Goal: Task Accomplishment & Management: Use online tool/utility

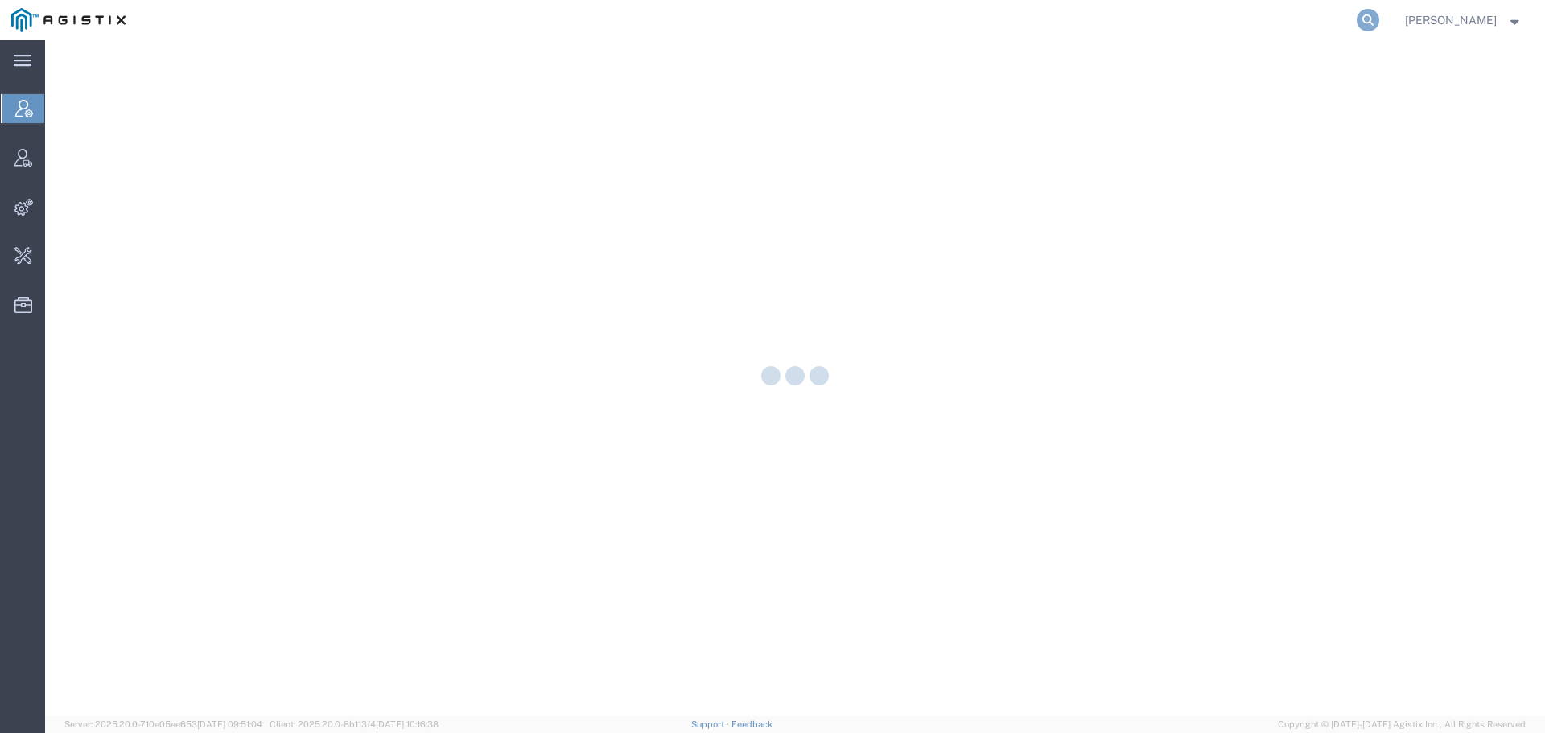
click at [1379, 24] on icon at bounding box center [1368, 20] width 23 height 23
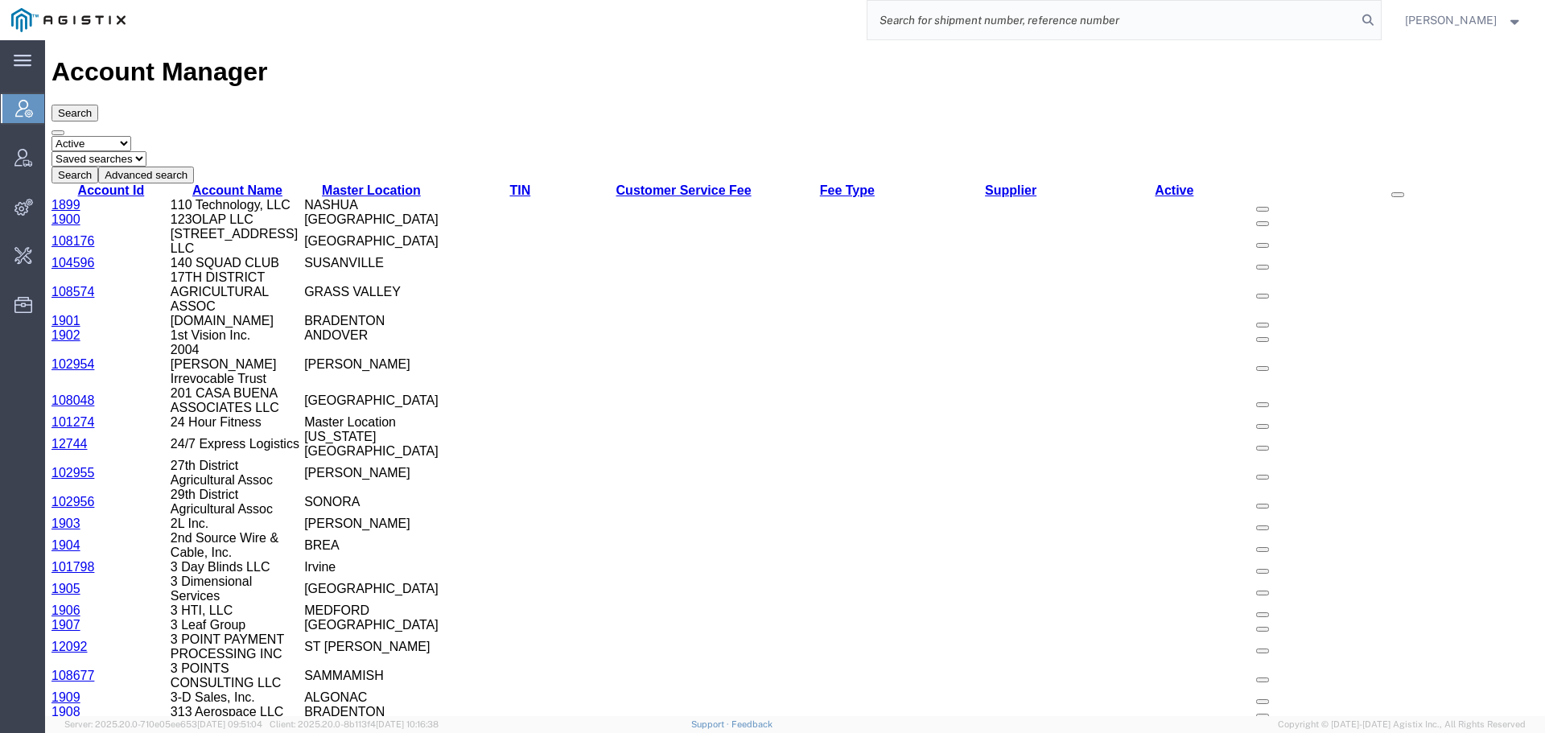
paste input "56982323"
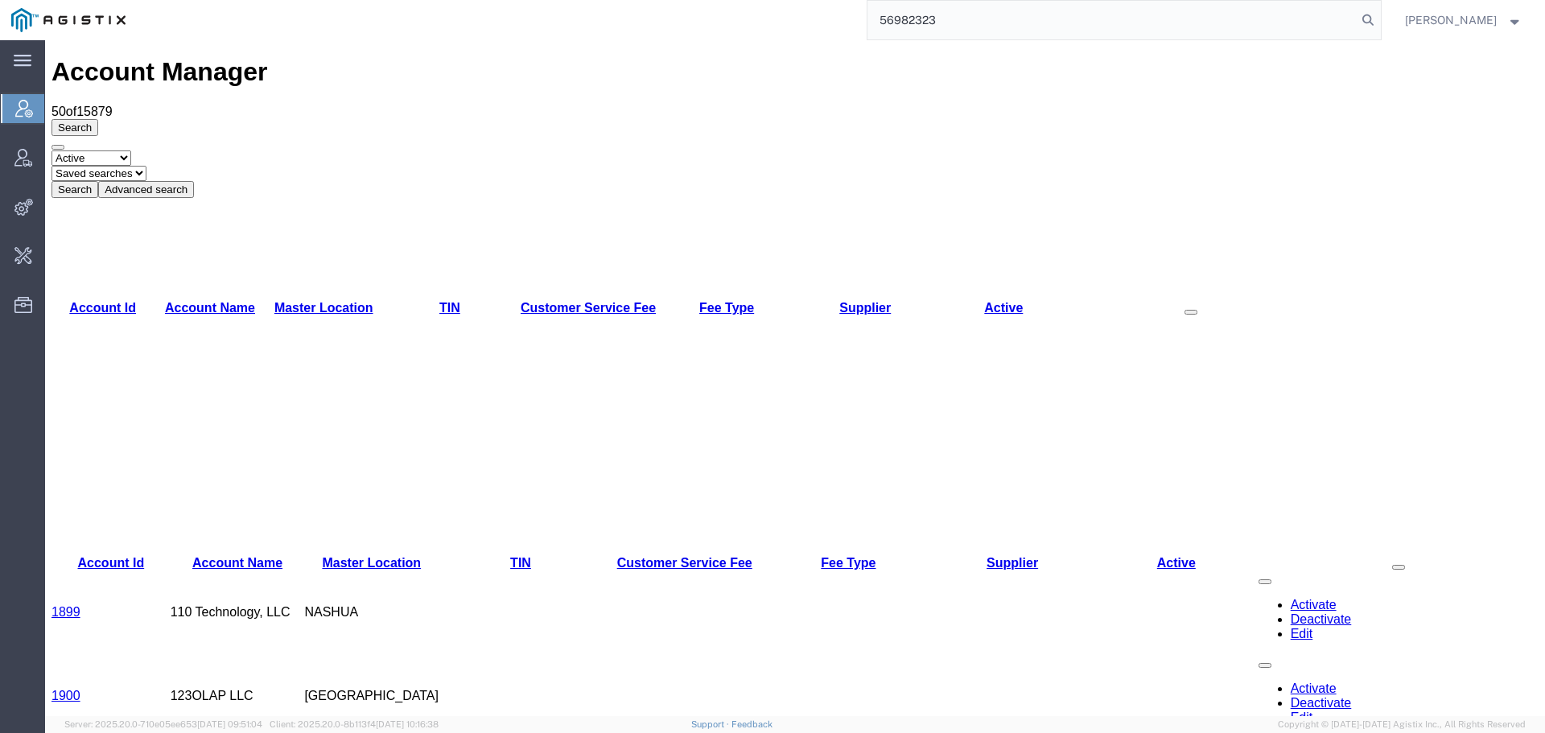
type input "56982323"
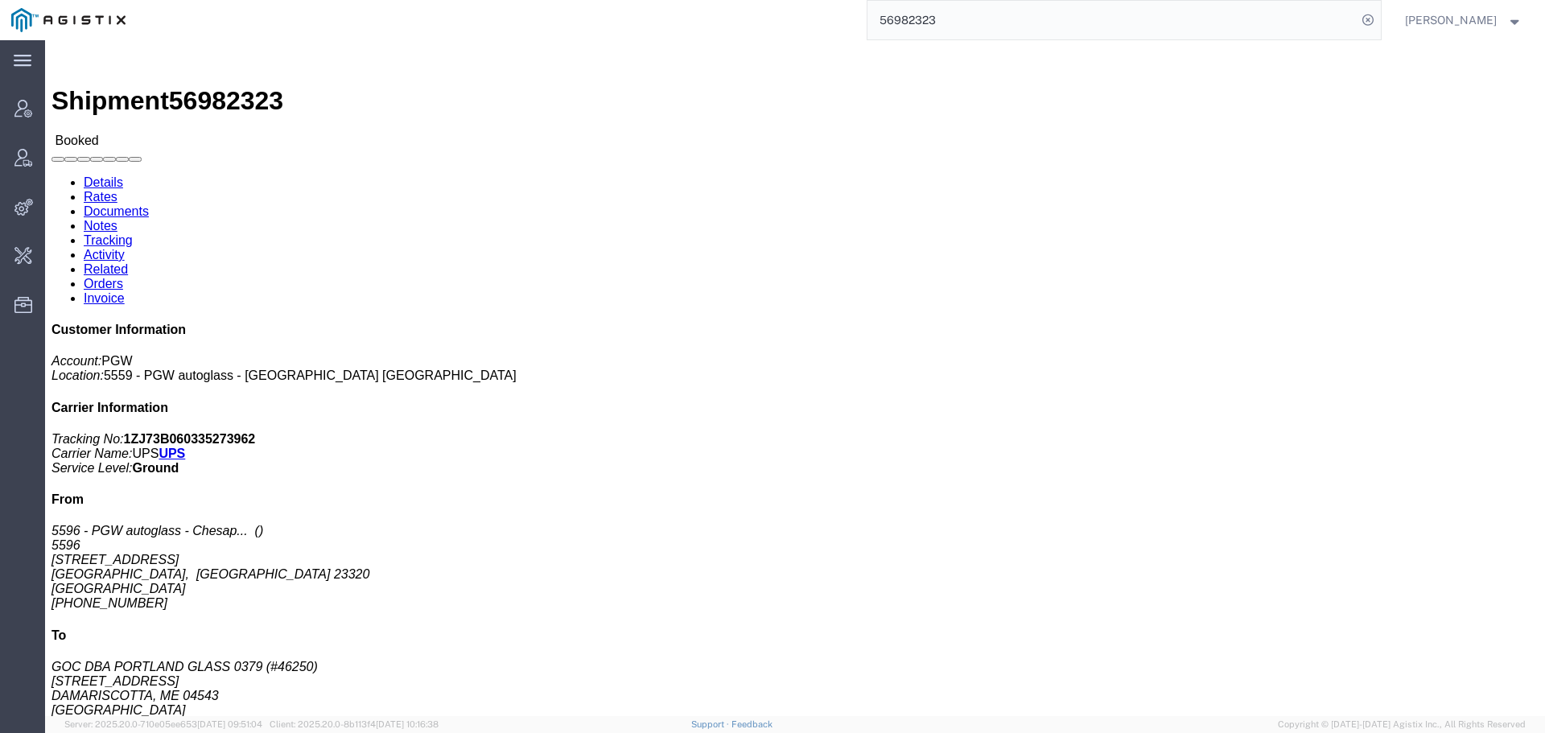
click at [1346, 22] on input "56982323" at bounding box center [1112, 20] width 489 height 39
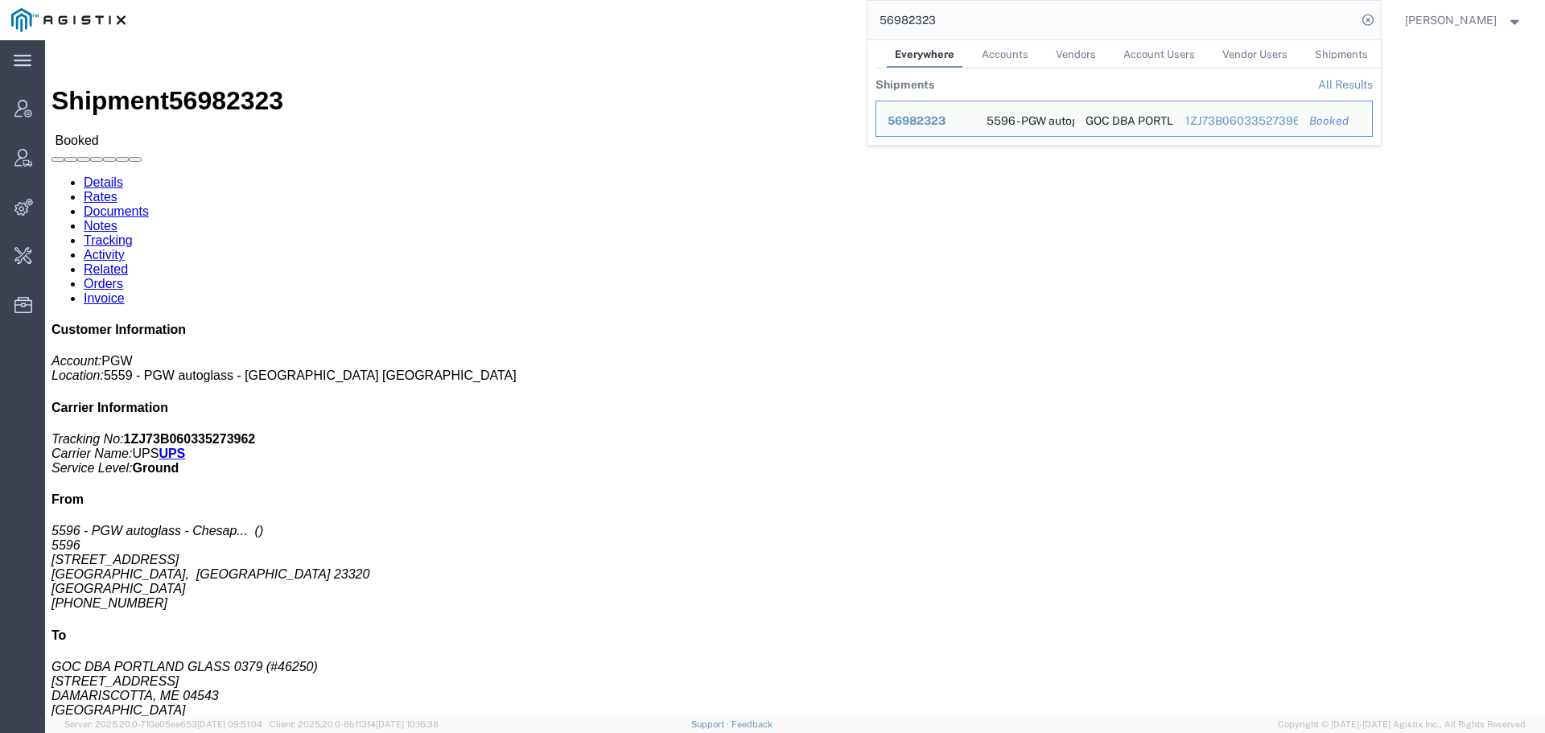
click at [1345, 22] on input "56982323" at bounding box center [1112, 20] width 489 height 39
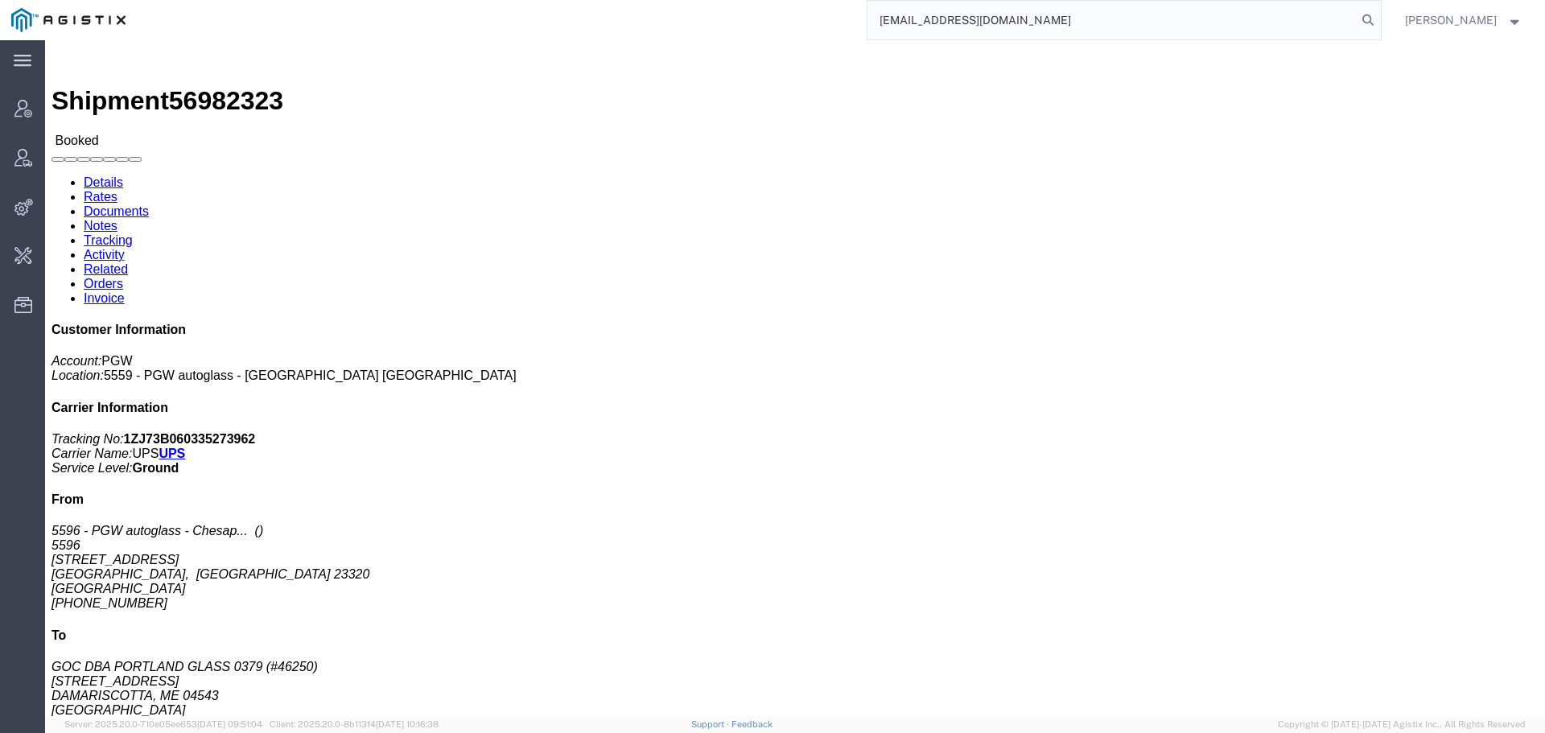
type input "offline@pgw.com"
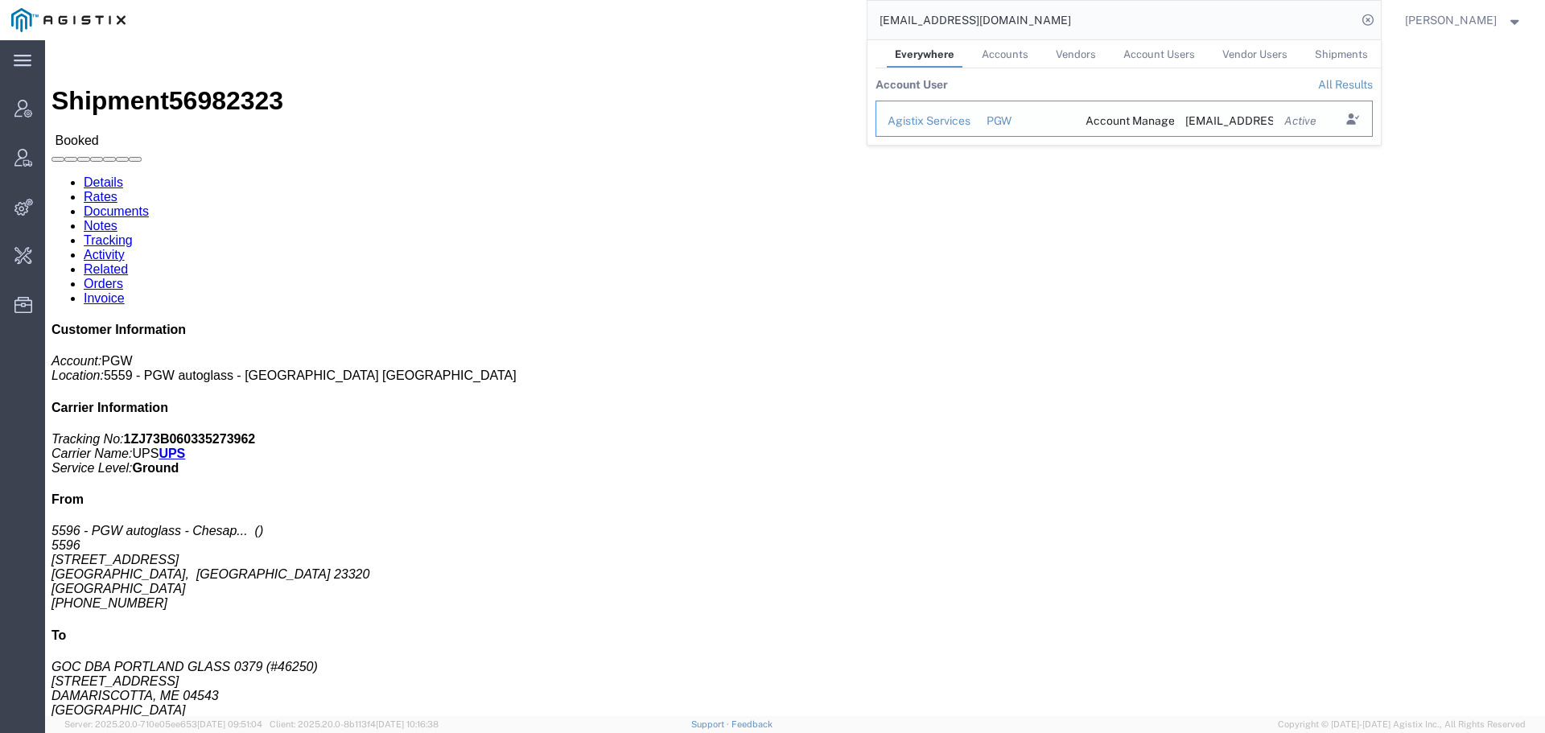
click at [964, 122] on div "Agistix Services" at bounding box center [926, 121] width 76 height 17
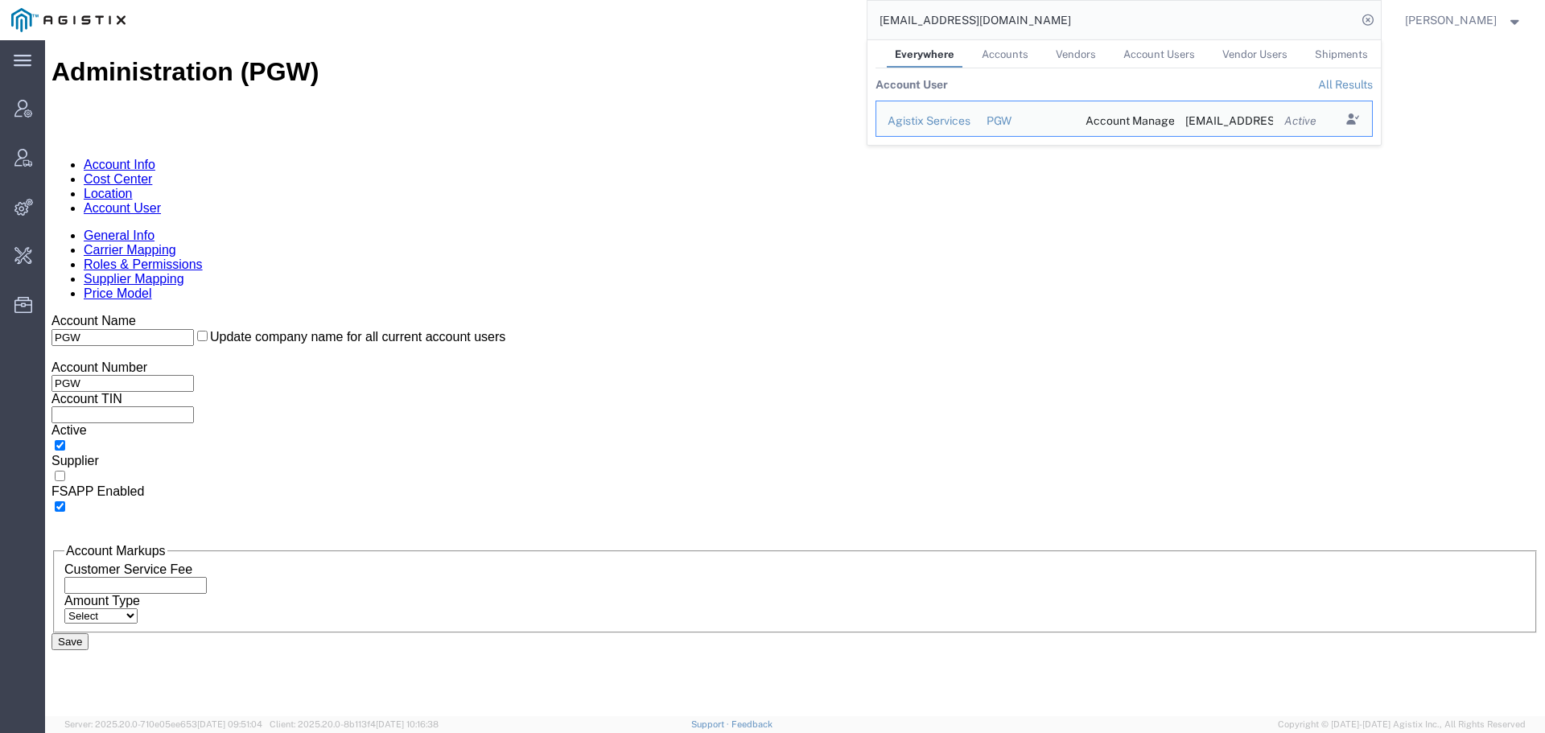
click at [1074, 27] on input "offline@pgw.com" at bounding box center [1112, 20] width 489 height 39
click at [1363, 112] on icon "Search Results" at bounding box center [1352, 119] width 23 height 23
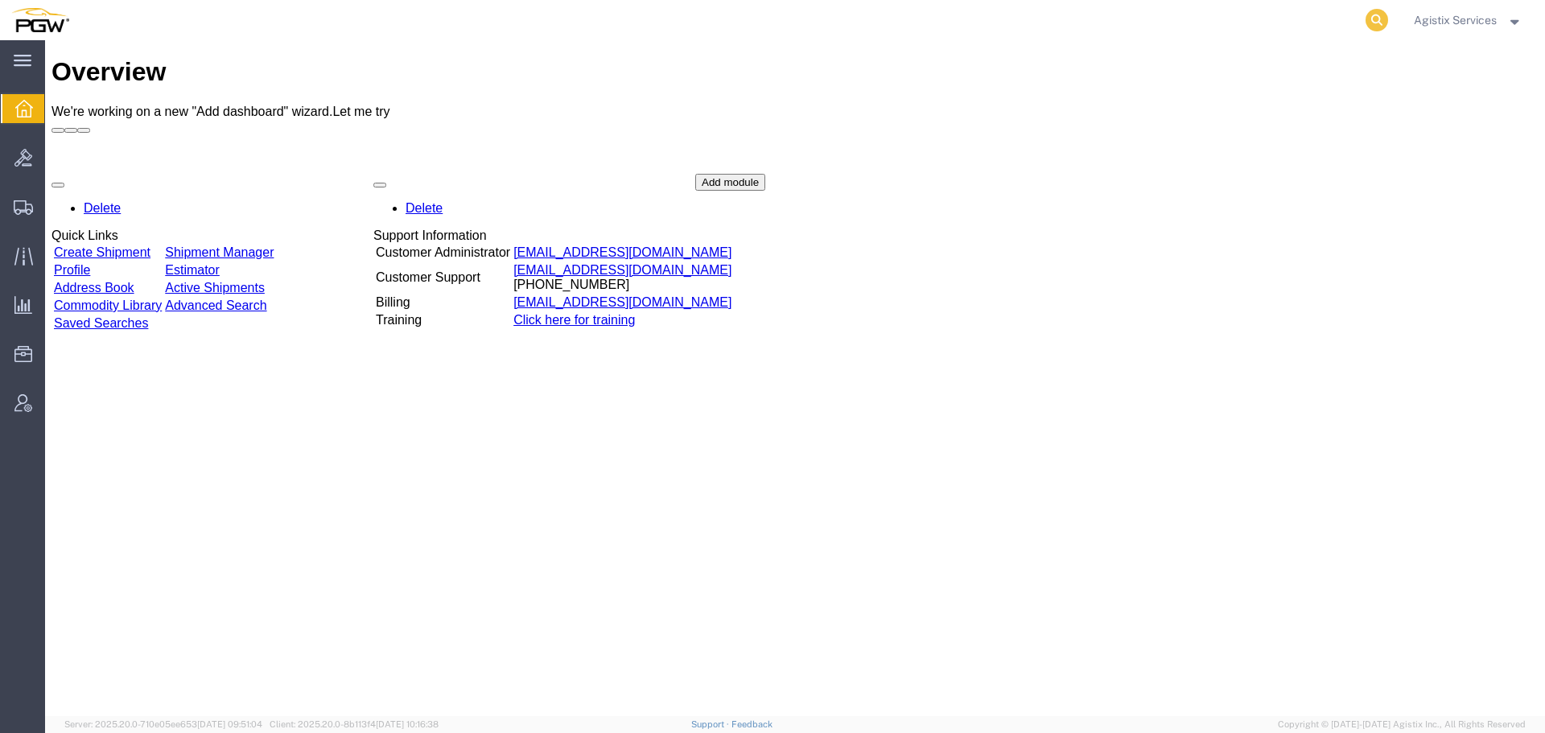
click at [1372, 23] on icon at bounding box center [1377, 20] width 23 height 23
paste input "56982323"
type input "56982323"
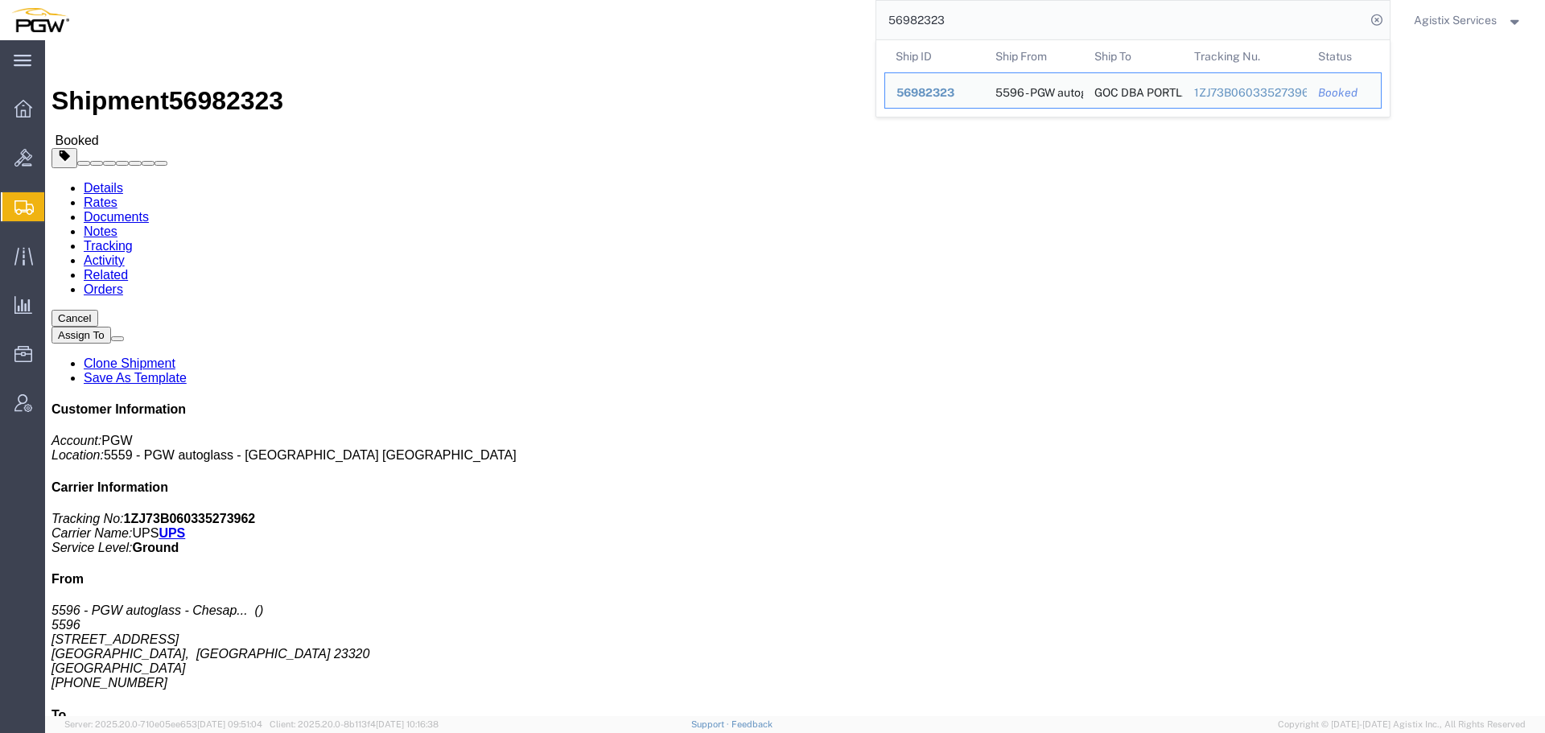
click div "Ship From 5596 - PGW autoglass - Chesapeake 5596 540 Woodlake Circle A Chesapea…"
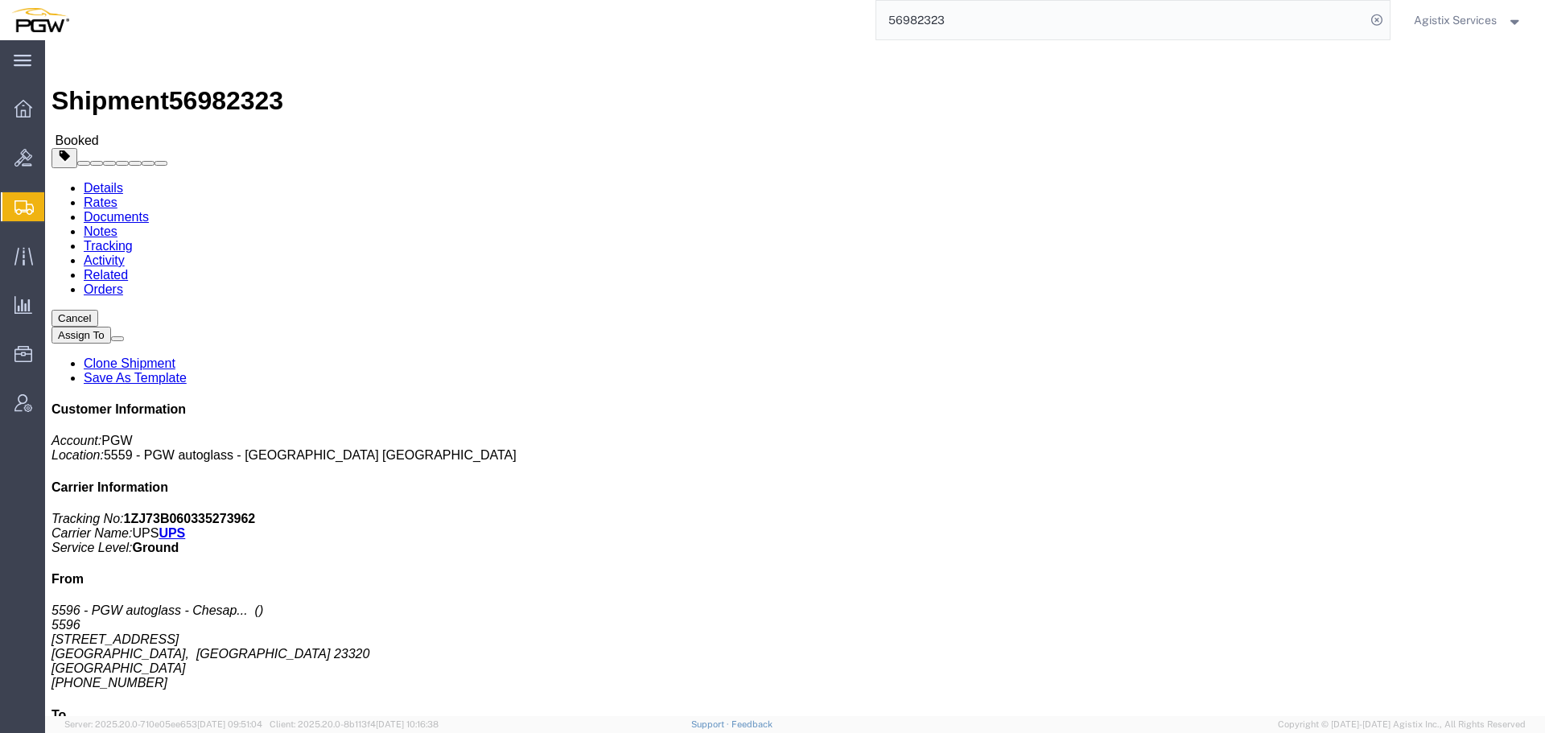
click button "button"
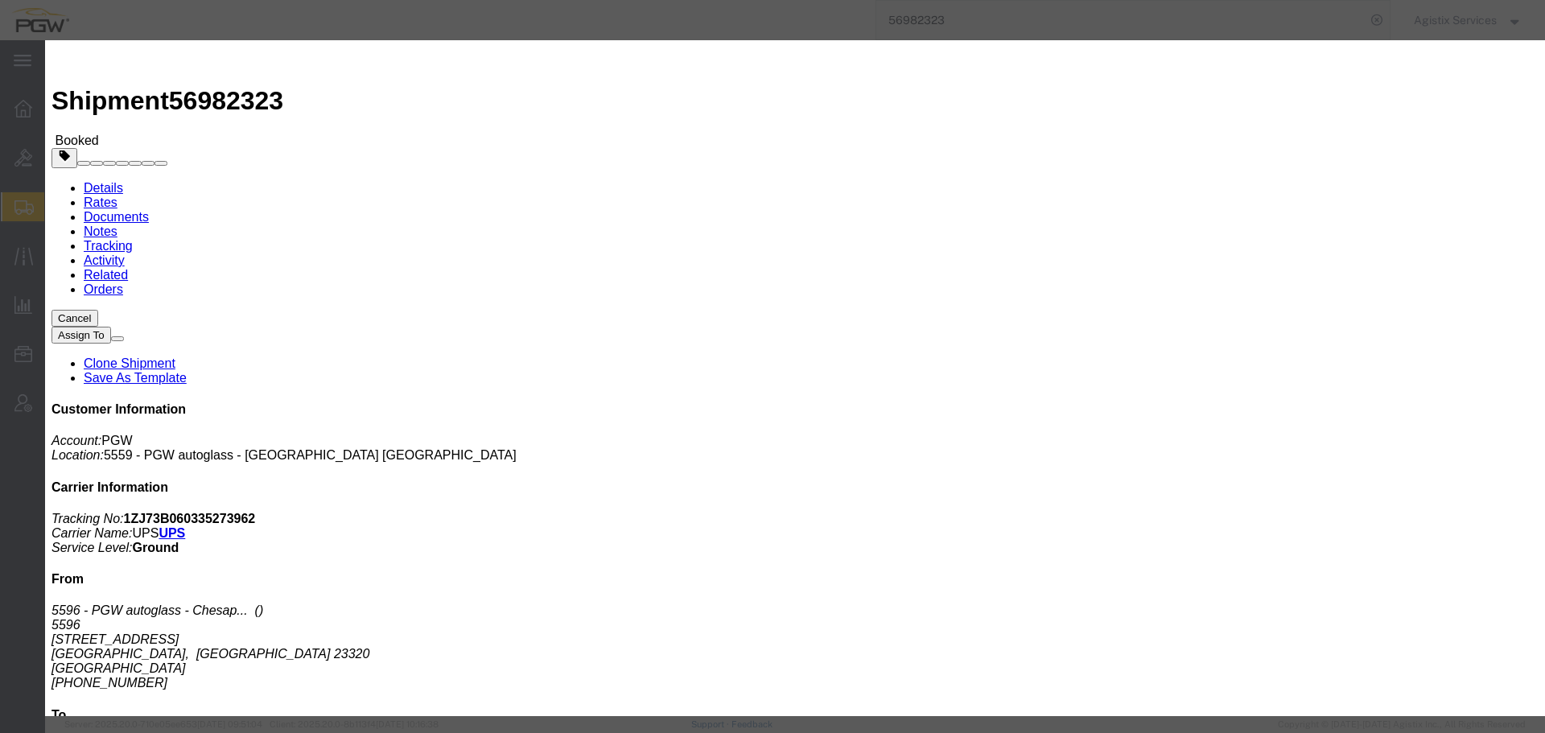
click div "Oct 01 2025 10:00 AM"
click button "Apply"
click div "Oct 01 2025 2:00 PM"
click button "Apply"
click div "Oct 02 2025 3:00 PM"
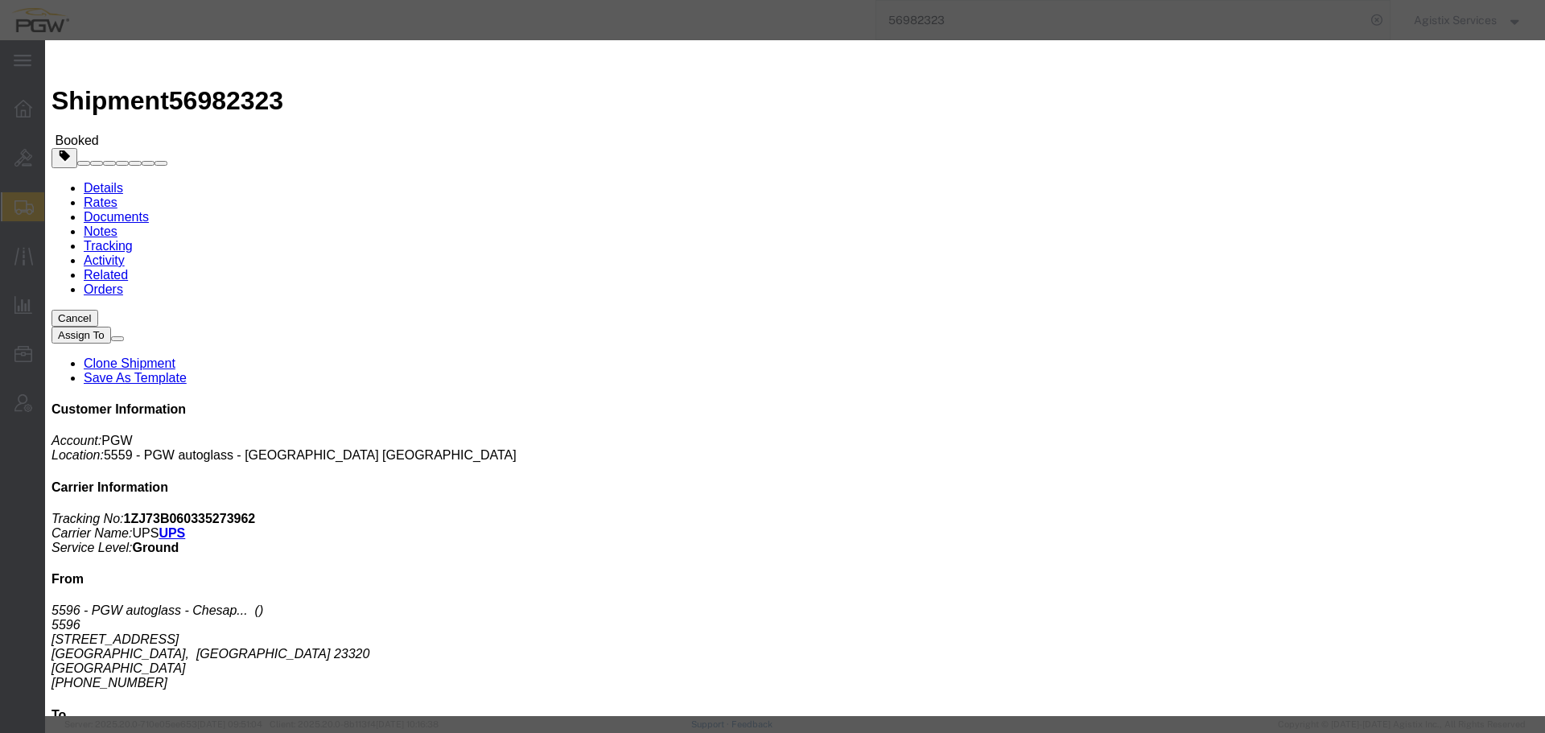
click button "Apply"
click div "Oct 02 2025 4:00 PM"
click icon "button"
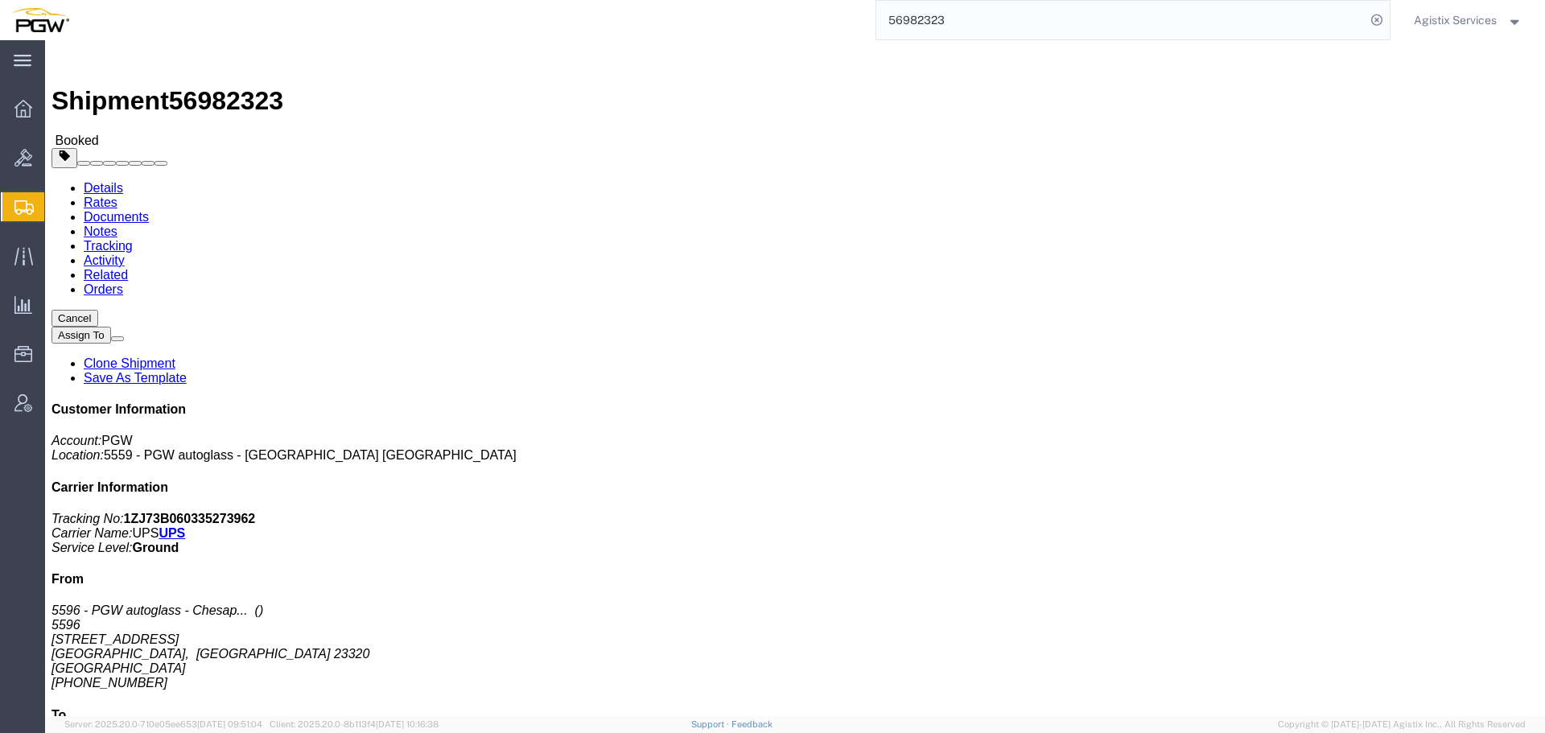
click div "Shipment Detail Ship From 5596 - PGW autoglass - Chesapeake 5596 540 Woodlake C…"
click span "button"
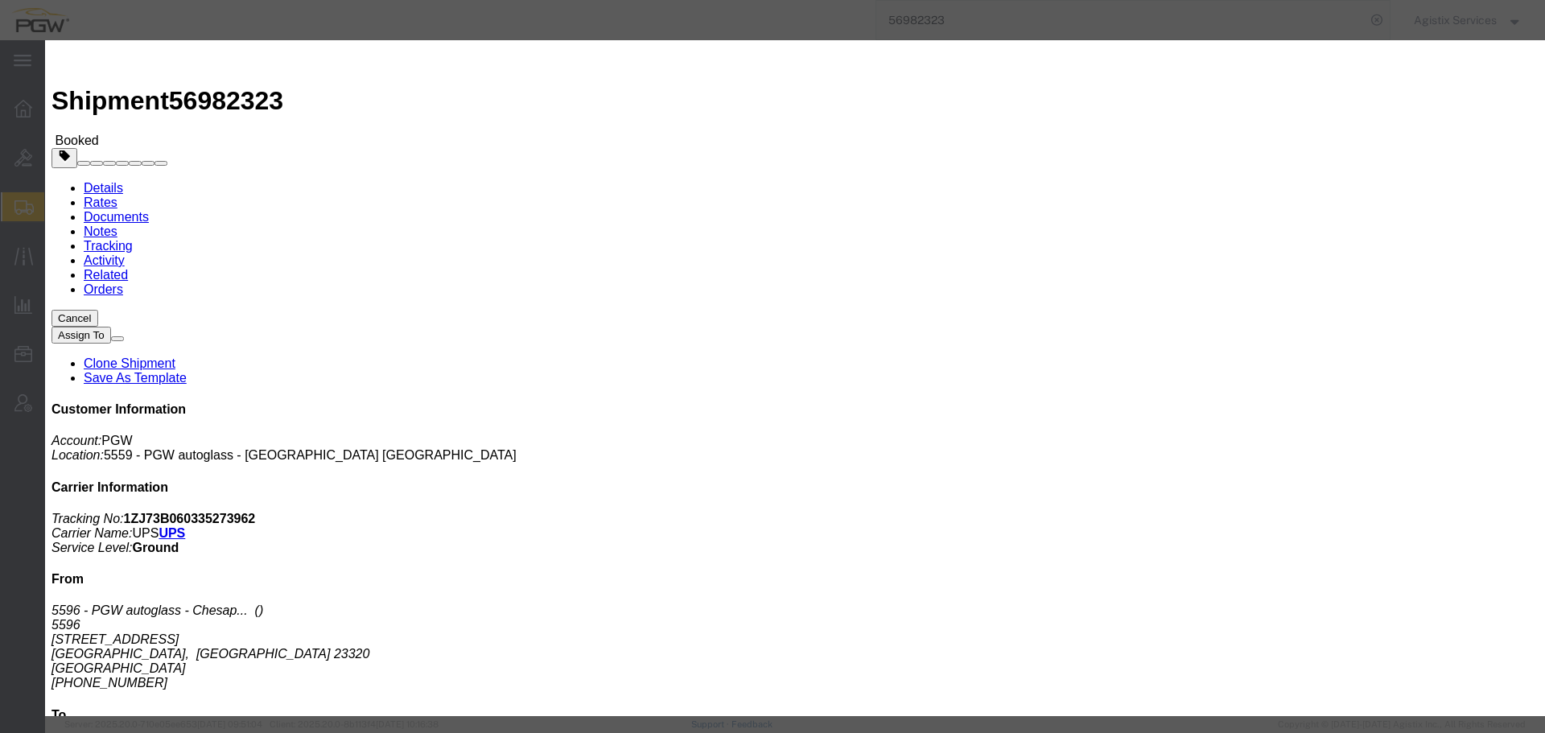
click div "Oct 01 2025 3:00 PM"
type input "12:00 PM"
click button "Apply"
click button "Save"
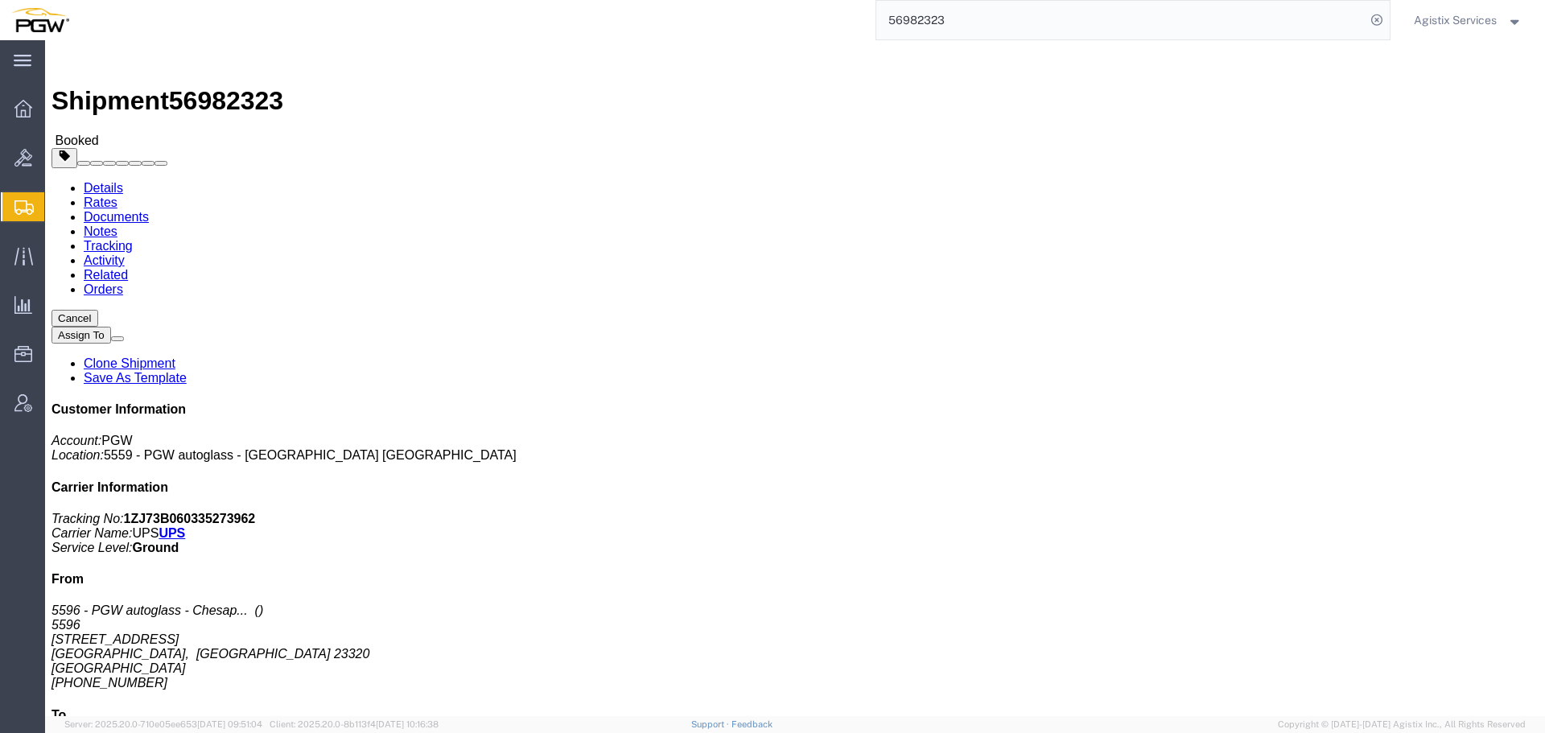
click button "Close"
click span "button"
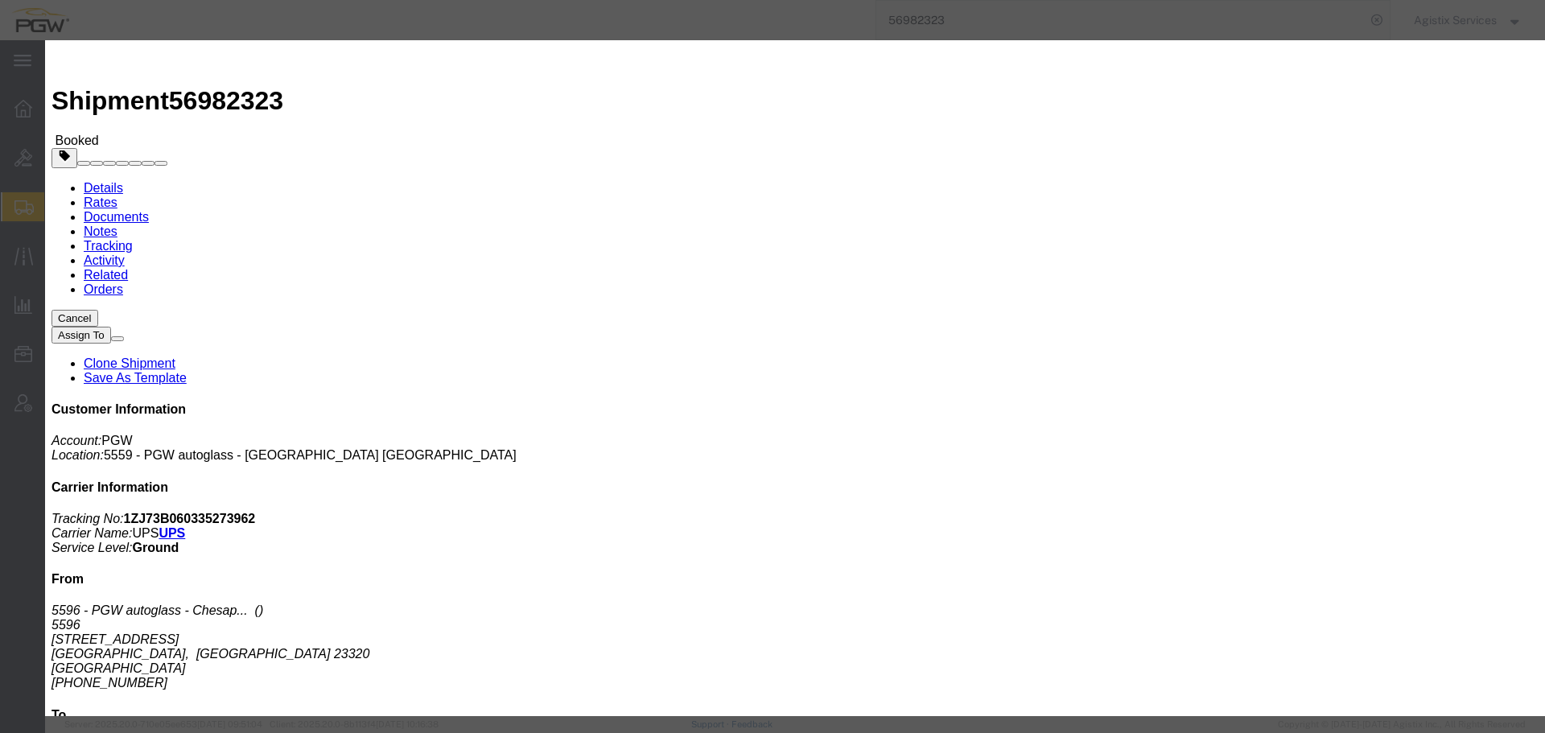
click div "Oct 02 2025 4:00 PM"
click div "Oct 02 2025 3:00 PM"
type input "2:00 PM"
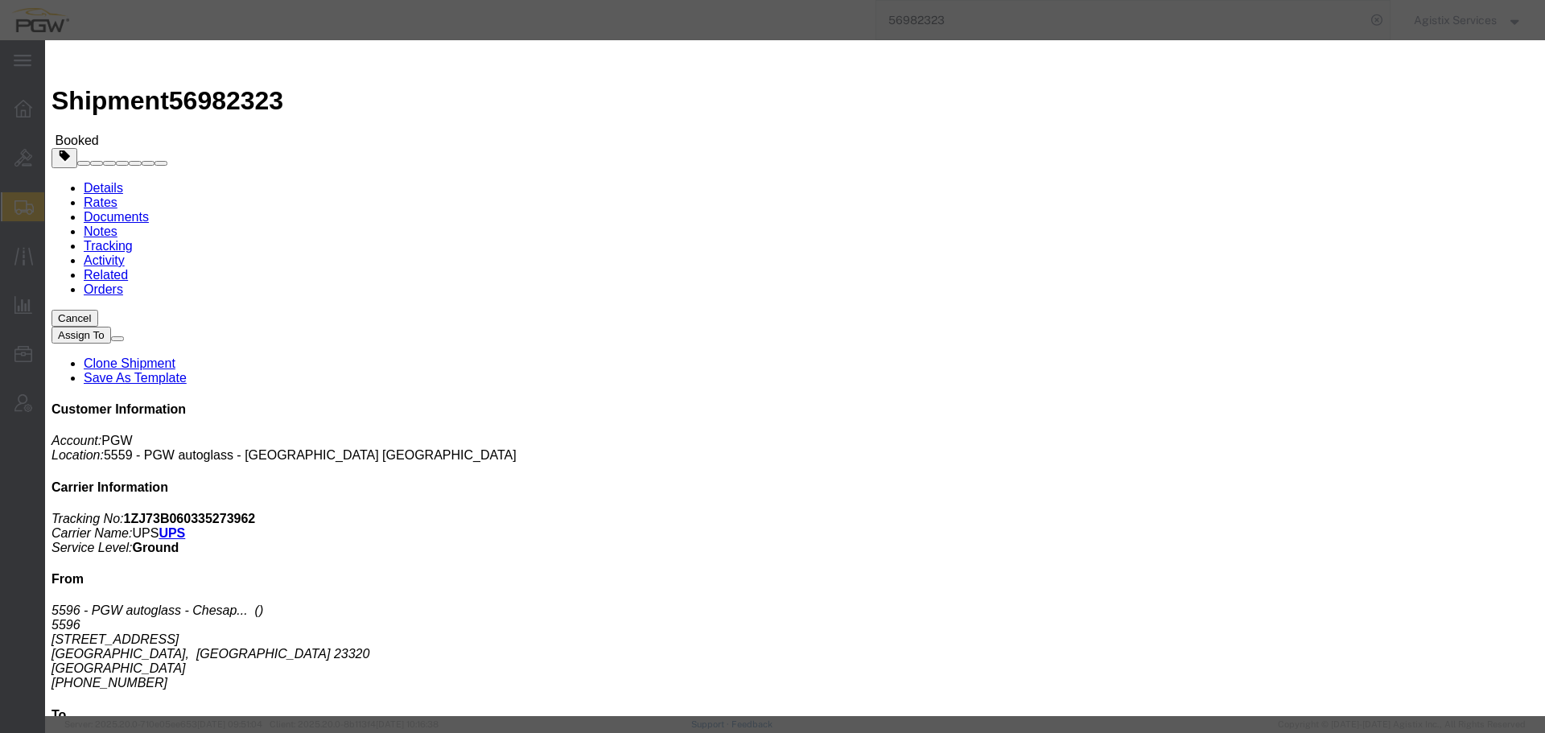
click button "Apply"
click button "Save"
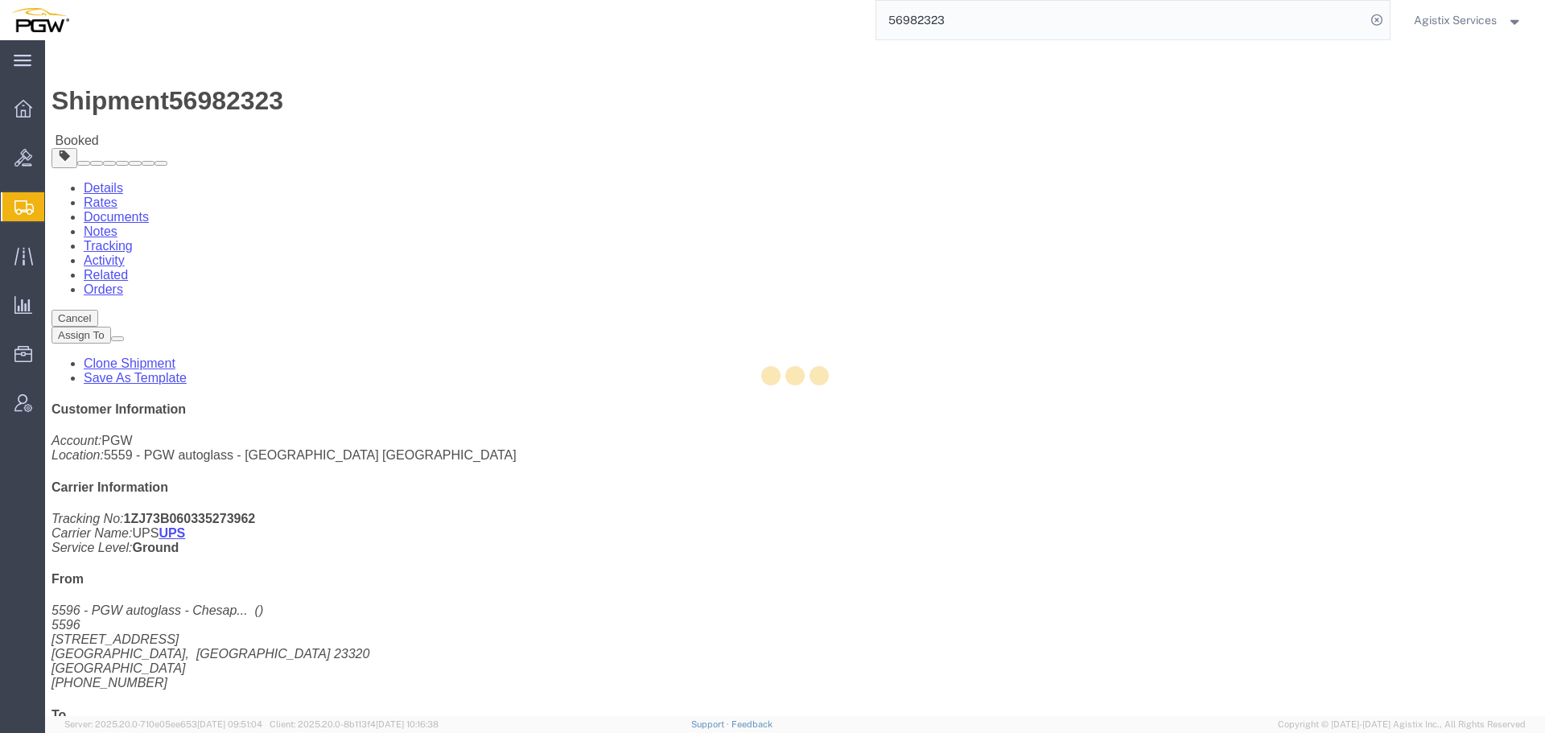
click at [1020, 184] on div at bounding box center [795, 378] width 1500 height 676
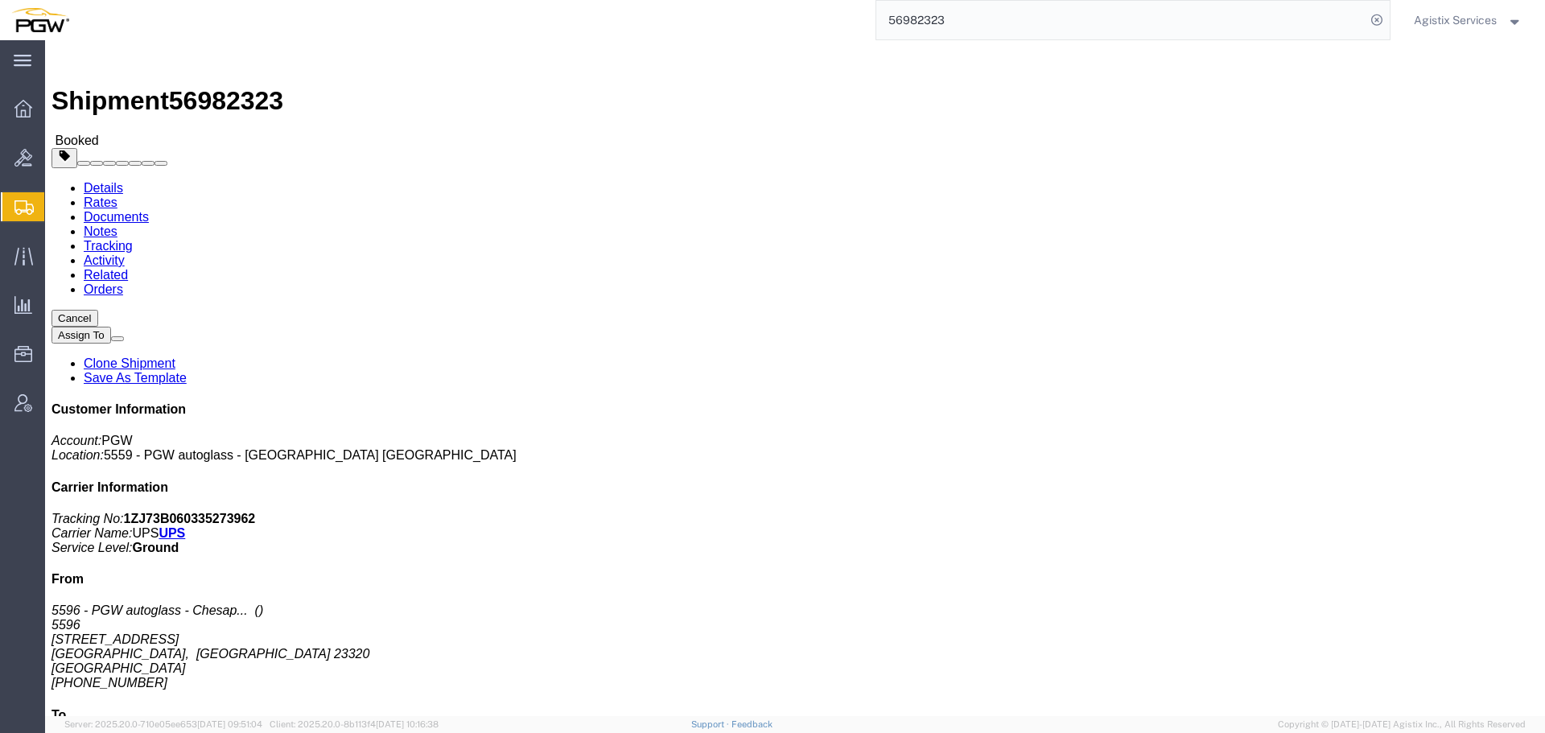
click button "Close"
click at [1259, 14] on input "56982323" at bounding box center [1120, 20] width 489 height 39
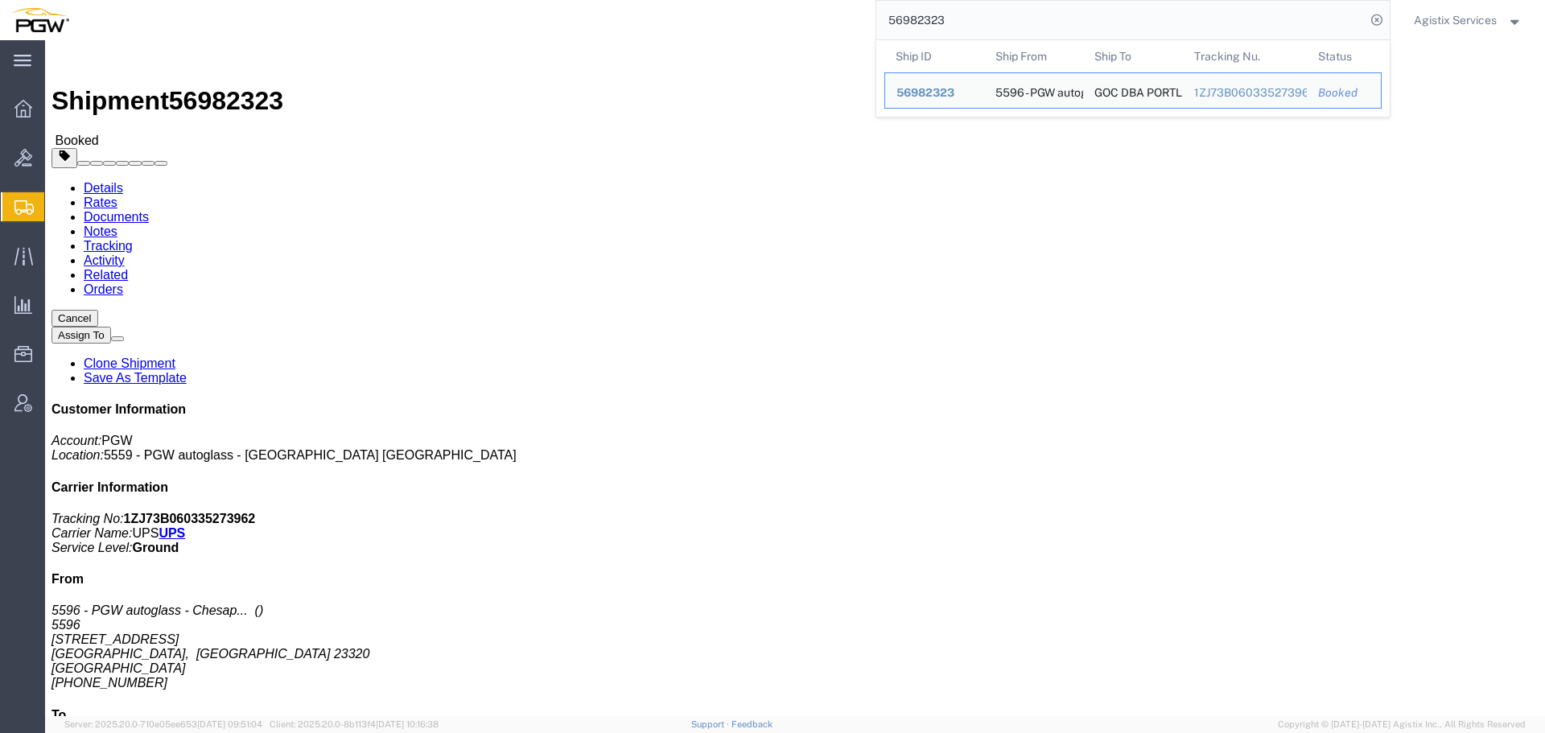
paste input "64676"
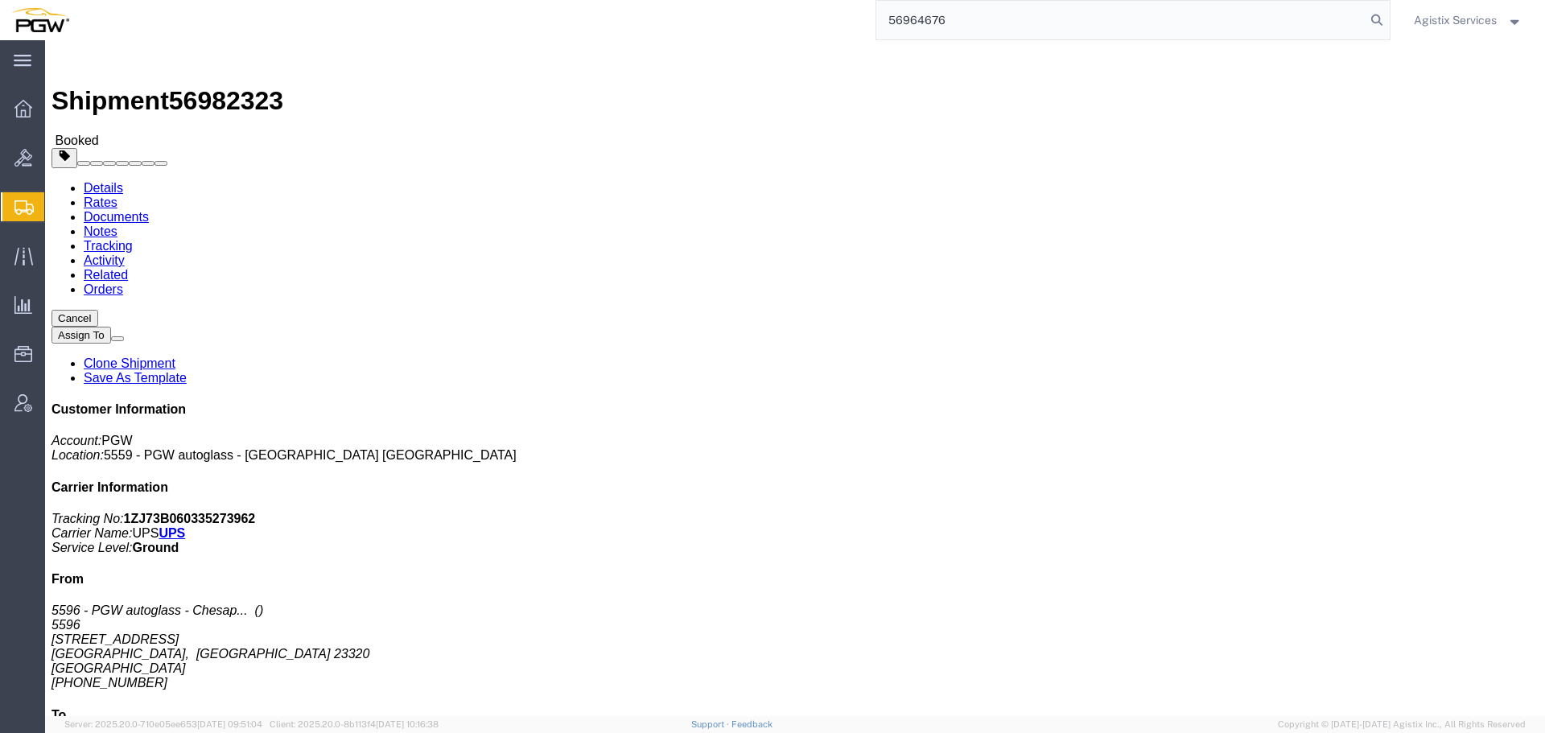
type input "56964676"
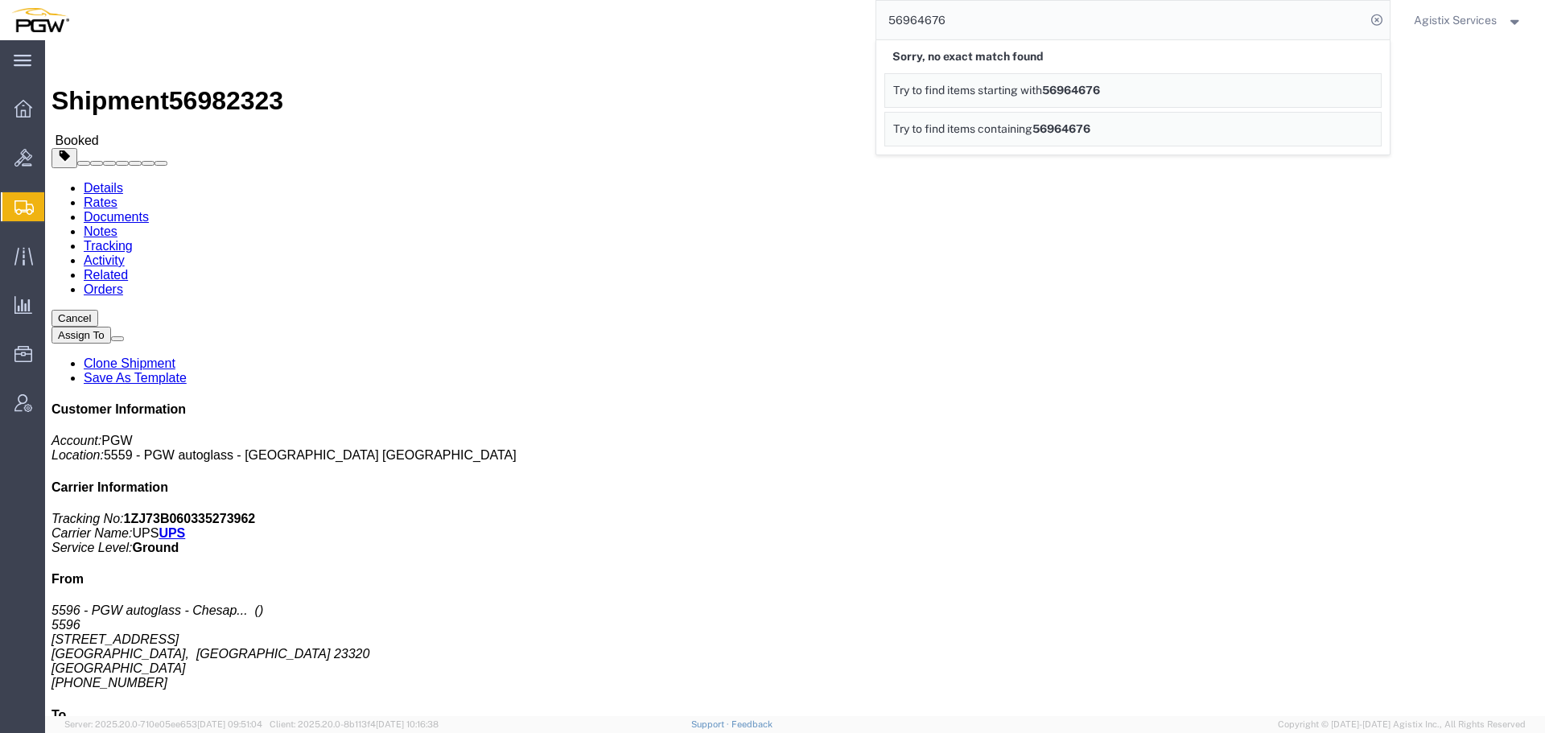
click at [1486, 21] on span "Agistix Services" at bounding box center [1455, 20] width 83 height 18
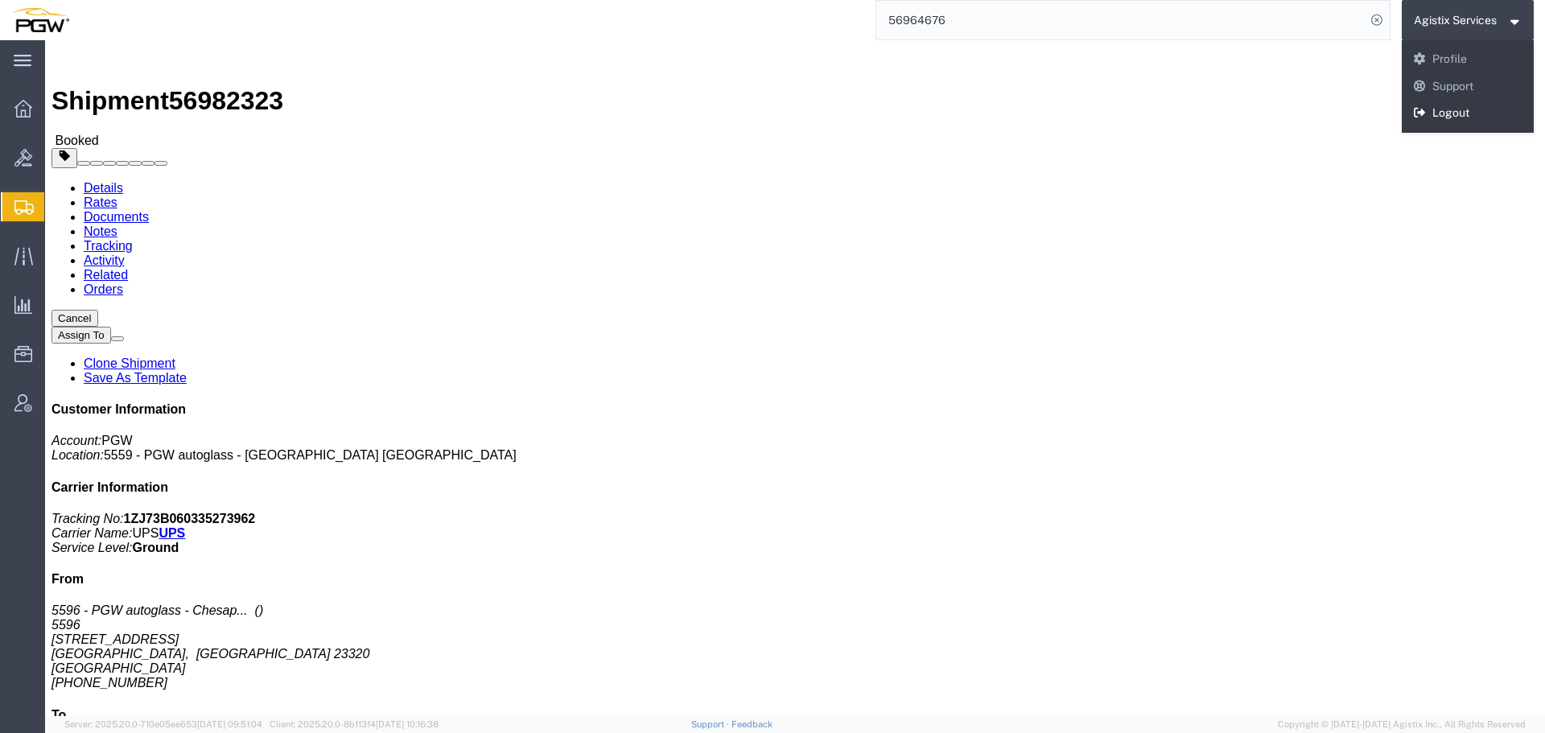
click at [1466, 124] on link "Logout" at bounding box center [1468, 113] width 133 height 27
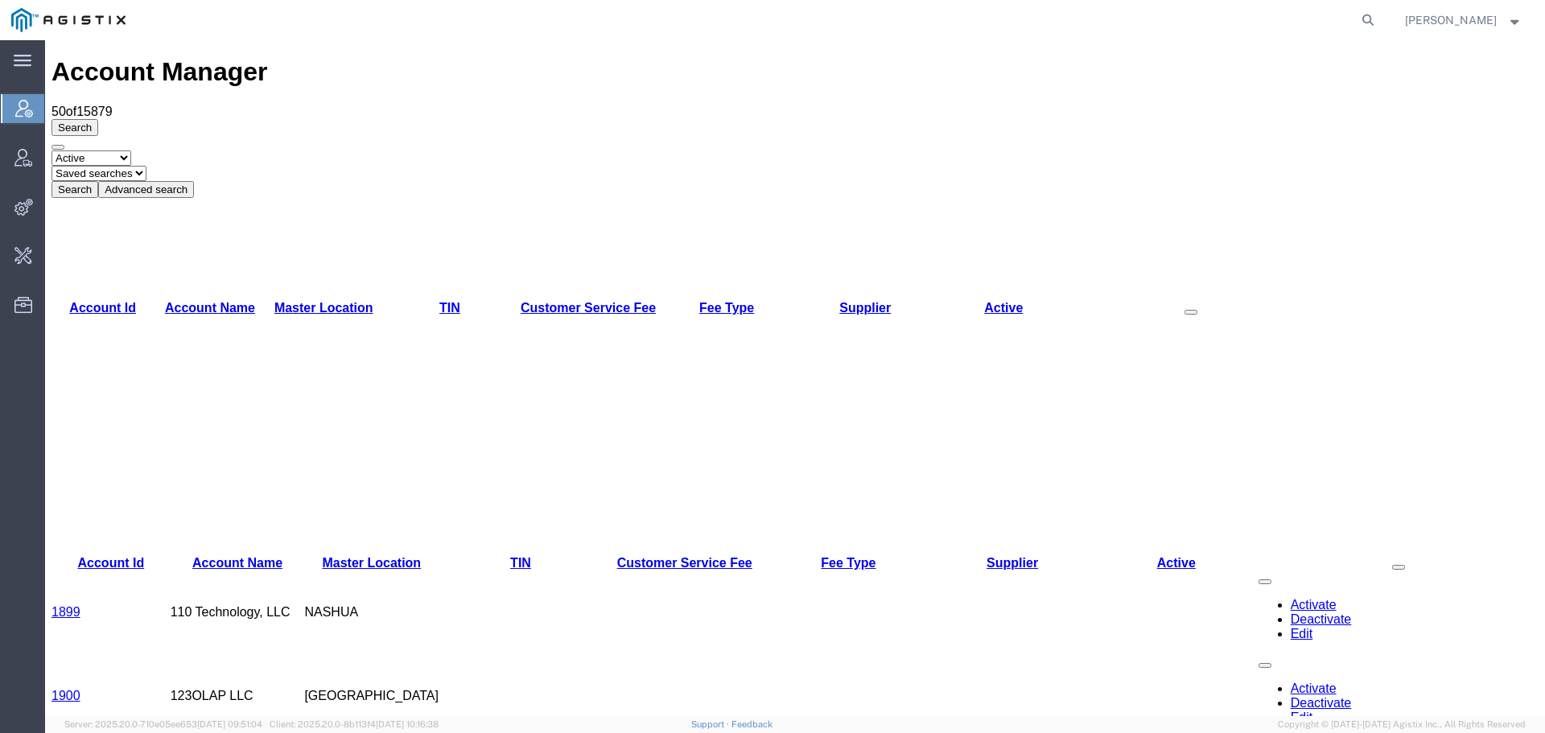
click at [1400, 8] on nav "[PERSON_NAME]" at bounding box center [778, 20] width 1534 height 40
click at [1379, 18] on icon at bounding box center [1368, 20] width 23 height 23
paste input "870510"
click at [1014, 31] on input "870510" at bounding box center [1112, 20] width 489 height 39
paste input "56964676"
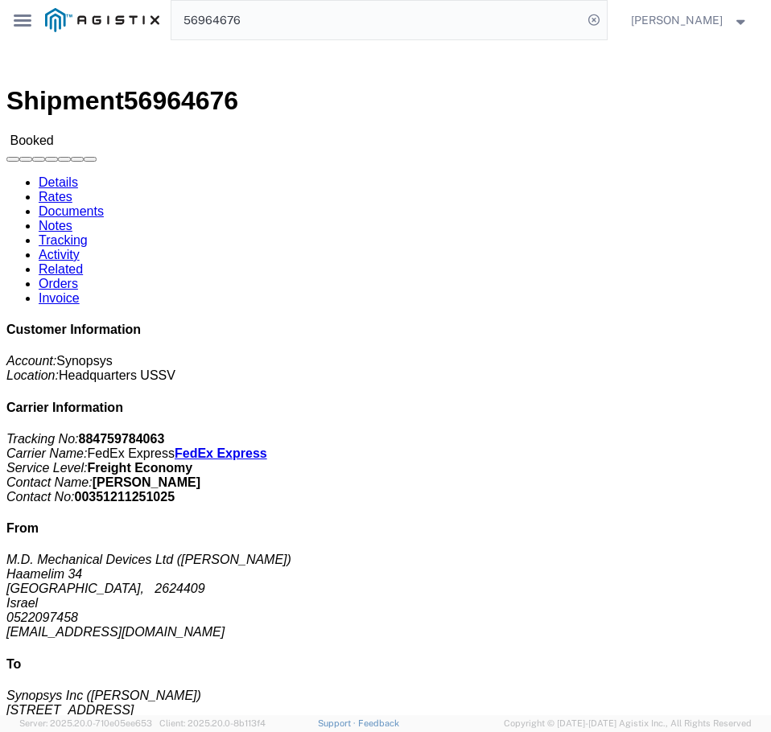
drag, startPoint x: 637, startPoint y: 342, endPoint x: 565, endPoint y: 324, distance: 74.6
click div "Customer Information Account: Synopsys Location: Headquarters USSV Carrier Info…"
copy address "purchasing1@mechanical-devices.com"
click at [725, 23] on span "Kayla Donahue" at bounding box center [689, 20] width 117 height 18
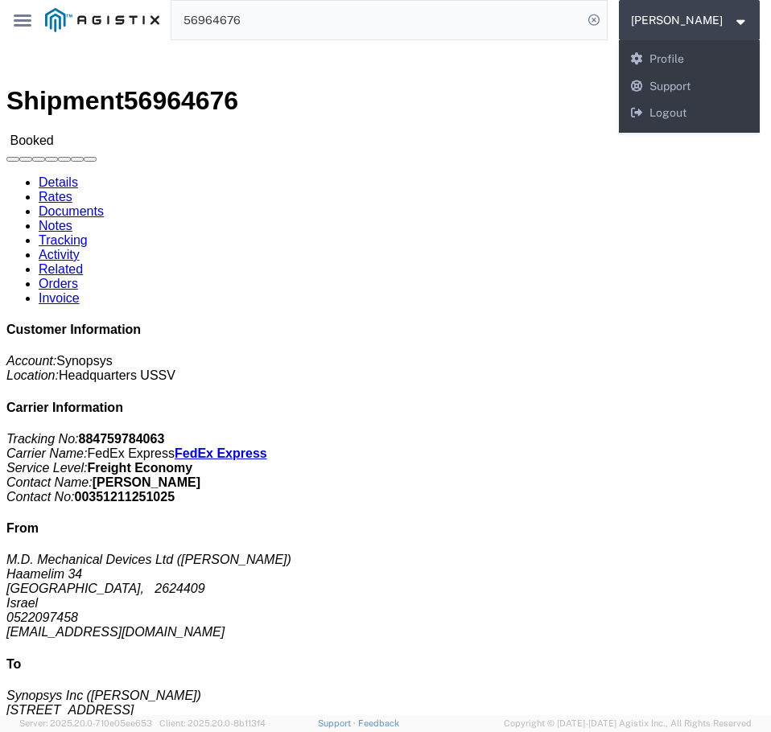
click at [452, 23] on input "56964676" at bounding box center [376, 20] width 410 height 39
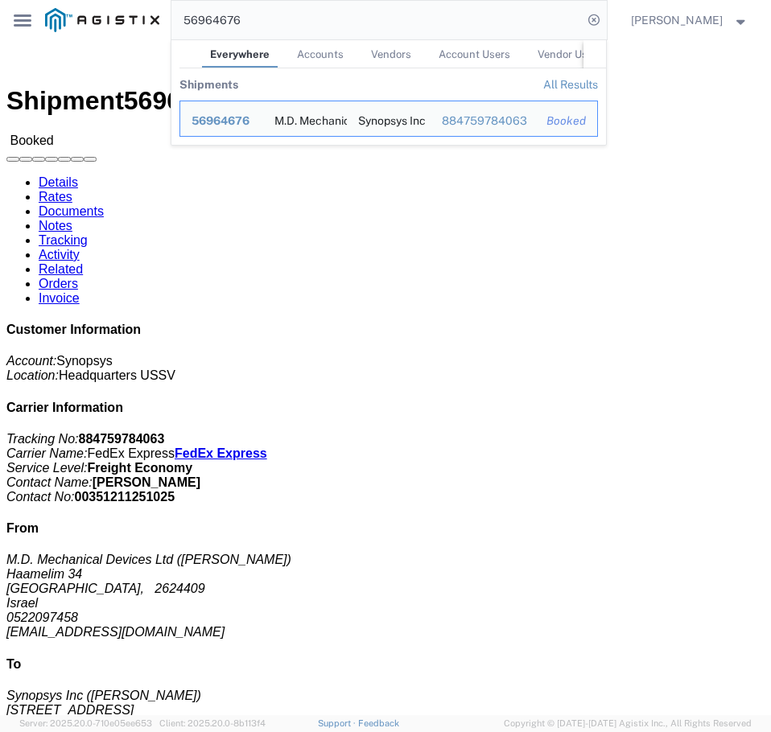
click at [427, 23] on input "56964676" at bounding box center [376, 20] width 410 height 39
paste input "82323"
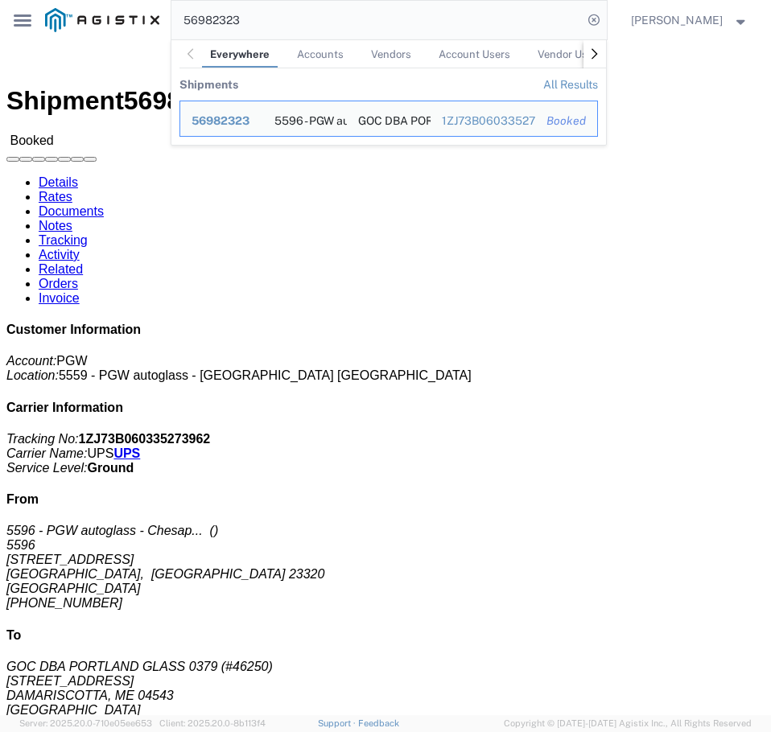
click at [536, 27] on input "56982323" at bounding box center [376, 20] width 410 height 39
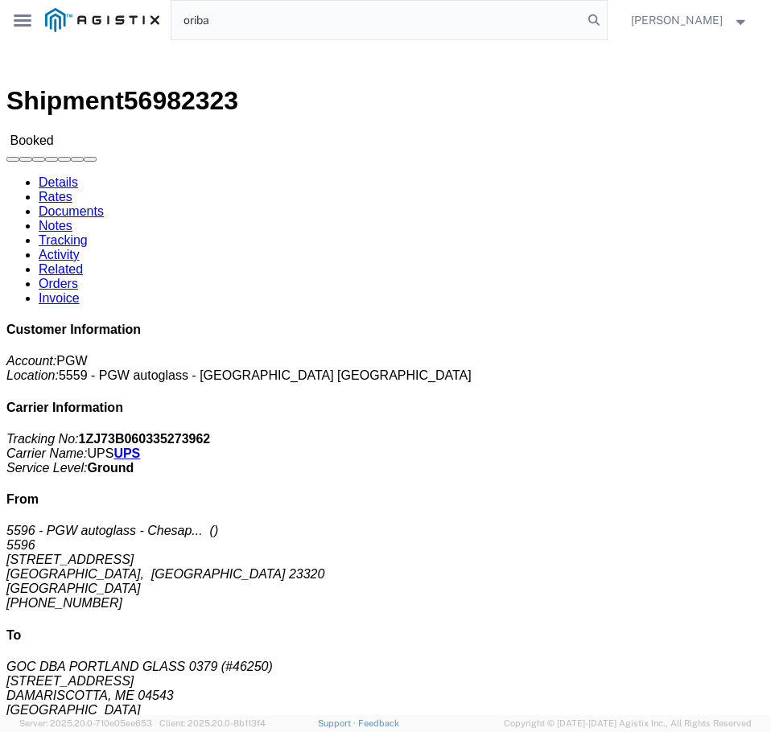
click at [431, 26] on input "oriba" at bounding box center [376, 20] width 410 height 39
click at [430, 28] on input "@orbia.com" at bounding box center [376, 20] width 410 height 39
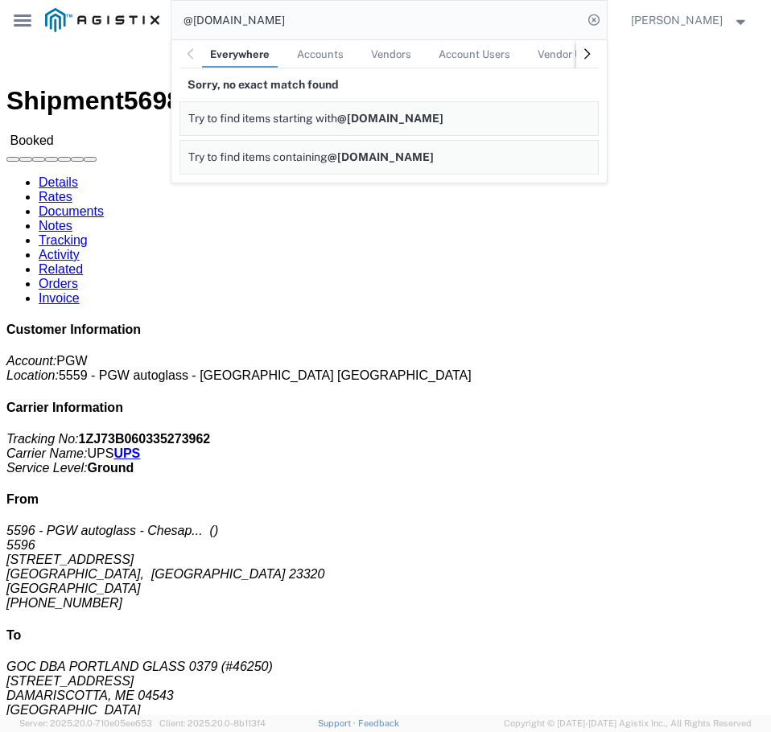
drag, startPoint x: 511, startPoint y: 23, endPoint x: 143, endPoint y: 21, distance: 367.8
click at [143, 21] on nav "@orbia.com Everywhere Accounts Vendors Account Users Vendor Users Shipments Sor…" at bounding box center [408, 20] width 726 height 40
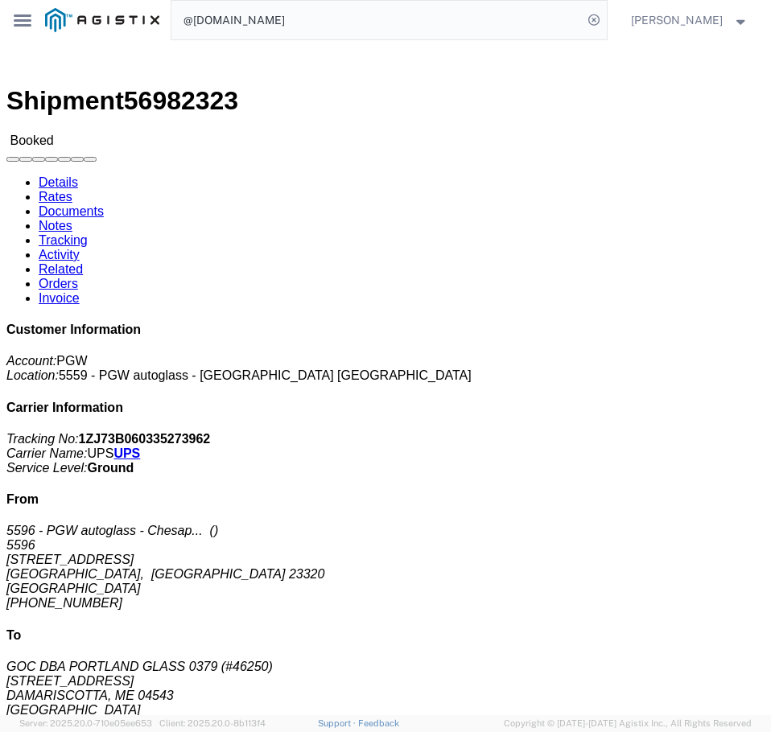
paste input "Dura Line"
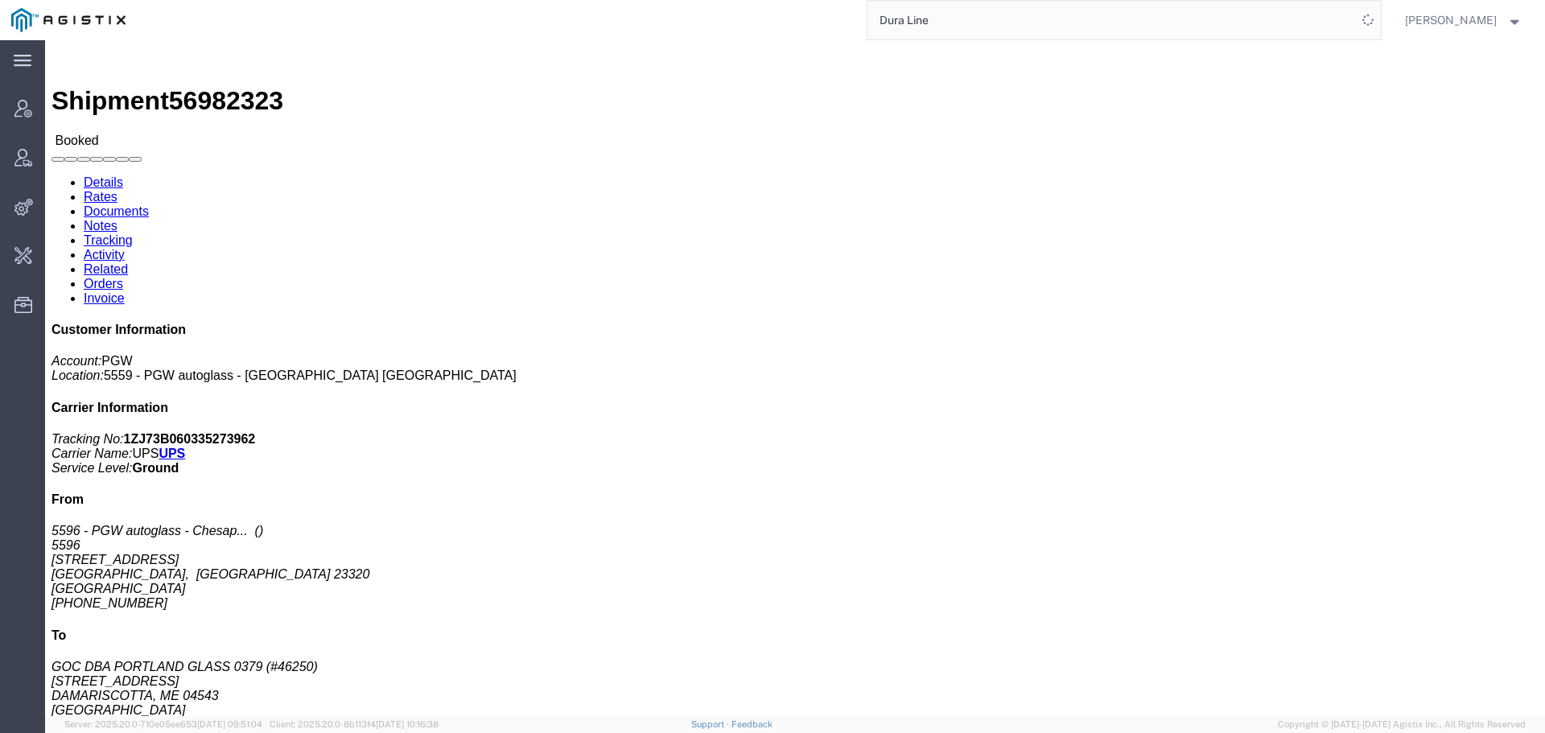
click at [991, 27] on input "Dura Line" at bounding box center [1112, 20] width 489 height 39
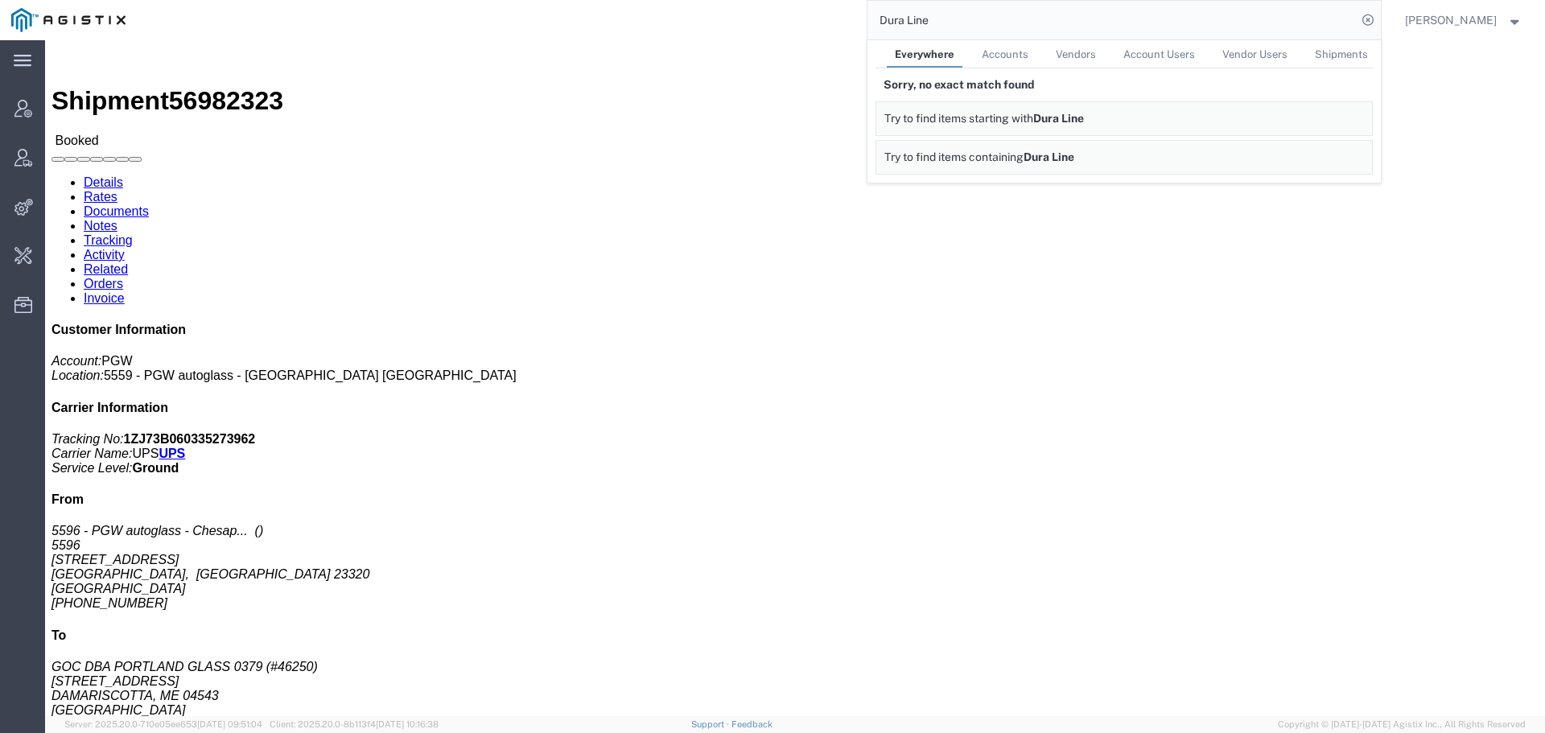
click at [1161, 28] on input "Dura Line" at bounding box center [1112, 20] width 489 height 39
paste input "[EMAIL_ADDRESS][DOMAIN_NAME]"
drag, startPoint x: 953, startPoint y: 29, endPoint x: 756, endPoint y: 7, distance: 197.6
click at [1010, 48] on span "Accounts" at bounding box center [1005, 54] width 47 height 12
drag, startPoint x: 985, startPoint y: 27, endPoint x: 846, endPoint y: 27, distance: 139.2
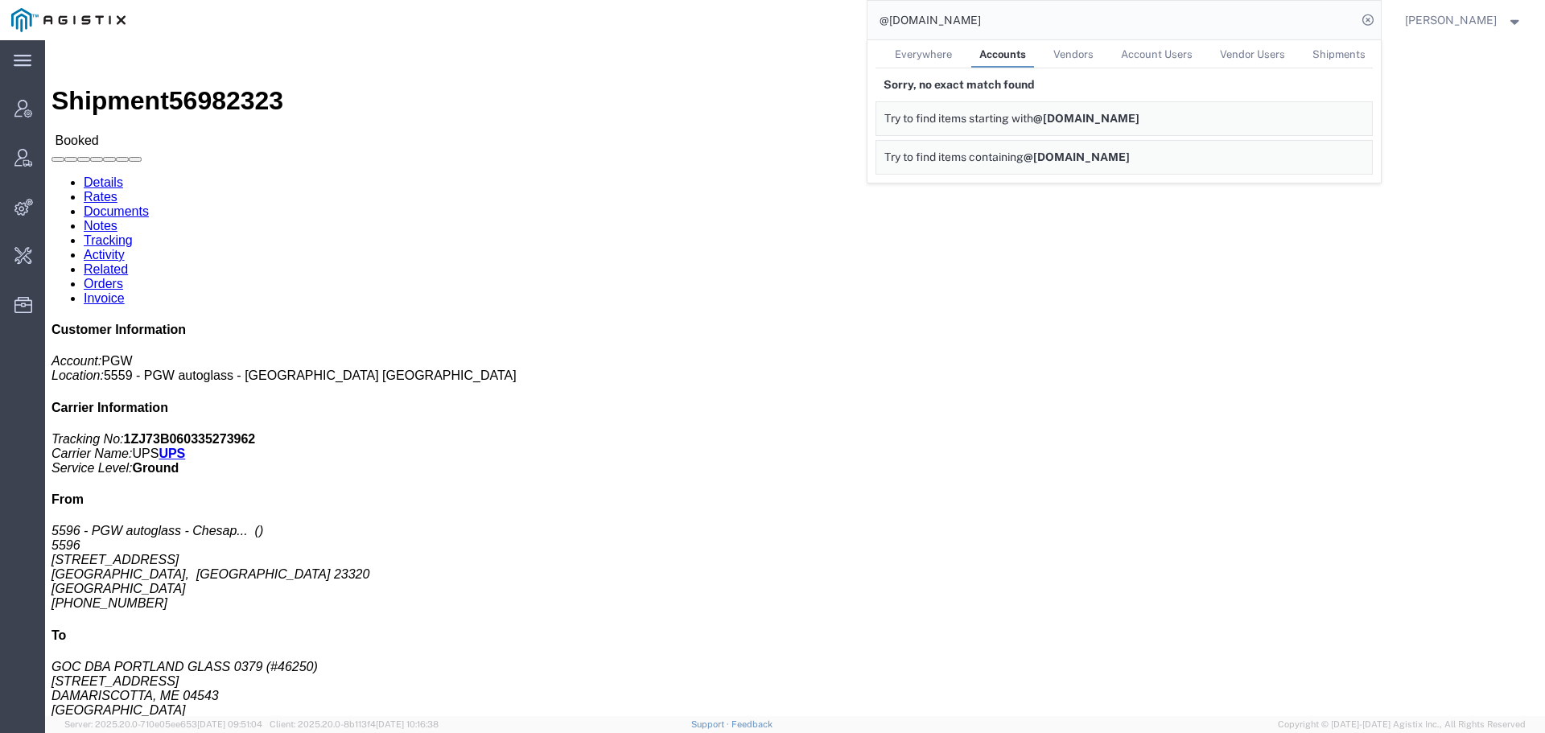
click at [846, 27] on div "@orbia.com Everywhere Accounts Vendors Account Users Vendor Users Shipments Sor…" at bounding box center [759, 20] width 1244 height 40
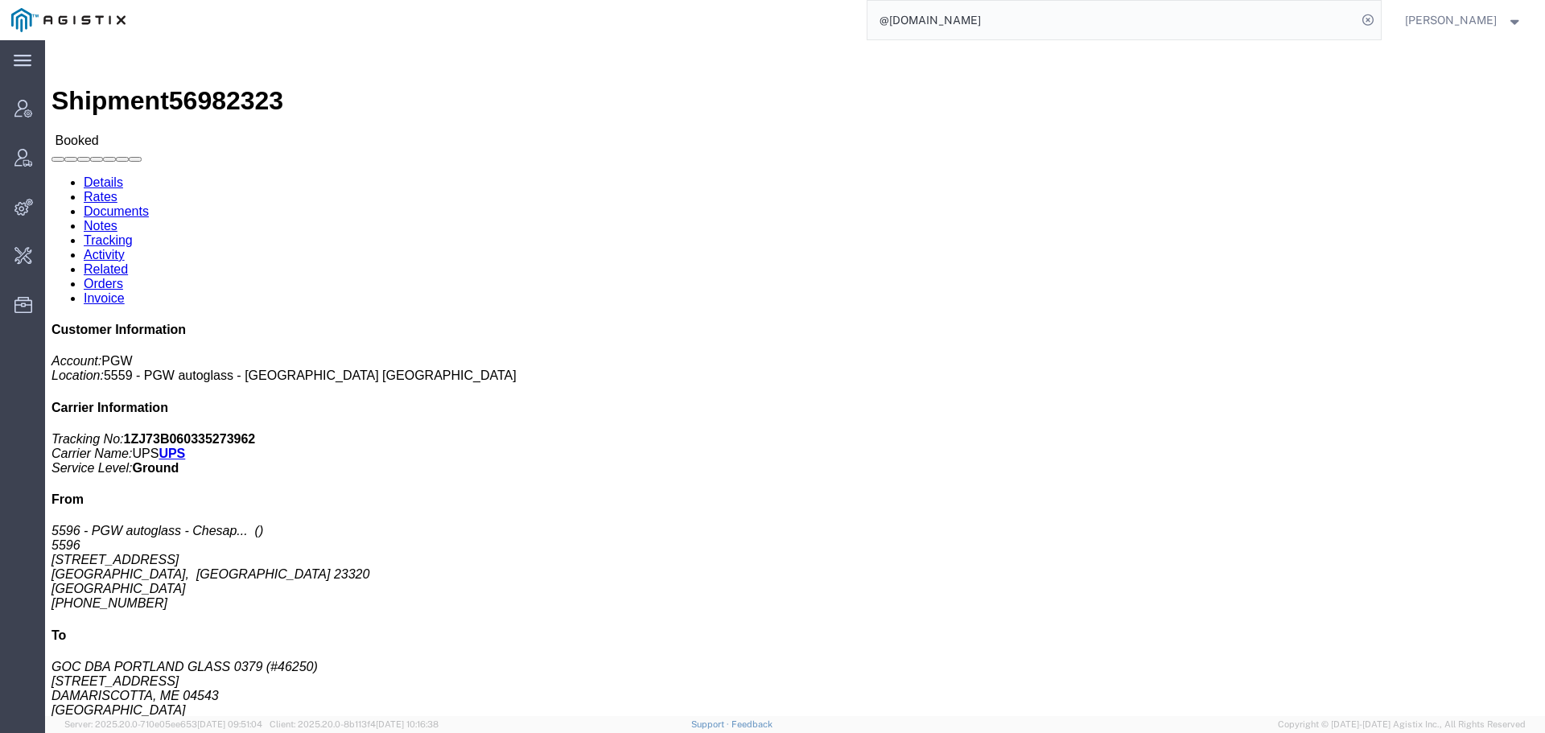
click at [901, 18] on input "@orbia.com" at bounding box center [1112, 20] width 489 height 39
drag, startPoint x: 984, startPoint y: 18, endPoint x: 831, endPoint y: 26, distance: 153.1
click at [831, 26] on div "@orbia.com" at bounding box center [759, 20] width 1244 height 40
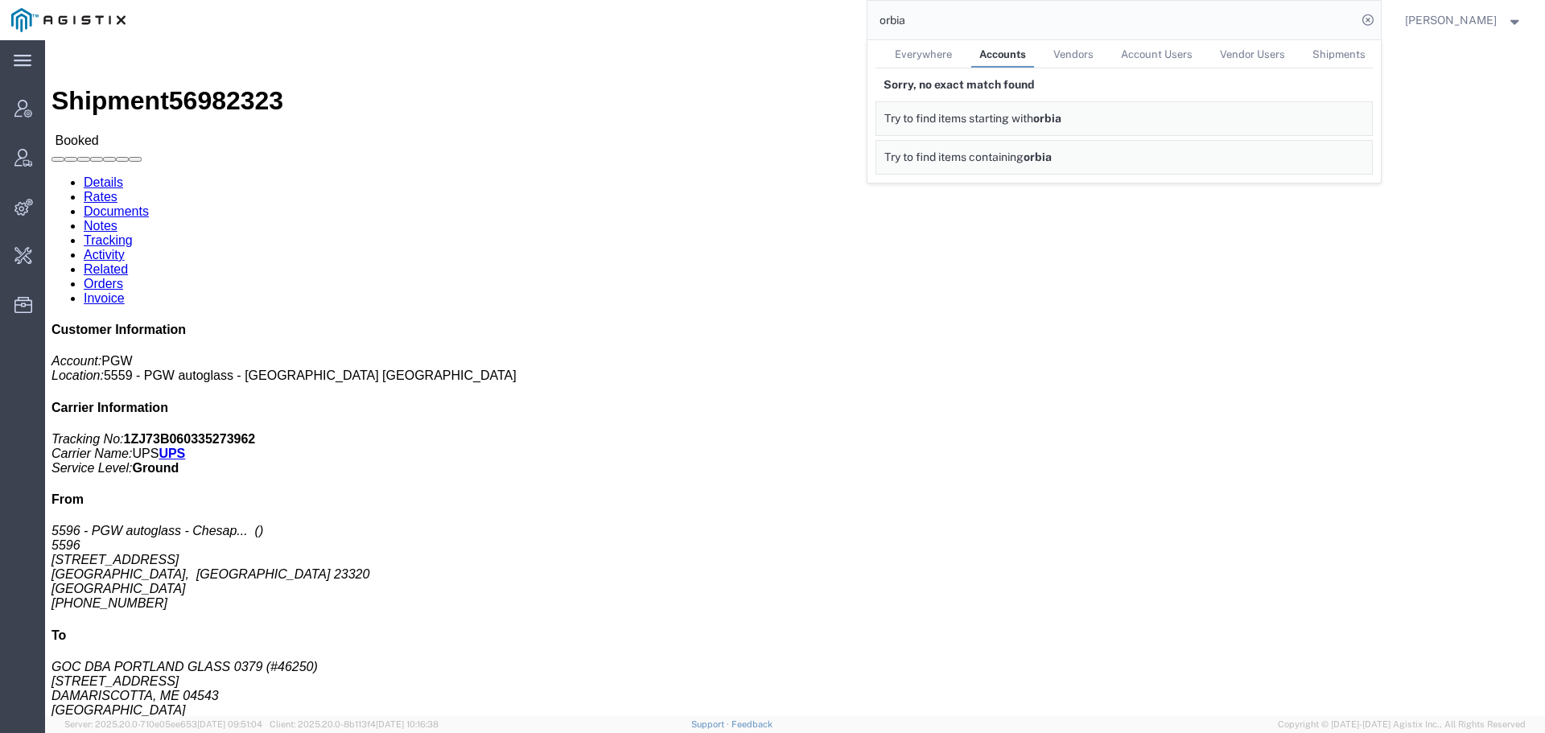
click at [927, 53] on span "Everywhere" at bounding box center [923, 54] width 57 height 12
click at [1127, 27] on input "orbia" at bounding box center [1112, 20] width 489 height 39
click at [938, 124] on span "Dura-Line" at bounding box center [914, 120] width 53 height 13
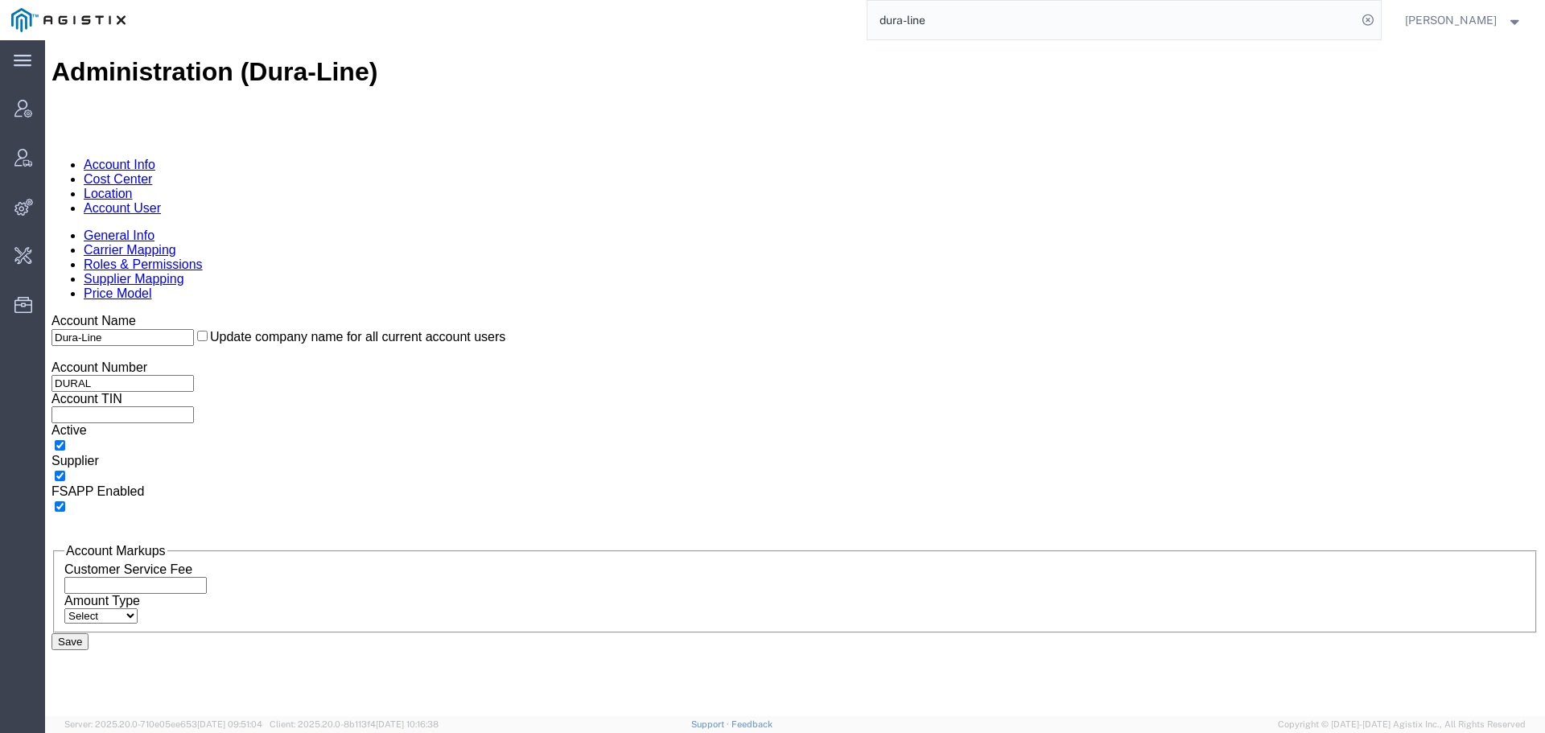
click at [161, 201] on link "Account User" at bounding box center [122, 208] width 77 height 14
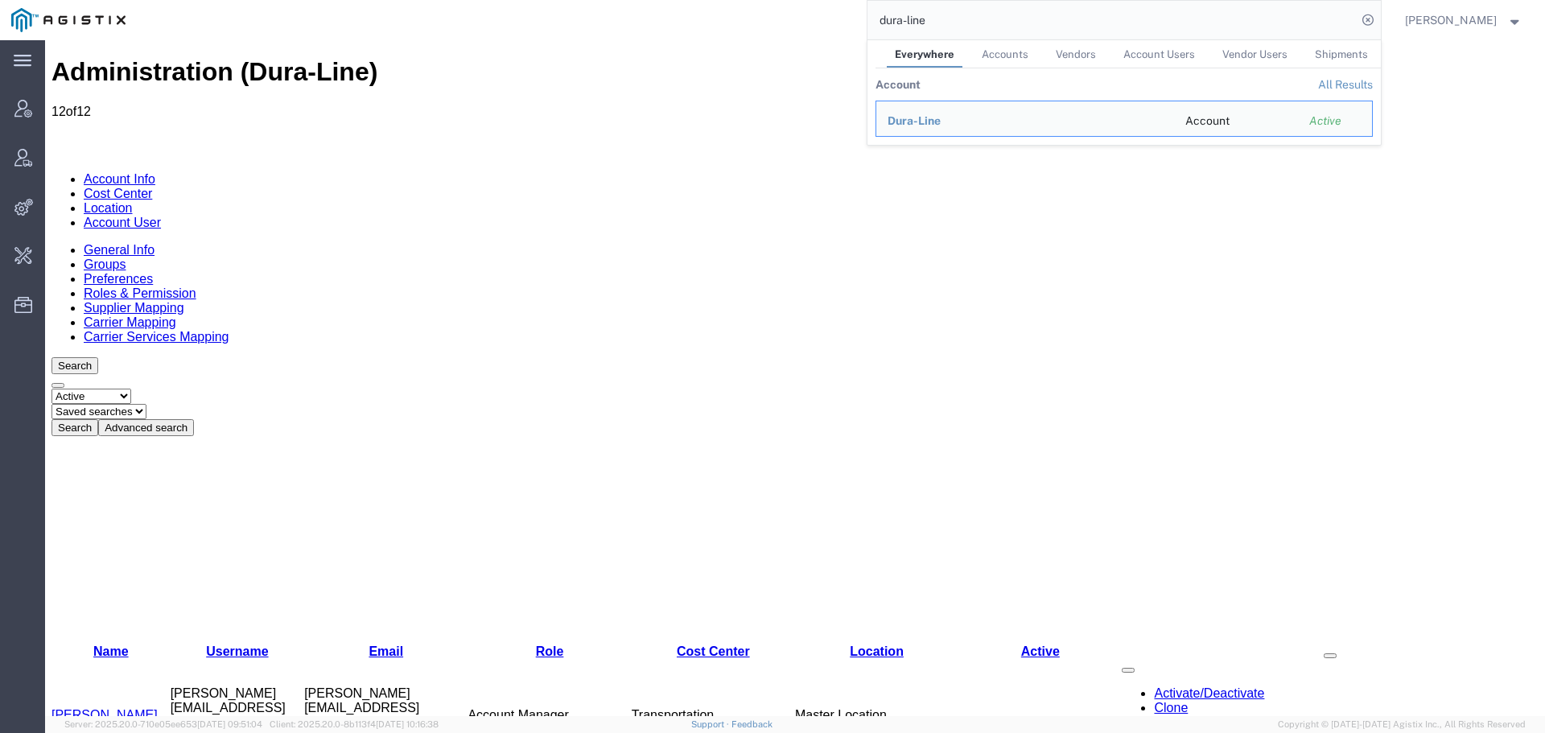
drag, startPoint x: 1095, startPoint y: 33, endPoint x: 890, endPoint y: 34, distance: 204.4
click at [890, 34] on input "dura-line" at bounding box center [1112, 20] width 489 height 39
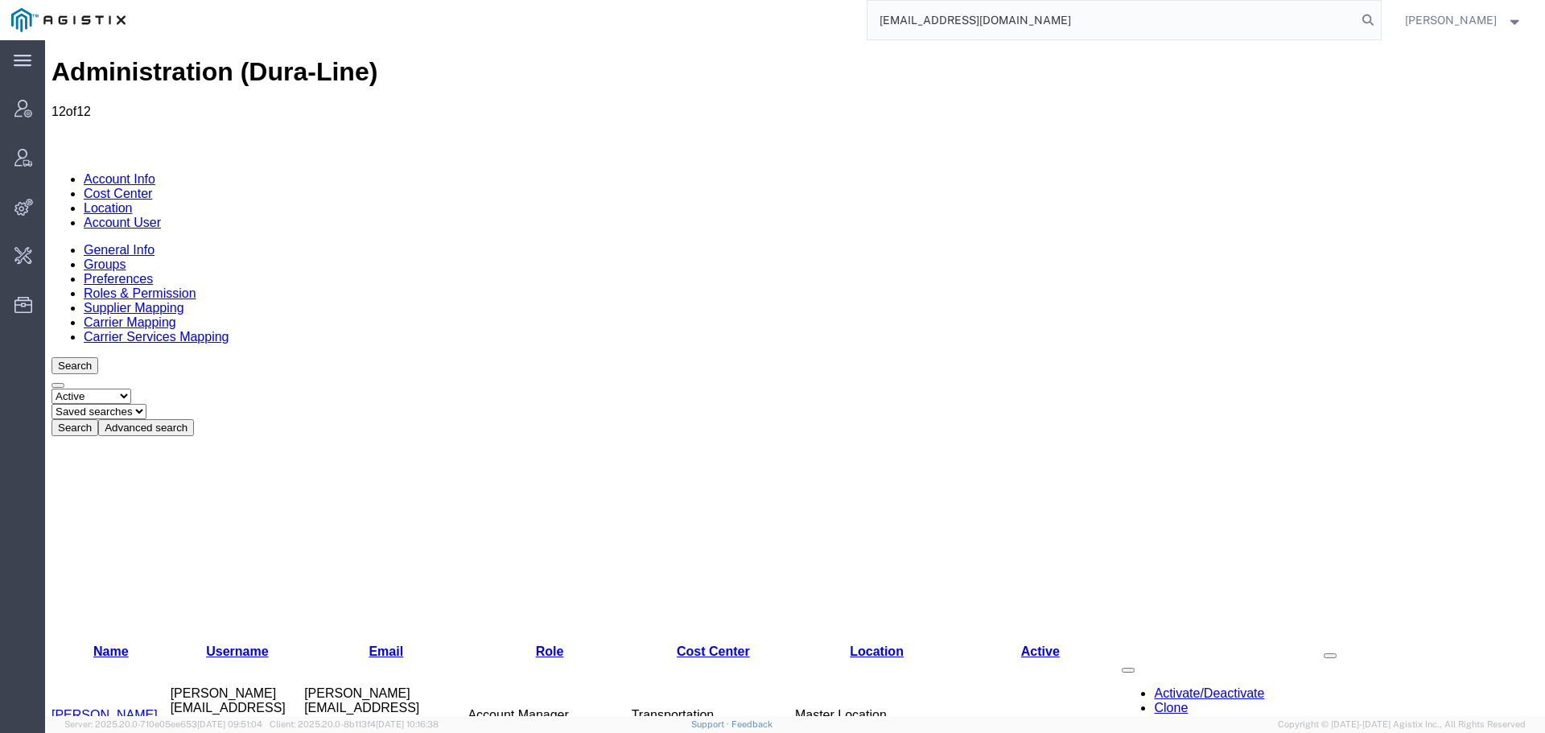
type input "[EMAIL_ADDRESS][DOMAIN_NAME]"
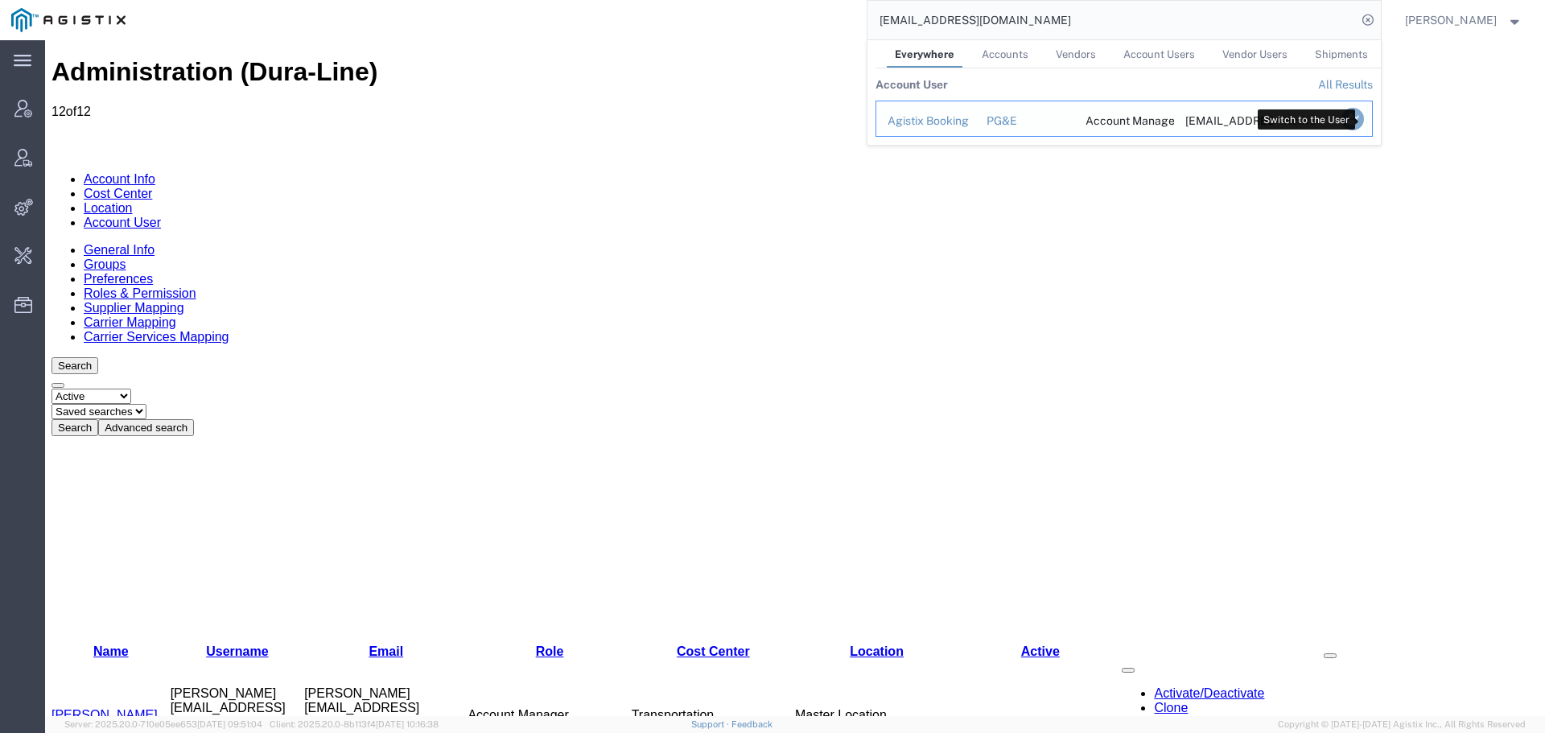
click at [1363, 121] on icon "Search Results" at bounding box center [1352, 119] width 23 height 23
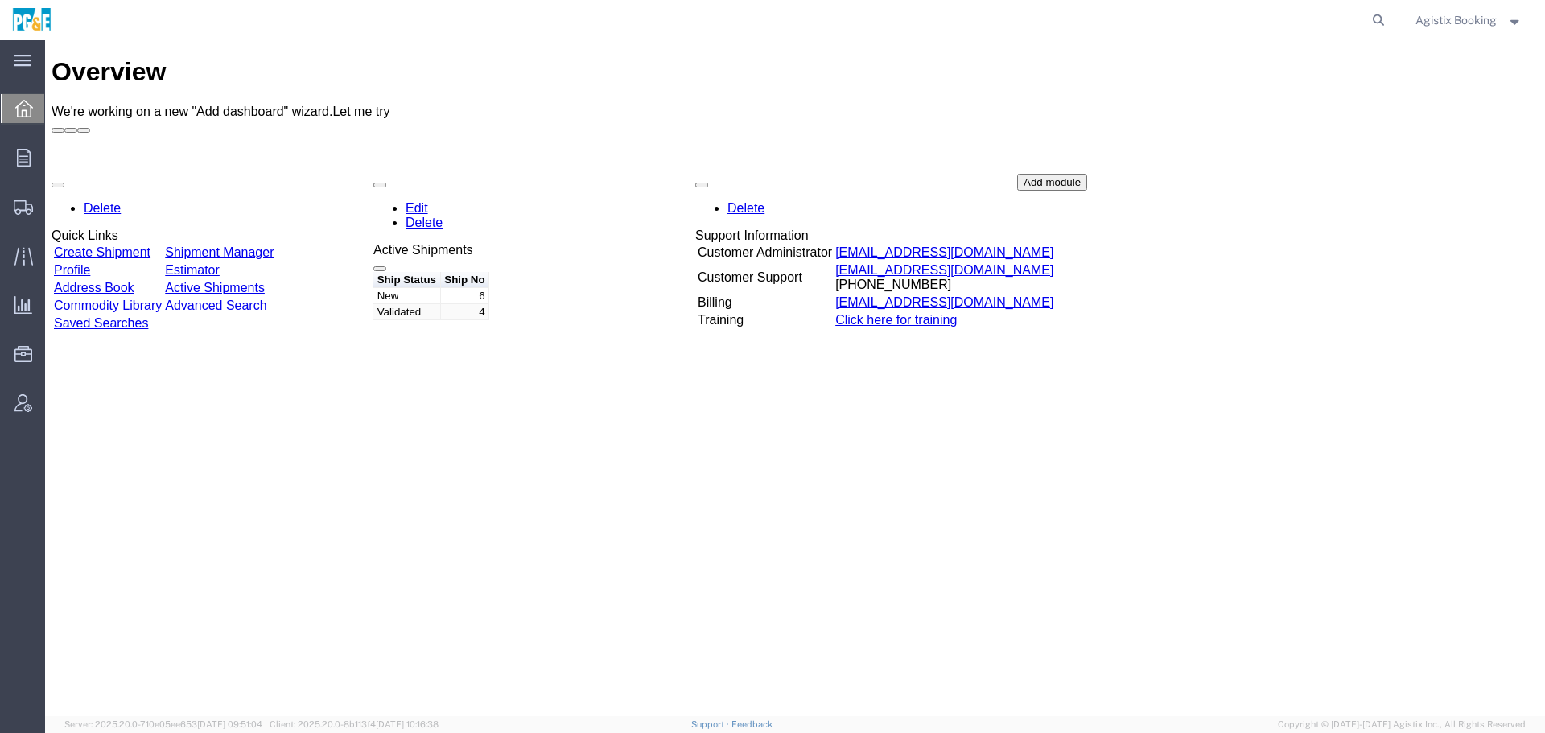
click at [1358, 15] on agx-global-search at bounding box center [1134, 20] width 515 height 40
click at [1367, 18] on icon at bounding box center [1378, 20] width 23 height 23
drag, startPoint x: 1289, startPoint y: 31, endPoint x: 1276, endPoint y: 27, distance: 13.5
click at [1286, 31] on input "search" at bounding box center [1122, 20] width 489 height 39
paste input "80870274"
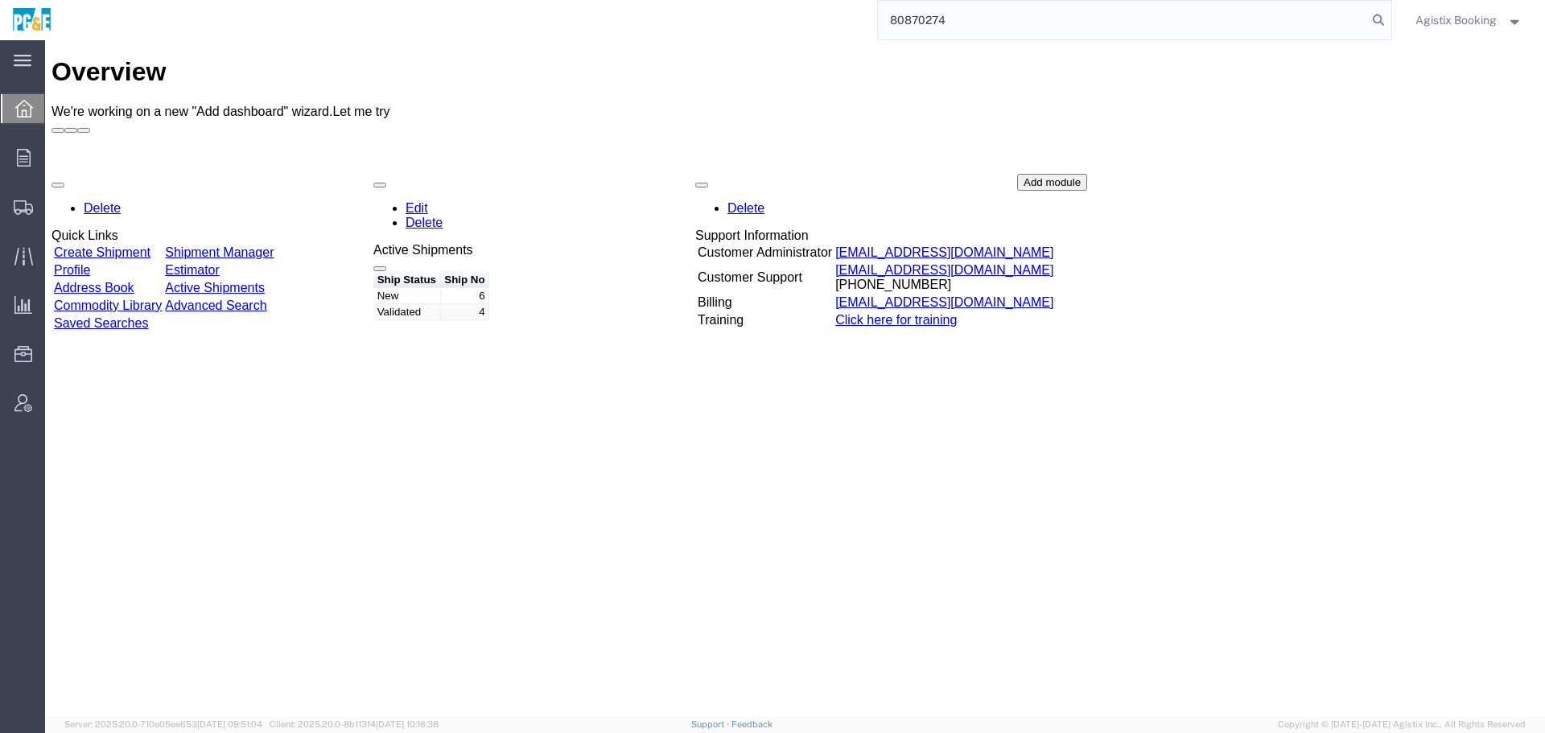
type input "80870274"
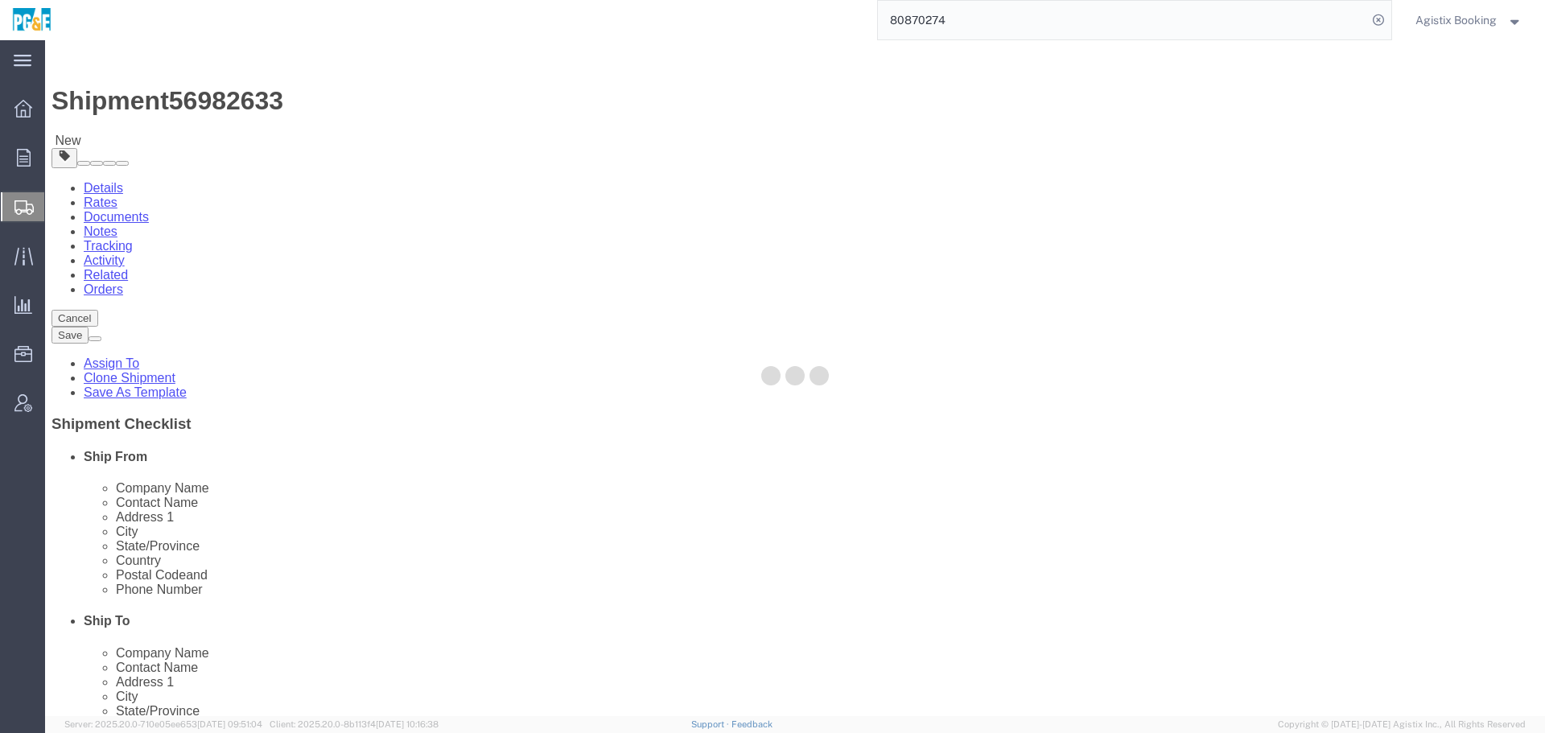
select select
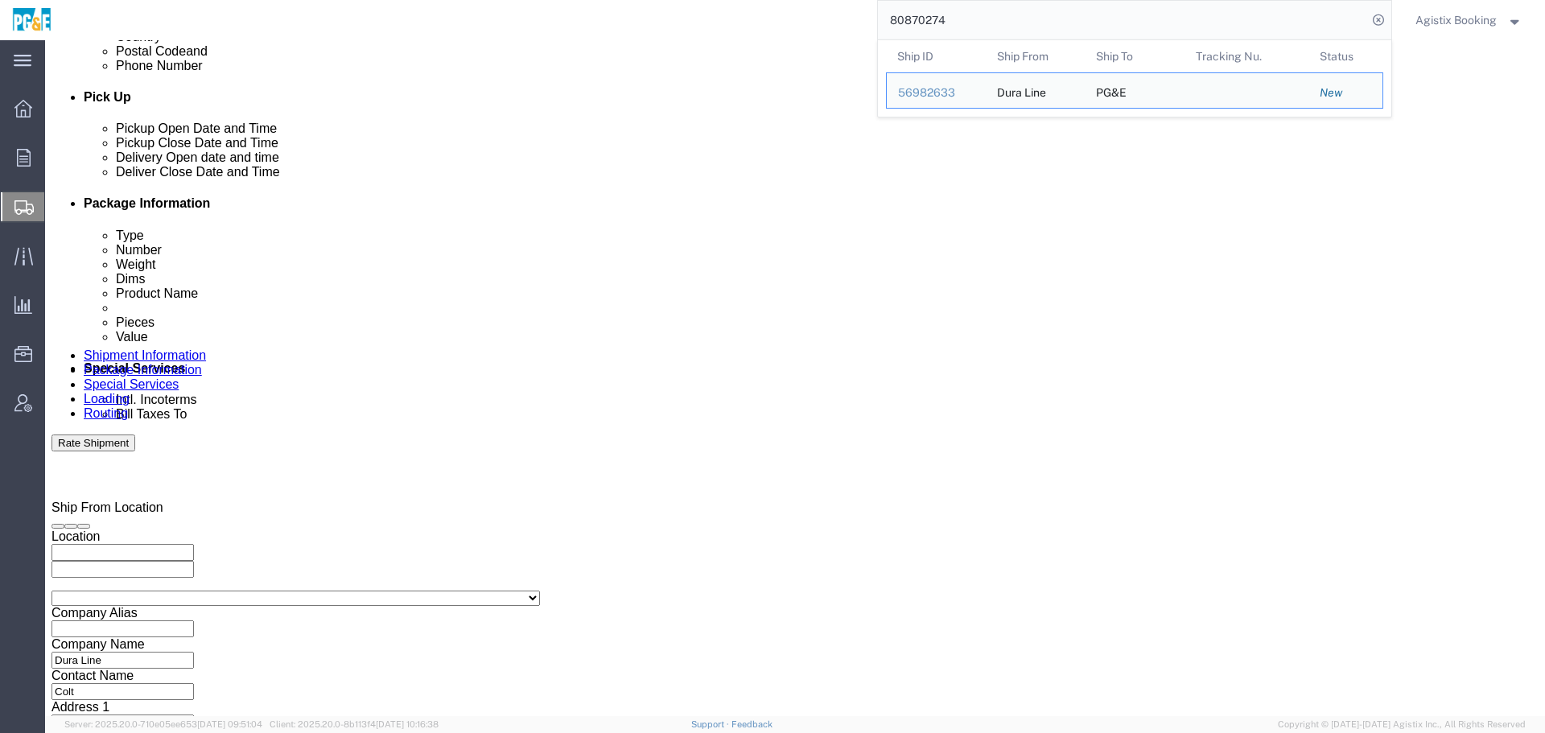
scroll to position [710, 0]
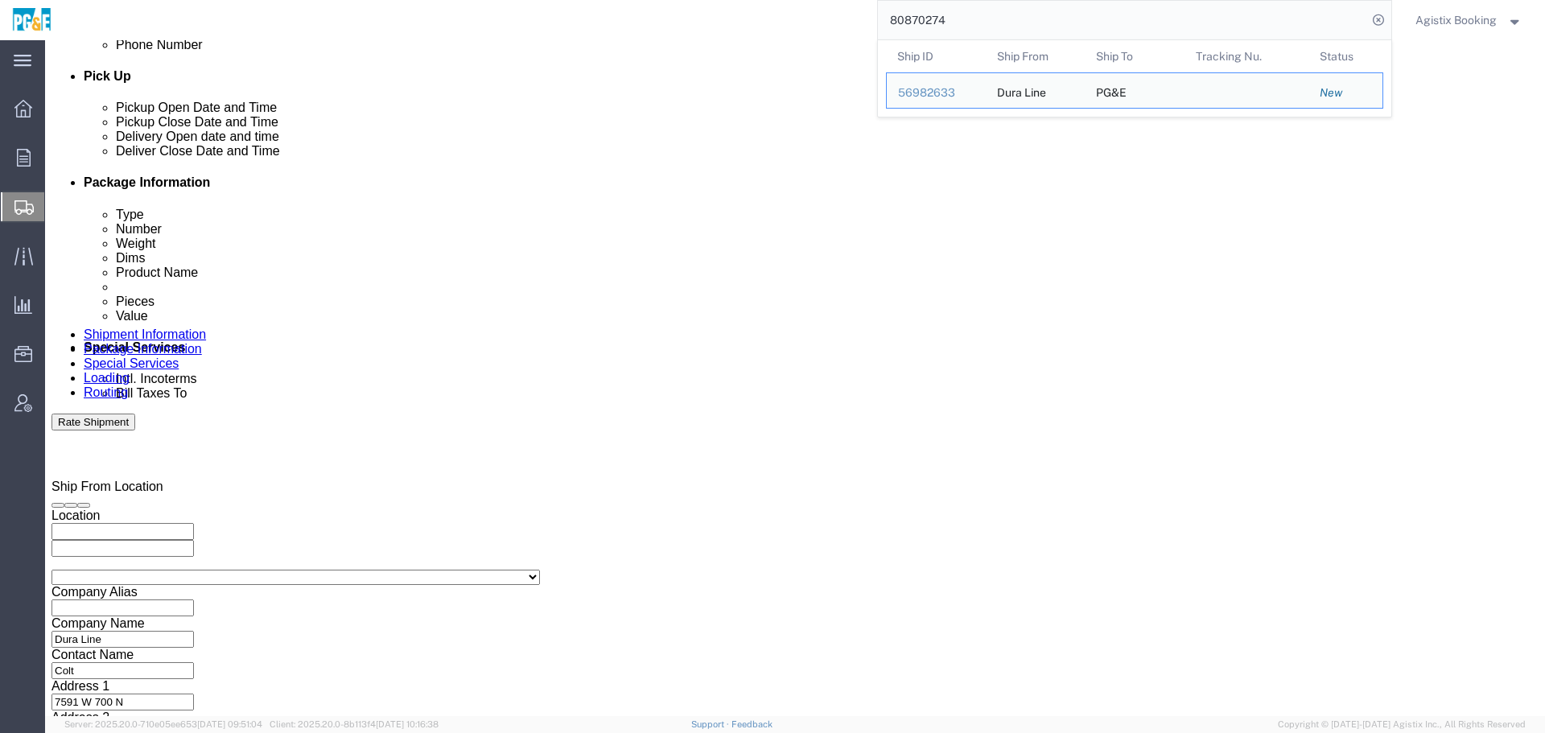
drag, startPoint x: 320, startPoint y: 535, endPoint x: 169, endPoint y: 527, distance: 151.5
click div "Select Account Type Activity ID Airline Appointment Number ASN Batch Request # …"
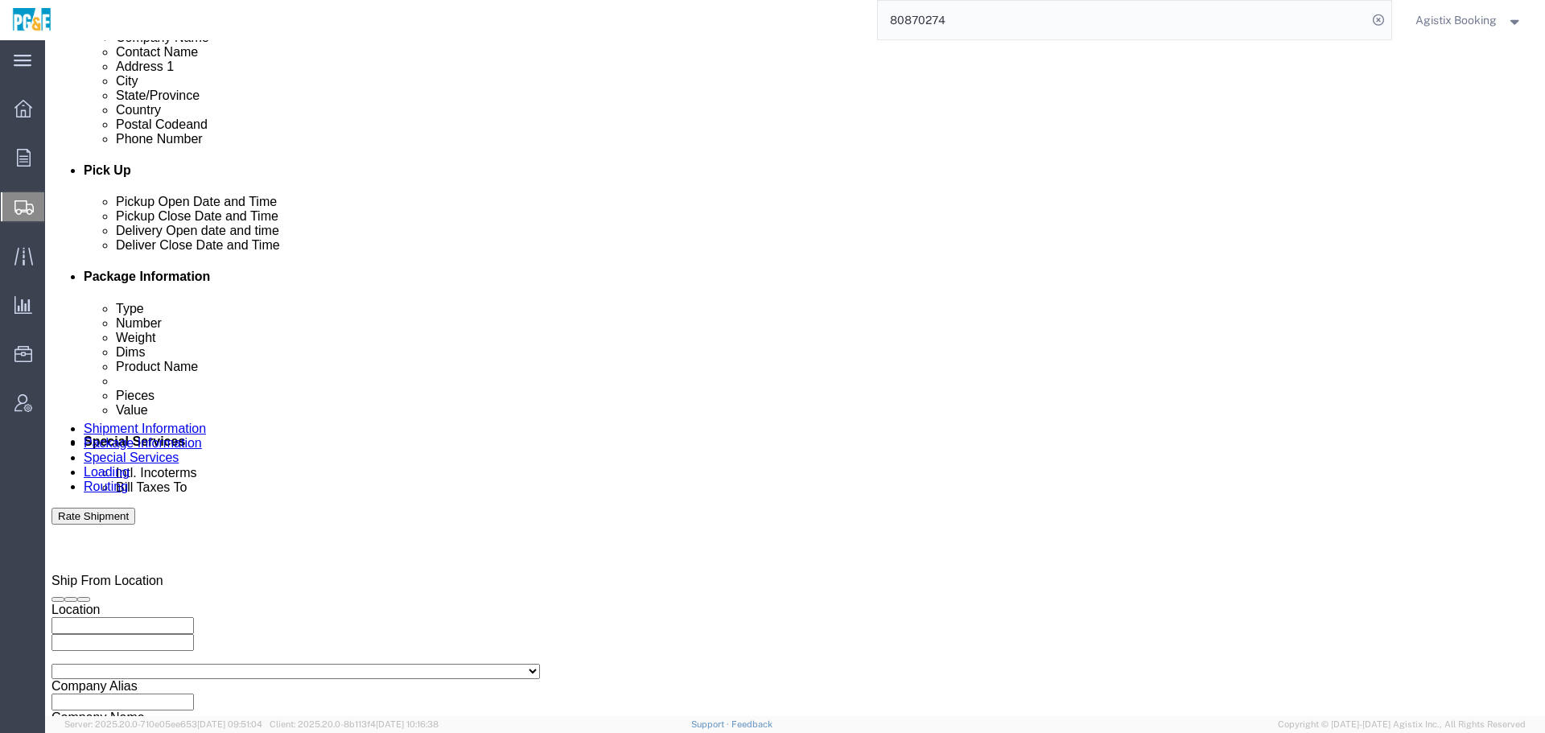
scroll to position [715, 0]
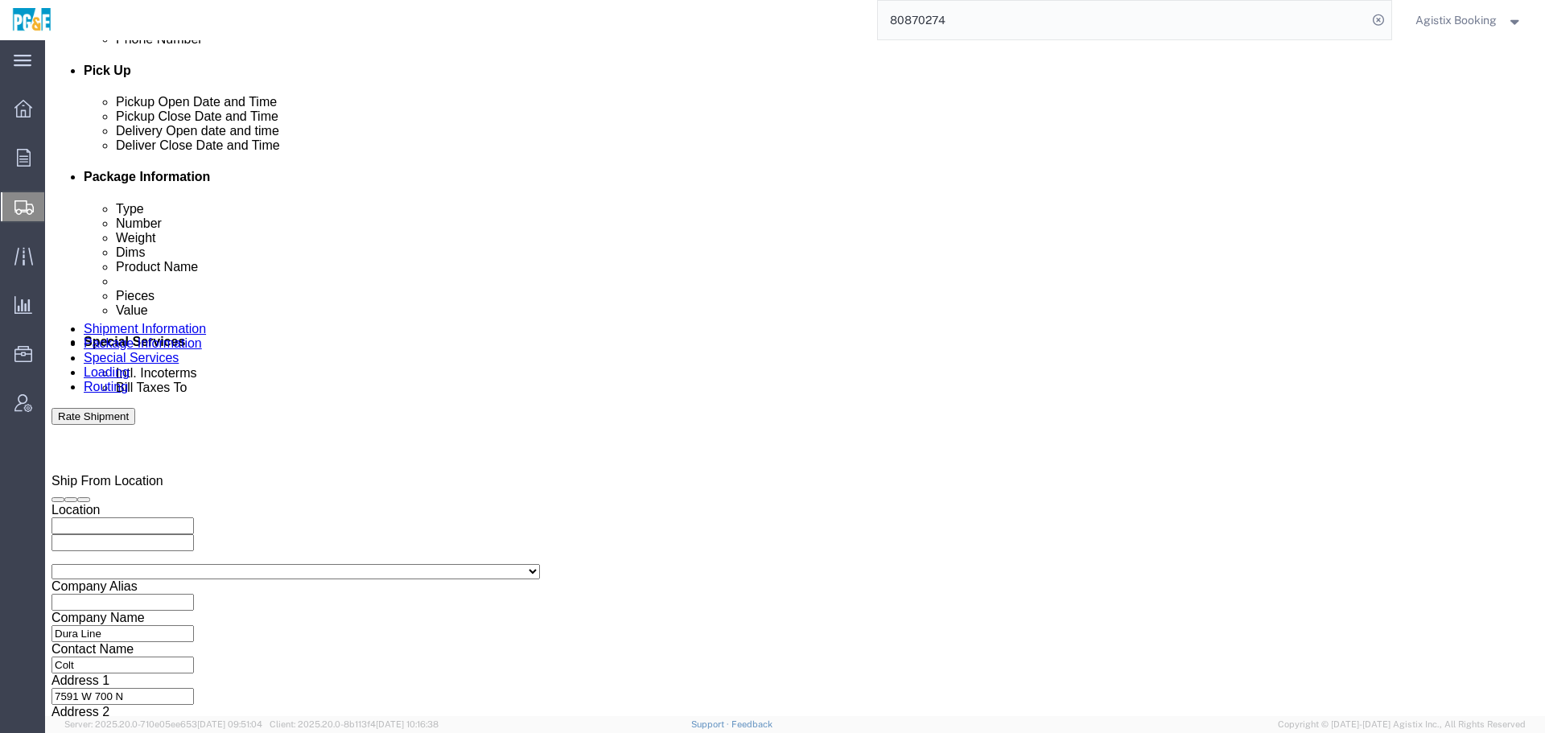
drag, startPoint x: 600, startPoint y: 526, endPoint x: 529, endPoint y: 525, distance: 70.8
click div "Select Account Type Activity ID Airline Appointment Number ASN Batch Request # …"
click at [23, 150] on icon at bounding box center [24, 158] width 14 height 18
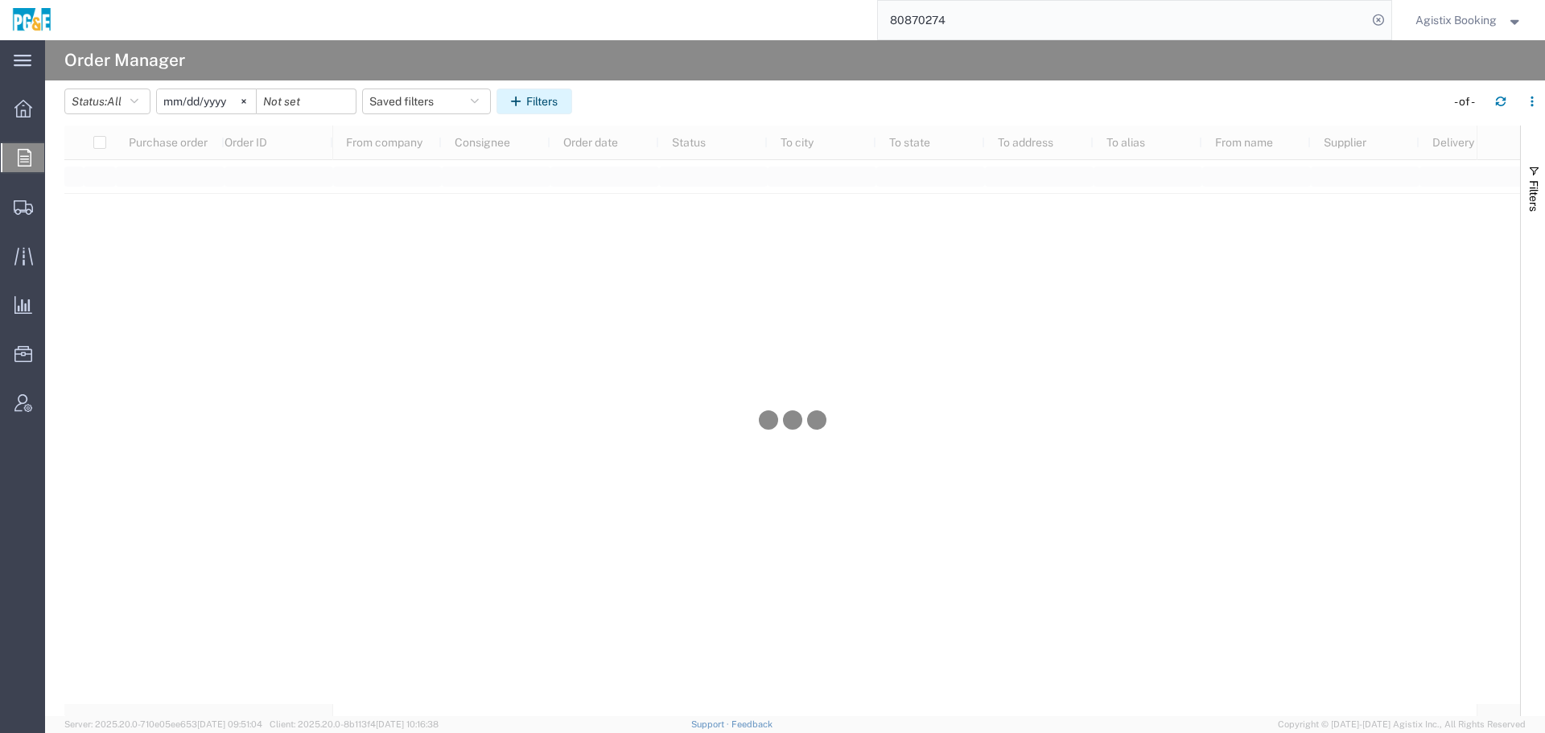
click at [536, 103] on button "Filters" at bounding box center [535, 102] width 76 height 26
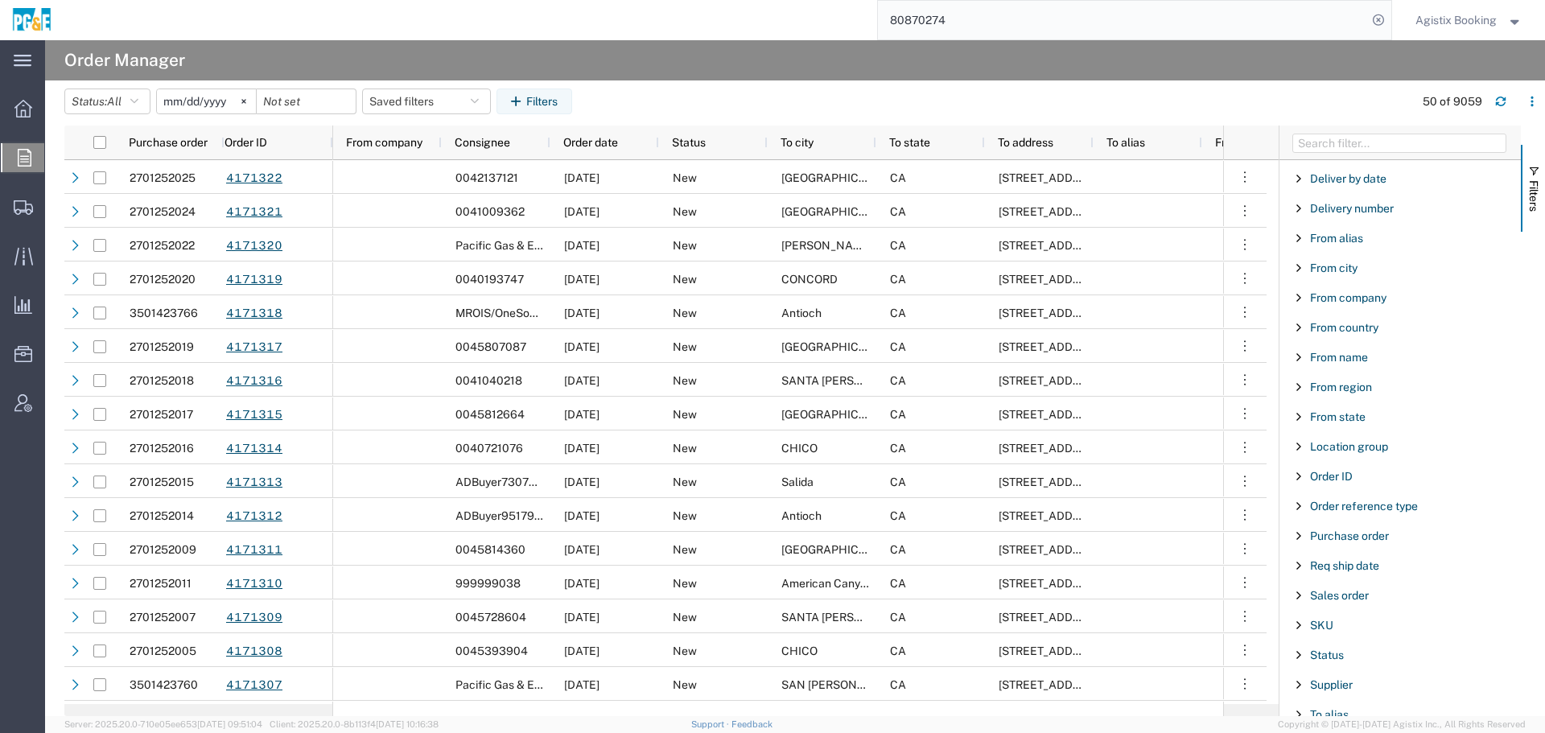
scroll to position [68, 0]
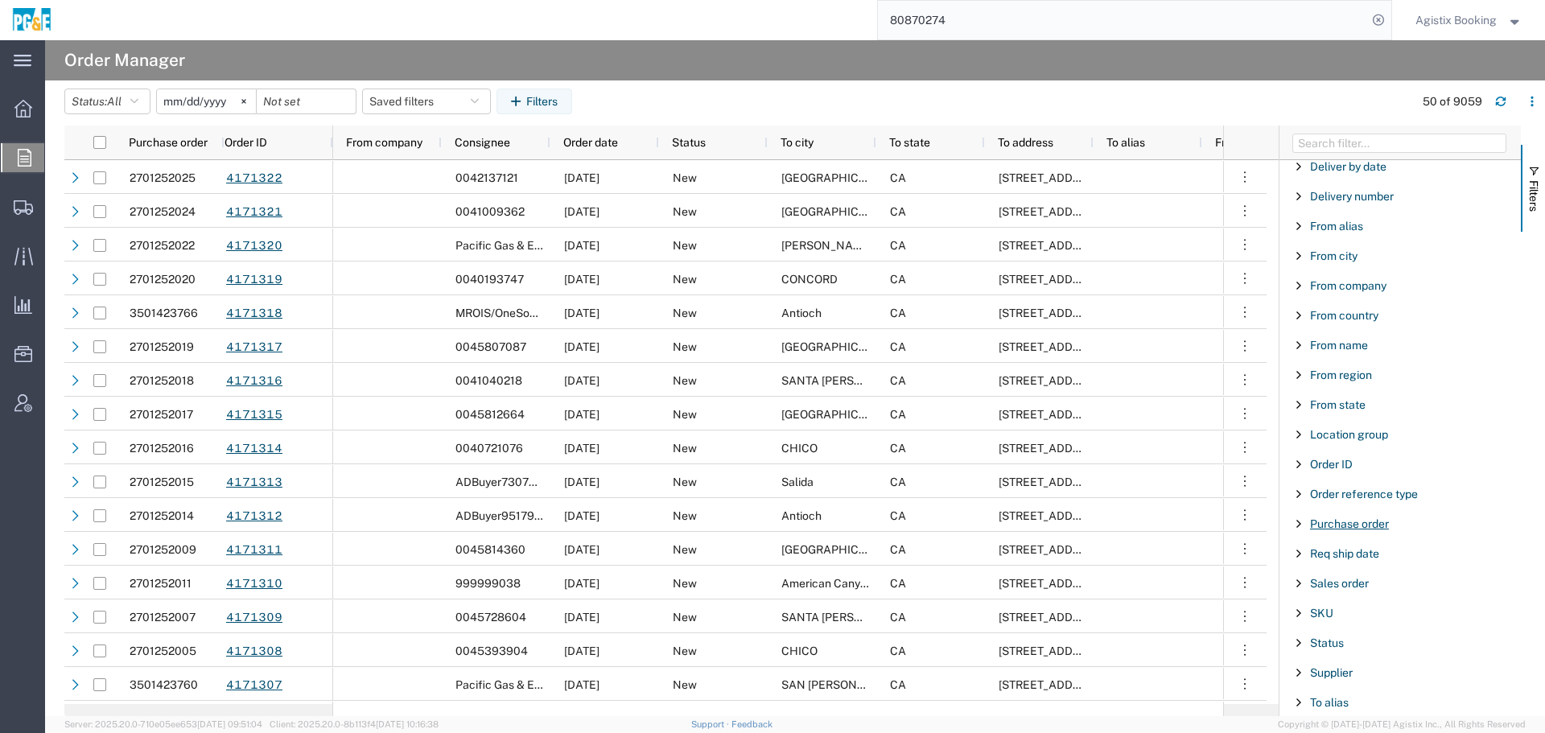
click at [1374, 526] on span "Purchase order" at bounding box center [1349, 523] width 79 height 13
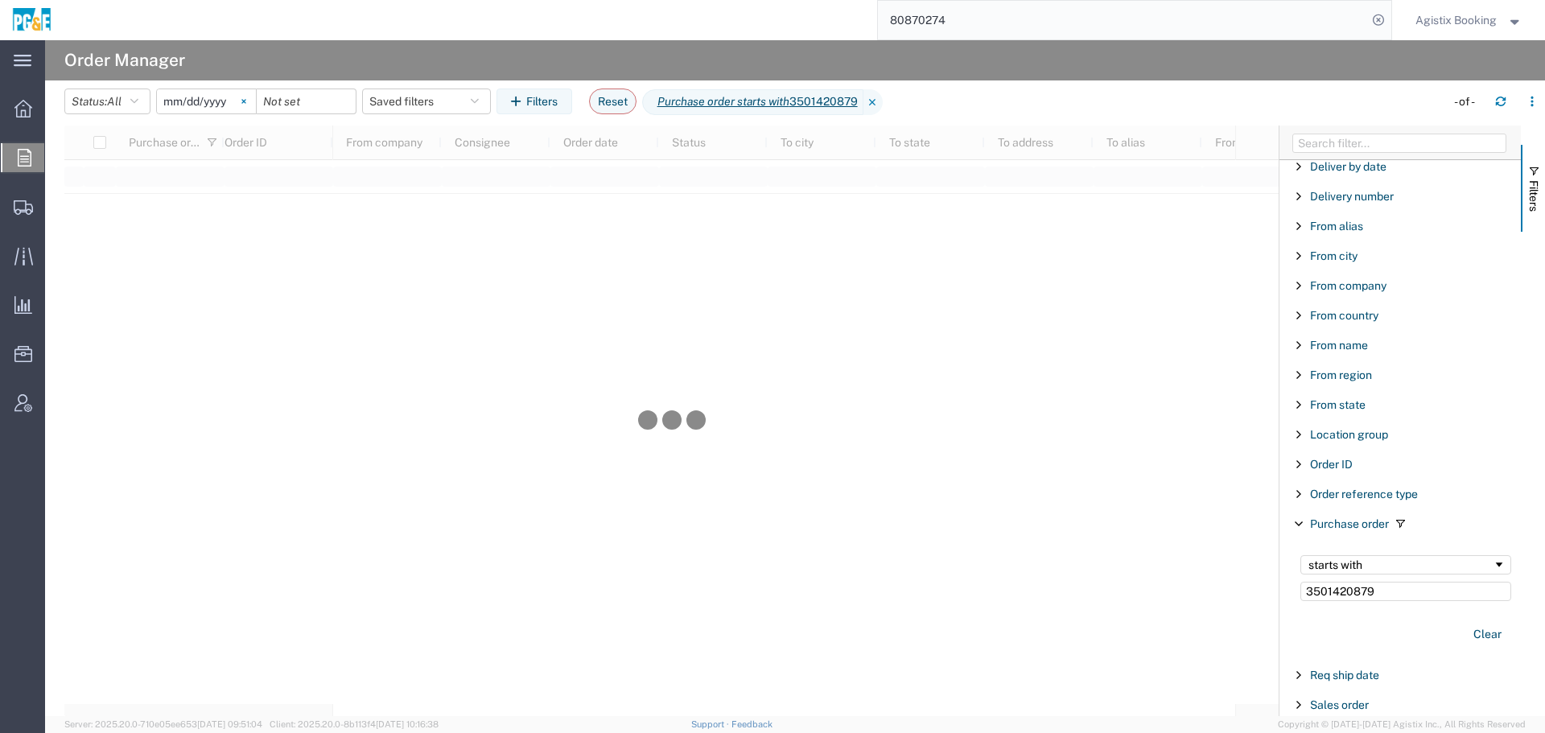
type input "3501420879"
click at [245, 97] on svg-icon at bounding box center [244, 101] width 24 height 24
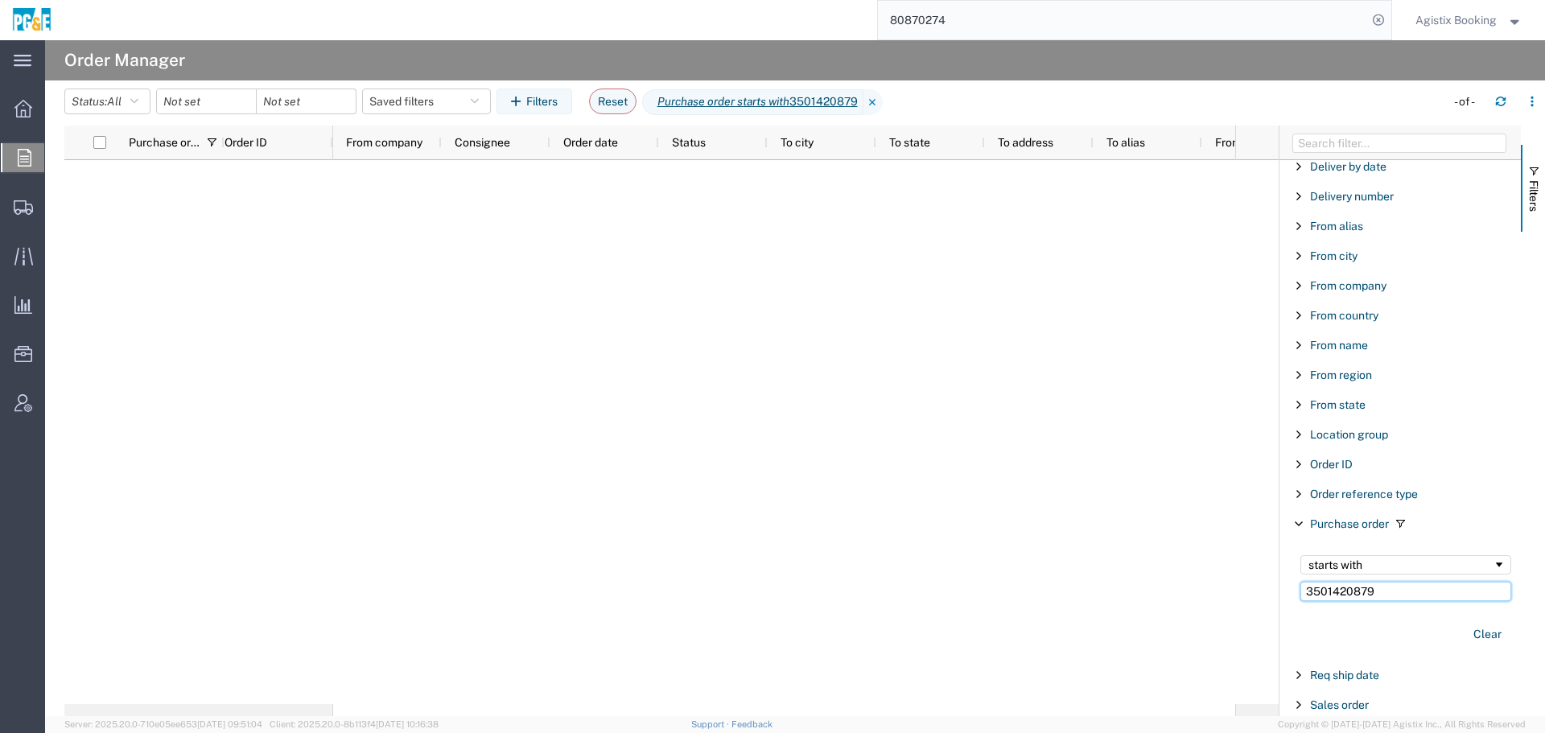
click at [1453, 594] on input "3501420879" at bounding box center [1406, 591] width 211 height 19
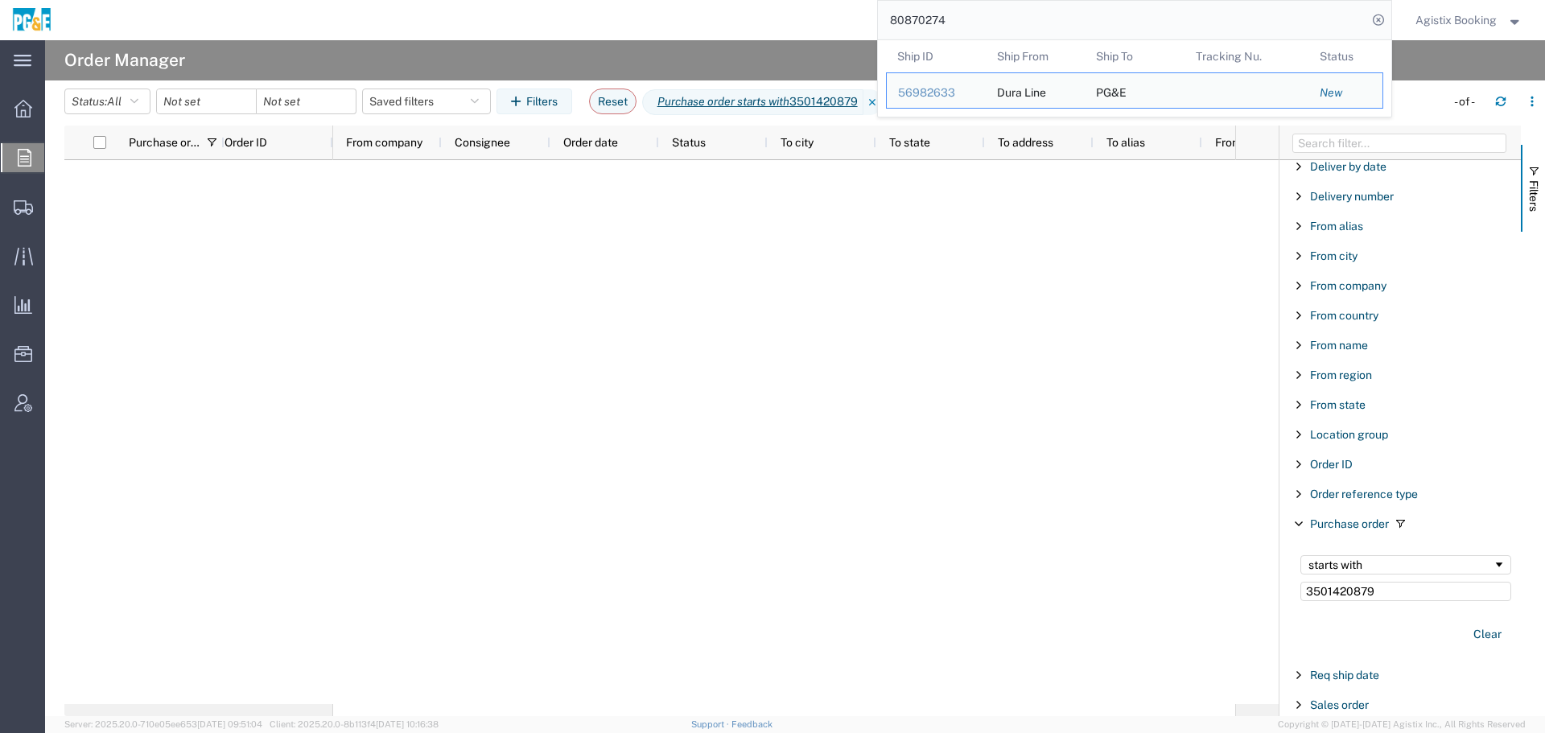
click at [1009, 15] on input "80870274" at bounding box center [1122, 20] width 489 height 39
click at [923, 95] on div "56982633" at bounding box center [936, 93] width 76 height 17
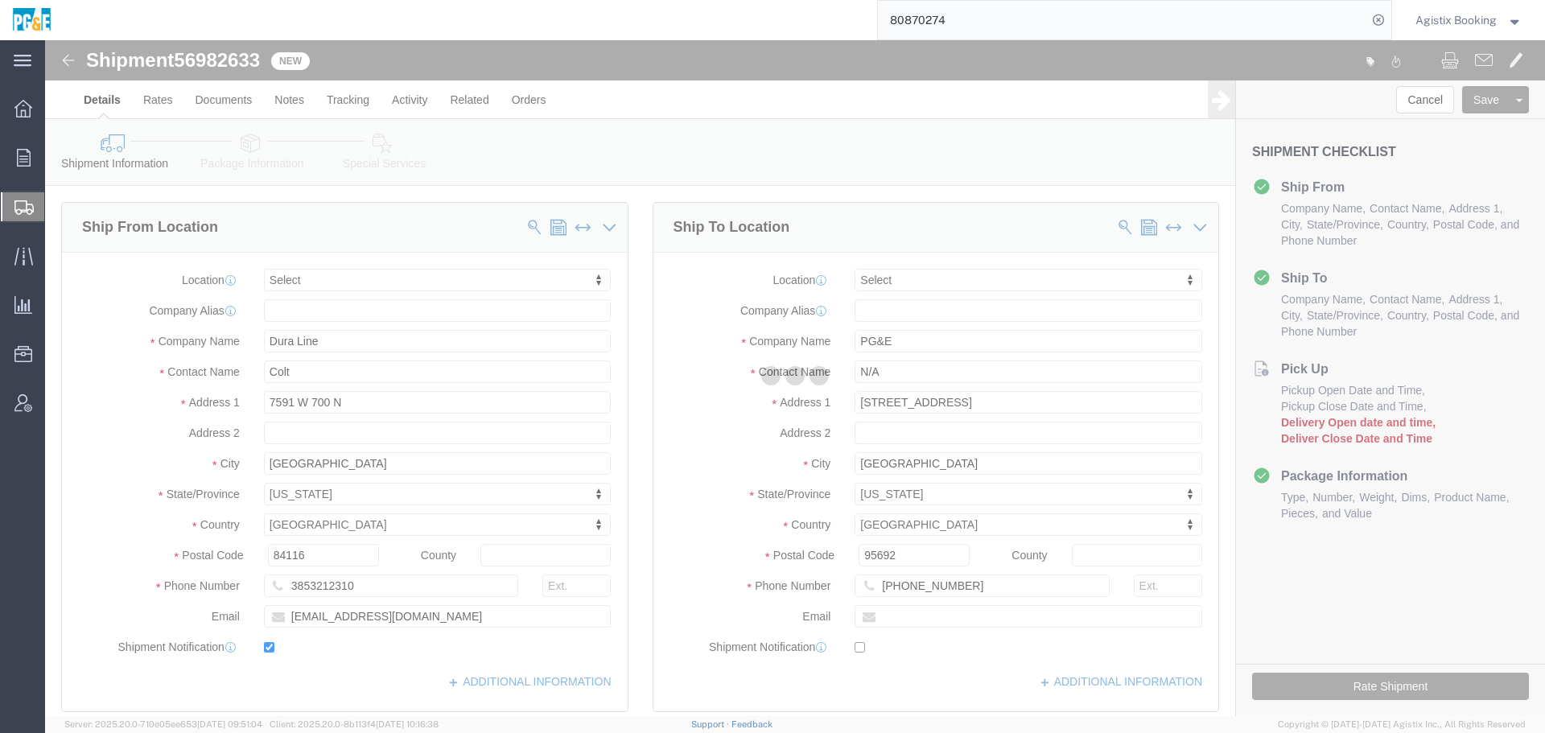
select select
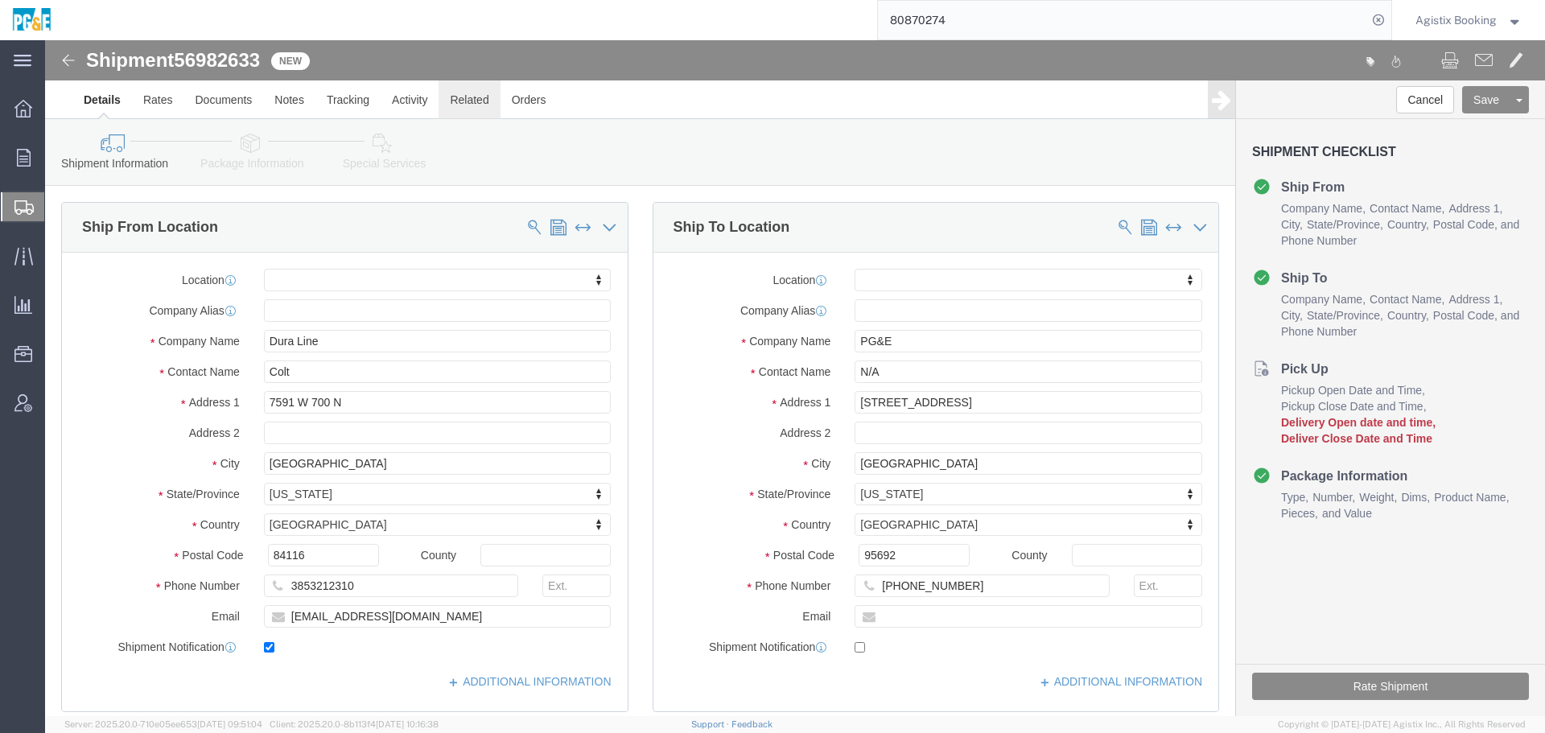
drag, startPoint x: 473, startPoint y: 103, endPoint x: 428, endPoint y: 63, distance: 60.4
click link "Related"
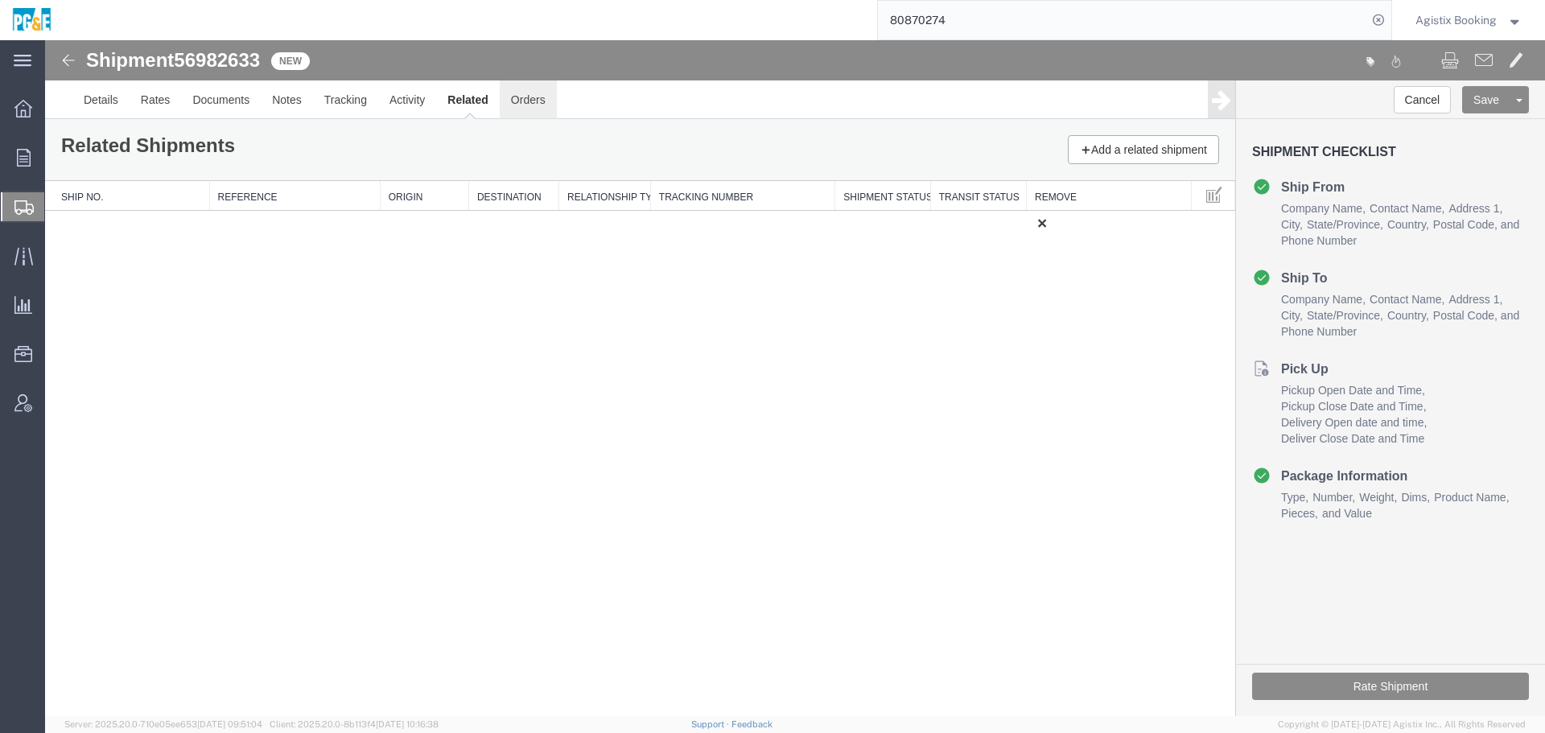
click at [522, 107] on link "Orders" at bounding box center [528, 99] width 57 height 39
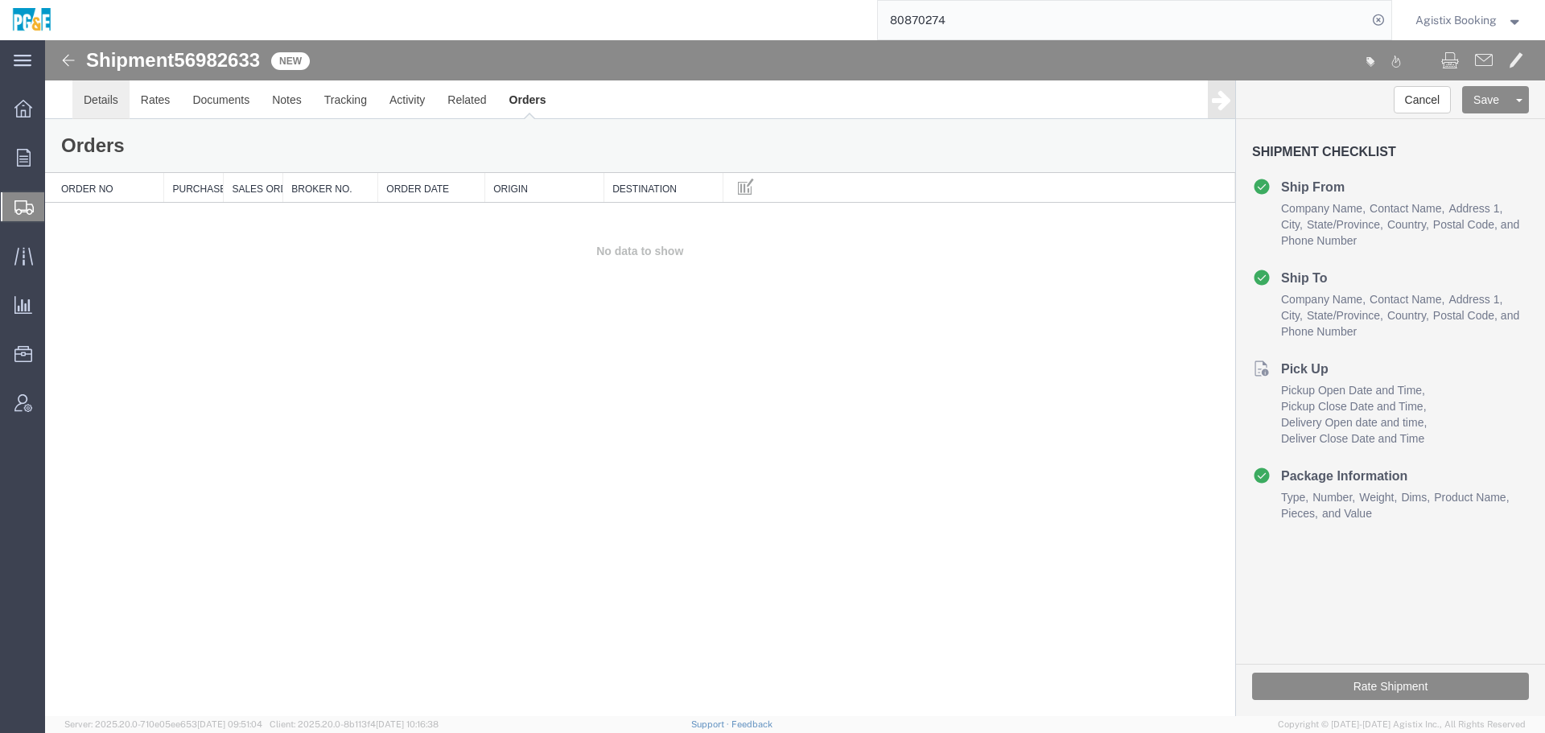
click at [104, 102] on link "Details" at bounding box center [100, 99] width 57 height 39
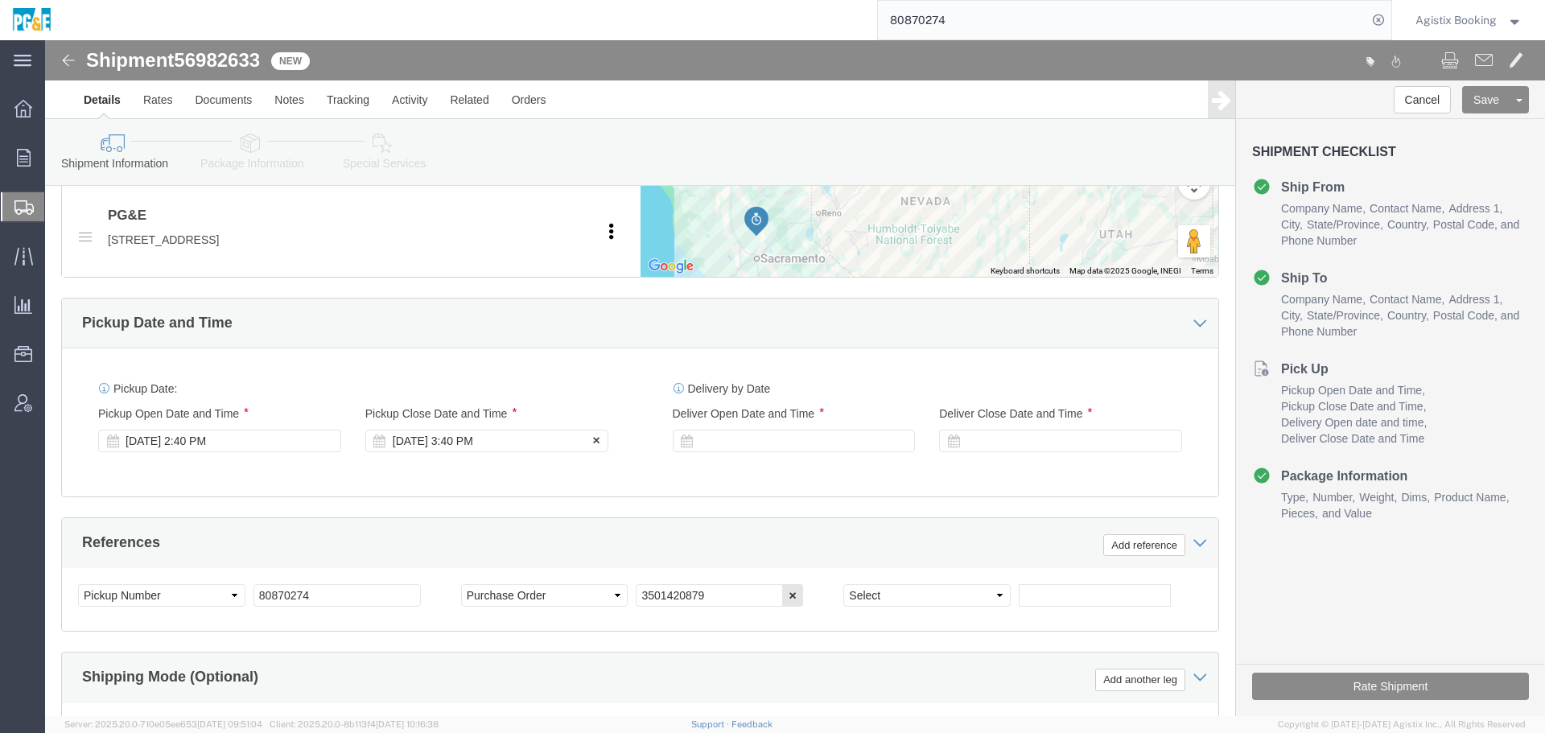
scroll to position [695, 0]
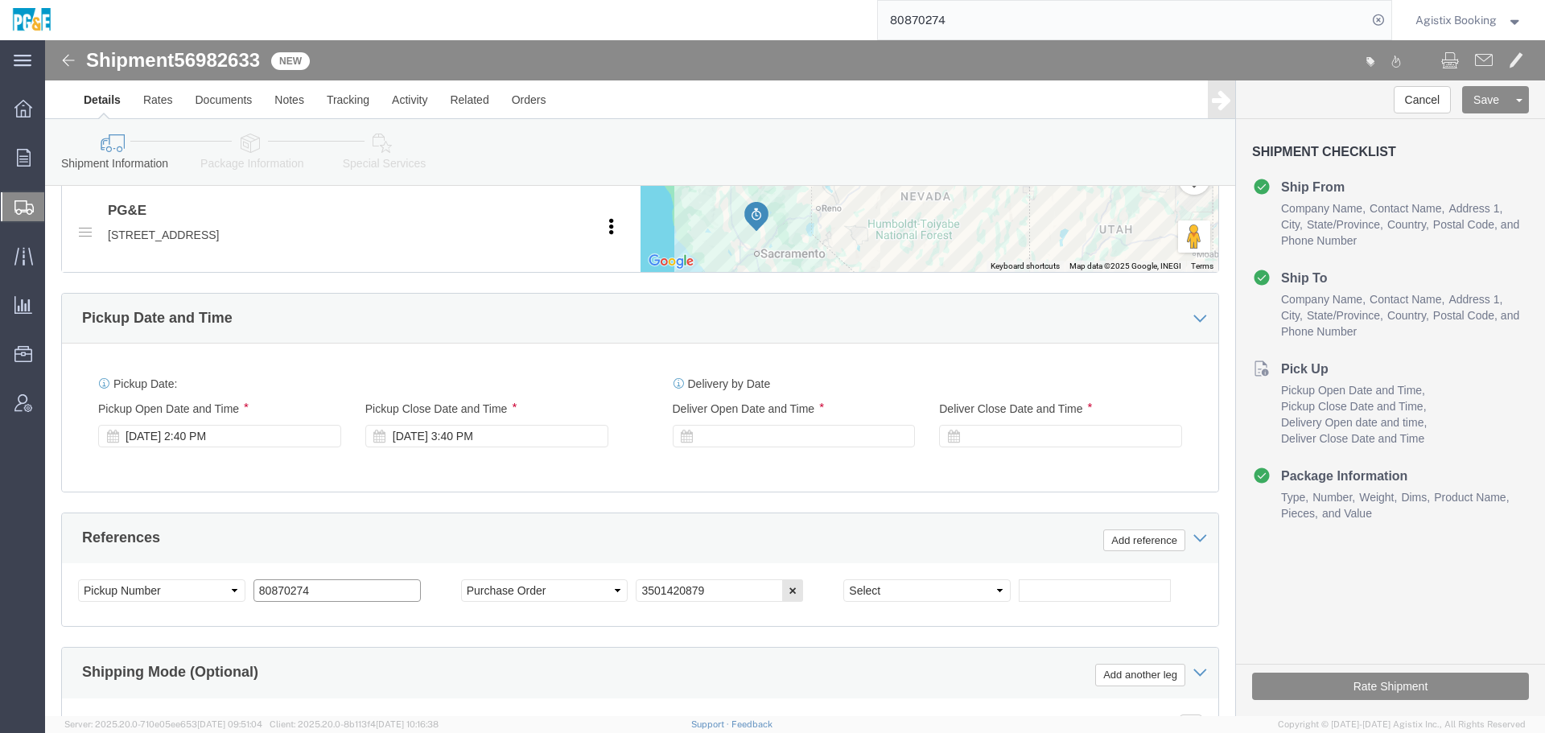
drag, startPoint x: 287, startPoint y: 558, endPoint x: 165, endPoint y: 550, distance: 122.6
click div "Select Account Type Activity ID Airline Appointment Number ASN Batch Request # …"
click input "text"
paste input "80870274"
type input "80870274"
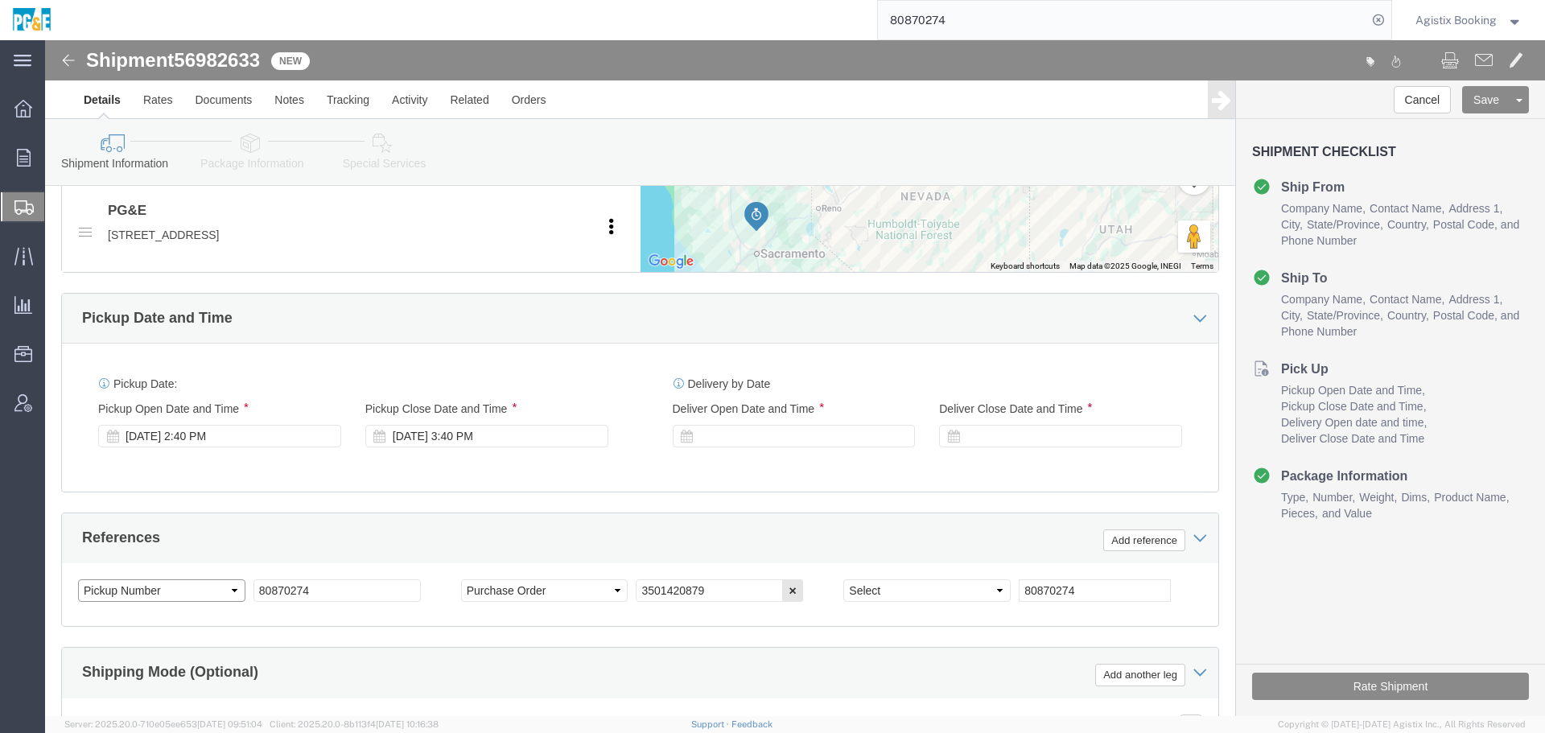
click select "Select Account Type Activity ID Airline Appointment Number ASN Batch Request # …"
select select "PICKUPNUM"
click select "Select Account Type Activity ID Airline Appointment Number ASN Batch Request # …"
drag, startPoint x: 172, startPoint y: 556, endPoint x: 164, endPoint y: 542, distance: 15.9
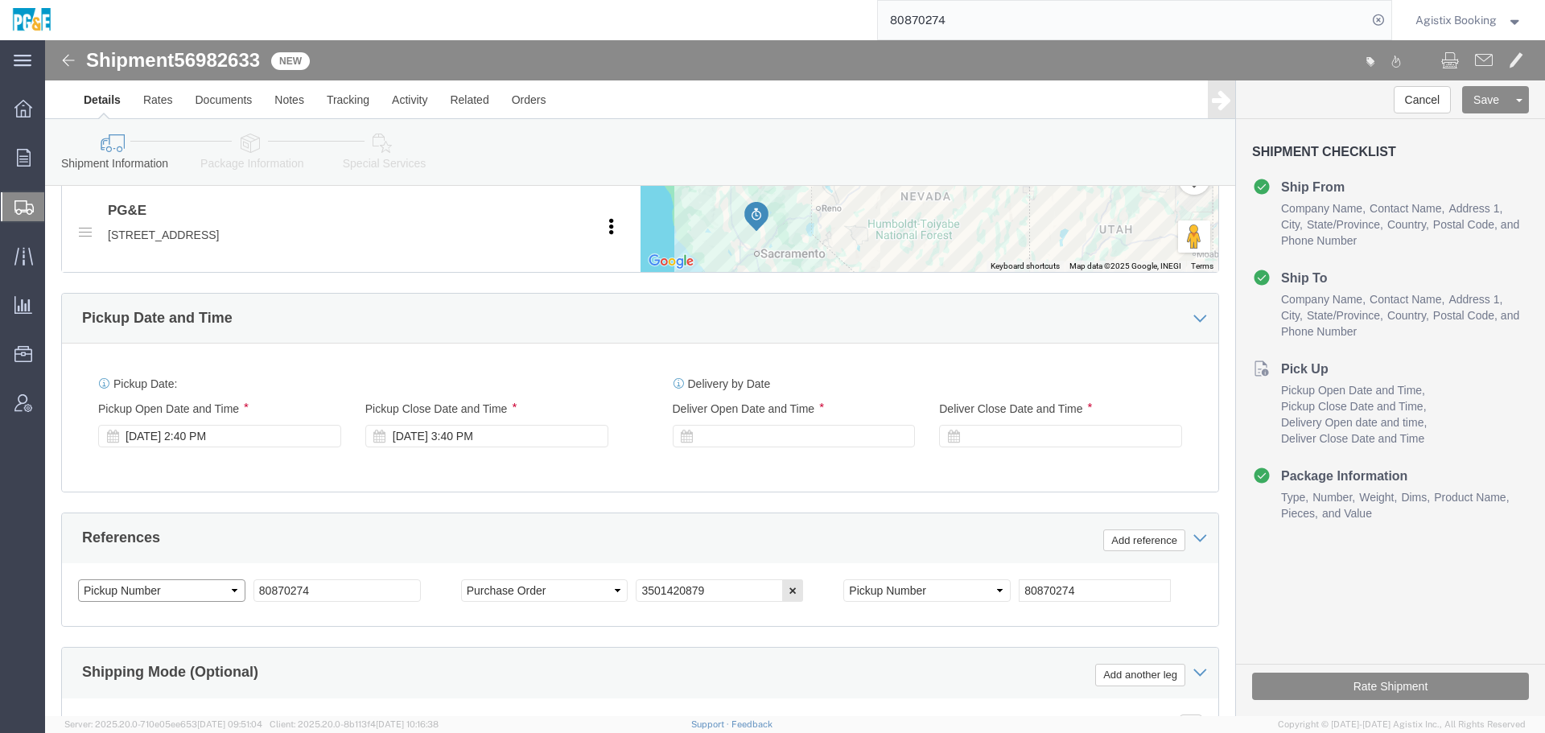
click select "Select Account Type Activity ID Airline Appointment Number ASN Batch Request # …"
select select "PURCHORD"
click select "Select Account Type Activity ID Airline Appointment Number ASN Batch Request # …"
drag, startPoint x: 541, startPoint y: 551, endPoint x: 524, endPoint y: 551, distance: 16.9
click div "Select Account Type Activity ID Airline Appointment Number ASN Batch Request # …"
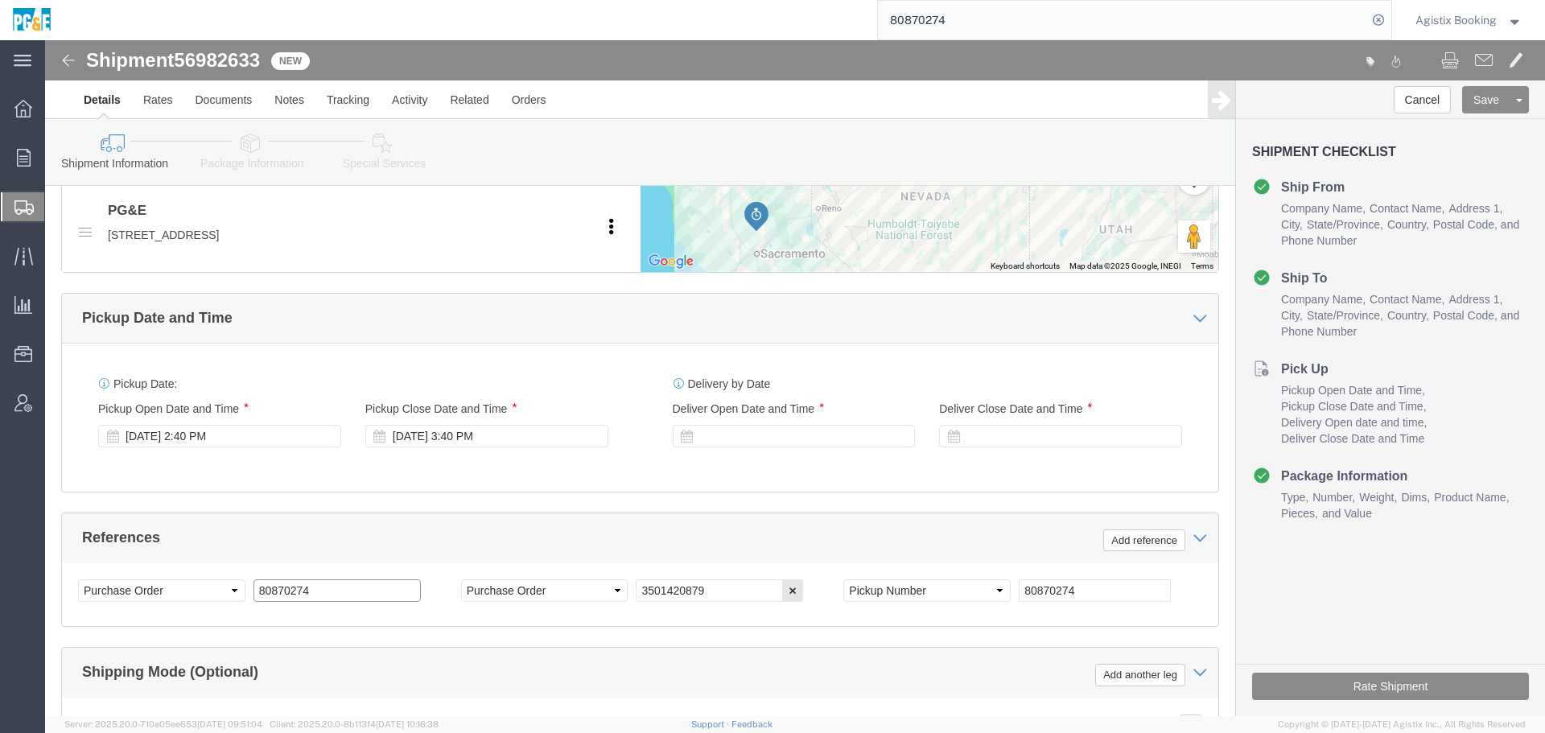
click input "80870274"
paste input "3501420879"
type input "3501420879"
click select "Select Account Type Activity ID Airline Appointment Number ASN Batch Request # …"
select select "PICKUPNUM"
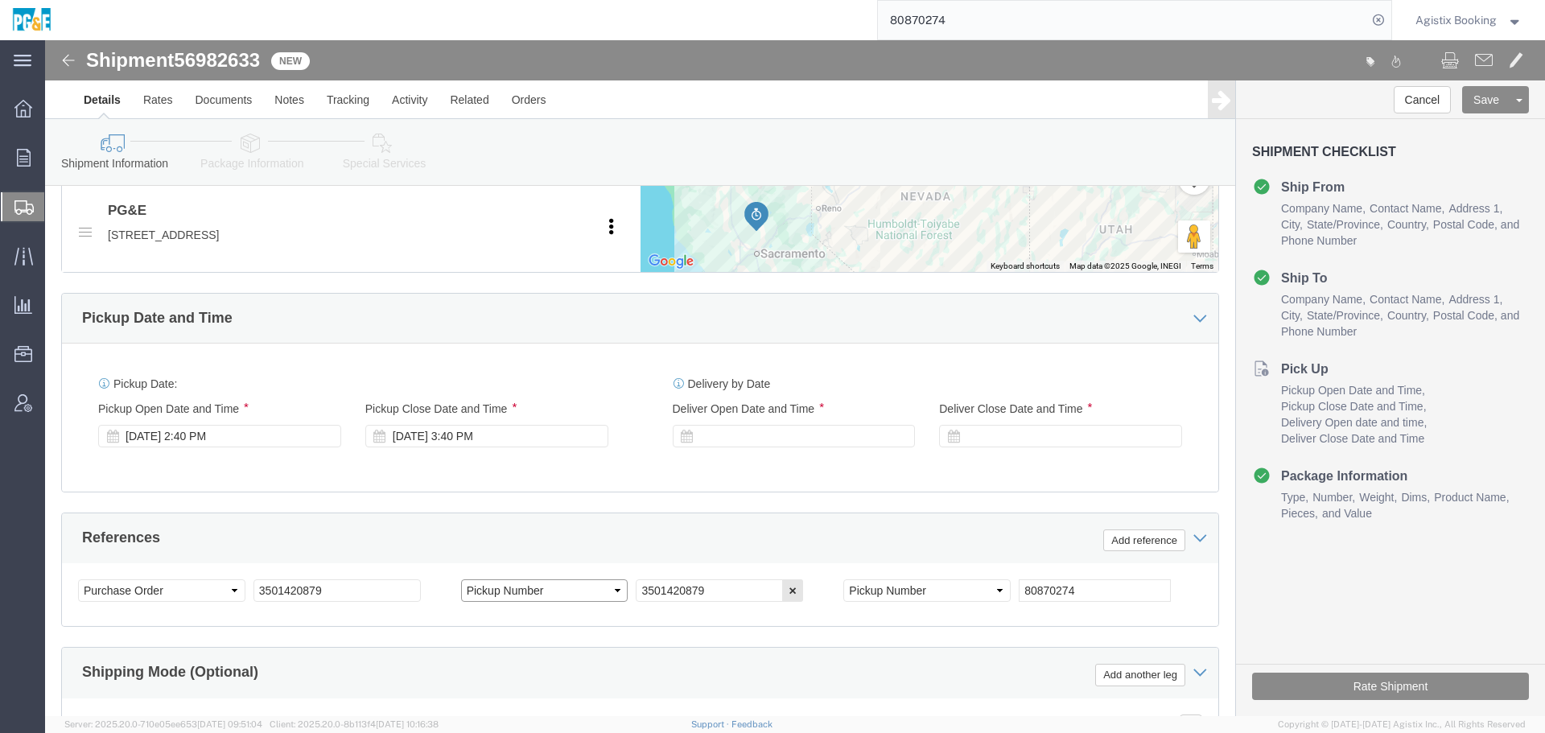
click select "Select Account Type Activity ID Airline Appointment Number ASN Batch Request # …"
drag, startPoint x: 1016, startPoint y: 563, endPoint x: 1047, endPoint y: 563, distance: 30.6
click div "Select Account Type Activity ID Airline Appointment Number ASN Batch Request # …"
drag, startPoint x: 993, startPoint y: 562, endPoint x: 924, endPoint y: 561, distance: 69.2
click div "Select Account Type Activity ID Airline Appointment Number ASN Batch Request # …"
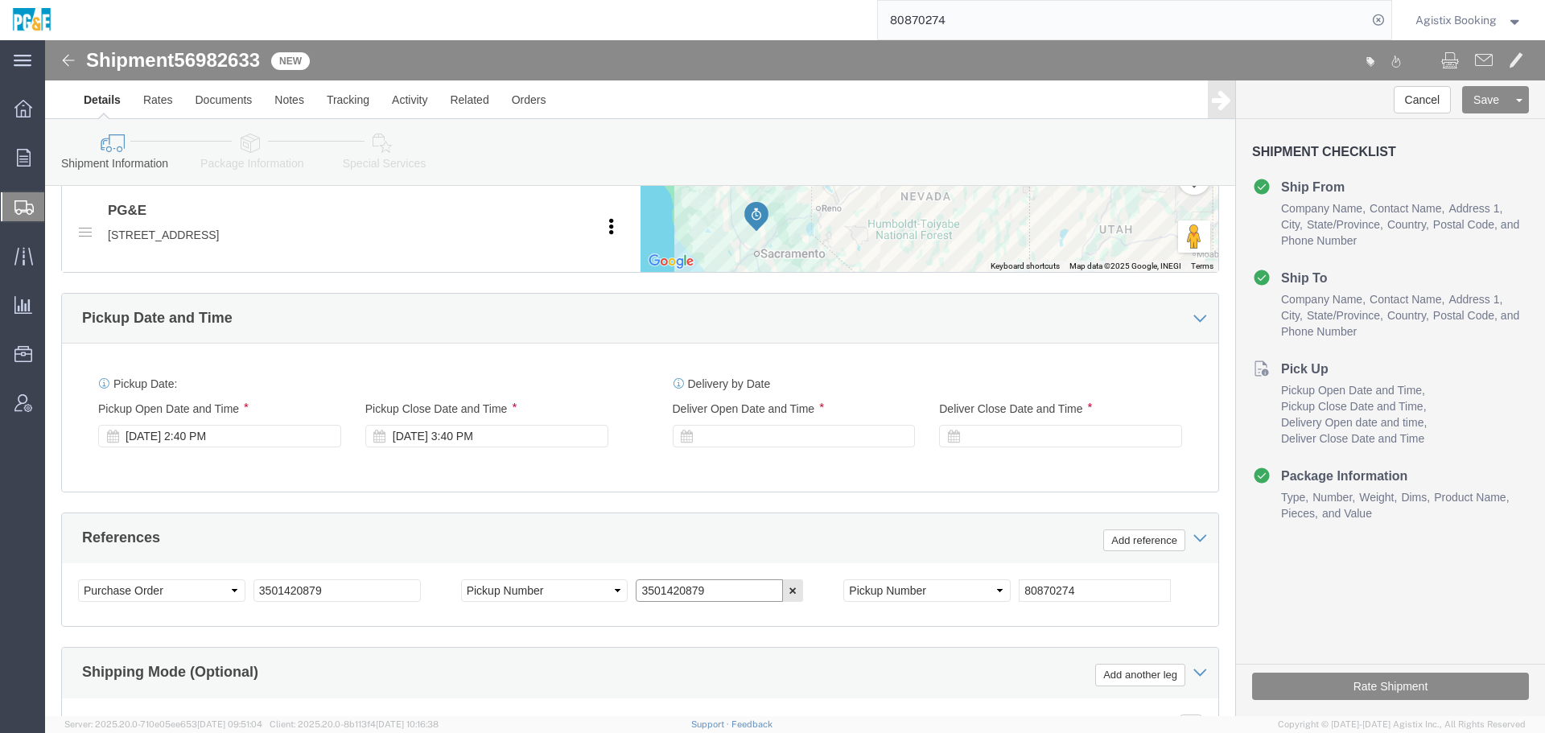
drag, startPoint x: 672, startPoint y: 542, endPoint x: 585, endPoint y: 542, distance: 86.9
click div "Select Account Type Activity ID Airline Appointment Number ASN Batch Request # …"
paste input "80870274"
type input "80870274"
drag, startPoint x: 987, startPoint y: 552, endPoint x: 876, endPoint y: 551, distance: 111.9
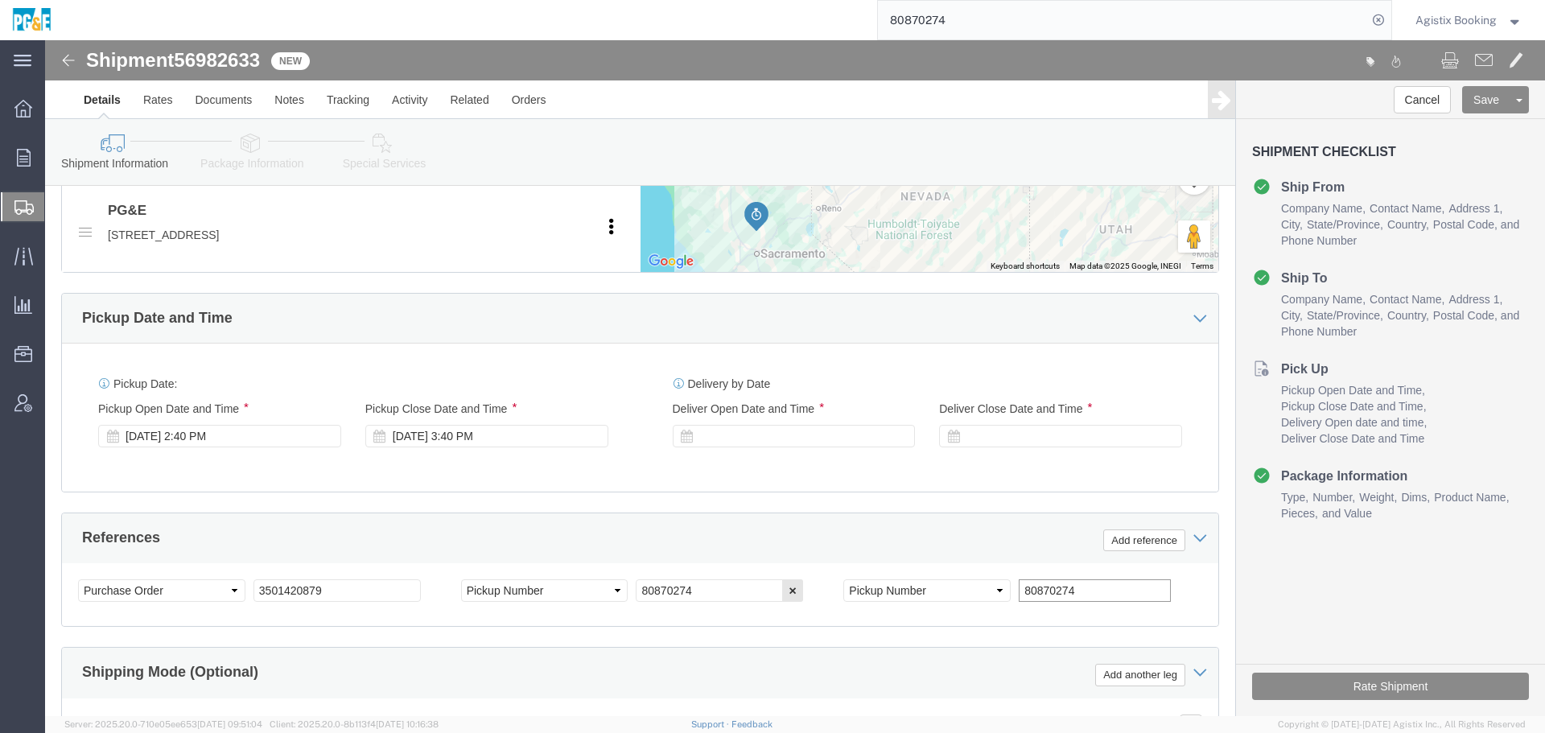
click div "Select Account Type Activity ID Airline Appointment Number ASN Batch Request # …"
type input "4"
click select "Select Account Type Activity ID Airline Appointment Number ASN Batch Request # …"
select select
click select "Select Account Type Activity ID Airline Appointment Number ASN Batch Request # …"
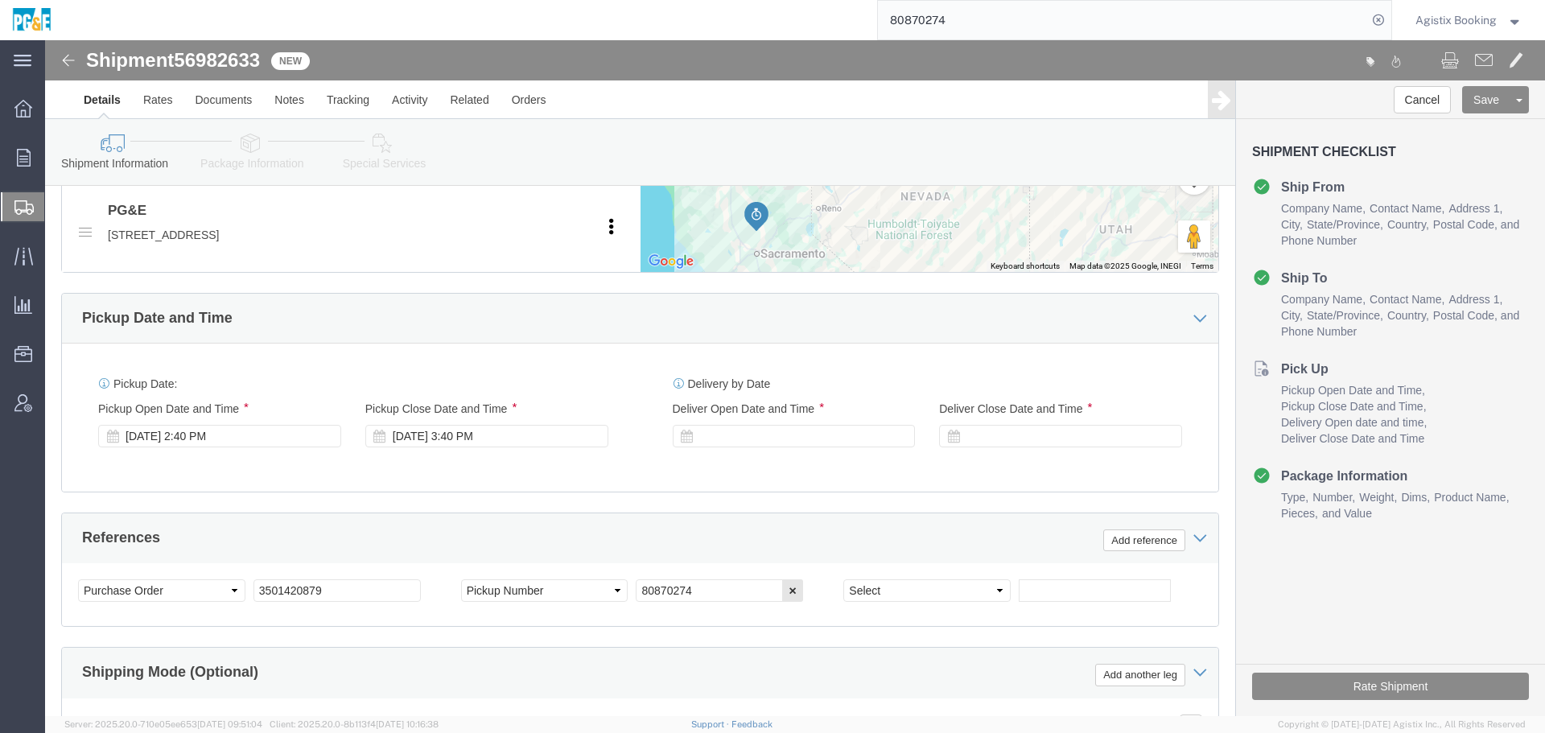
click div "References Add reference"
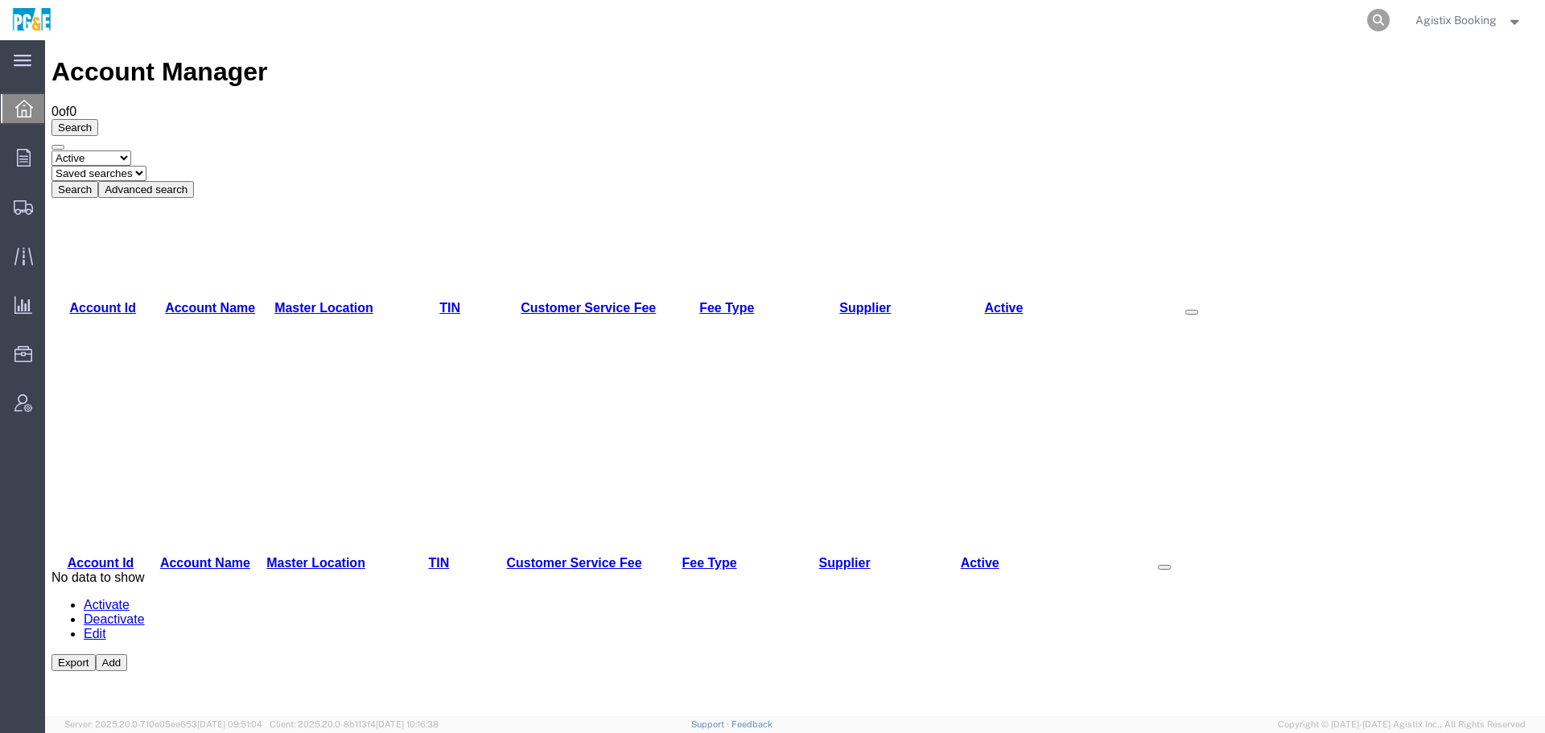
click at [1381, 22] on icon at bounding box center [1378, 20] width 23 height 23
paste input "80870274"
type input "80870274"
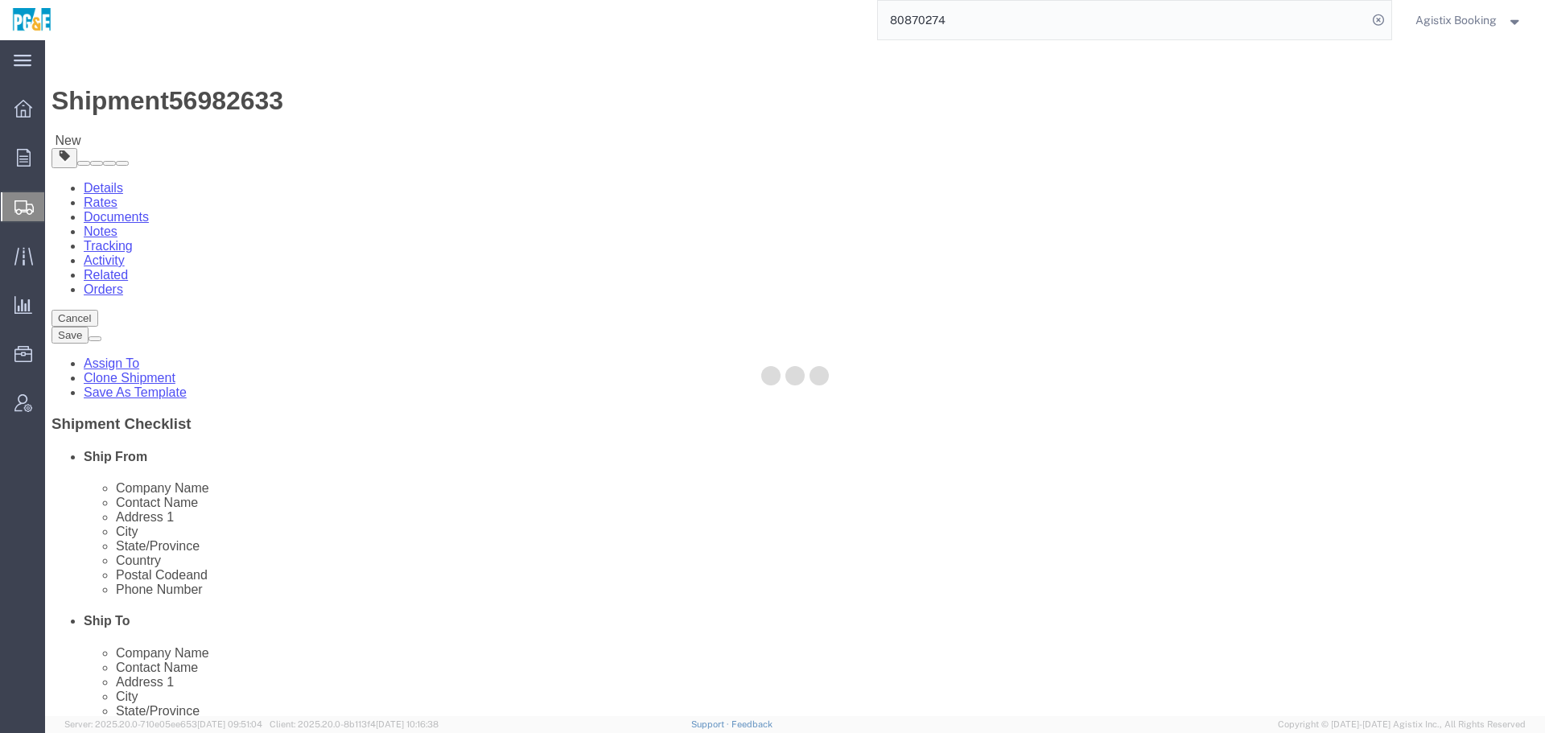
select select
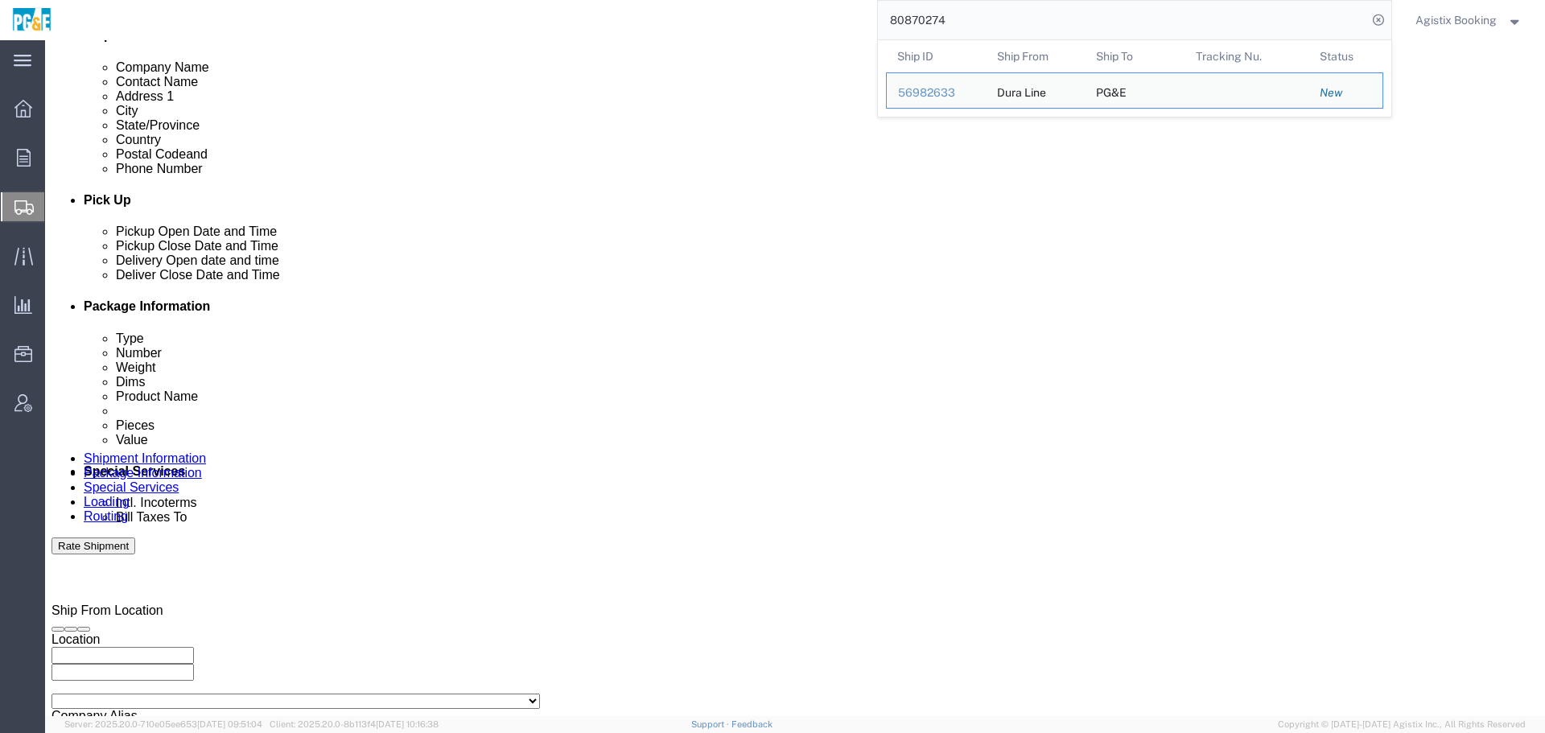
scroll to position [592, 0]
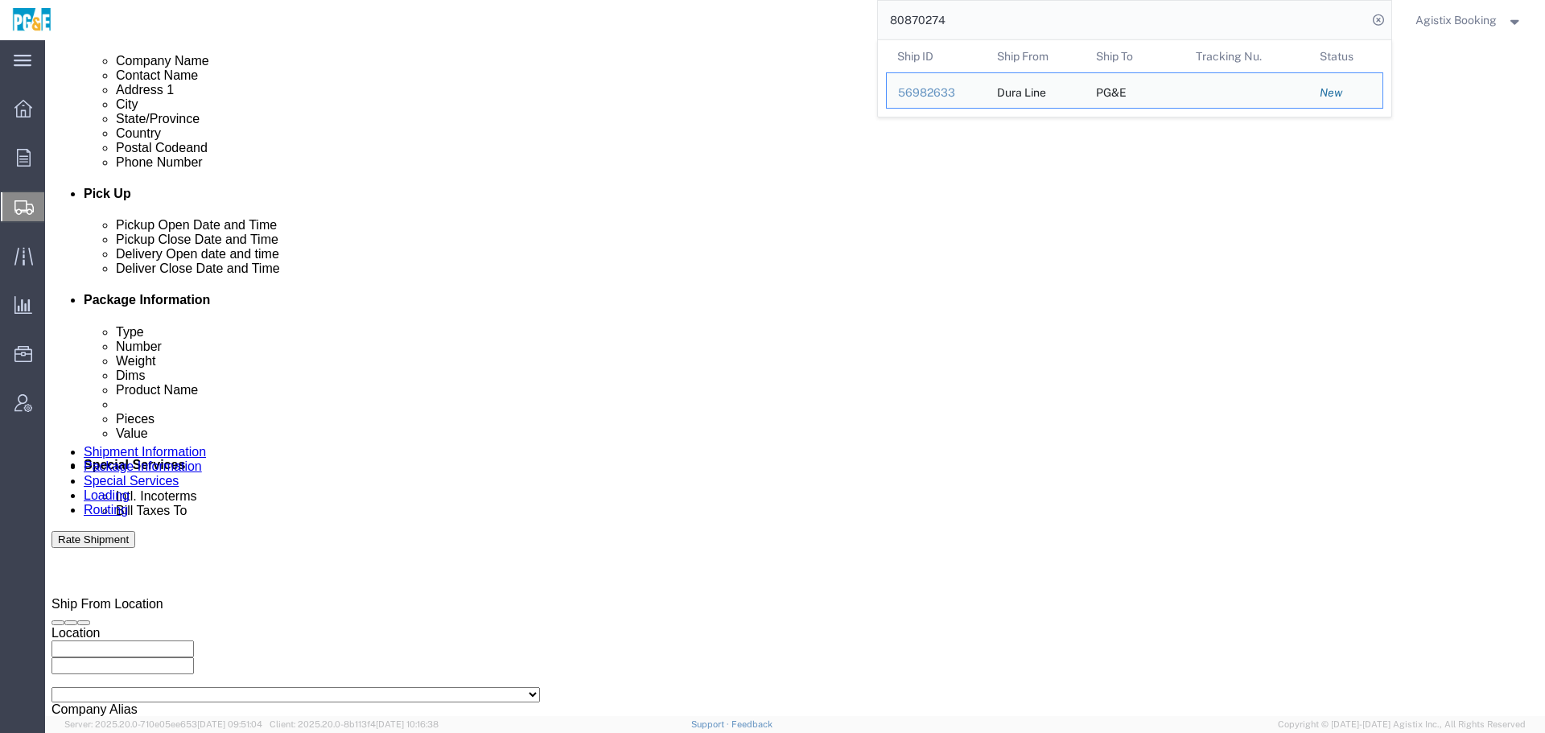
click icon
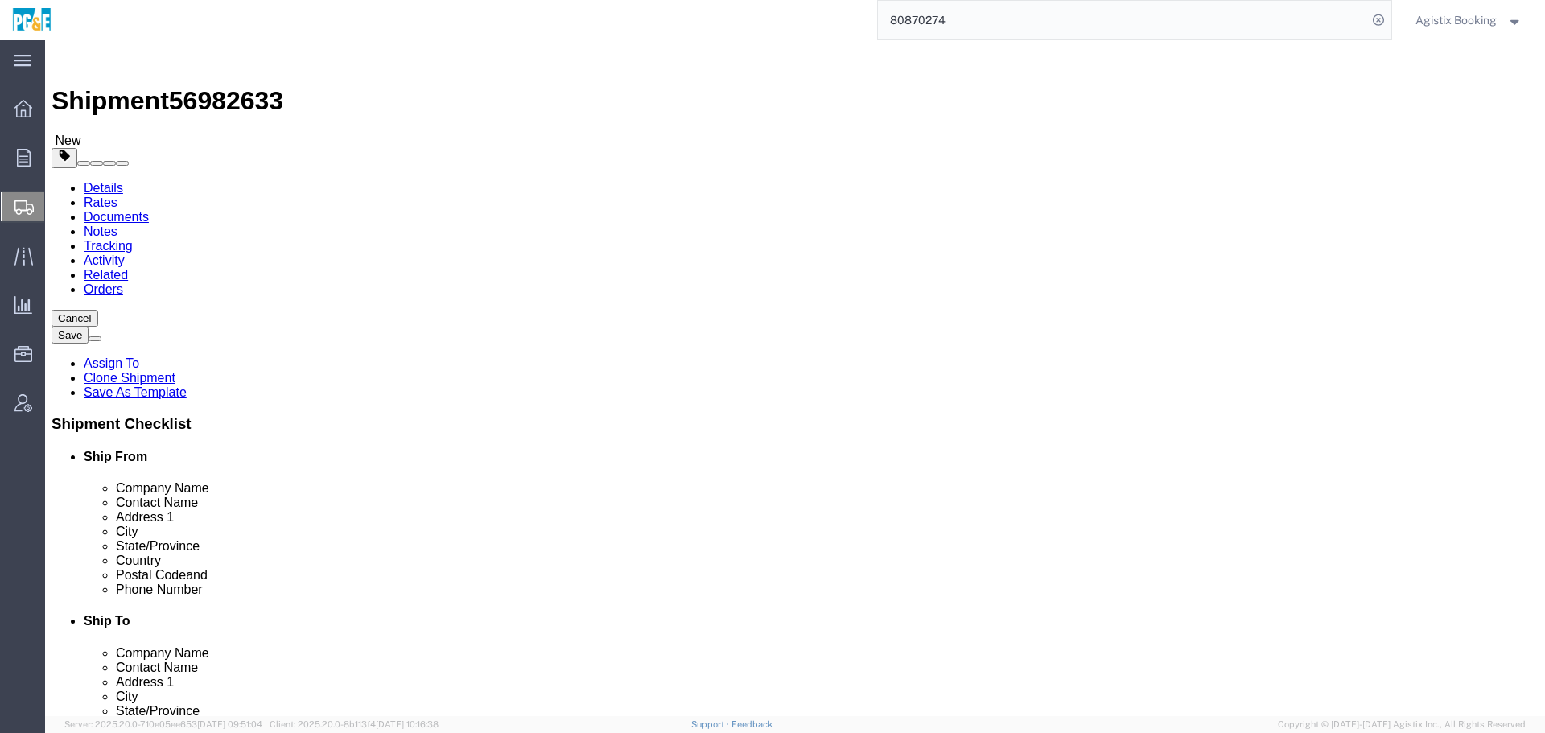
click dd "7.00 Each"
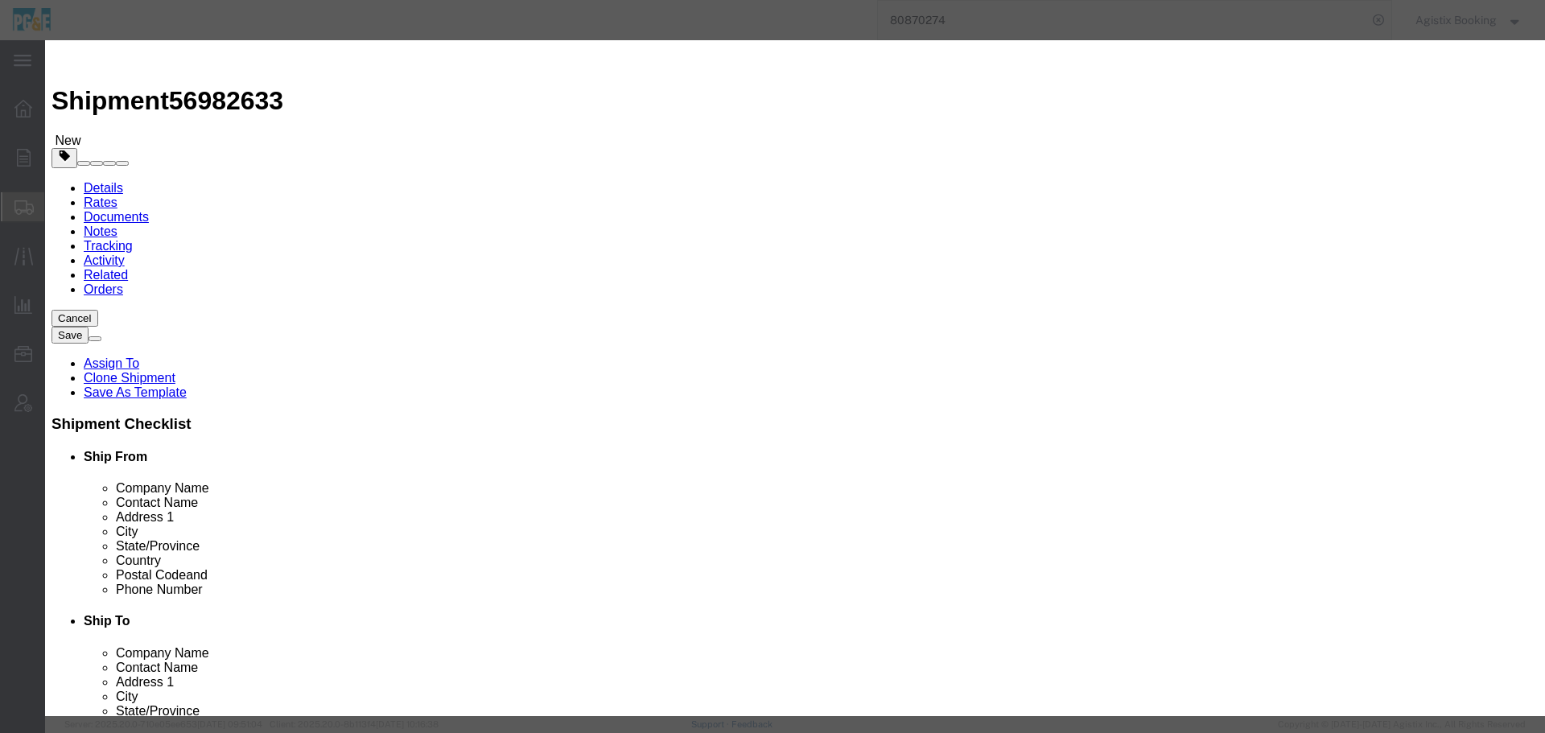
click textarea
click button "button"
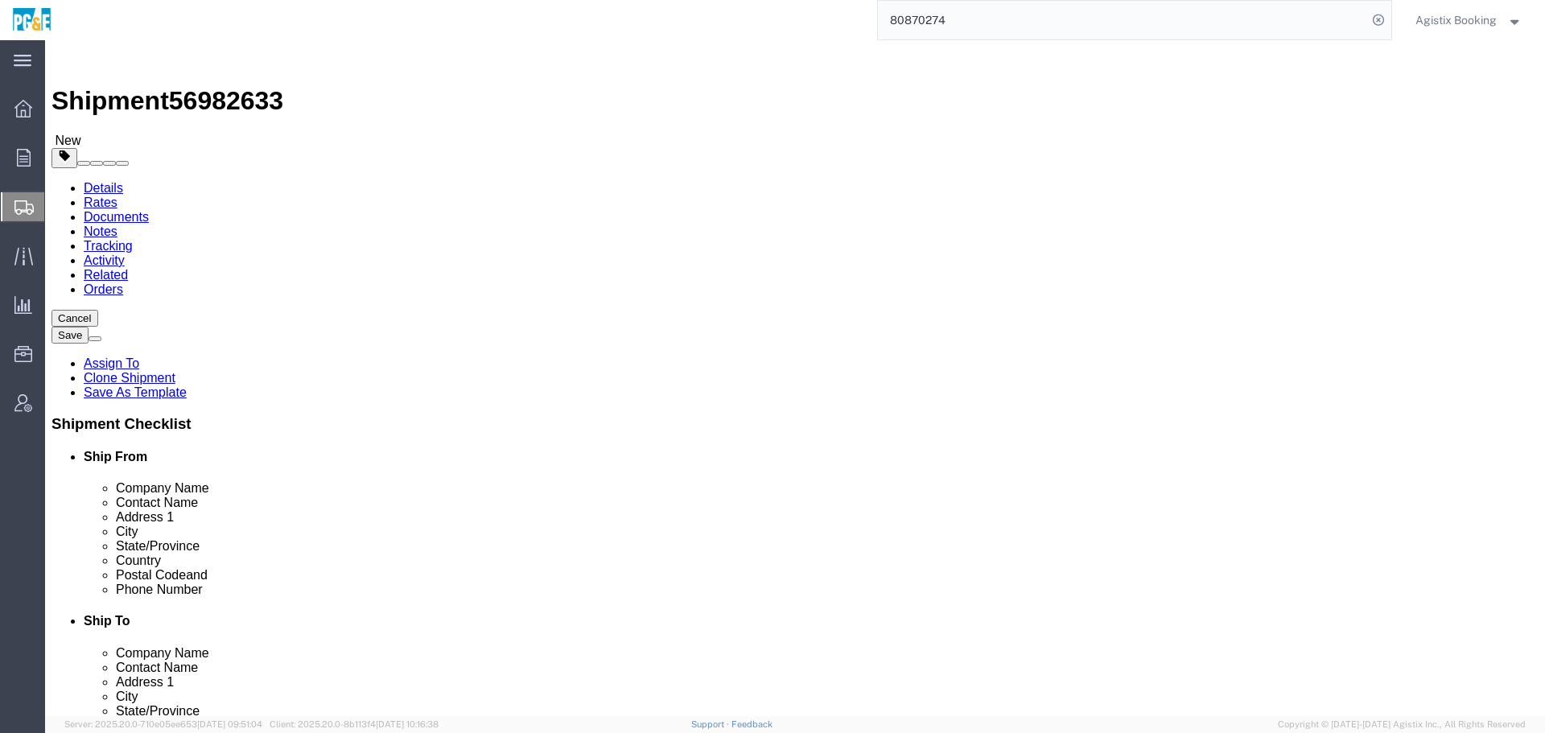
click icon
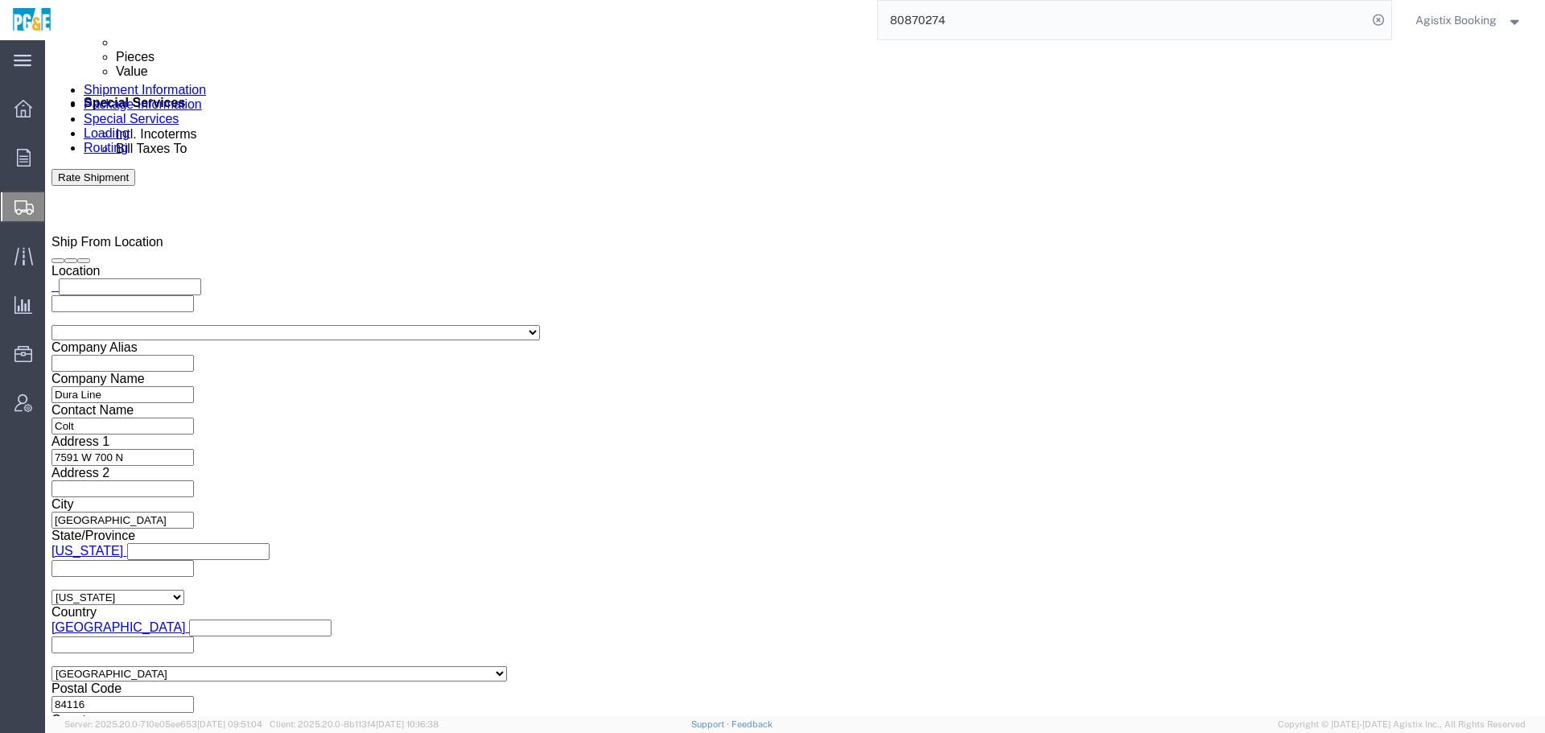
scroll to position [963, 0]
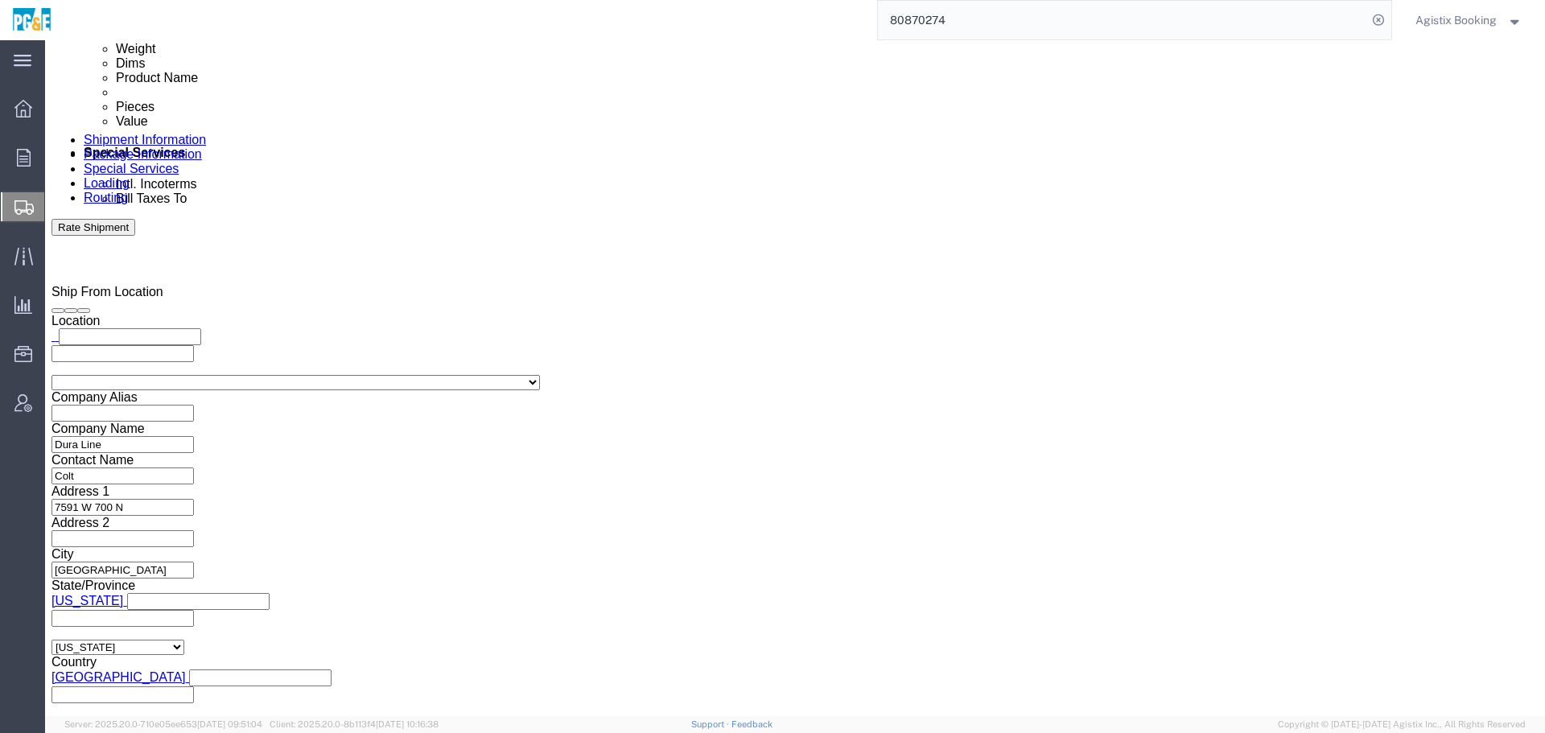
click at [1489, 27] on span "Agistix Booking" at bounding box center [1456, 20] width 81 height 18
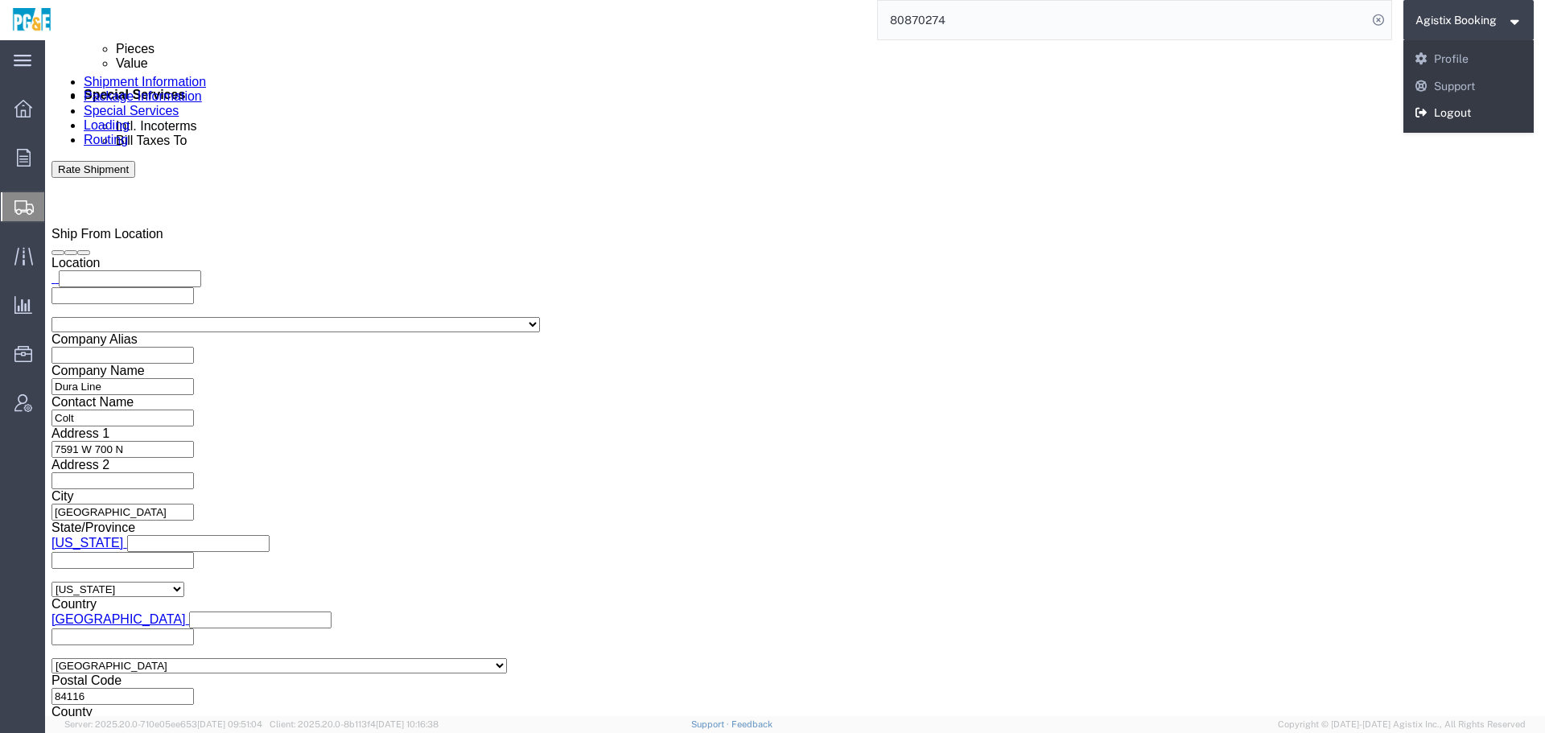
click at [1459, 110] on link "Logout" at bounding box center [1469, 113] width 131 height 27
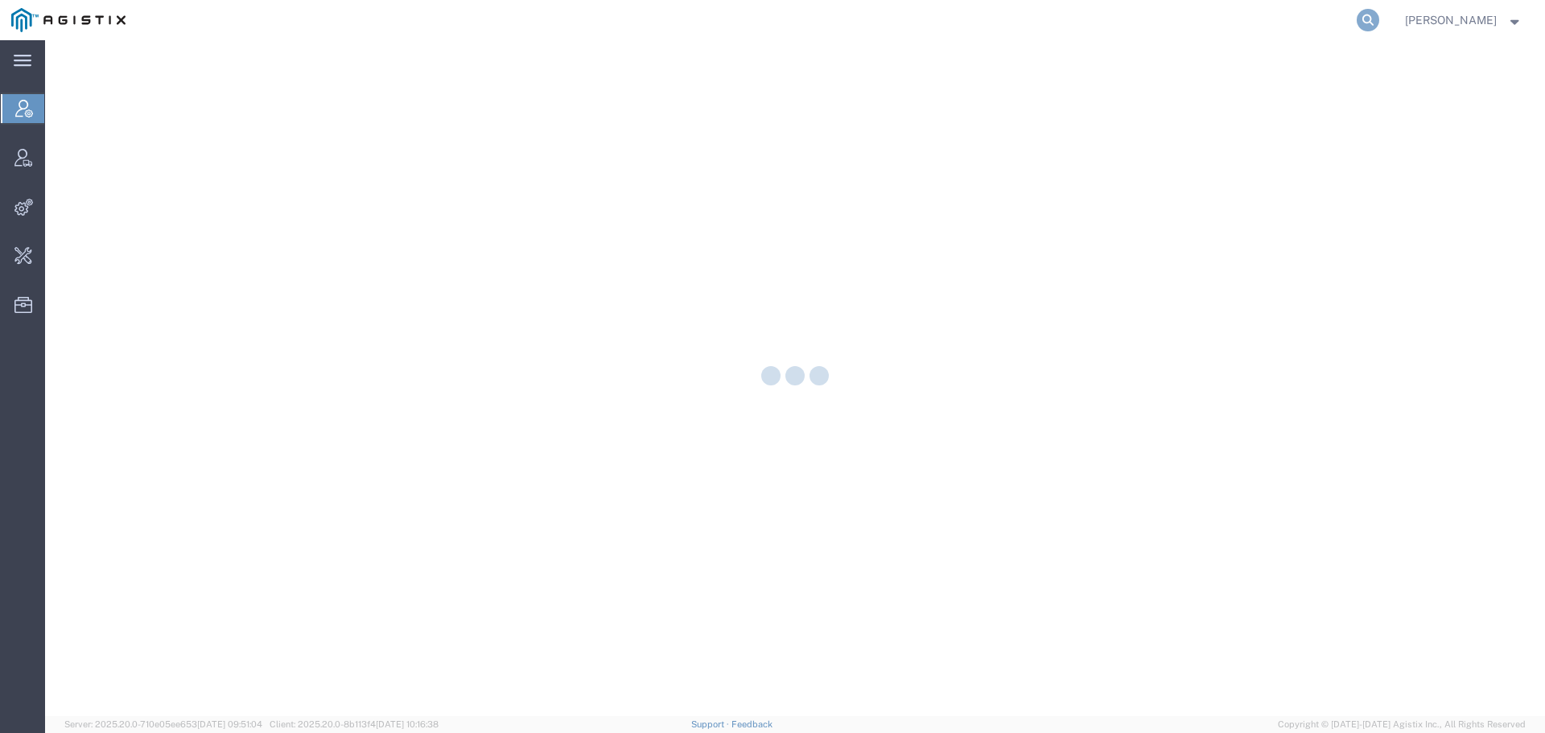
click at [1371, 19] on icon at bounding box center [1368, 20] width 23 height 23
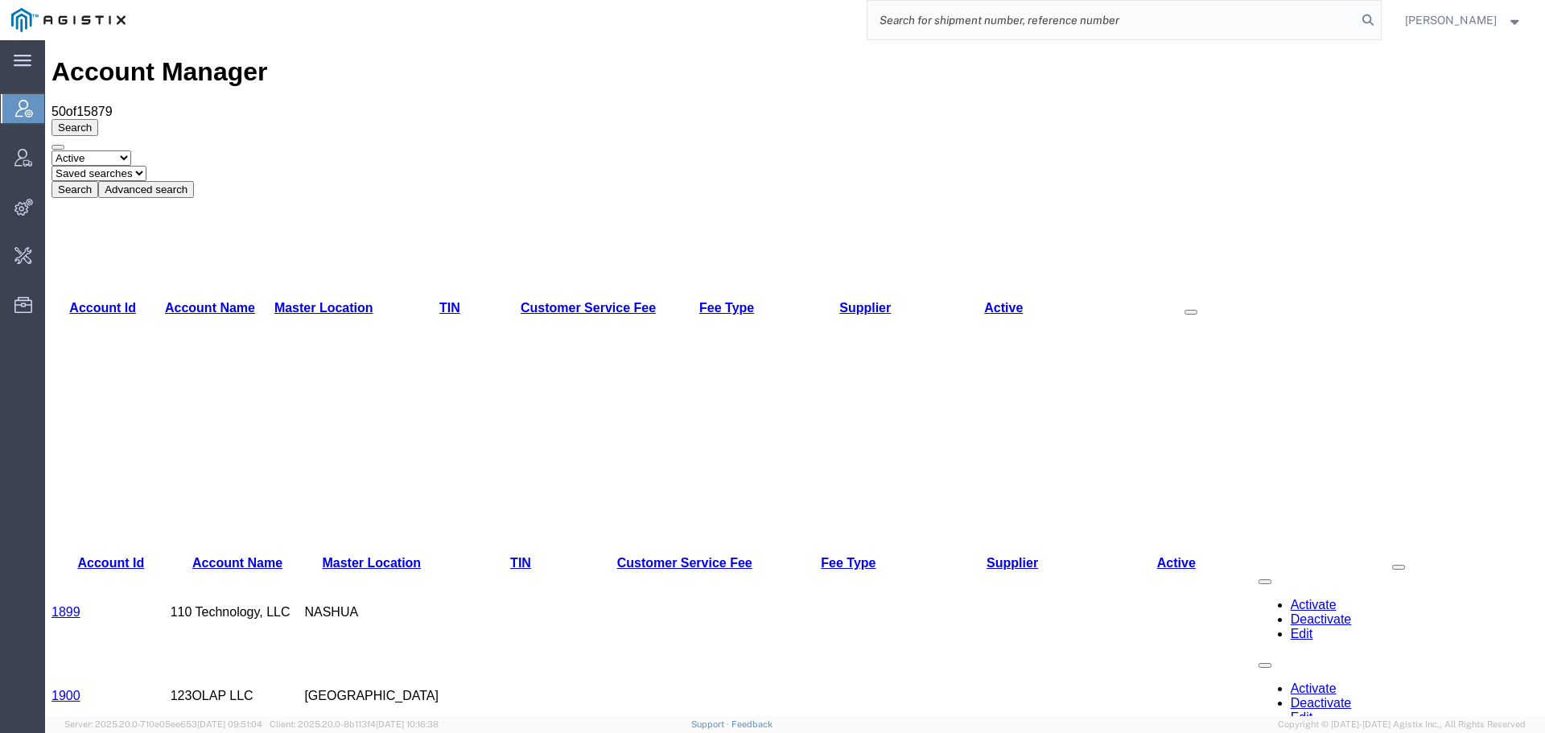
click at [1189, 16] on input "search" at bounding box center [1112, 20] width 489 height 39
paste input "56982633"
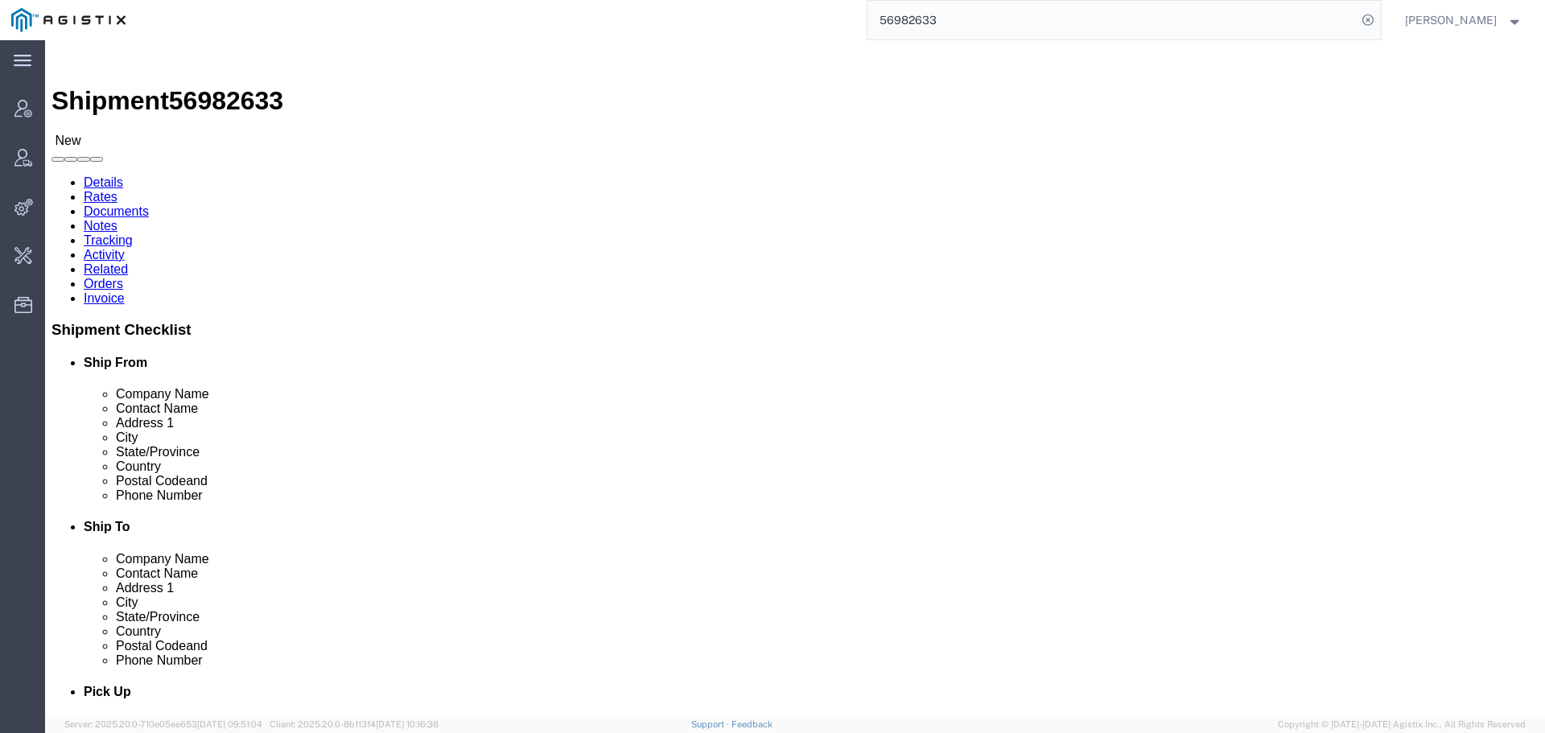
click at [1281, 18] on input "56982633" at bounding box center [1112, 20] width 489 height 39
click span "button"
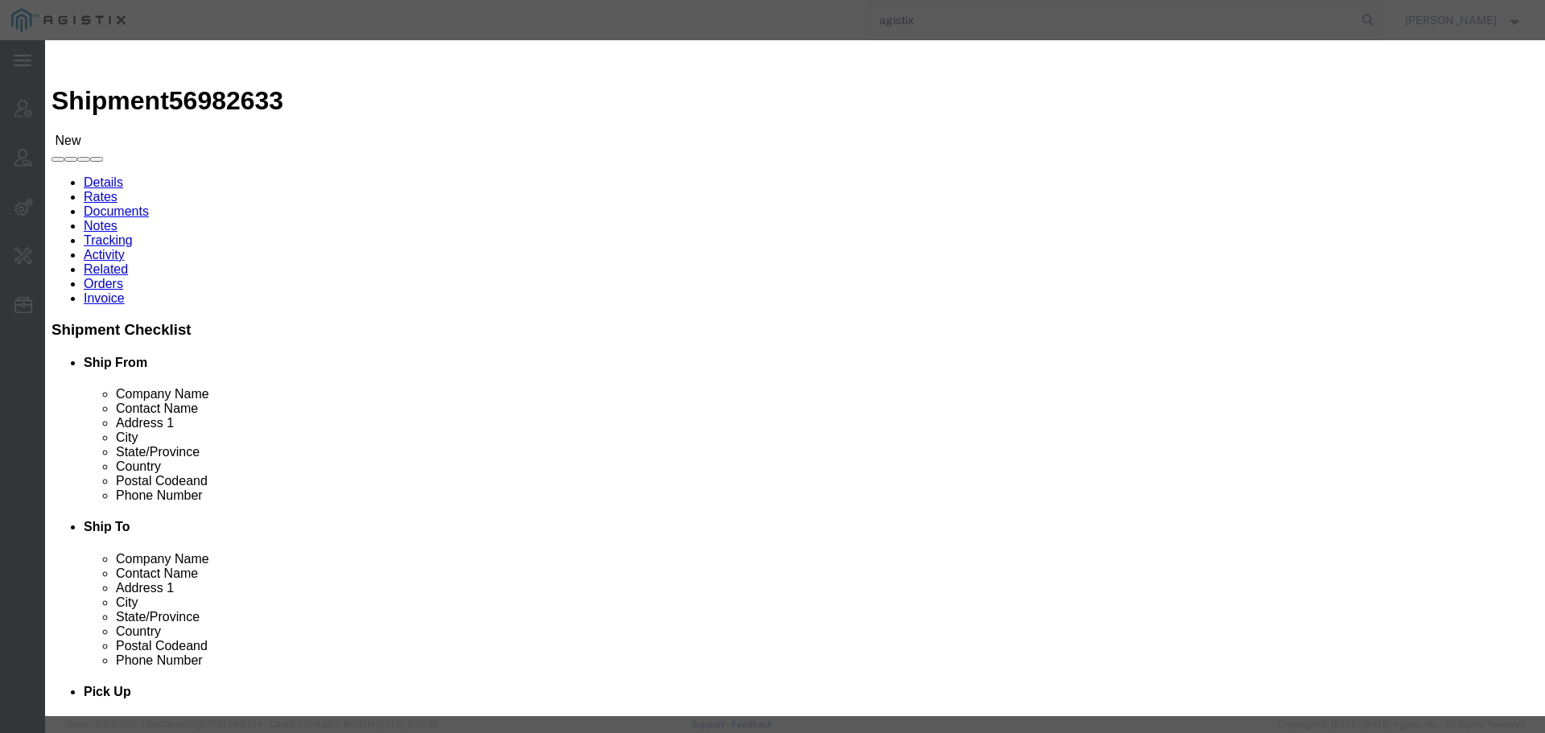
click button "button"
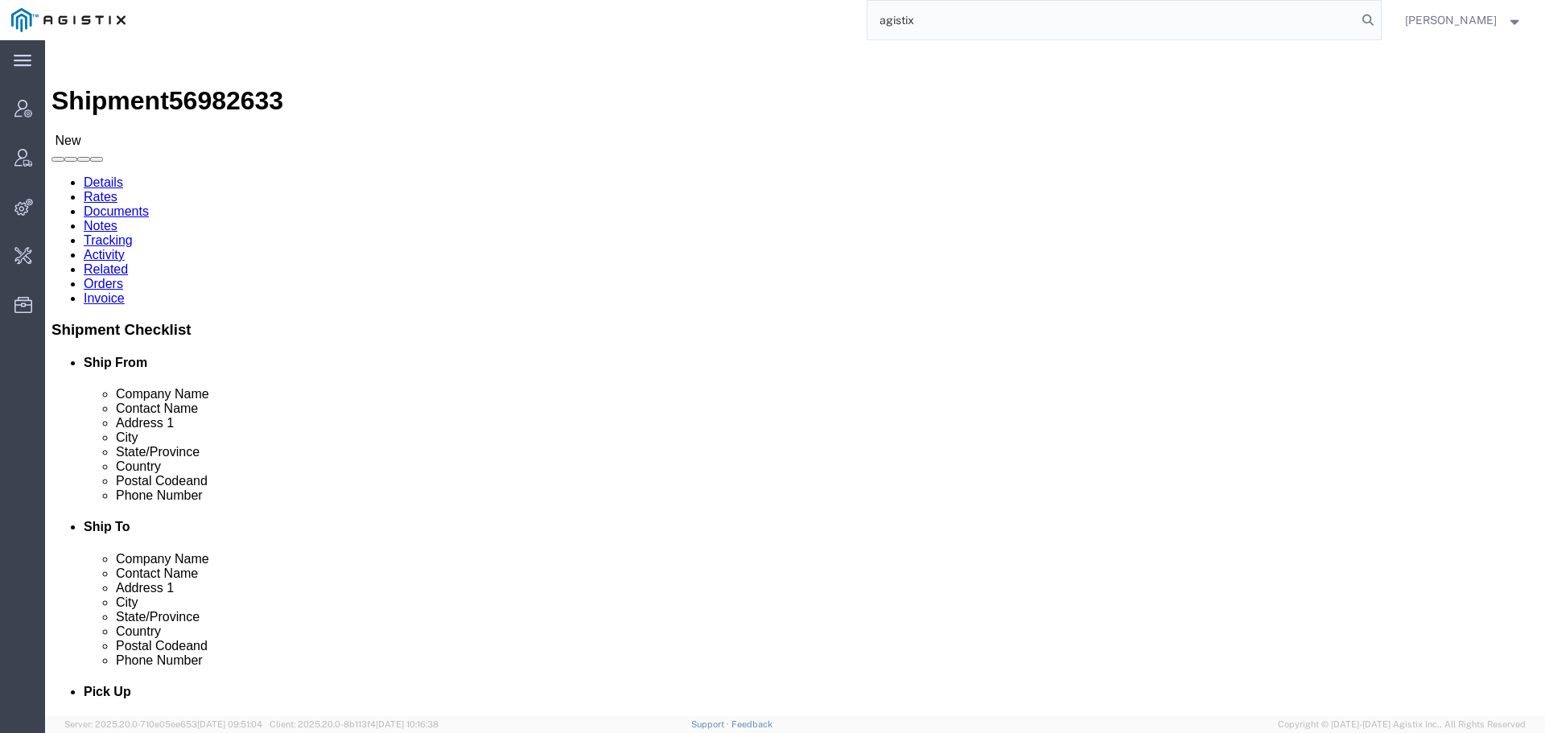
click at [968, 25] on input "agistix" at bounding box center [1112, 20] width 489 height 39
type input "agistix@pge.com"
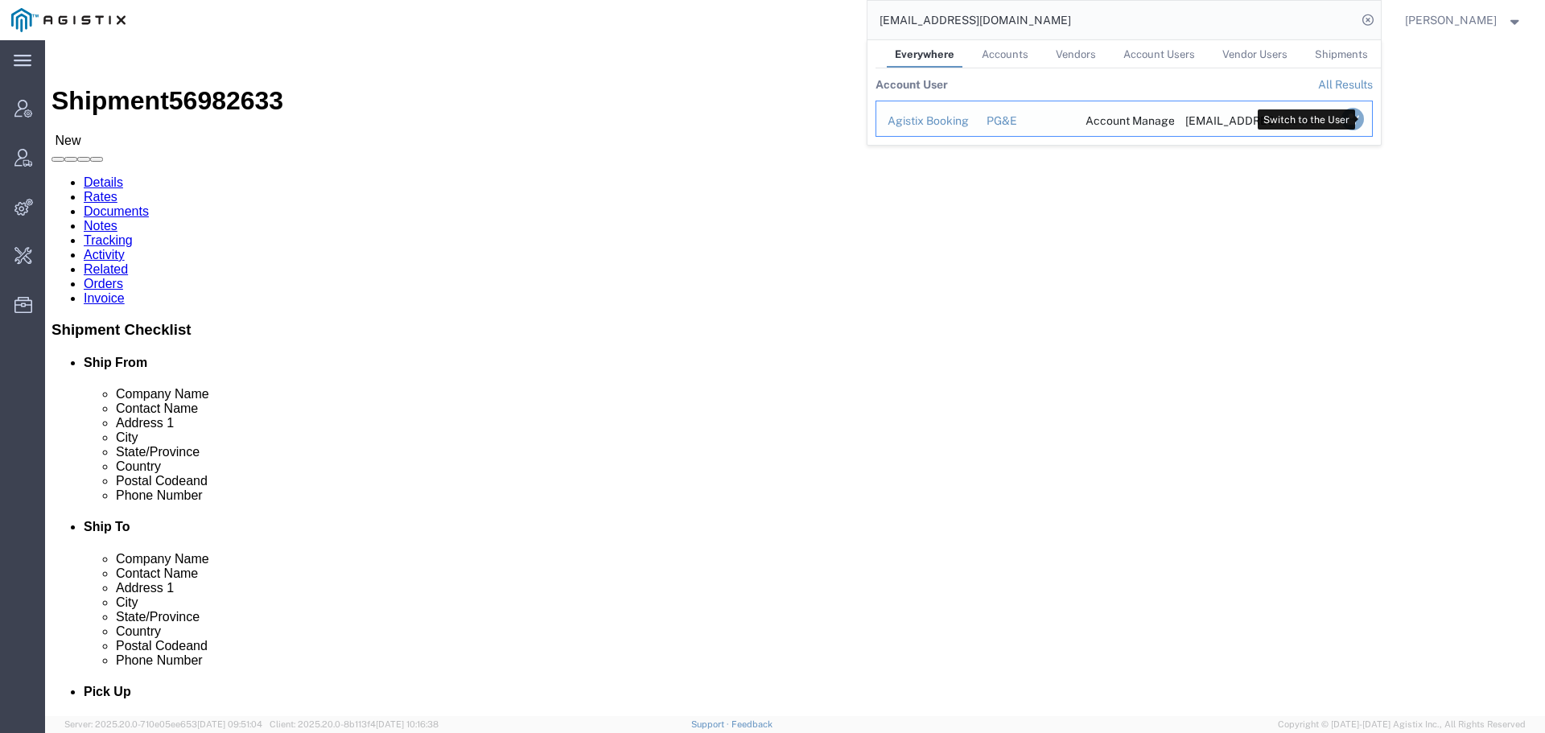
click at [1362, 123] on icon "Search Results" at bounding box center [1352, 119] width 23 height 23
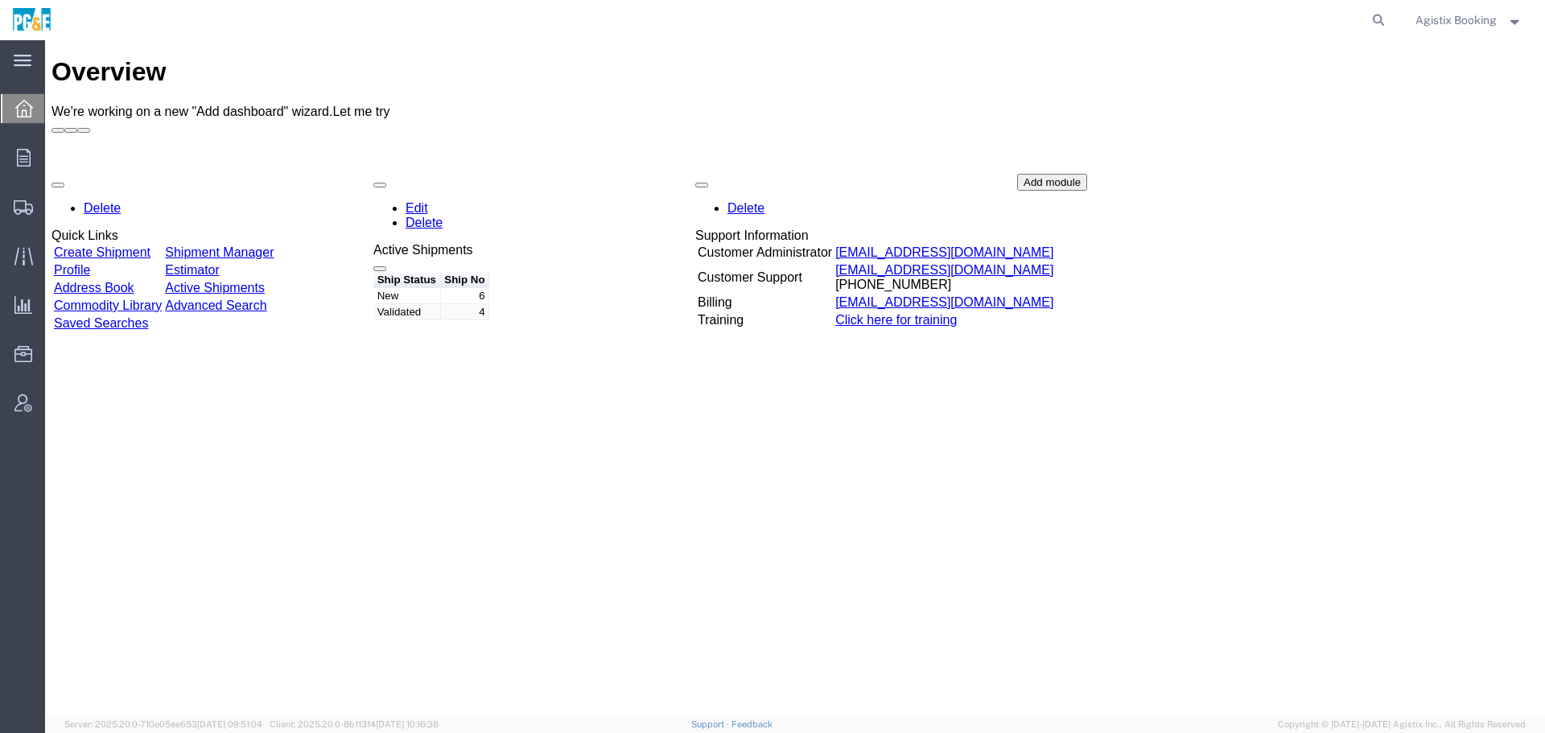
drag, startPoint x: 1367, startPoint y: 10, endPoint x: 1394, endPoint y: 14, distance: 26.8
click at [1367, 10] on form at bounding box center [1380, 20] width 26 height 40
click at [1379, 19] on icon at bounding box center [1378, 20] width 23 height 23
paste input "56982633"
type input "56982633"
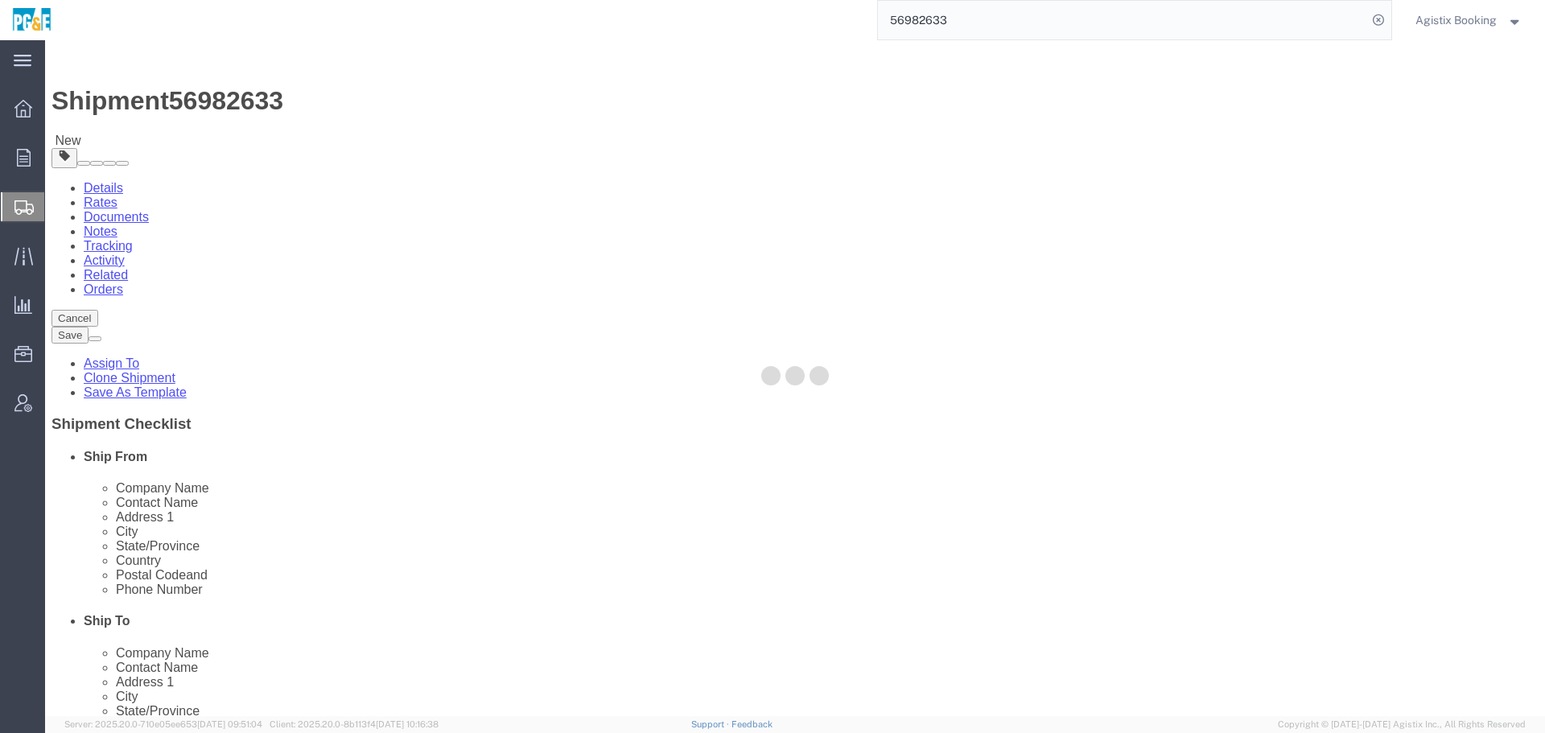
select select
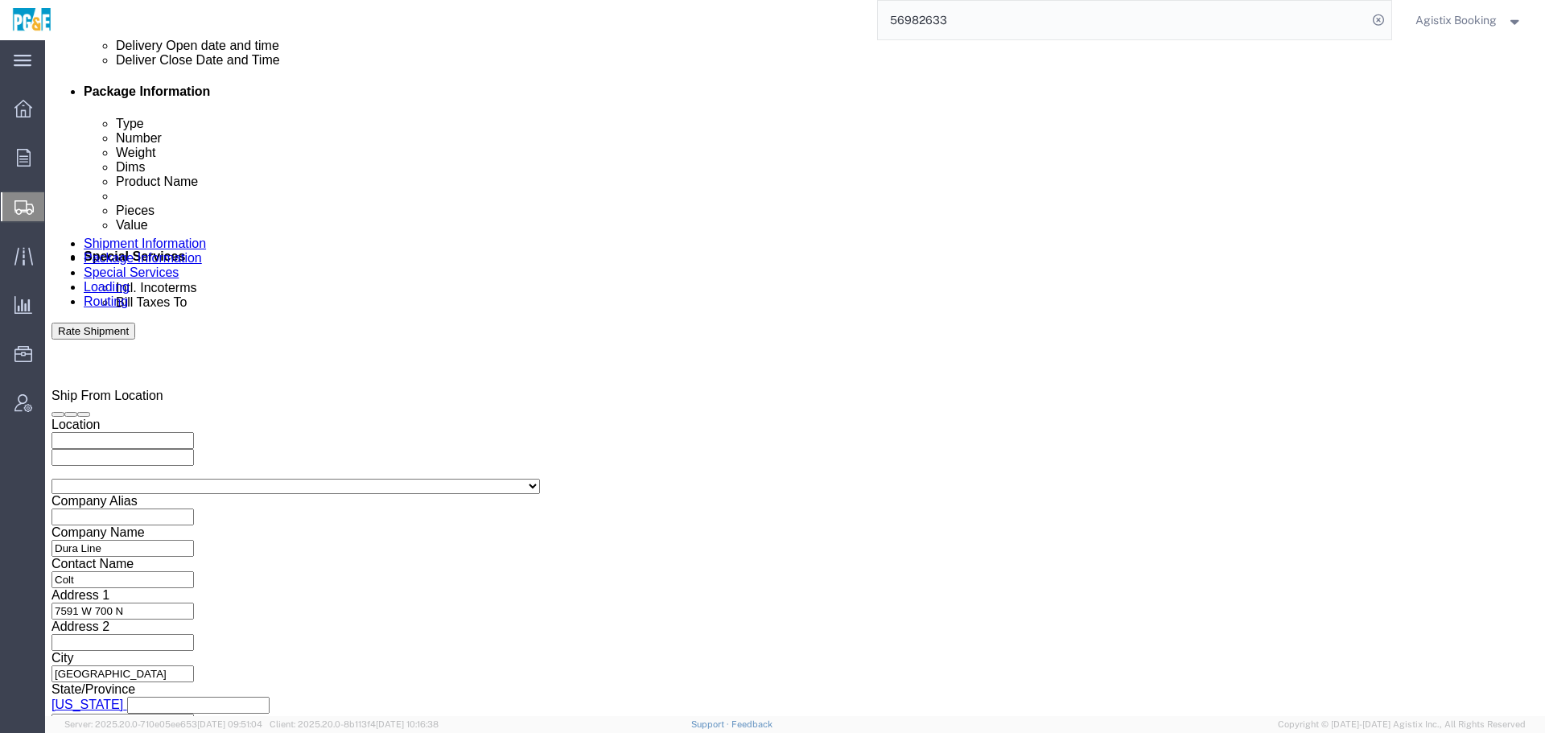
scroll to position [812, 0]
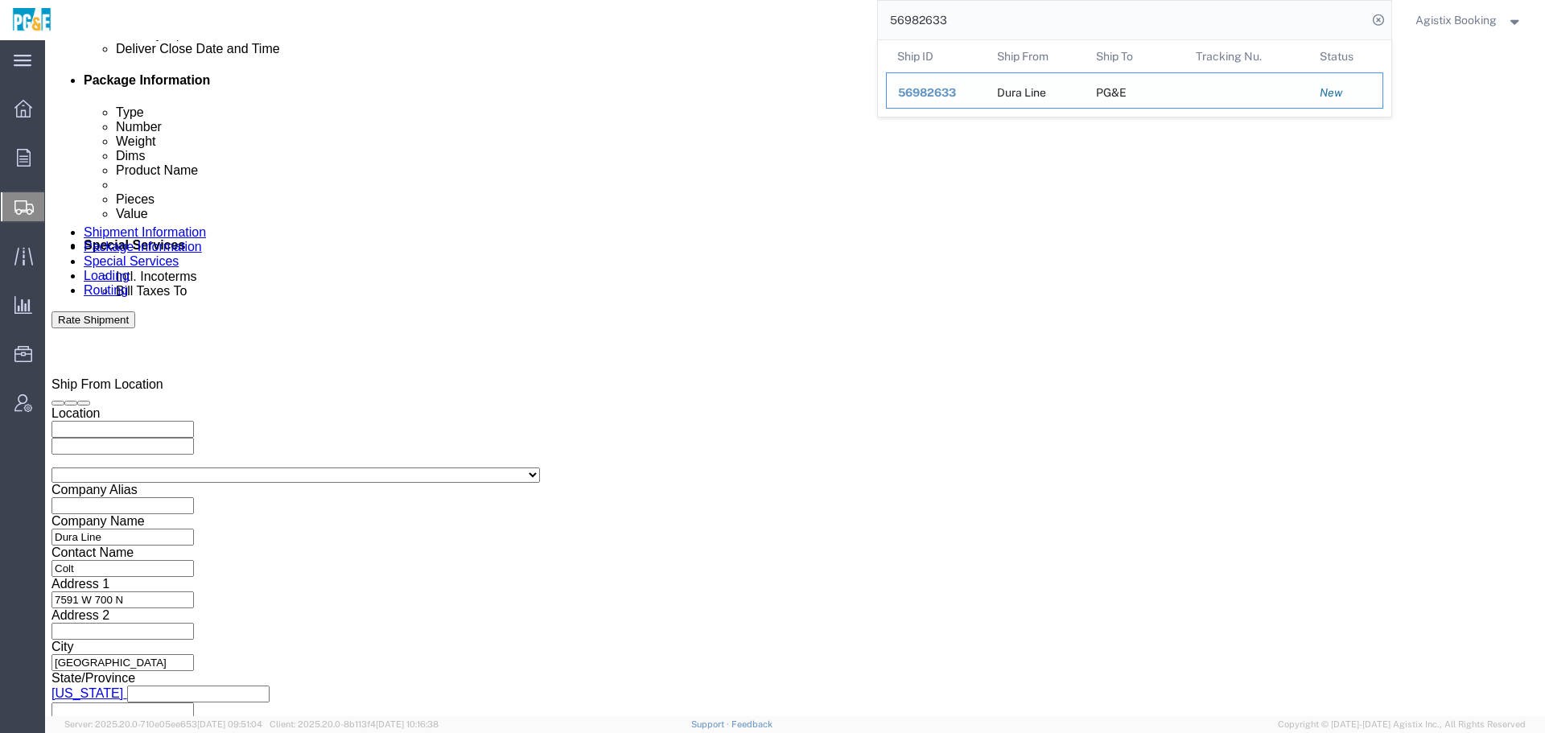
click at [927, 99] on div "56982633" at bounding box center [936, 93] width 76 height 17
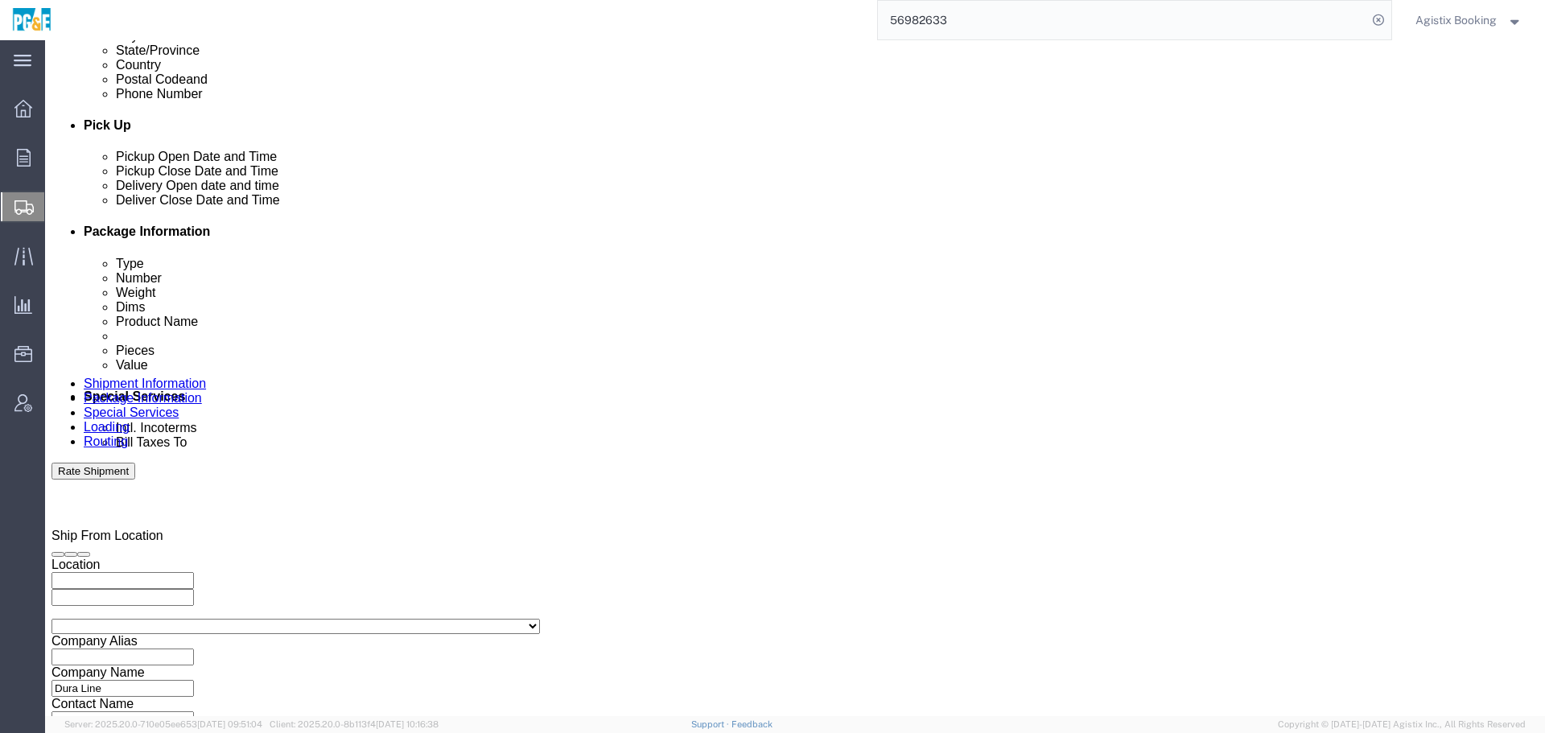
scroll to position [629, 0]
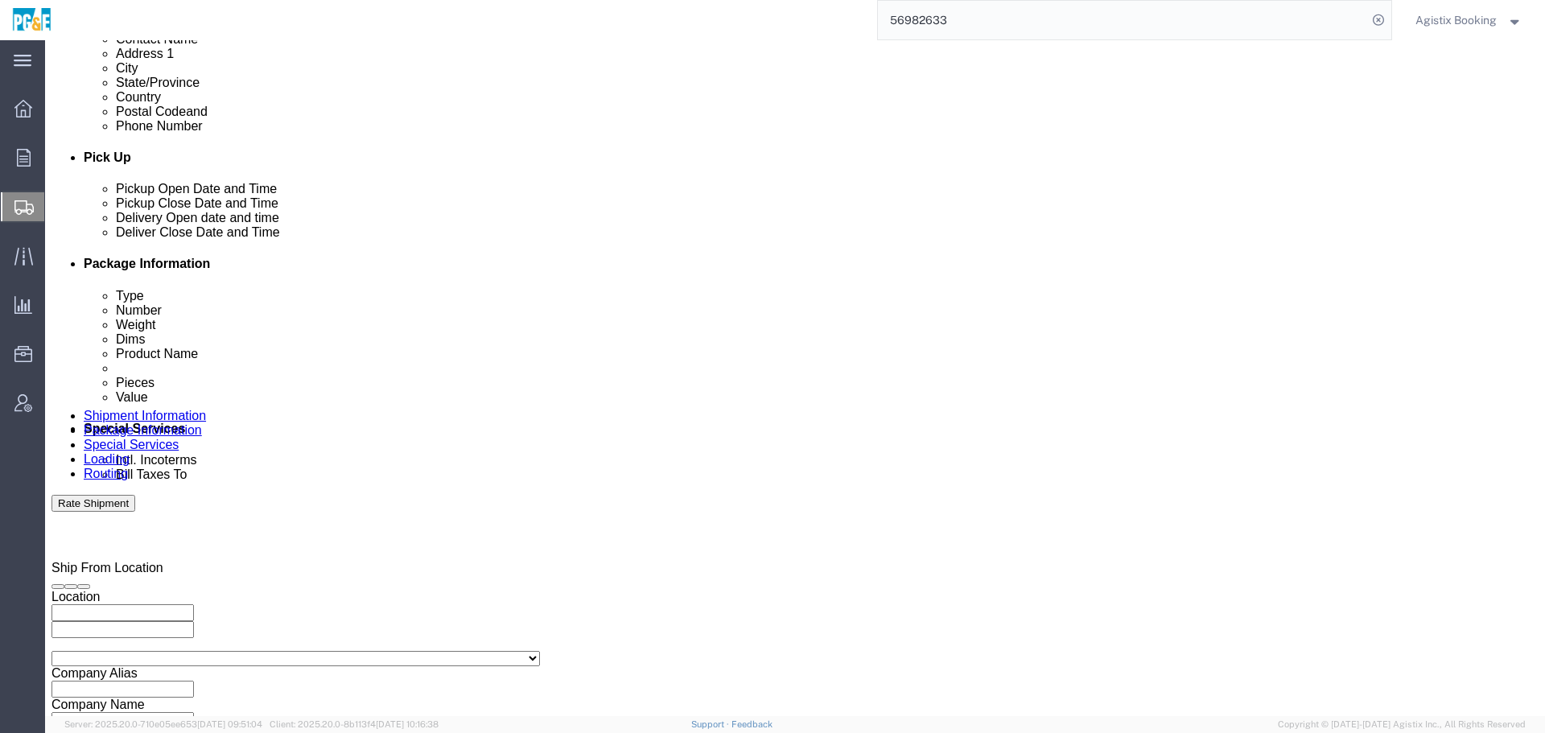
drag, startPoint x: 693, startPoint y: 463, endPoint x: 682, endPoint y: 432, distance: 32.6
click div
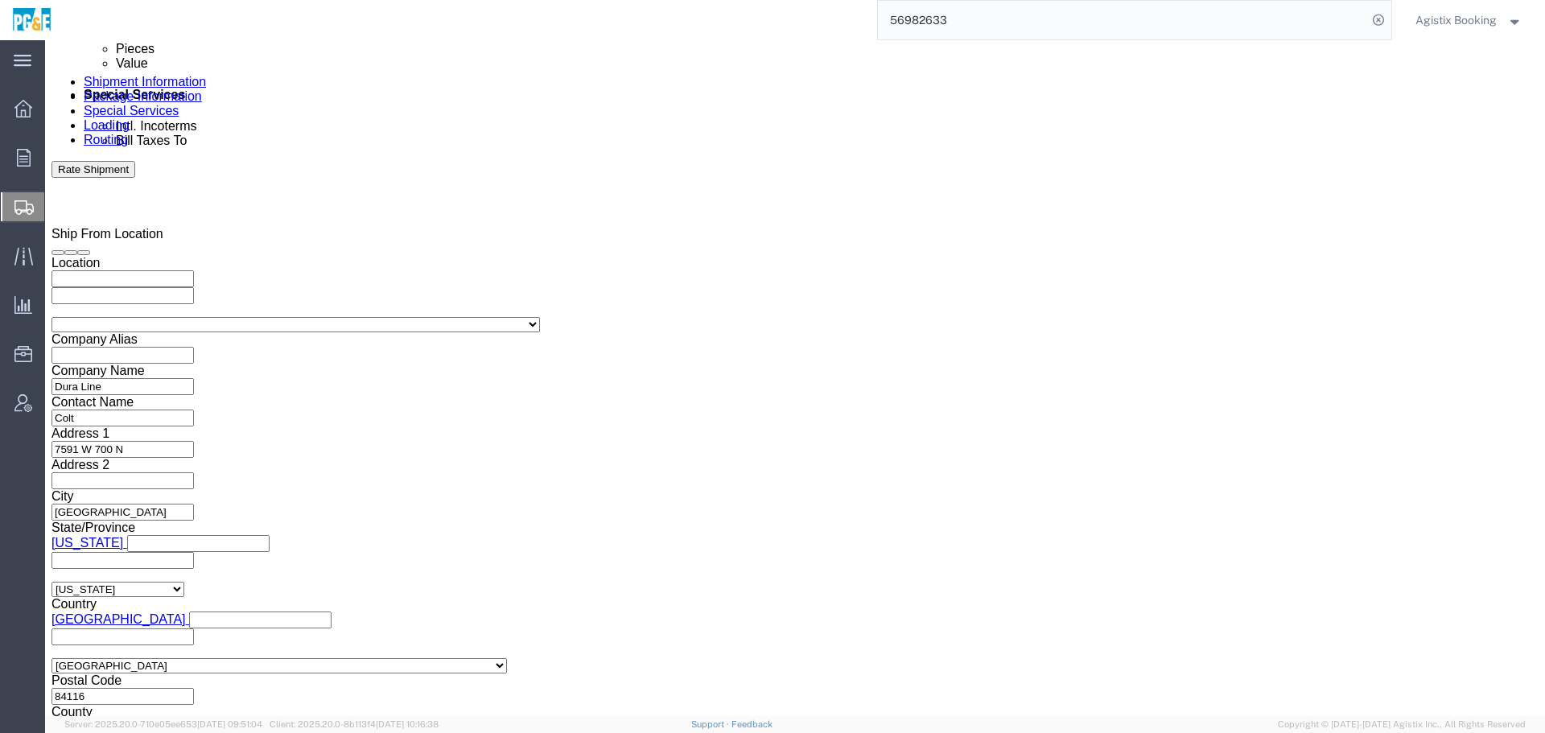
click input "4:40 PM"
type input "12:00 PM"
click button "Apply"
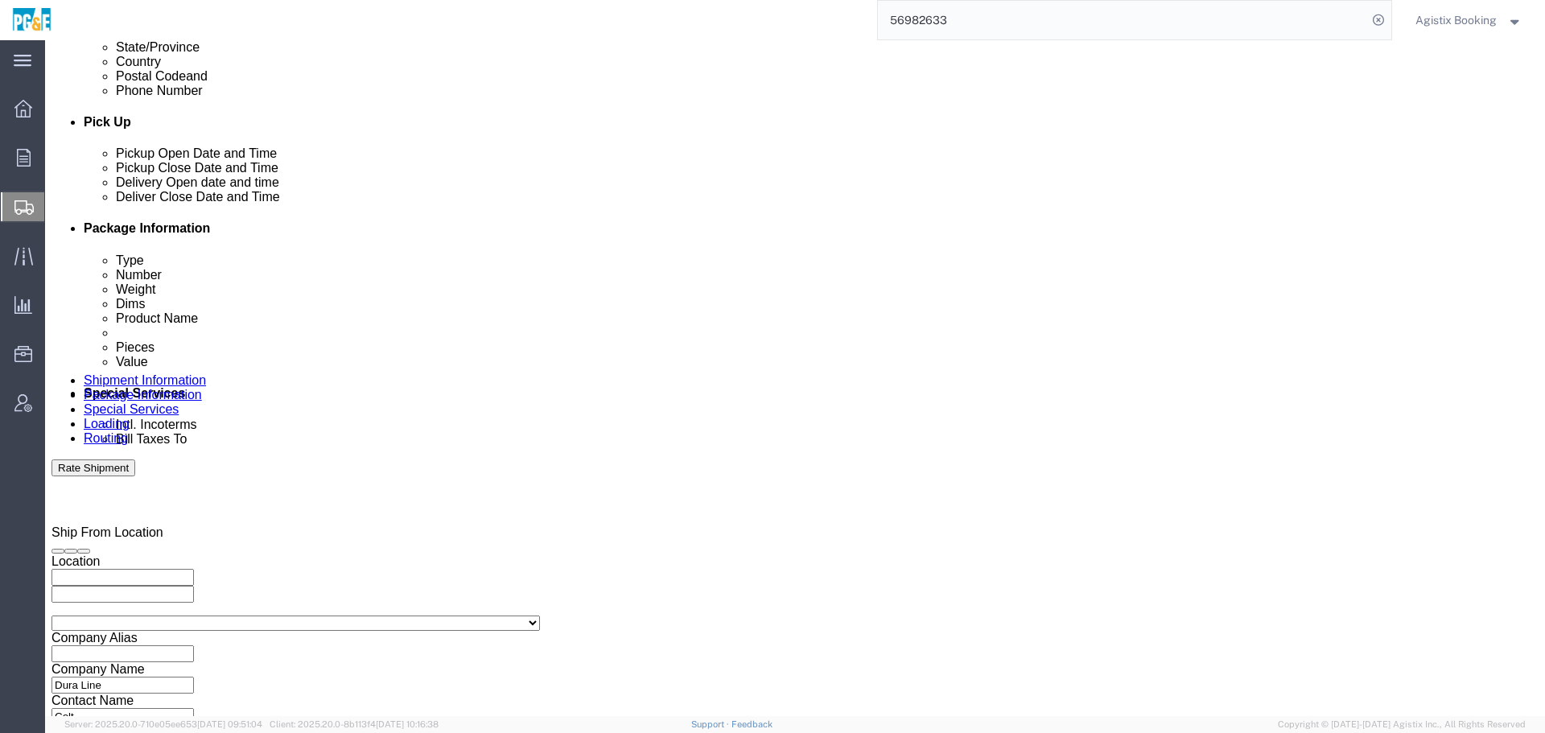
click div
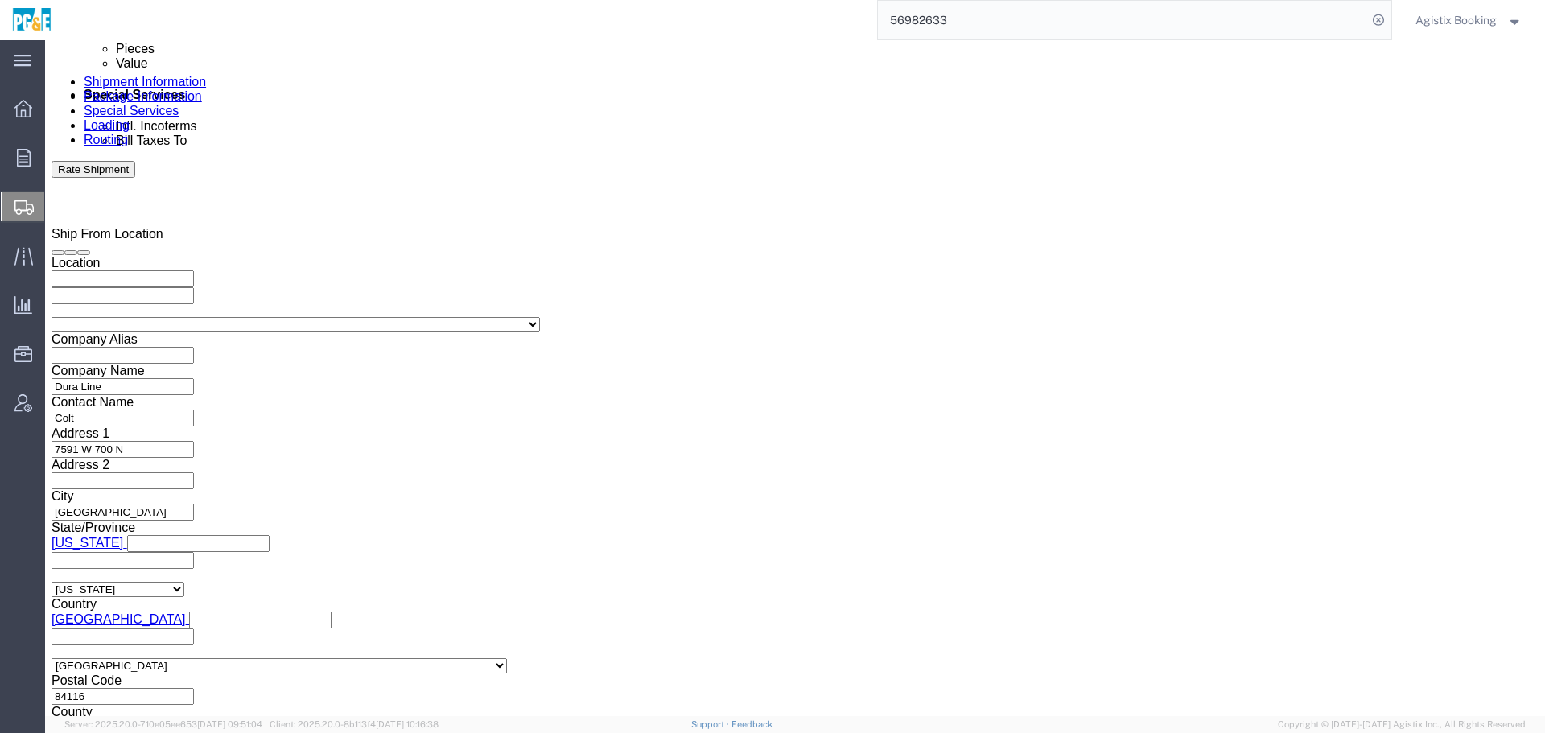
click button "Apply"
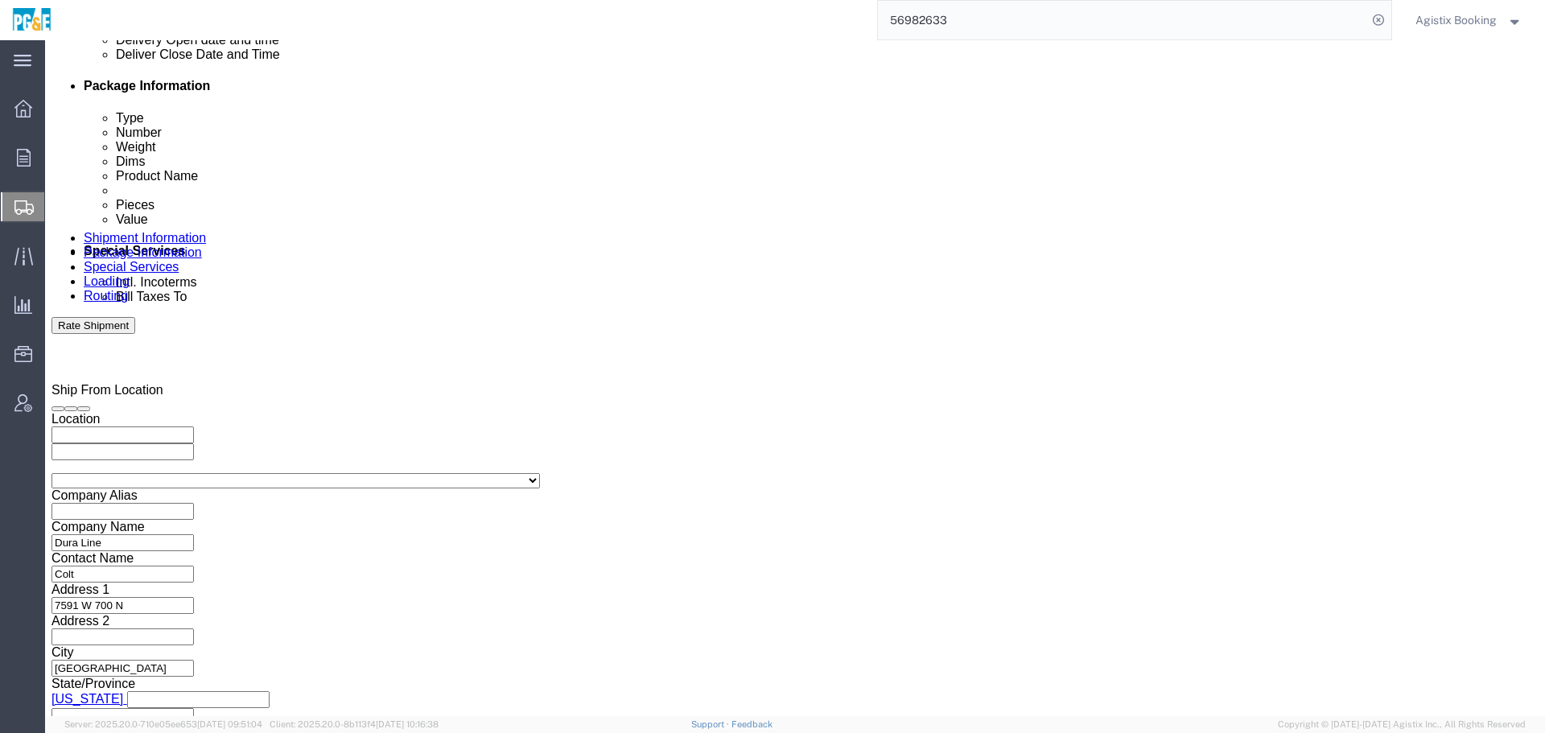
scroll to position [808, 0]
click button "Save"
click link "Package Information"
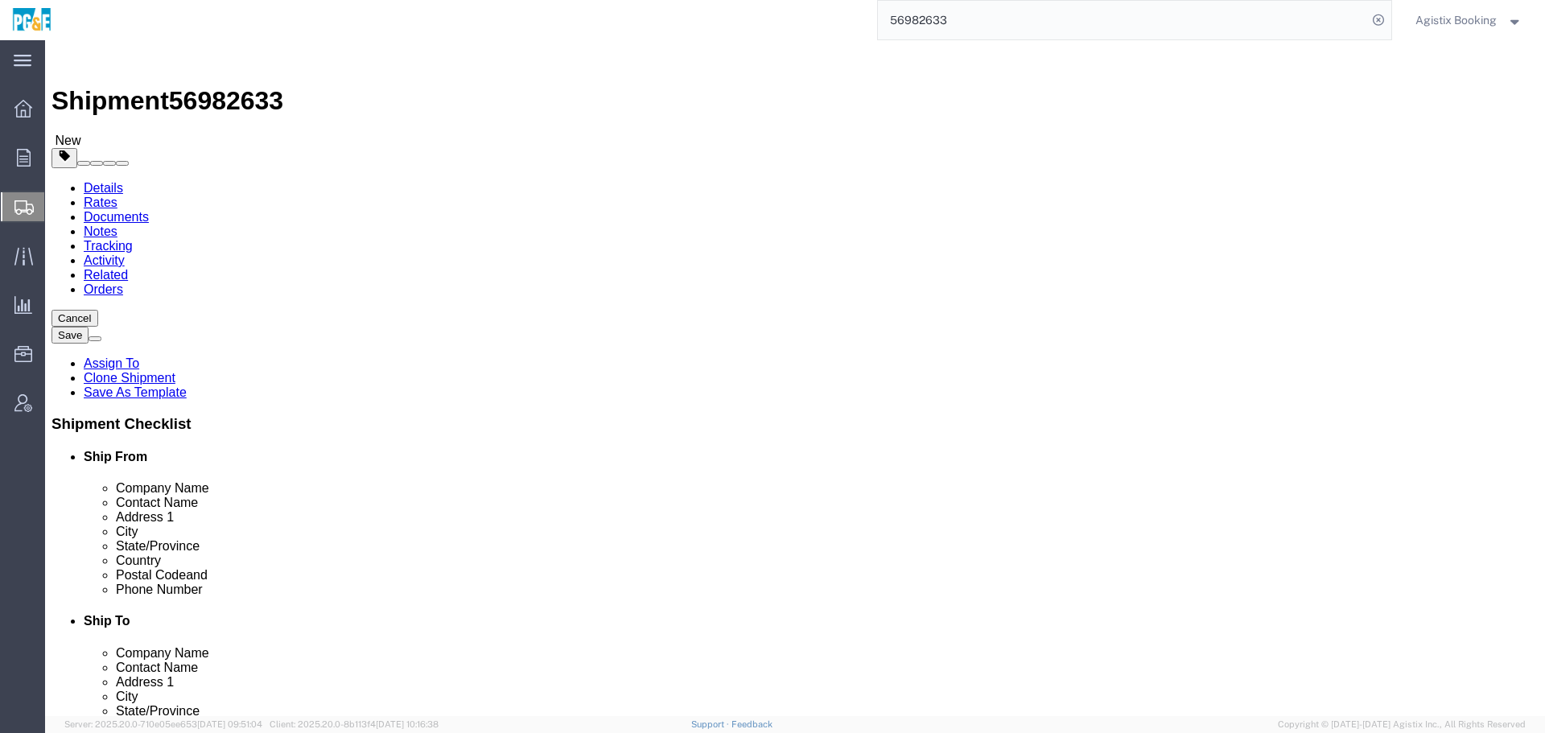
click dd "7.00 Each"
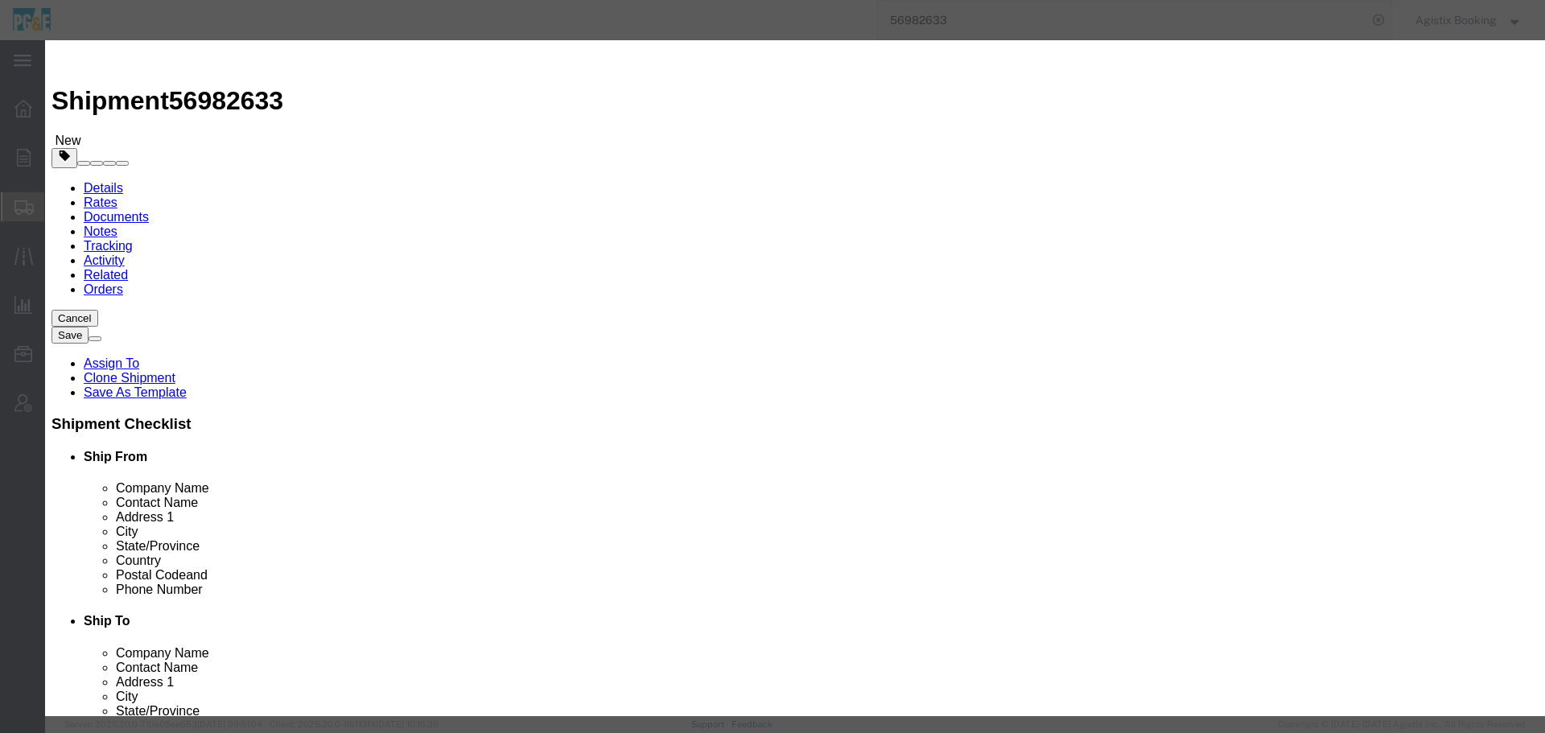
click button "Commodity library"
click div "Search by Class Commodity Quantity Commodity Value Commodity Value Country Desc…"
click input "text"
type input "reels"
click button "button"
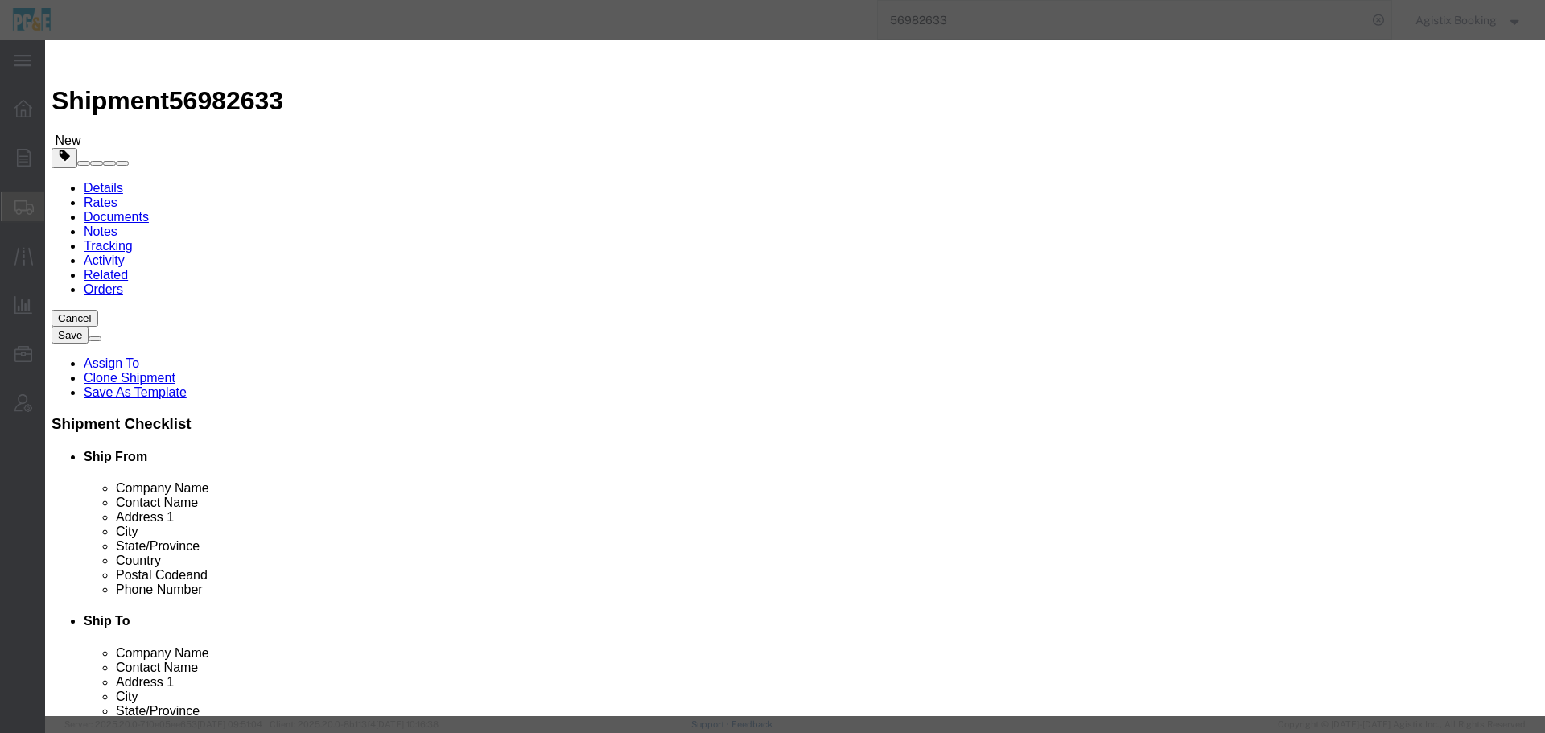
click link "R"
click icon "button"
click button "Close"
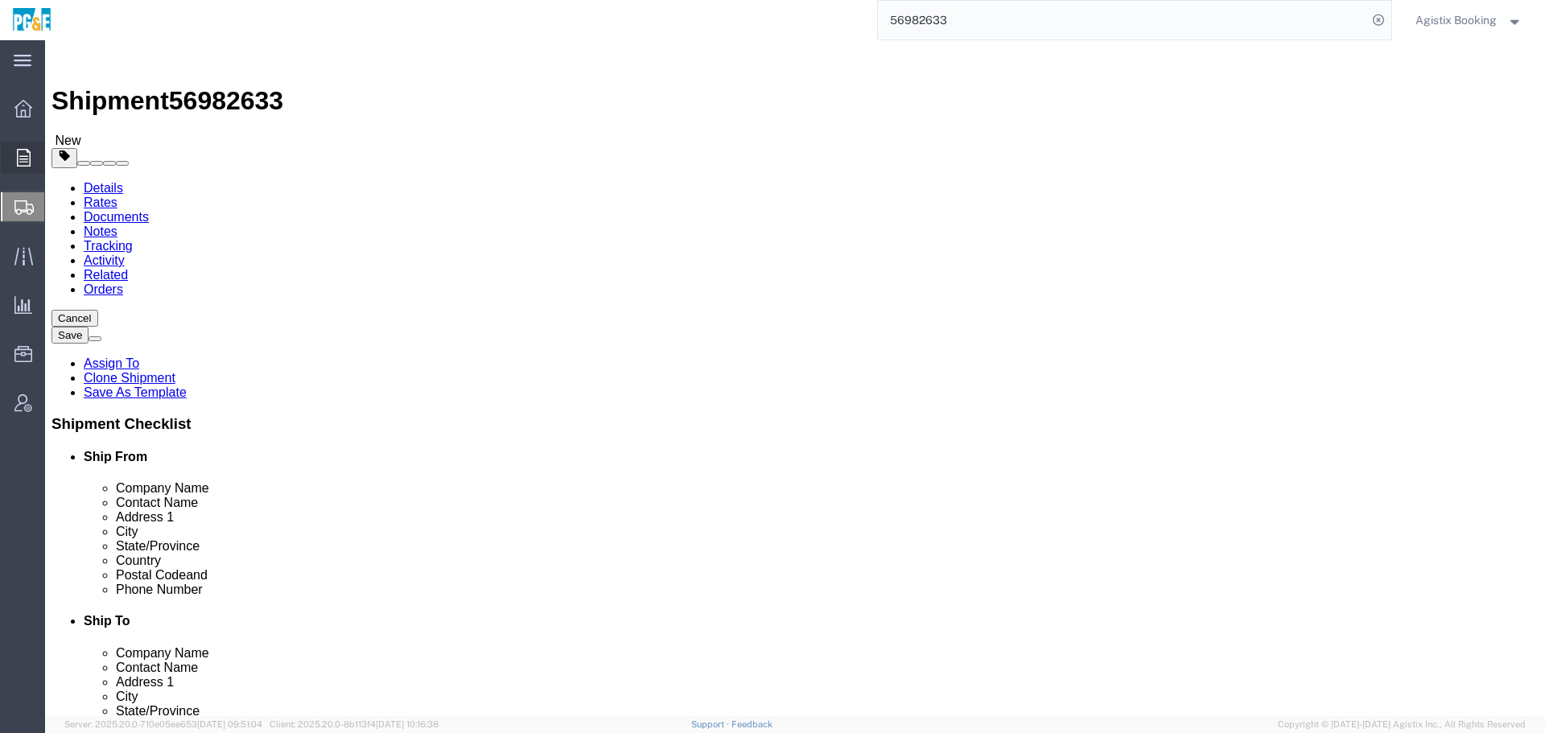
click at [23, 155] on icon at bounding box center [24, 158] width 14 height 18
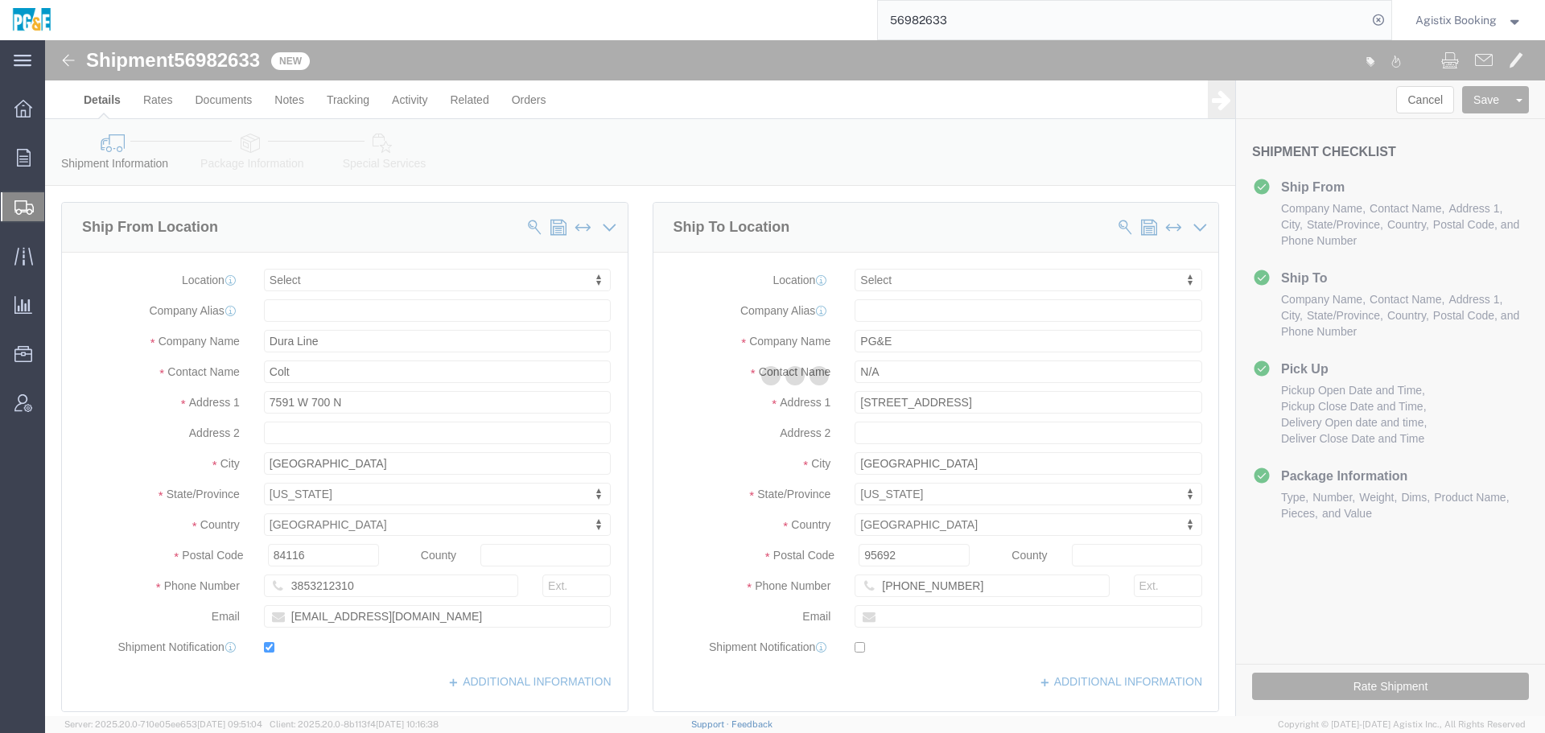
select select
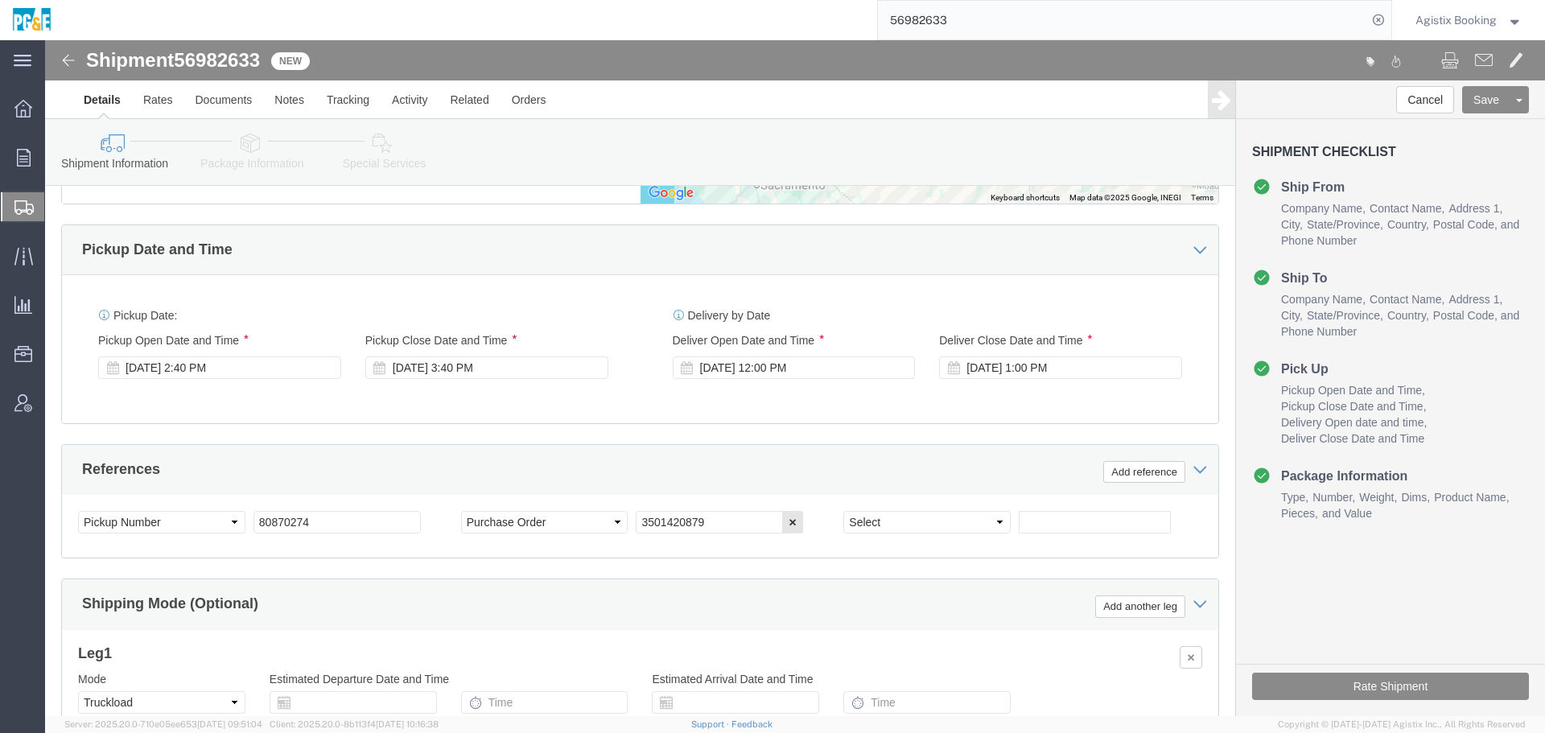
scroll to position [789, 0]
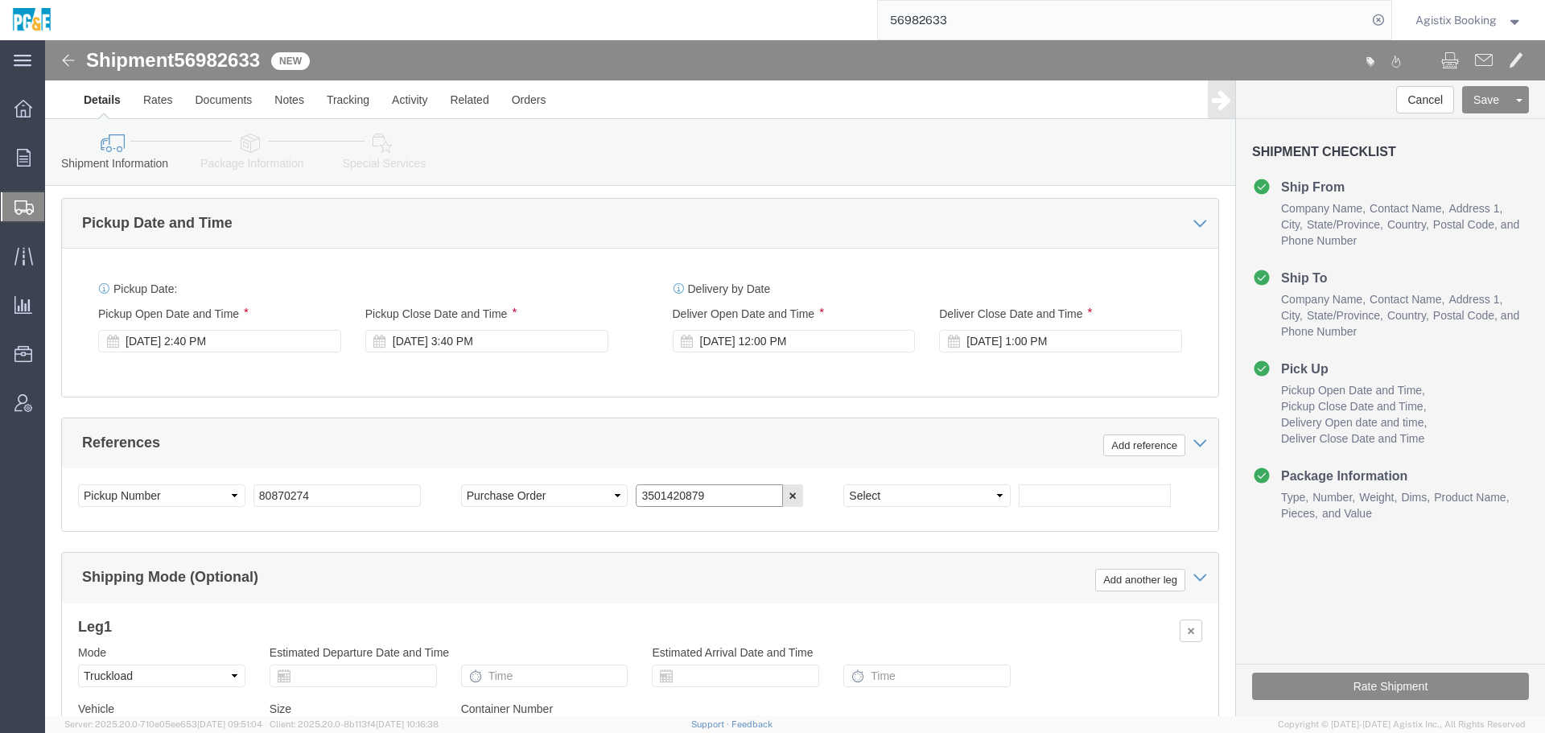
drag, startPoint x: 598, startPoint y: 462, endPoint x: 528, endPoint y: 464, distance: 70.0
click div "Select Account Type Activity ID Airline Appointment Number ASN Batch Request # …"
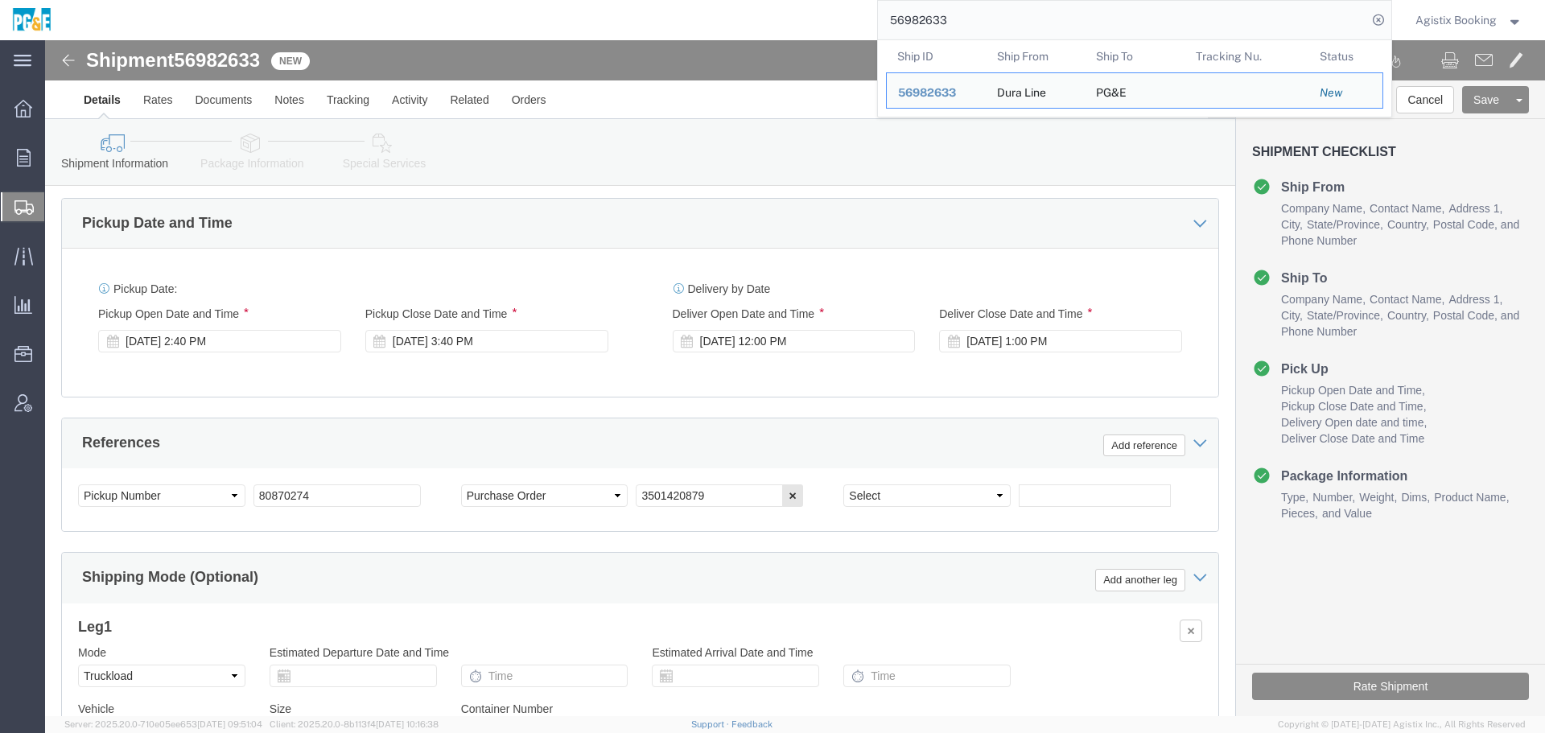
drag, startPoint x: 1043, startPoint y: 30, endPoint x: 832, endPoint y: 30, distance: 210.9
click at [832, 30] on div "56982633 Ship ID Ship From Ship To Tracking Nu. Status Ship ID 56982633 Ship Fr…" at bounding box center [728, 20] width 1328 height 40
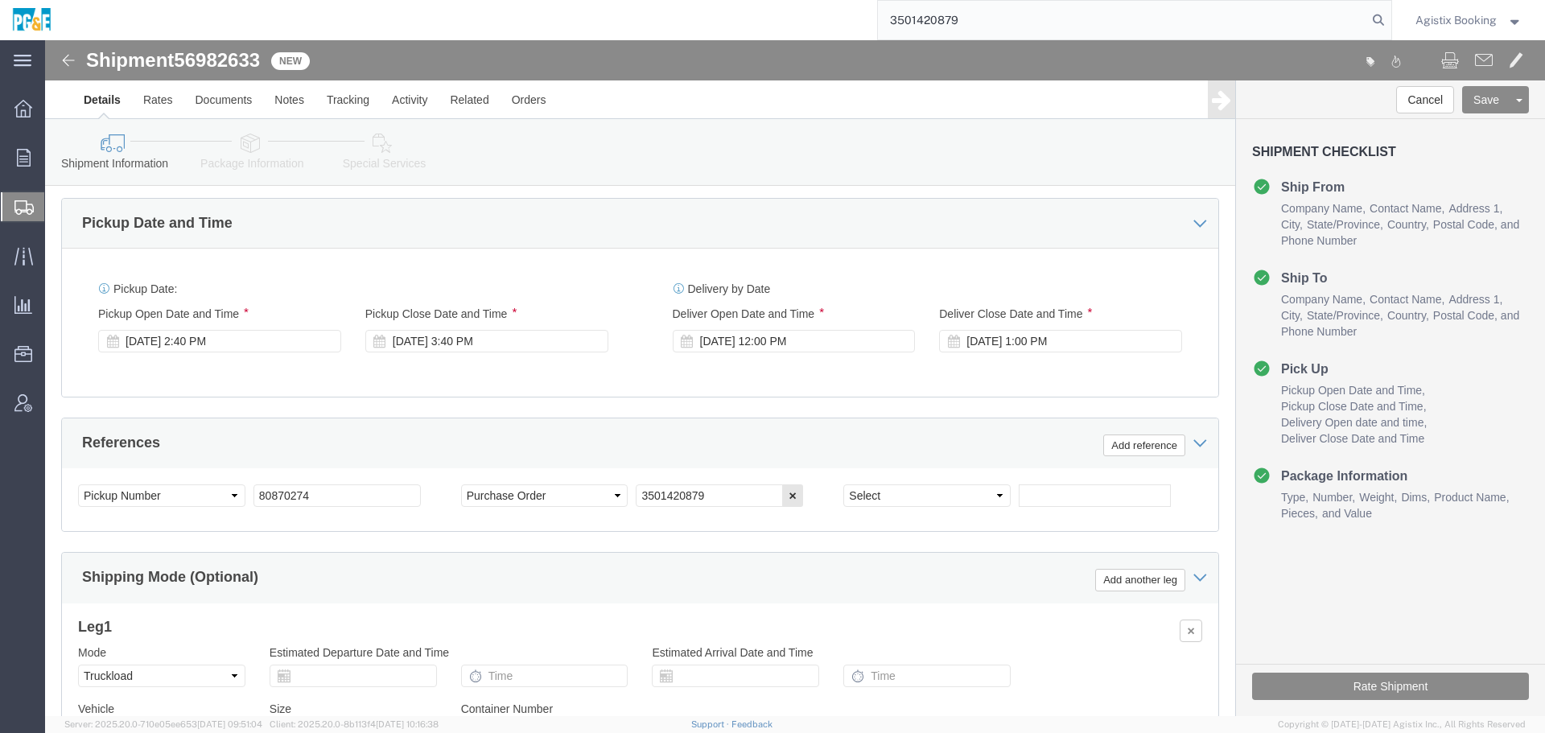
type input "3501420879"
click at [31, 169] on div at bounding box center [23, 158] width 45 height 32
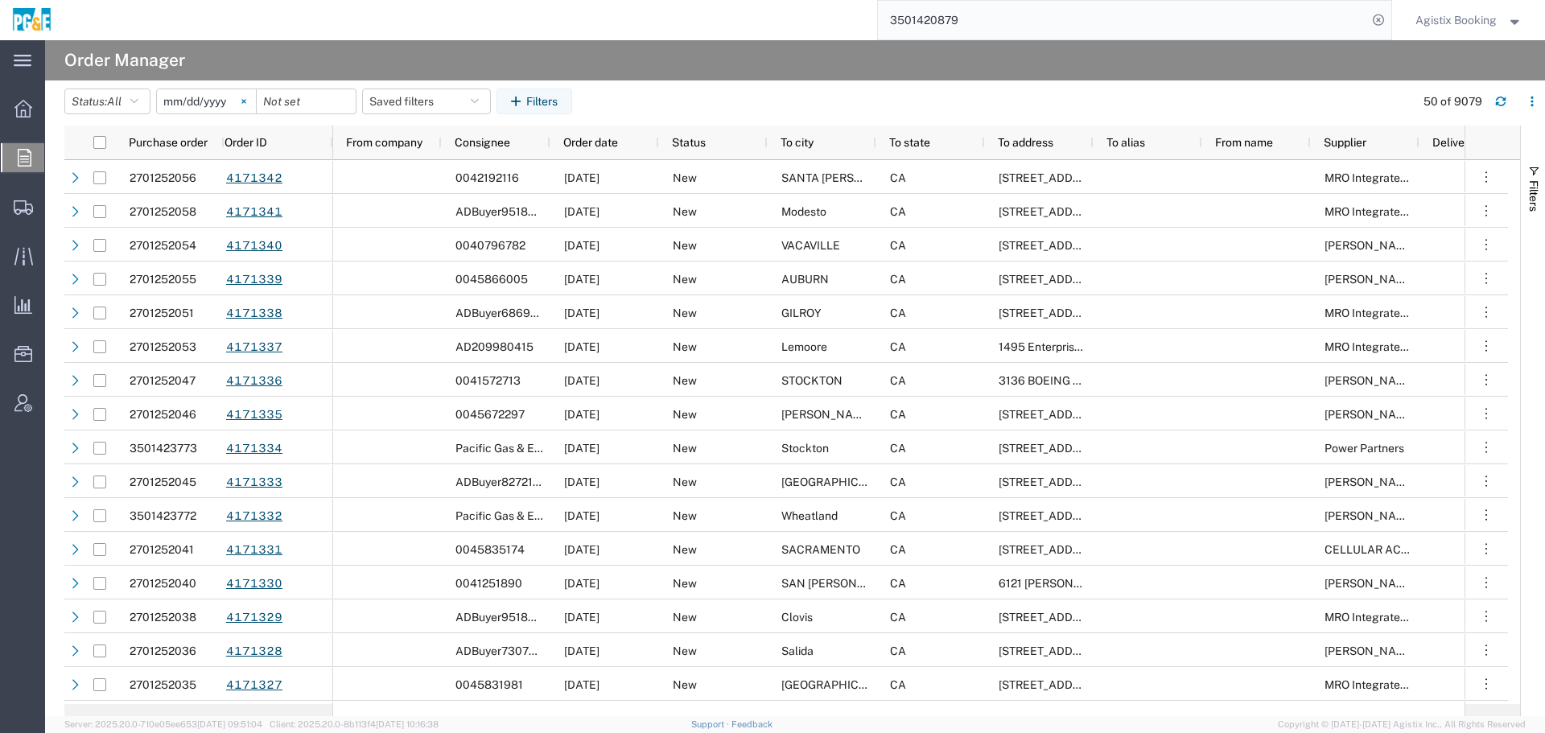
click at [246, 101] on icon at bounding box center [243, 101] width 5 height 5
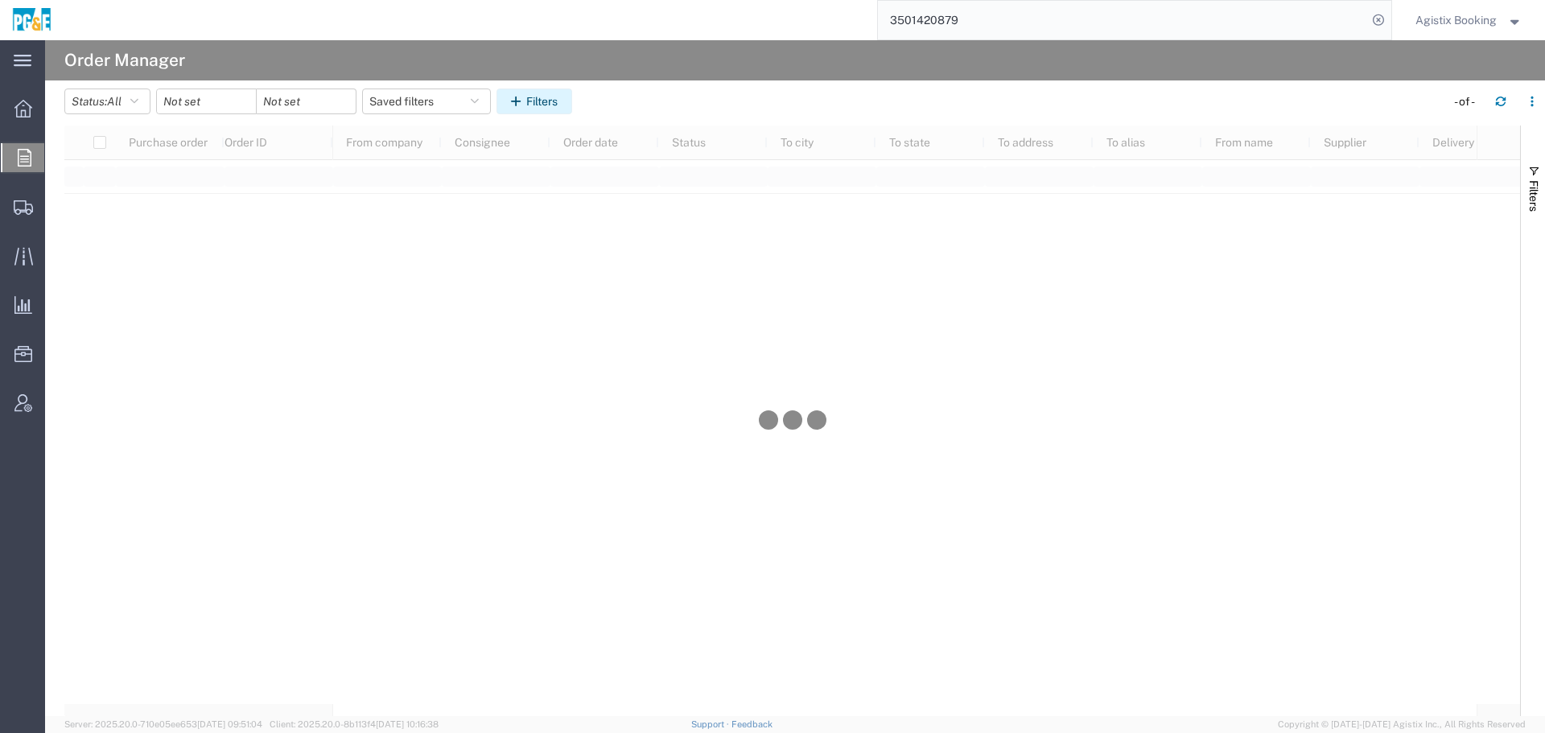
click at [521, 97] on icon "button" at bounding box center [518, 101] width 15 height 11
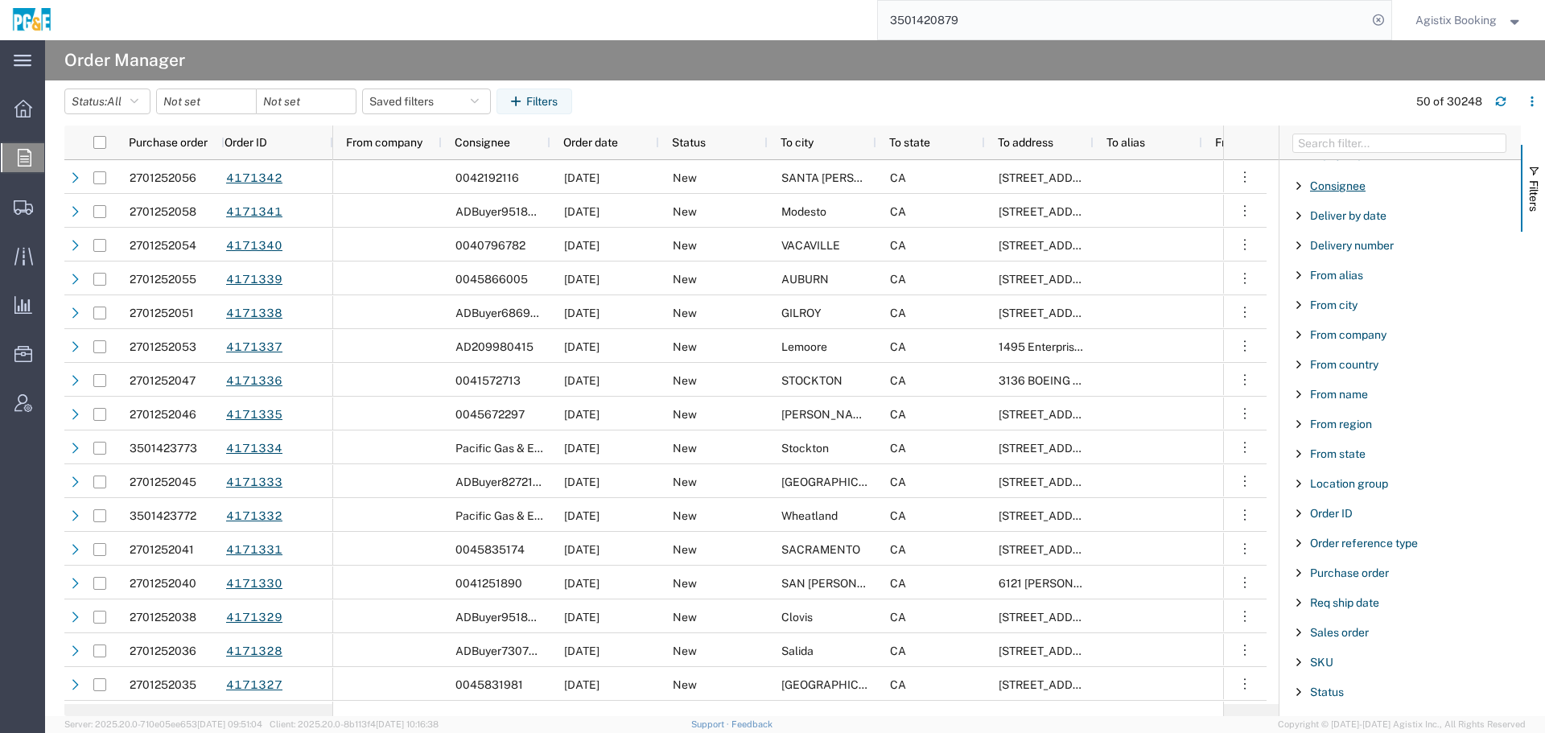
scroll to position [23, 0]
click at [1358, 569] on span "Purchase order" at bounding box center [1349, 569] width 79 height 13
click at [1369, 633] on input "Filter Value" at bounding box center [1406, 637] width 211 height 19
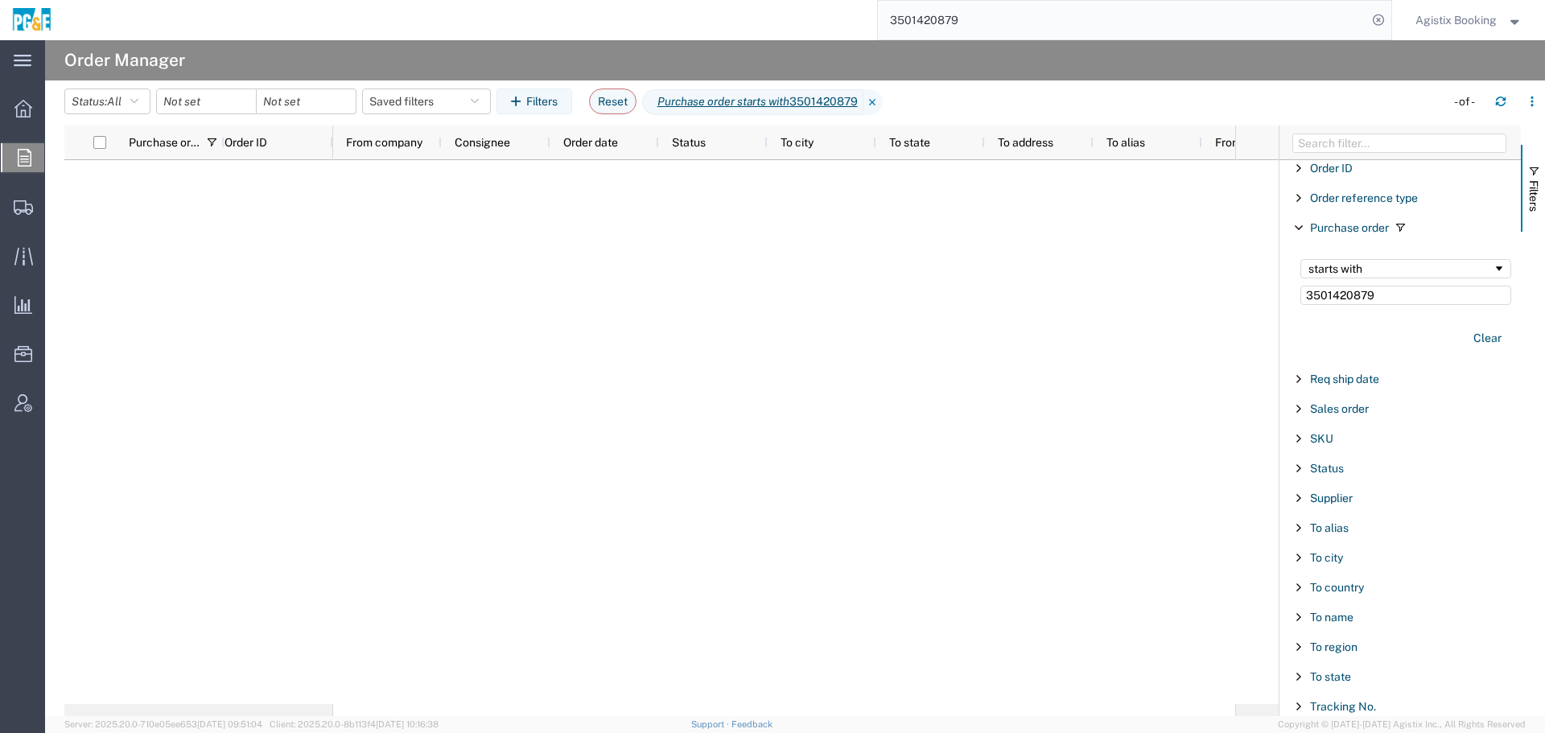
scroll to position [369, 0]
type input "3501420879"
click at [1469, 330] on button "Clear" at bounding box center [1487, 333] width 47 height 27
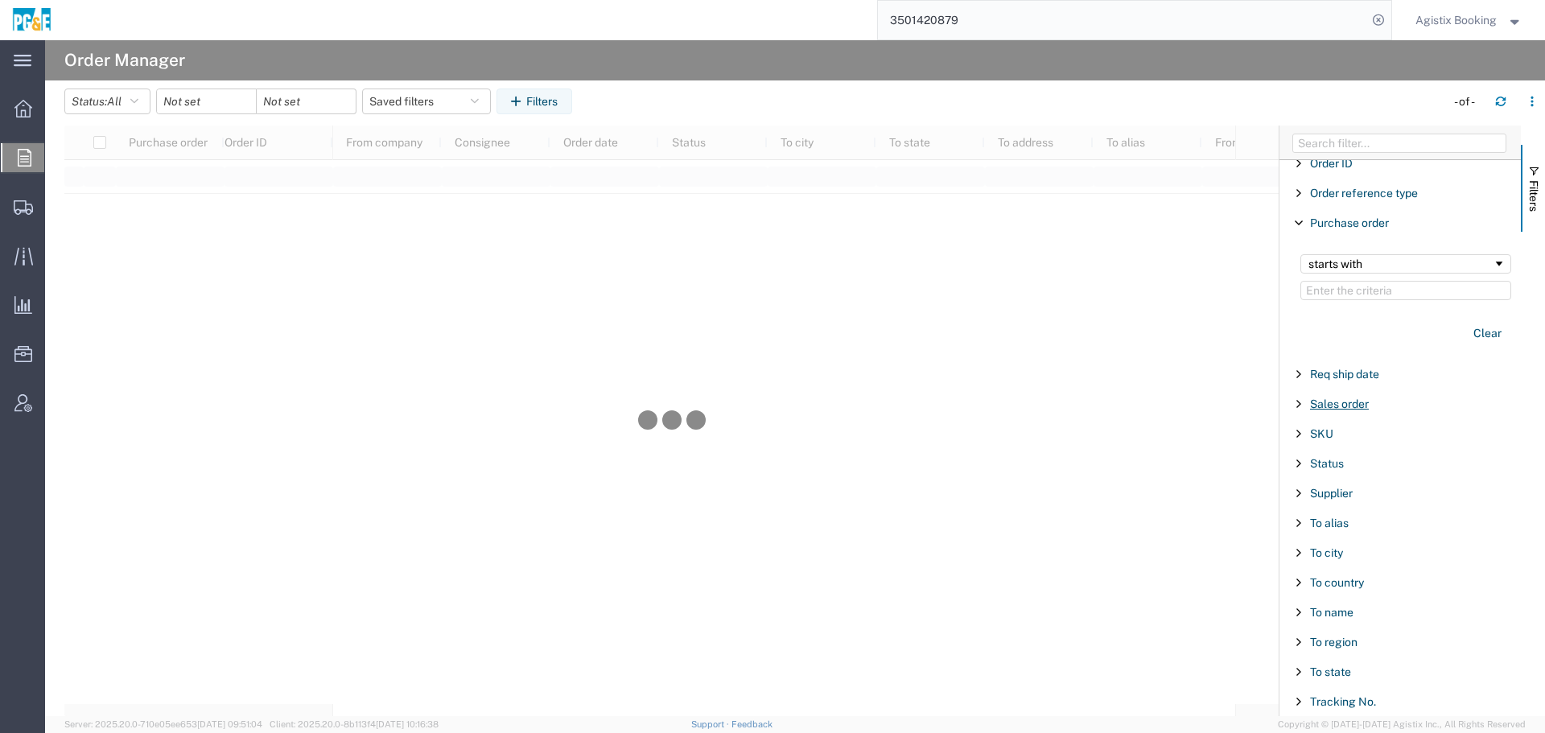
click at [1324, 406] on span "Sales order" at bounding box center [1339, 404] width 59 height 13
type input "3501420879"
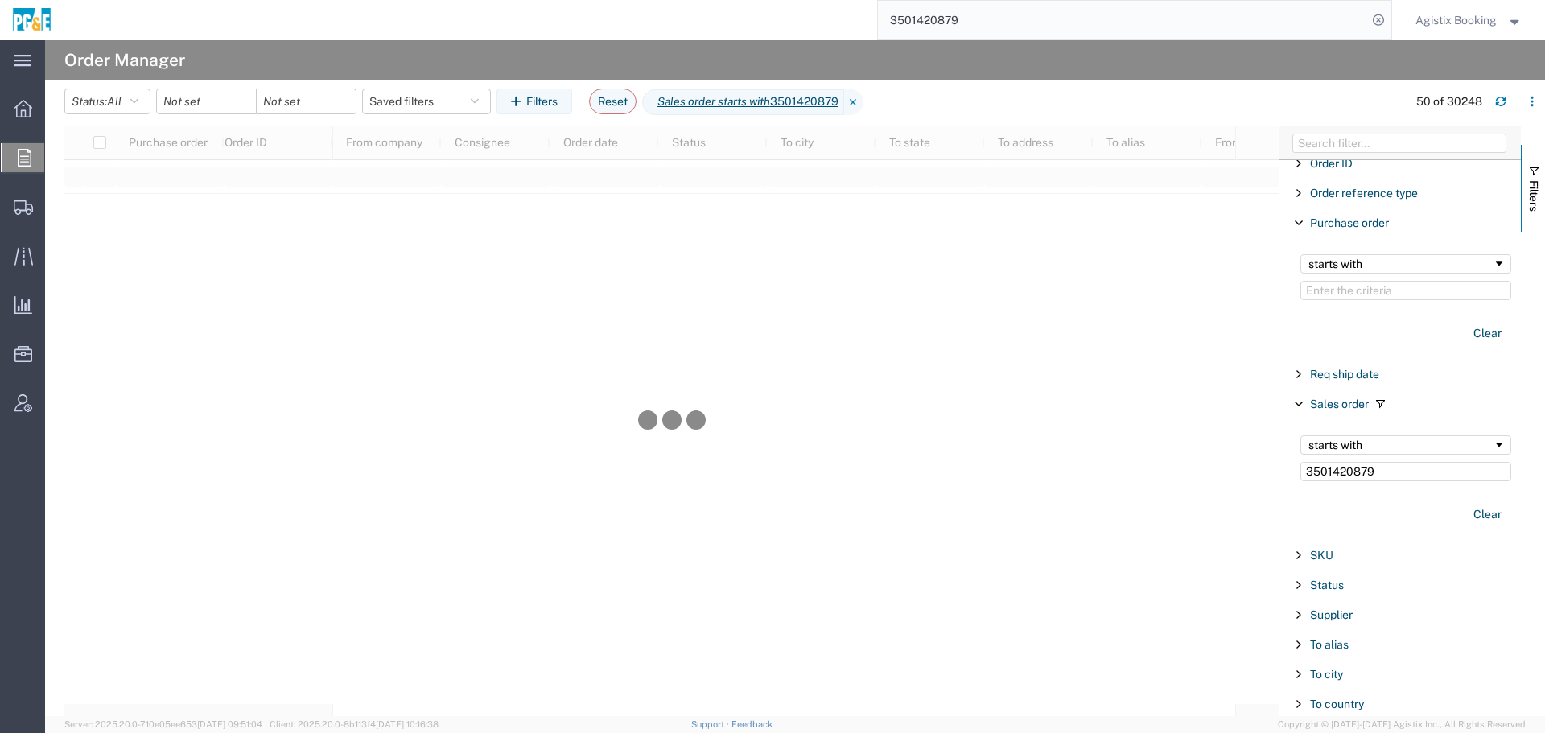
scroll to position [491, 0]
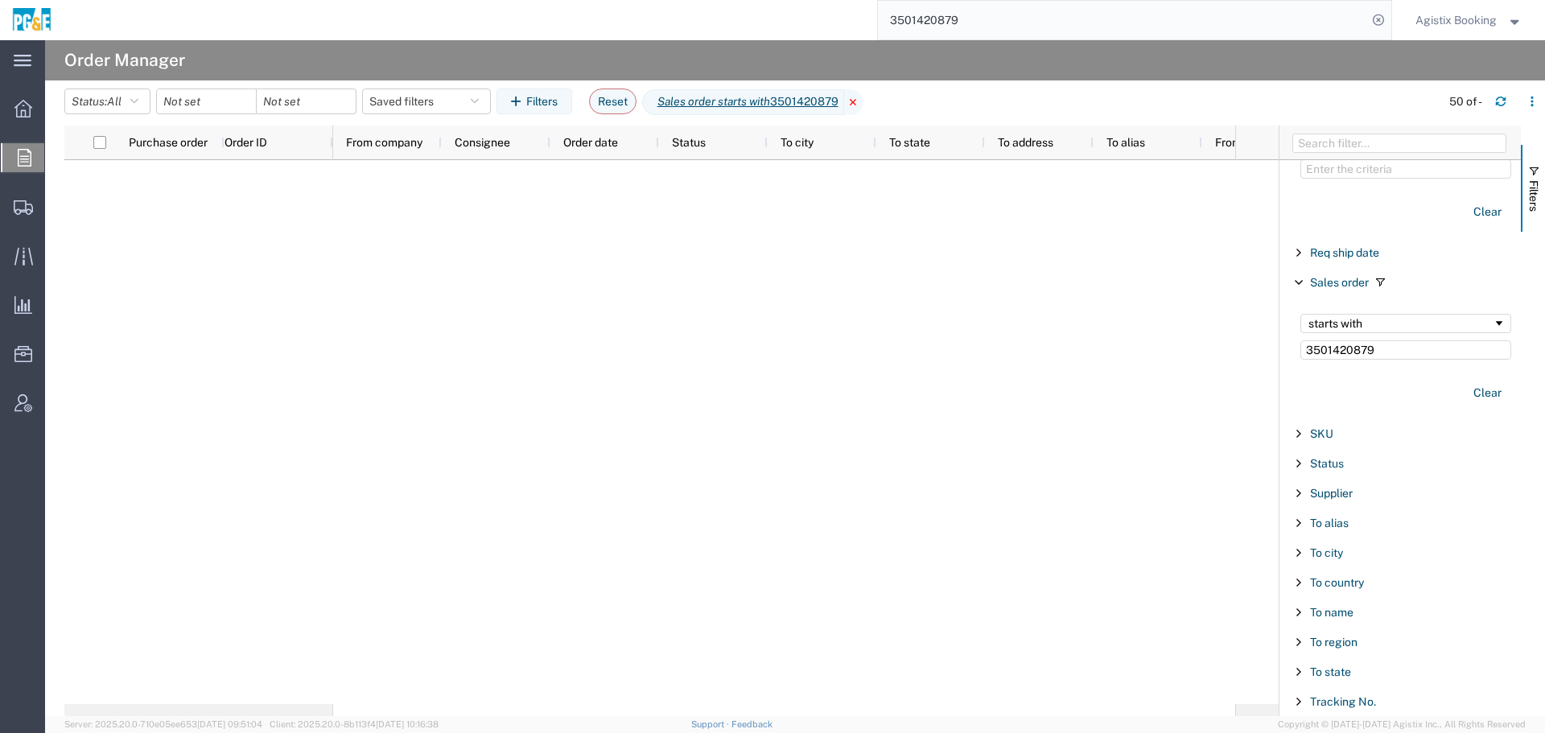
click at [860, 97] on icon at bounding box center [853, 102] width 19 height 26
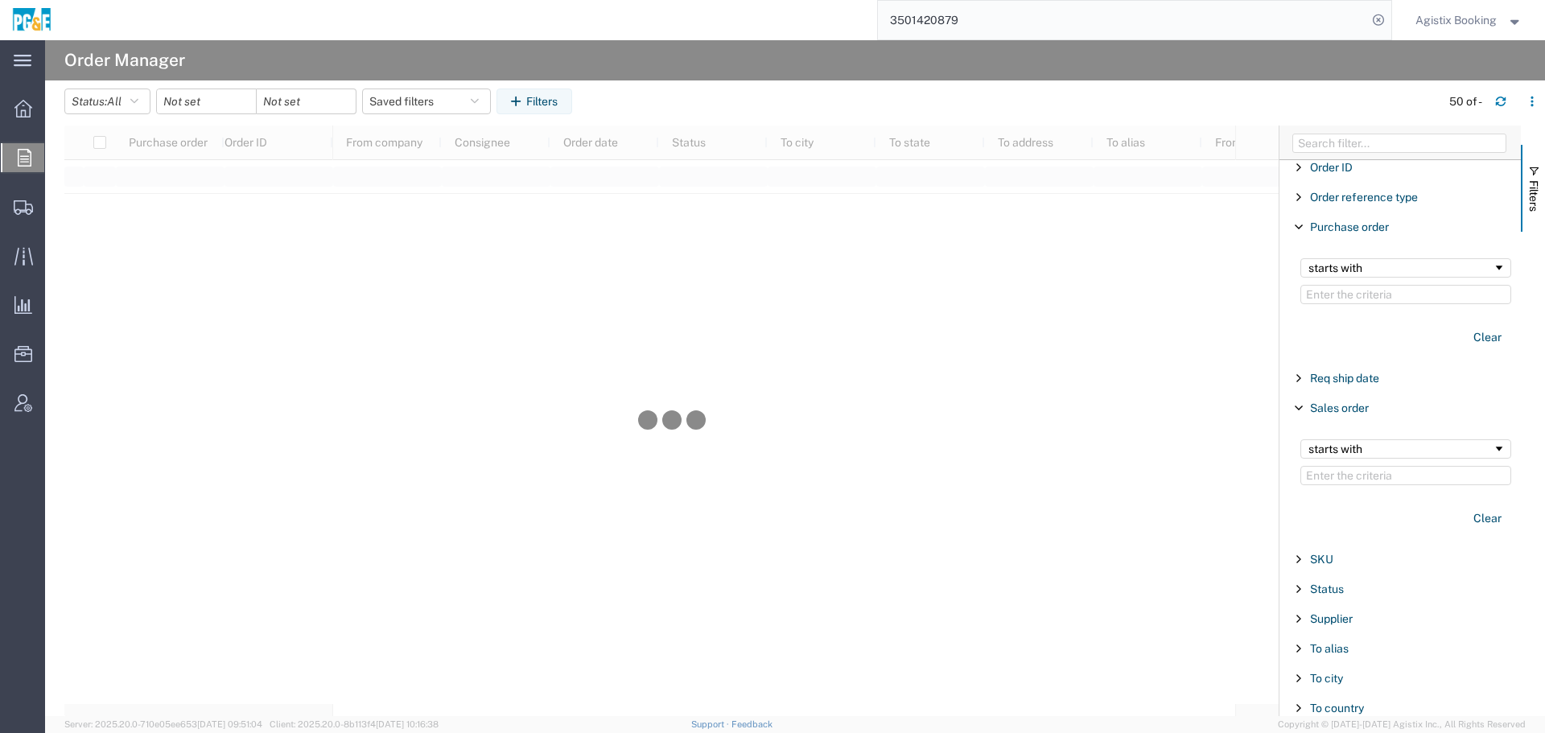
scroll to position [336, 0]
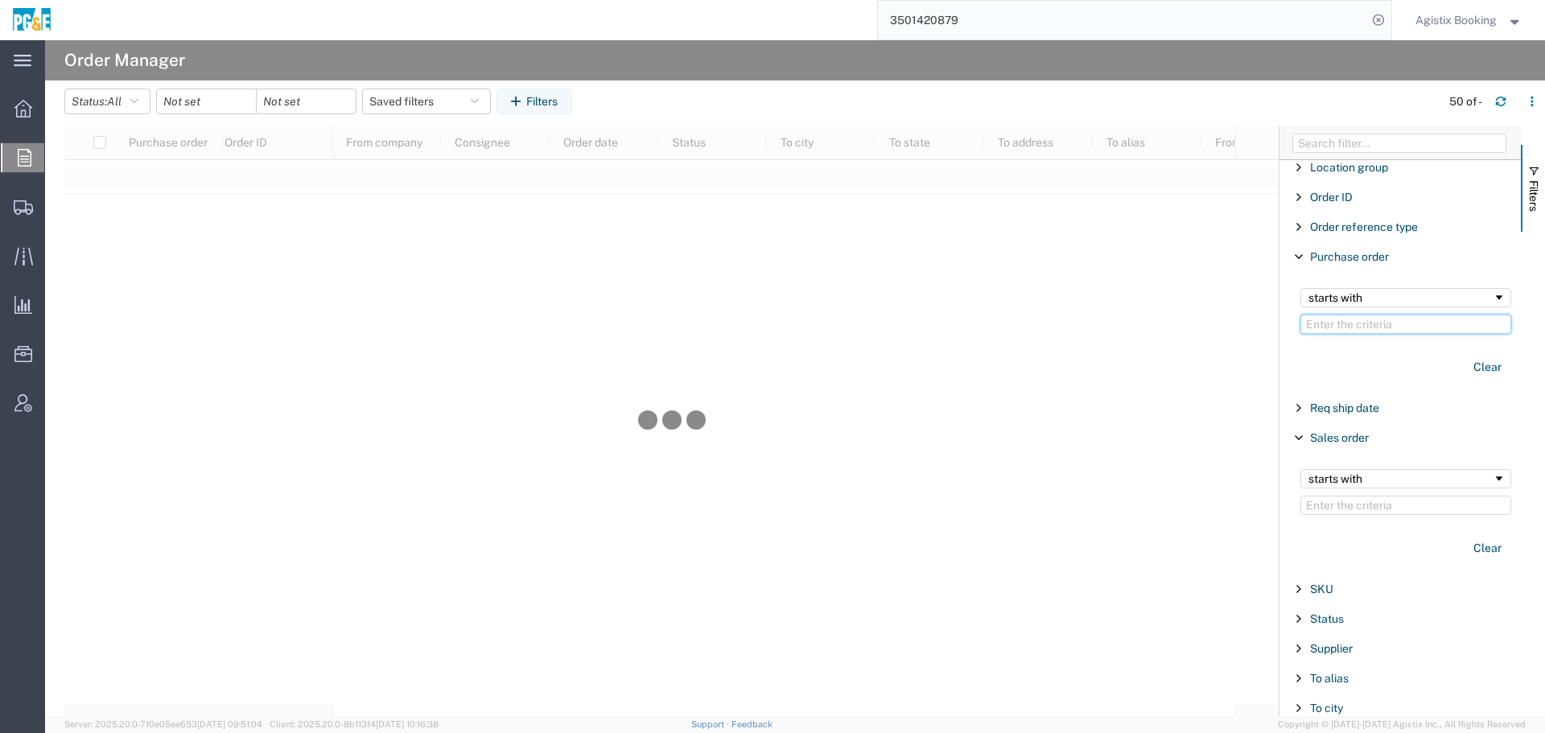
click at [1392, 330] on input "Filter Value" at bounding box center [1406, 324] width 211 height 19
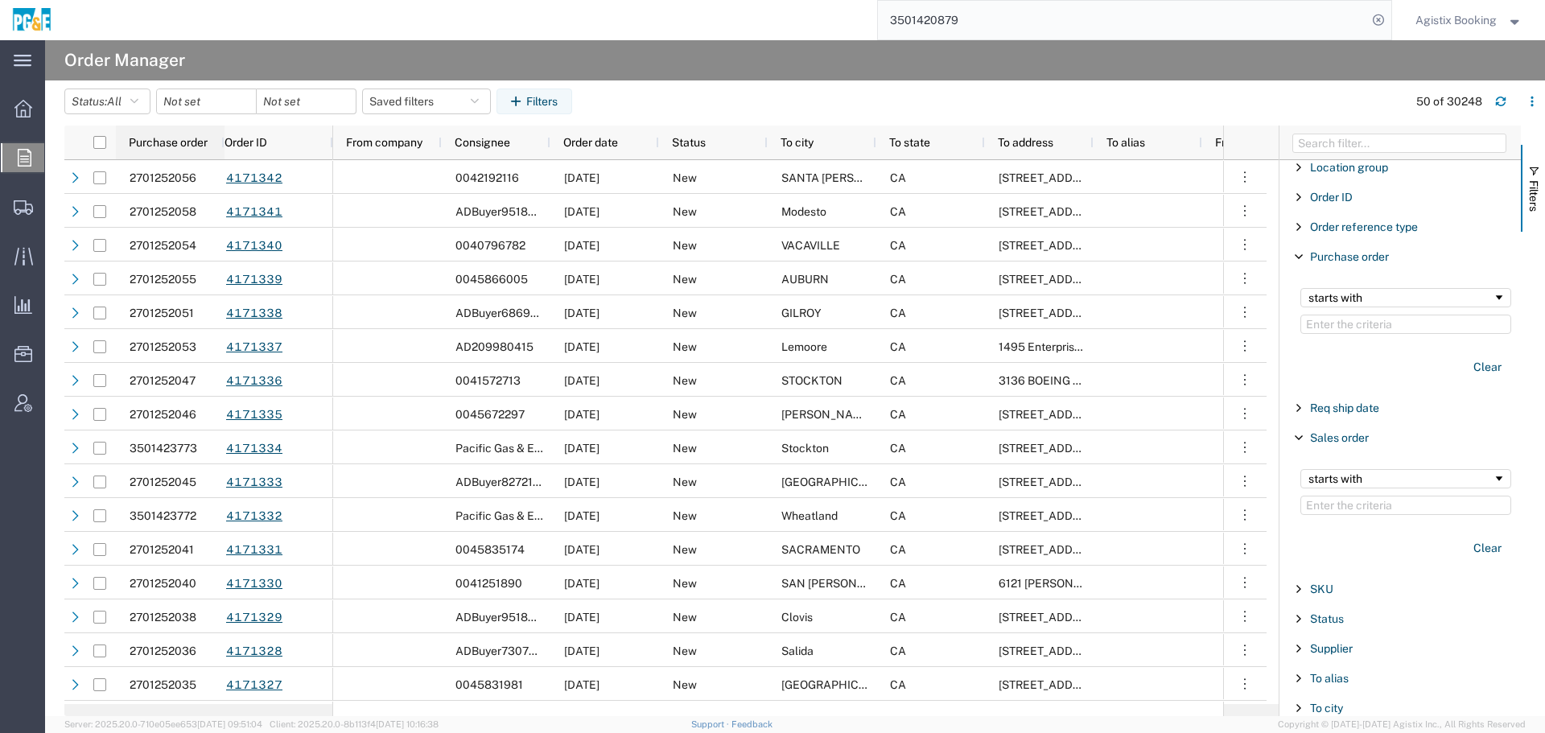
click at [175, 150] on div "Purchase order" at bounding box center [173, 143] width 89 height 26
click at [175, 142] on span "Purchase order" at bounding box center [158, 142] width 59 height 13
click at [600, 150] on div "Order date" at bounding box center [607, 143] width 89 height 26
click at [936, 66] on agx-page-header "Order Manager" at bounding box center [795, 60] width 1500 height 40
click at [210, 107] on input "date" at bounding box center [206, 101] width 99 height 24
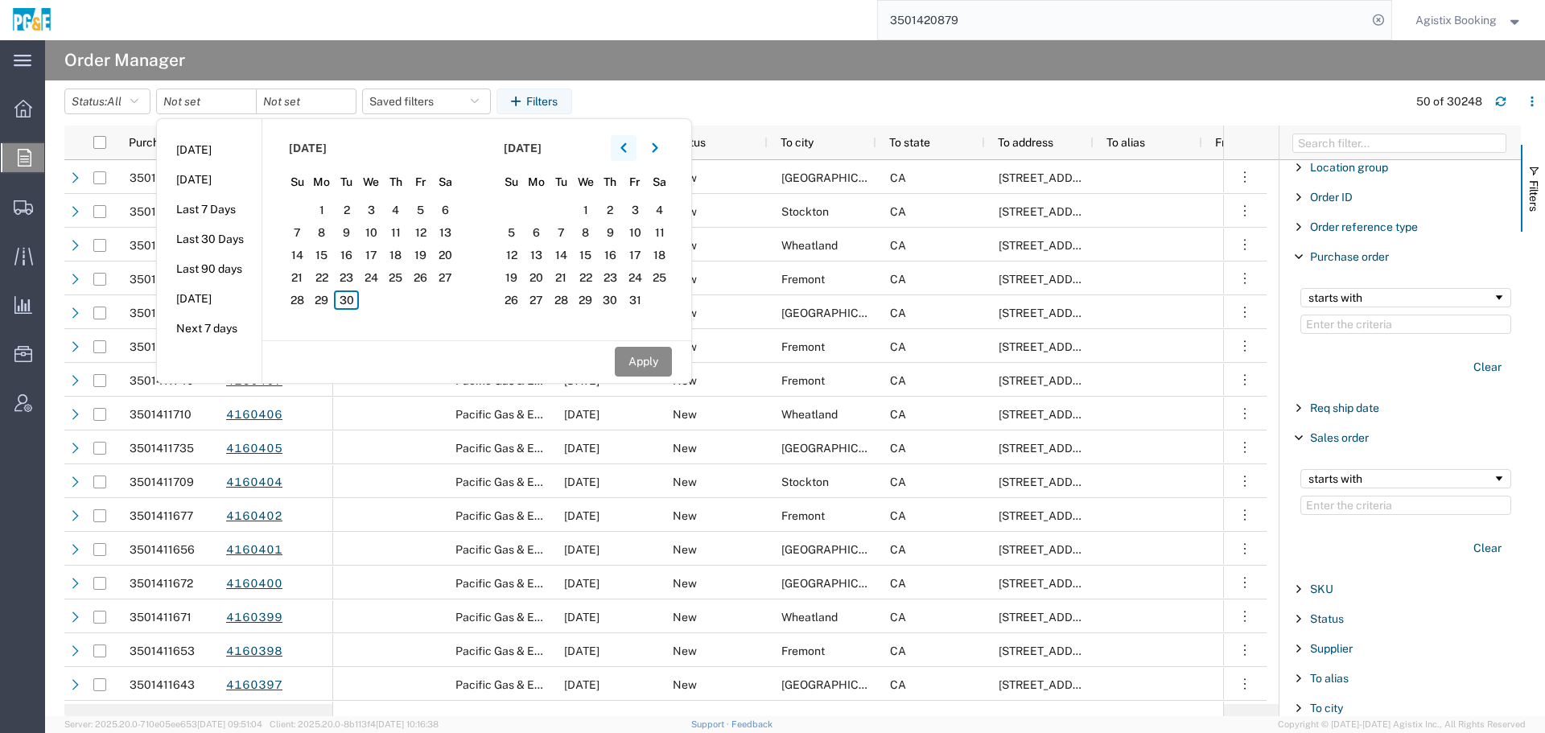
click at [634, 139] on button "button" at bounding box center [624, 148] width 26 height 26
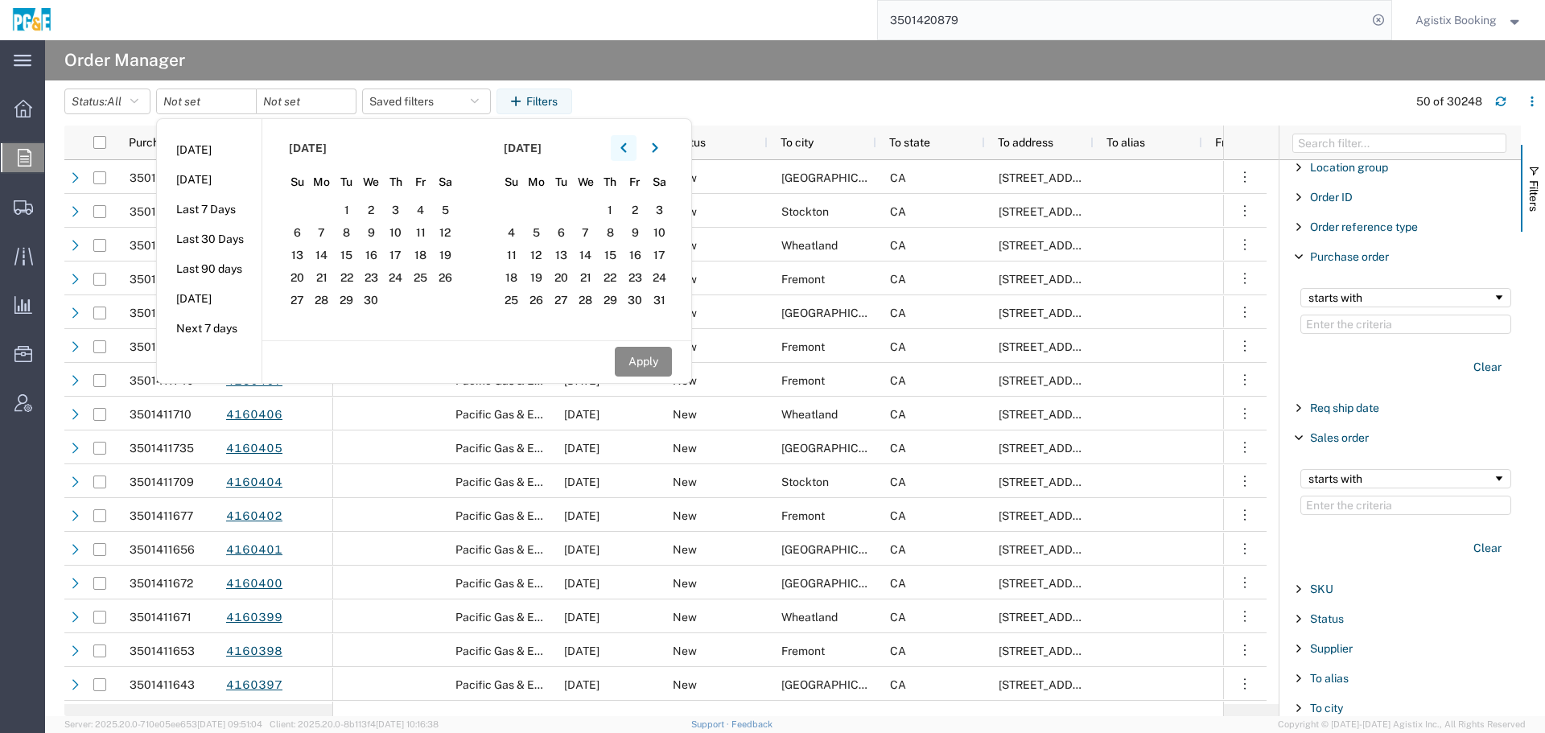
click at [634, 139] on button "button" at bounding box center [624, 148] width 26 height 26
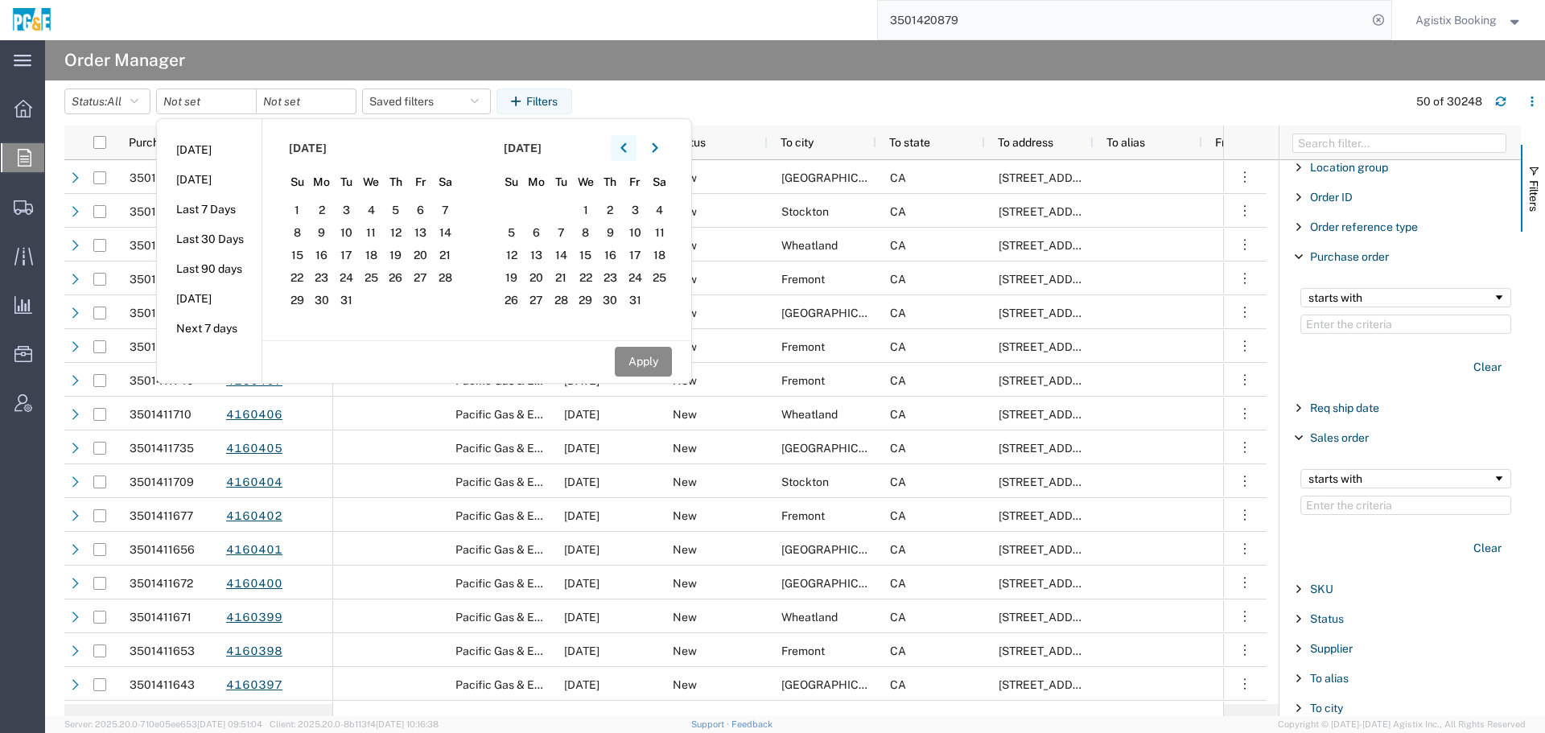
click at [634, 139] on button "button" at bounding box center [624, 148] width 26 height 26
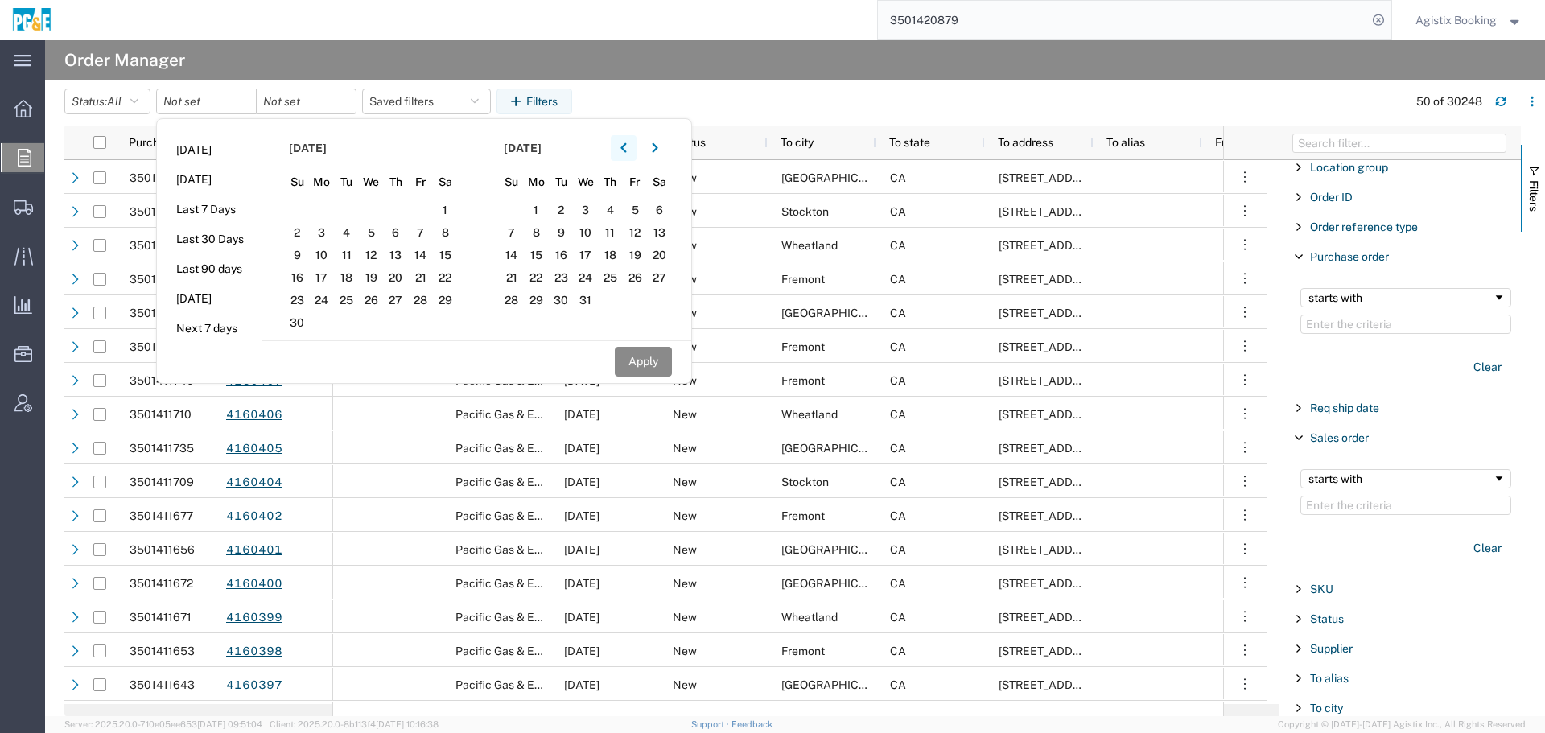
click at [634, 139] on button "button" at bounding box center [624, 148] width 26 height 26
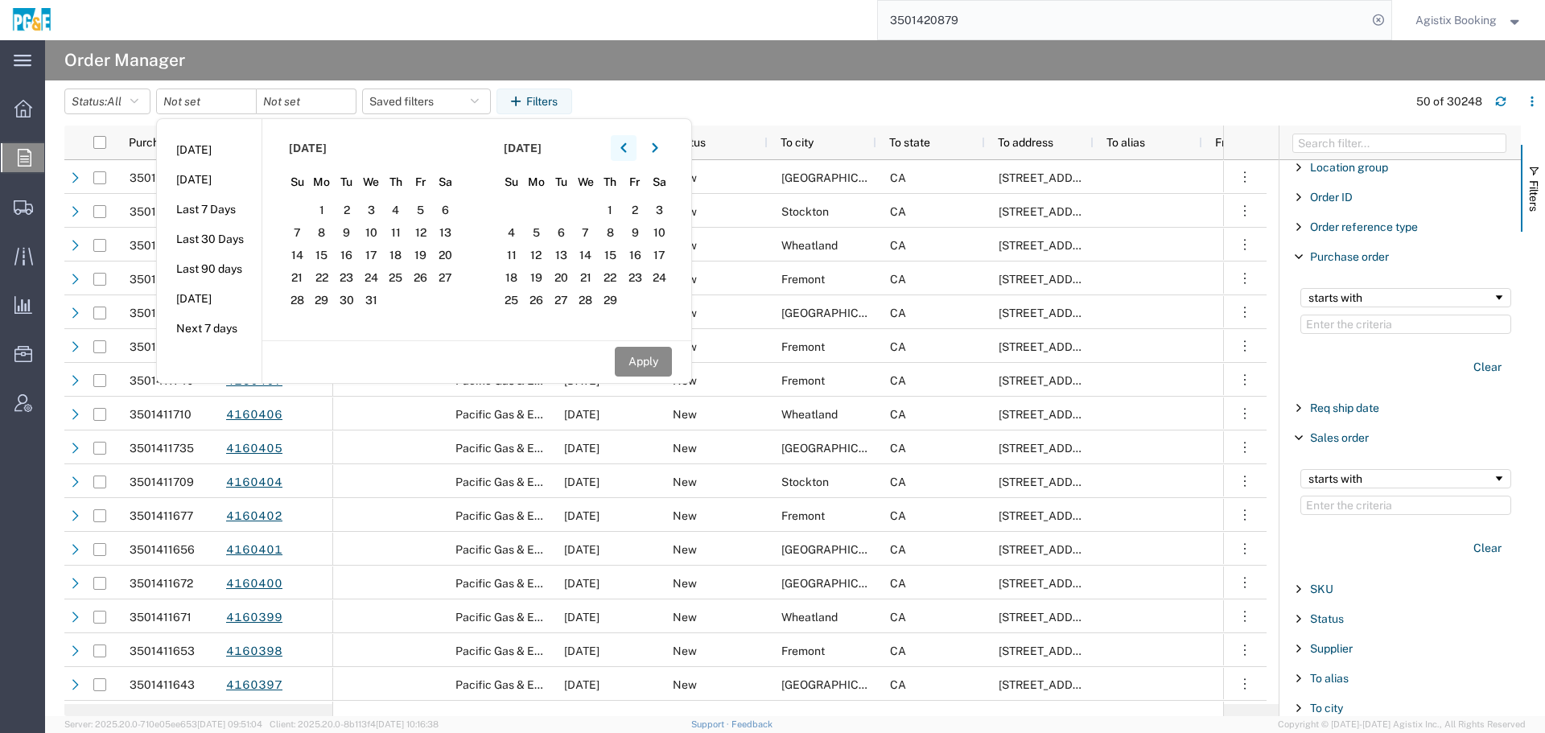
click at [634, 139] on button "button" at bounding box center [624, 148] width 26 height 26
drag, startPoint x: 657, startPoint y: 150, endPoint x: 539, endPoint y: 171, distance: 119.3
click at [653, 150] on button "button" at bounding box center [655, 148] width 26 height 26
click at [642, 135] on button "button" at bounding box center [655, 148] width 26 height 26
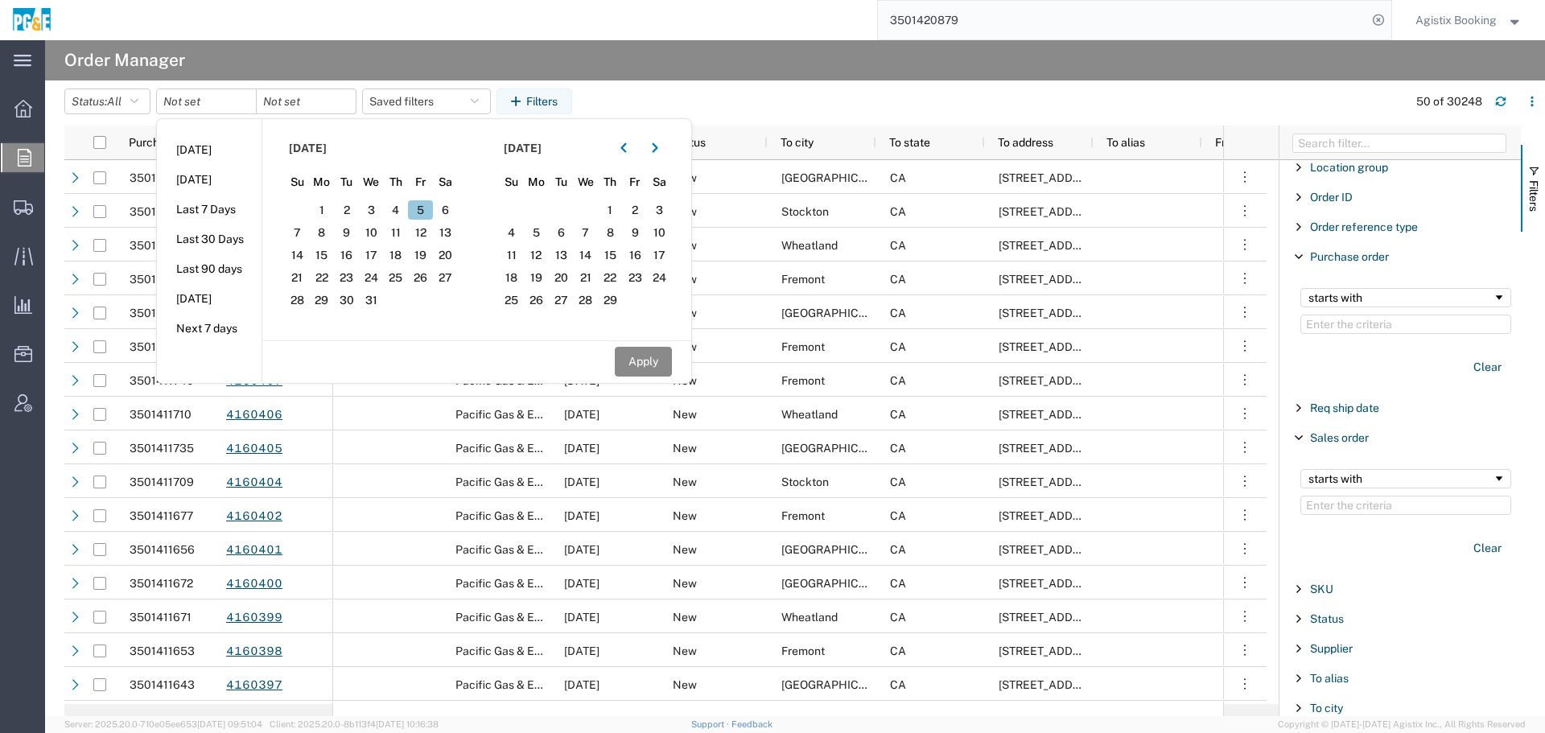
click at [419, 210] on span "5" at bounding box center [420, 209] width 25 height 19
click at [321, 207] on span "1" at bounding box center [322, 209] width 25 height 19
click at [433, 208] on span "5" at bounding box center [420, 209] width 25 height 19
click at [330, 212] on span "1" at bounding box center [322, 209] width 25 height 19
click at [422, 204] on span "5" at bounding box center [420, 209] width 25 height 19
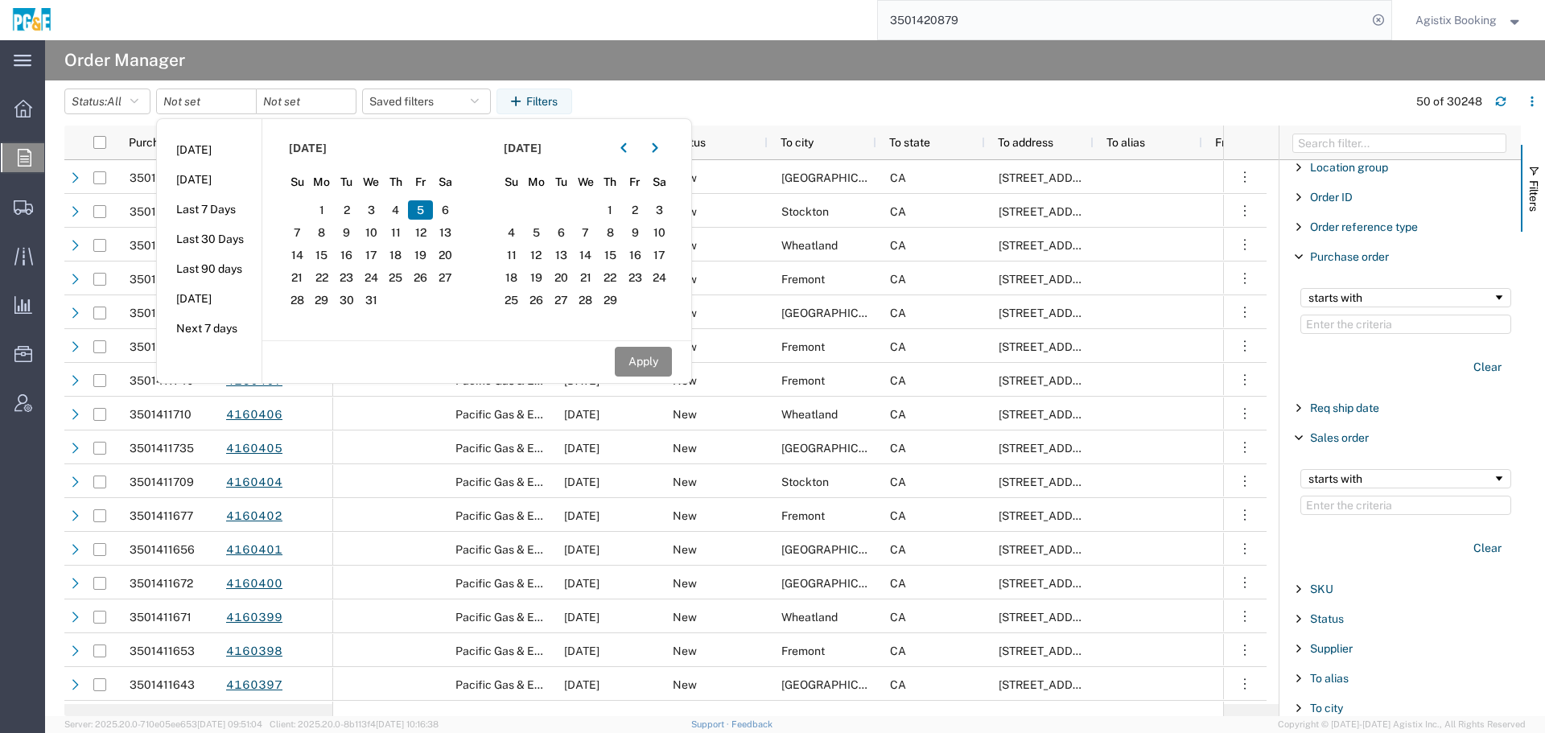
click at [425, 210] on span "5" at bounding box center [420, 209] width 25 height 19
click at [319, 213] on span "1" at bounding box center [322, 209] width 25 height 19
click at [669, 132] on section "February 2024 Su Mo Tu We Th Fr Sa 28 29 30 31 1 2 3 4 5 6 7 8 9 10 11 12 13 14…" at bounding box center [584, 229] width 215 height 221
click at [652, 151] on button "button" at bounding box center [655, 148] width 26 height 26
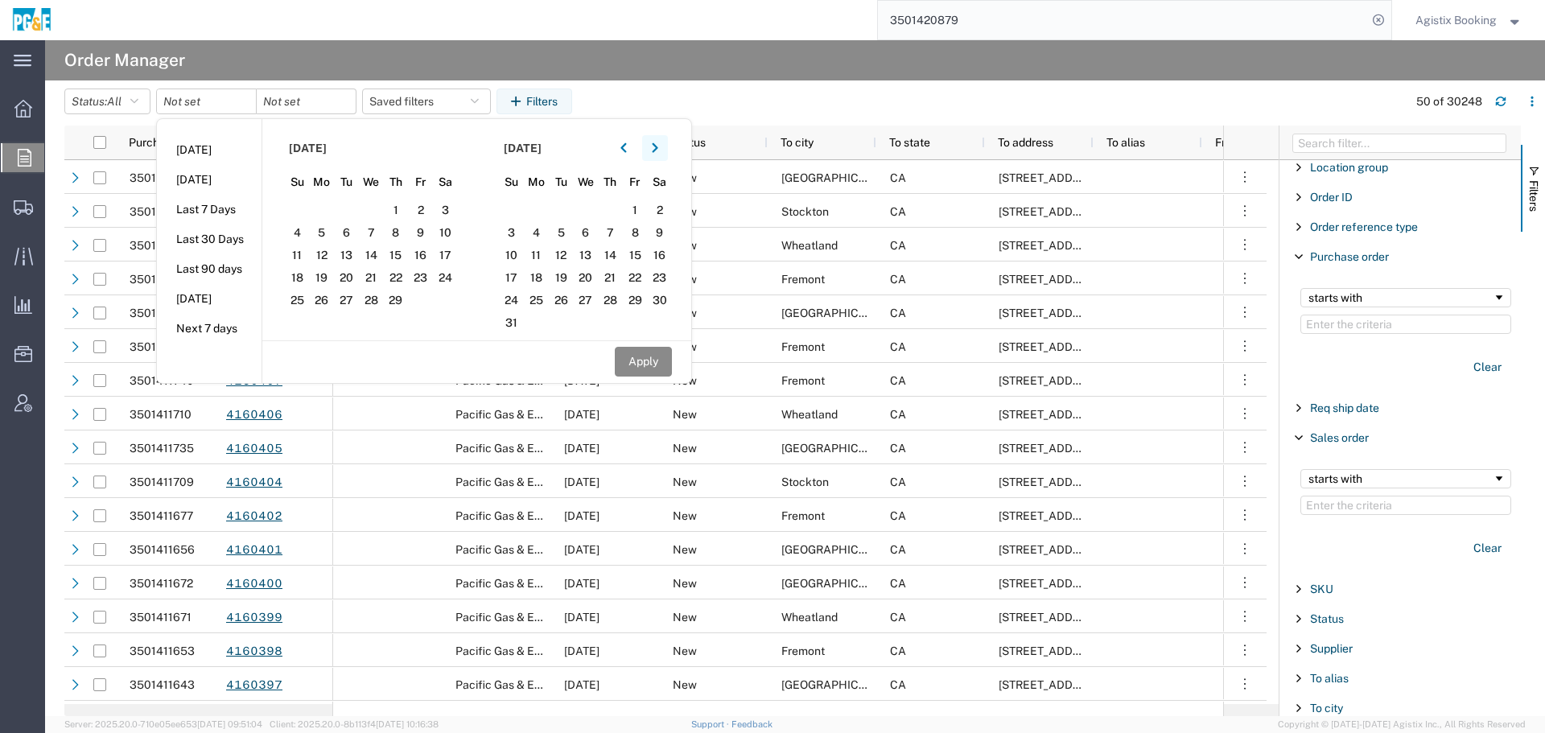
click at [652, 151] on button "button" at bounding box center [655, 148] width 26 height 26
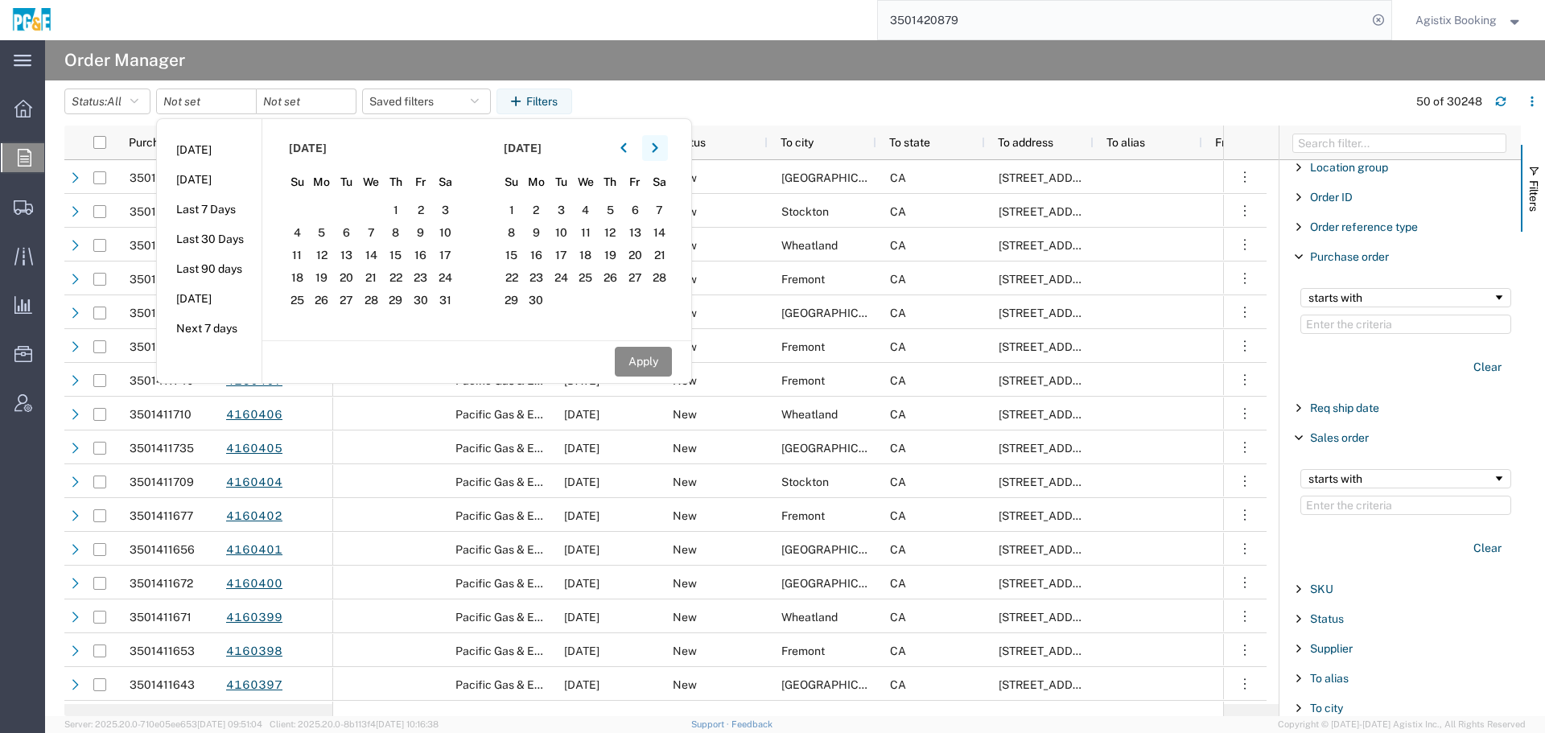
click at [652, 151] on button "button" at bounding box center [655, 148] width 26 height 26
click at [196, 151] on li "Today" at bounding box center [209, 150] width 105 height 30
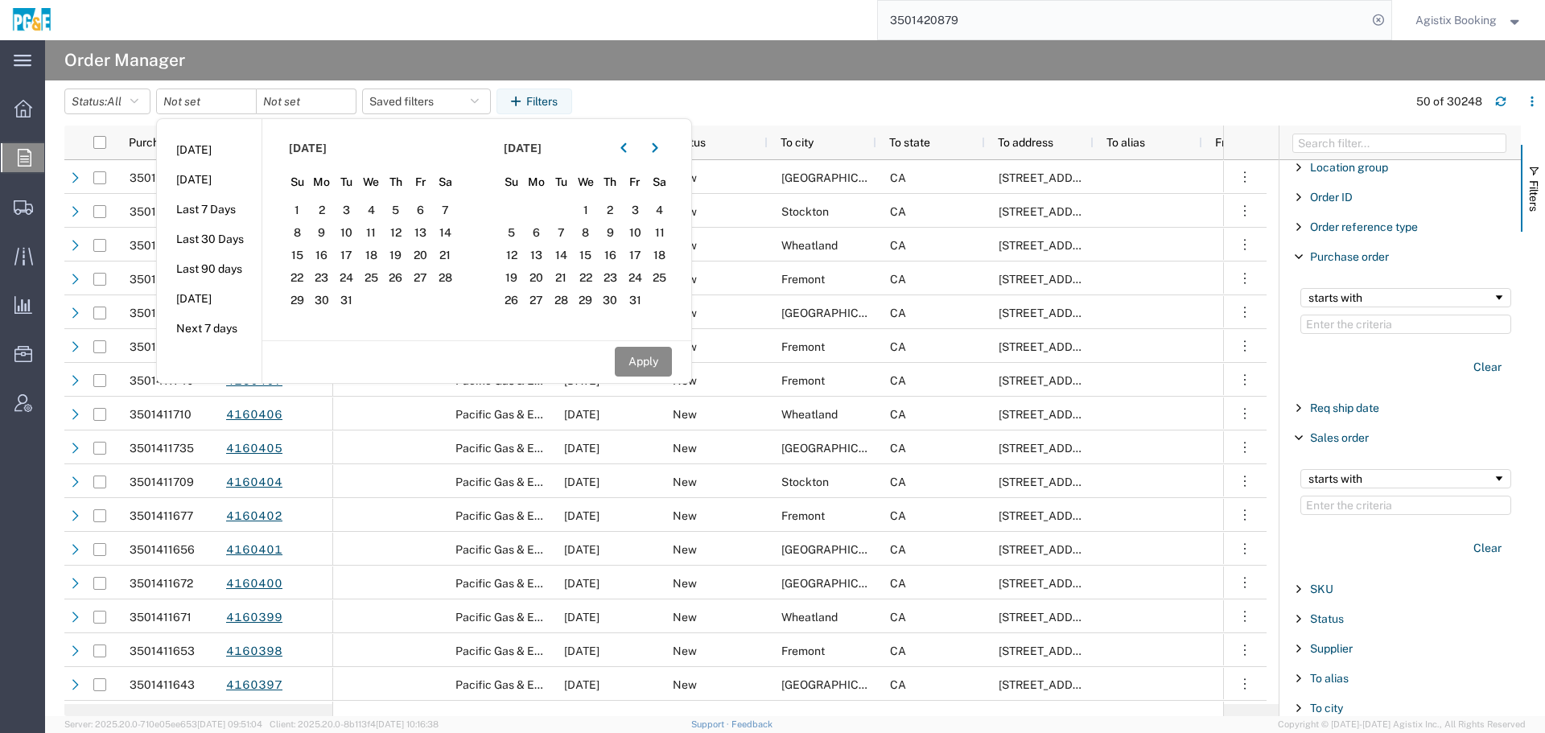
type input "2025-09-30"
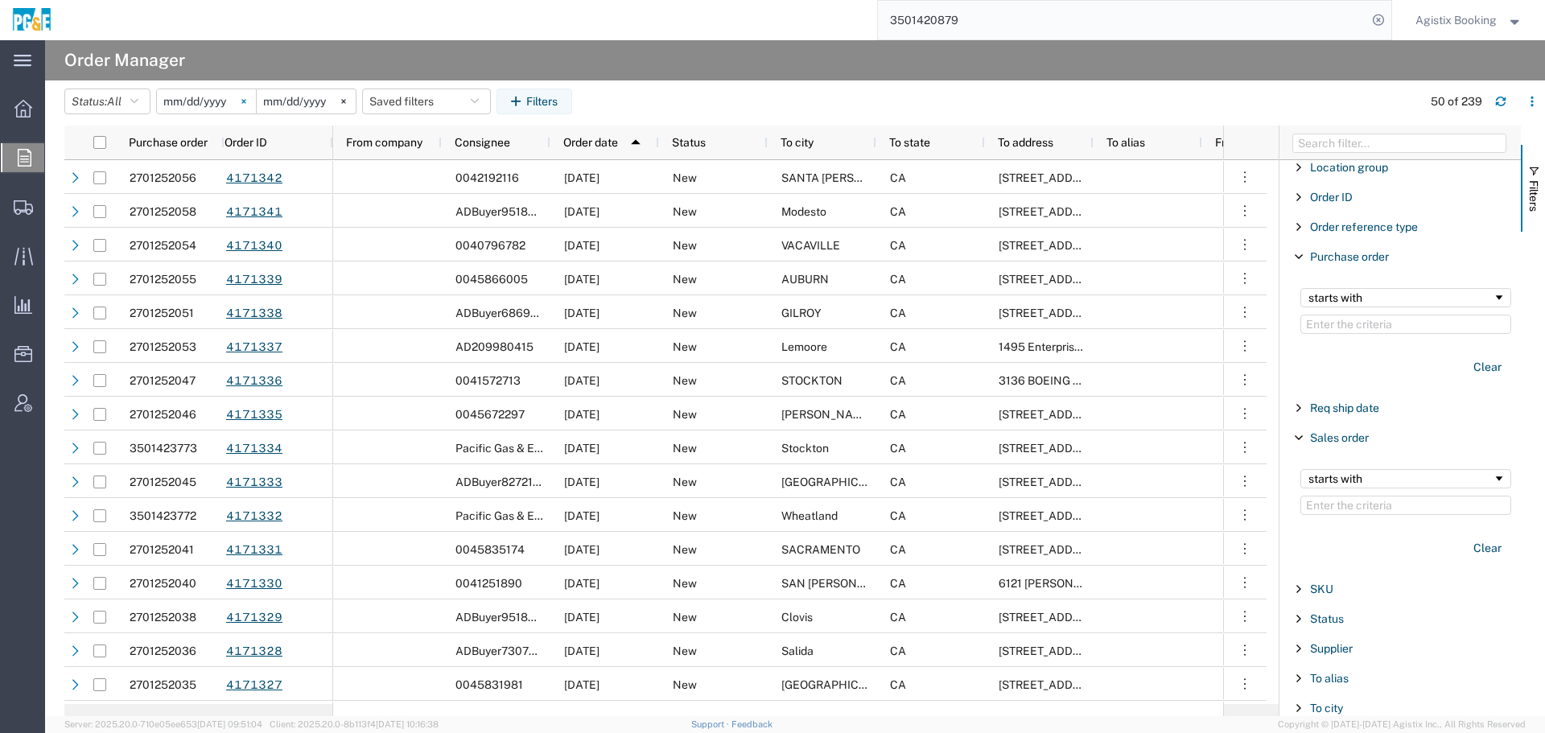
click at [246, 100] on svg-icon at bounding box center [244, 101] width 24 height 24
click at [1403, 328] on input "Filter Value" at bounding box center [1406, 324] width 211 height 19
paste input "3501420879"
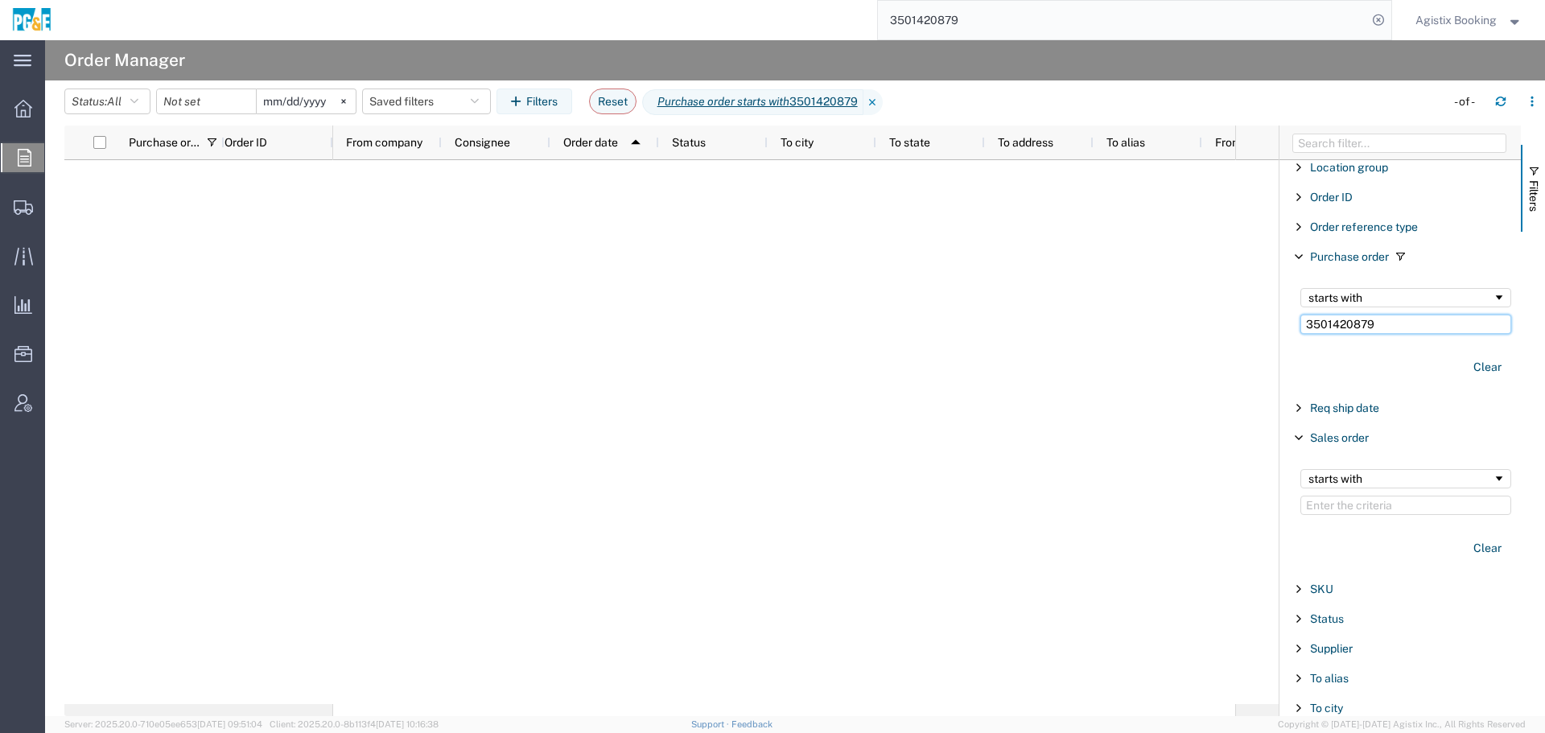
type input "3501420879"
click at [974, 29] on input "3501420879" at bounding box center [1122, 20] width 489 height 39
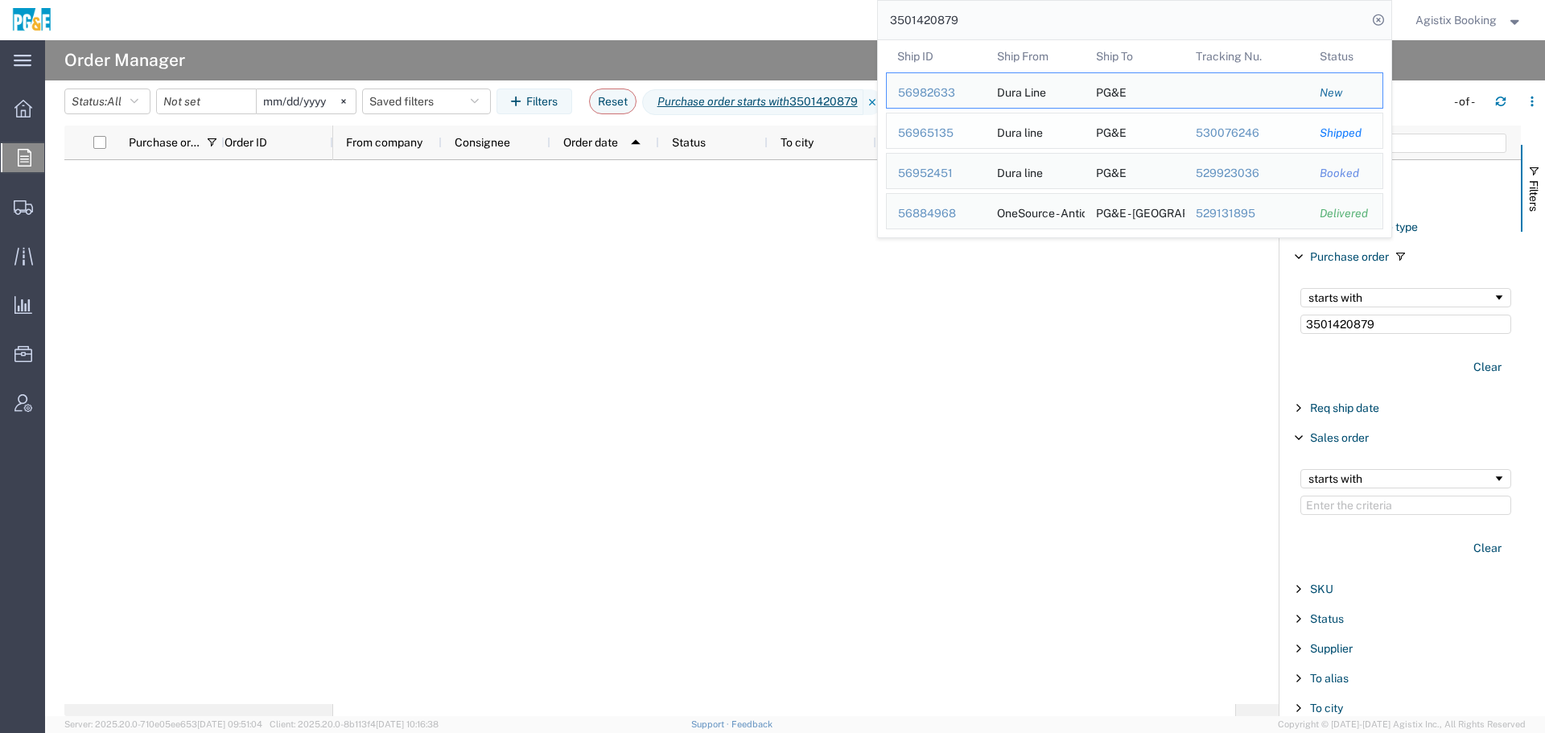
click at [934, 134] on div "56965135" at bounding box center [936, 133] width 76 height 17
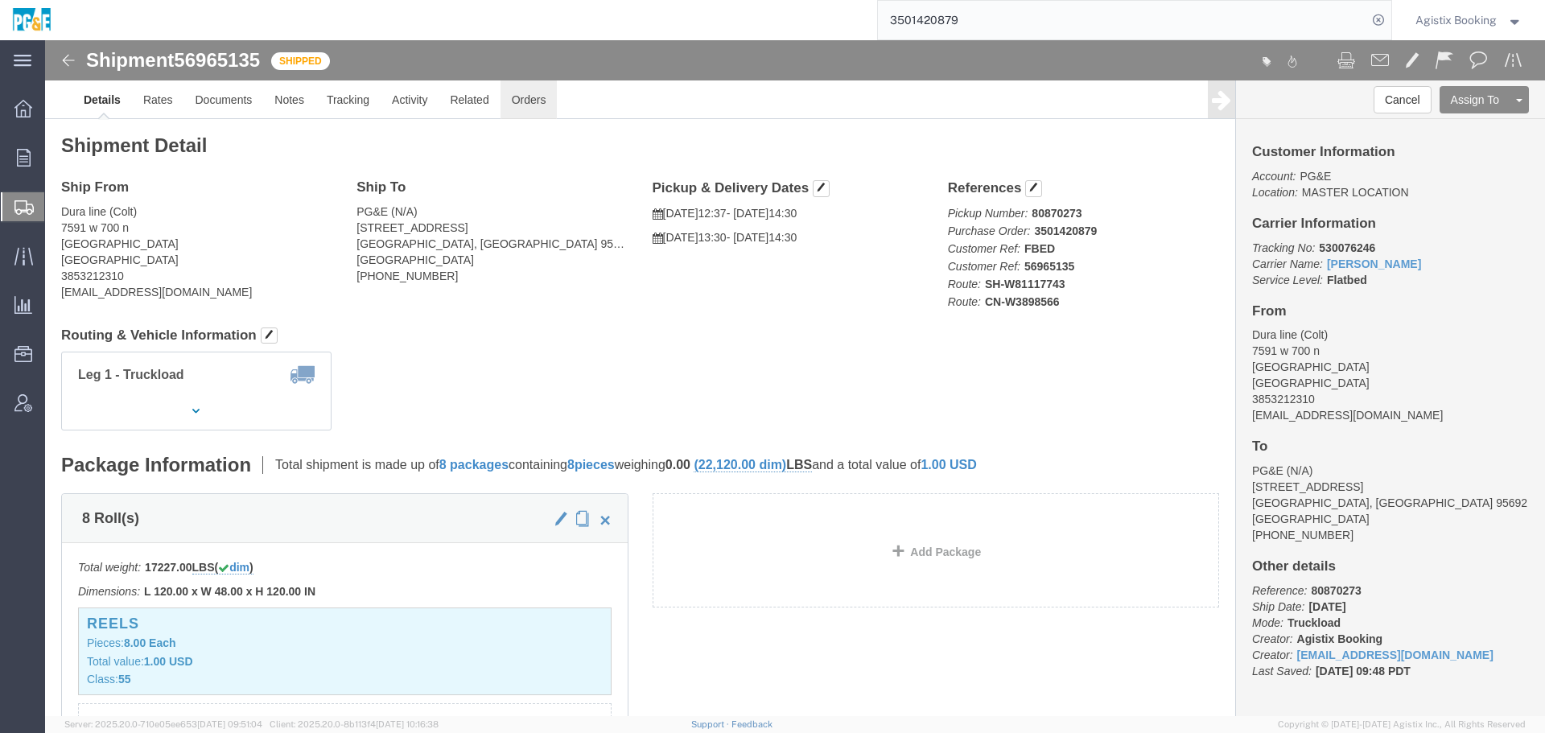
click link "Orders"
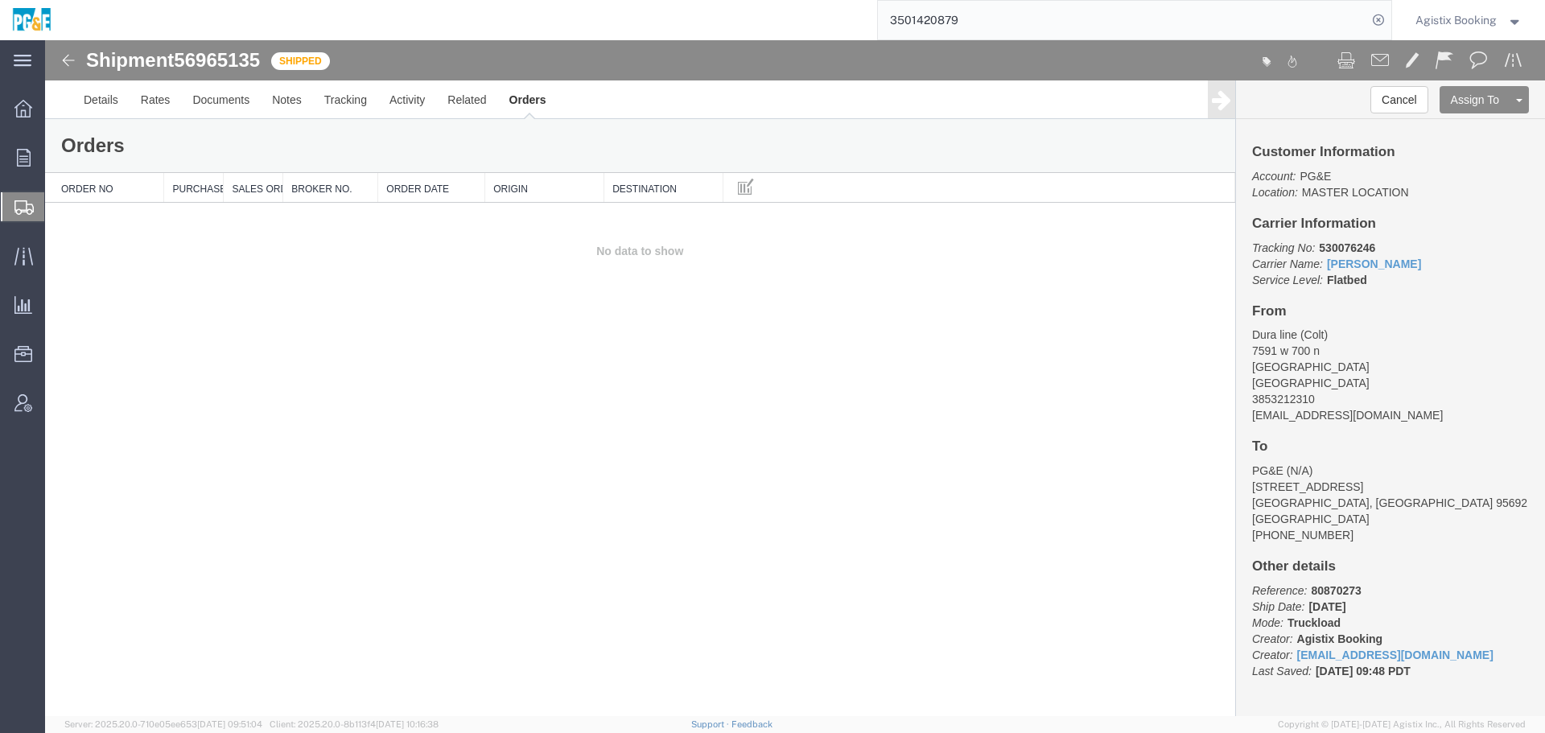
click at [1045, 13] on input "3501420879" at bounding box center [1122, 20] width 489 height 39
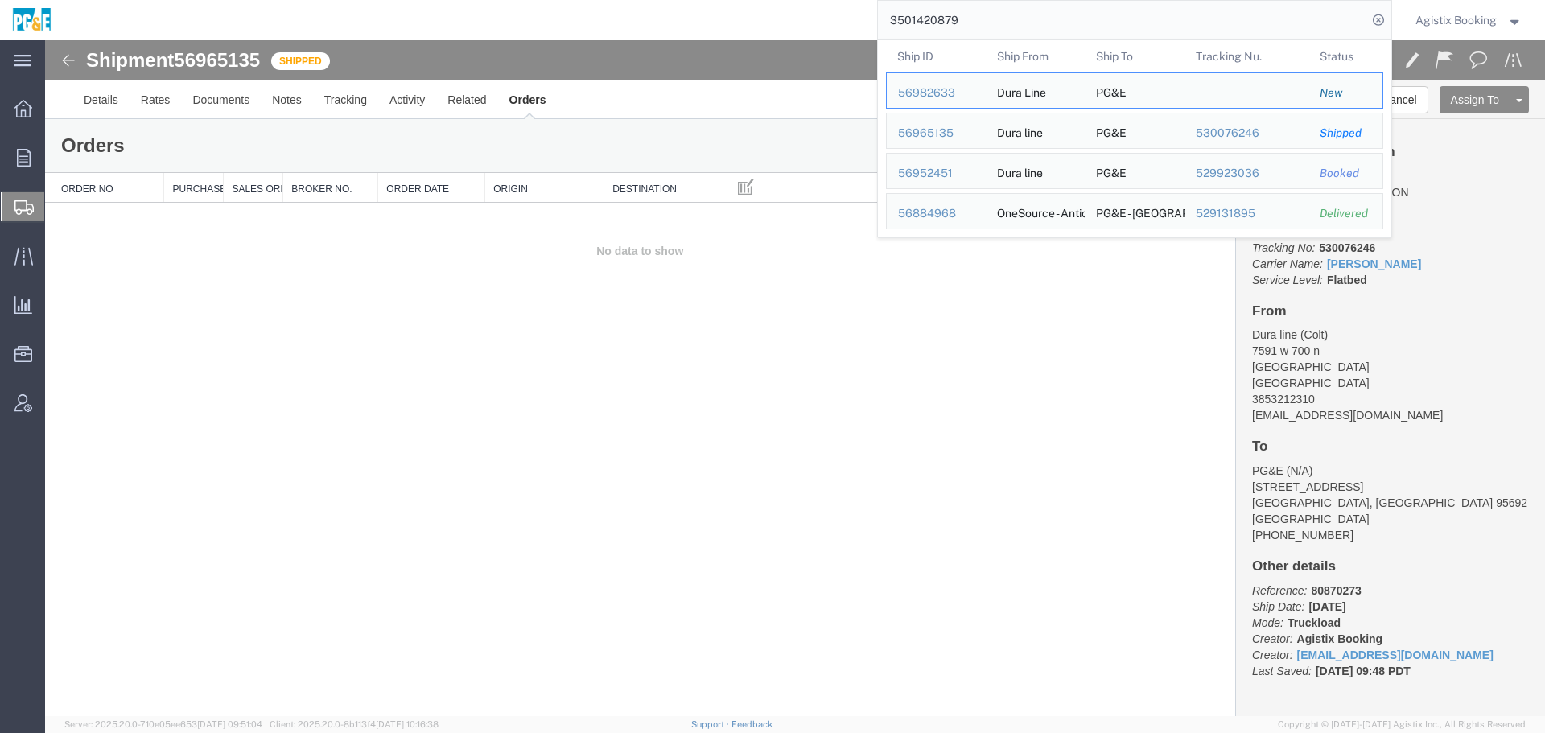
drag, startPoint x: 604, startPoint y: 132, endPoint x: 542, endPoint y: 142, distance: 62.8
click at [583, 138] on div "Orders" at bounding box center [640, 145] width 1190 height 53
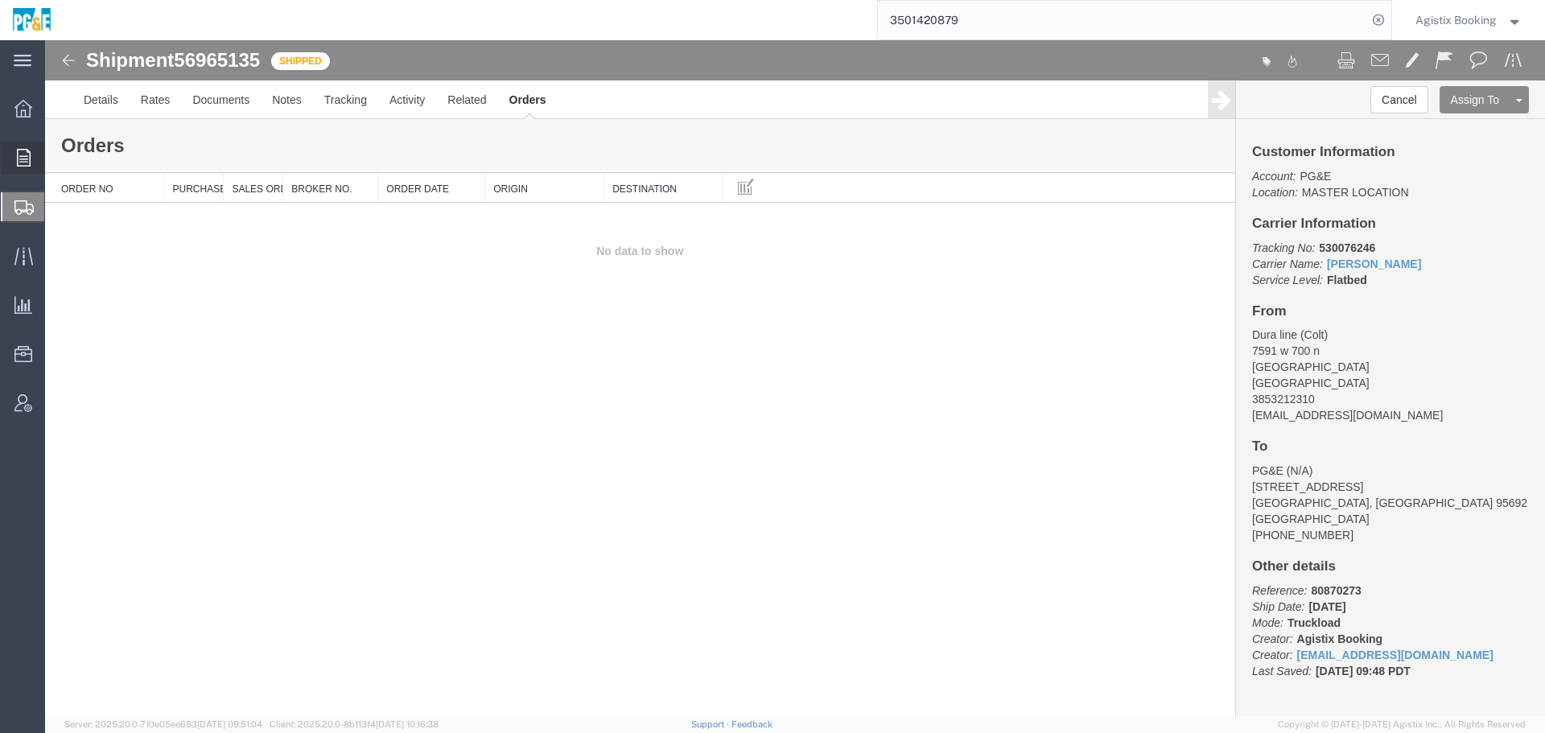
click at [8, 164] on div at bounding box center [23, 158] width 45 height 32
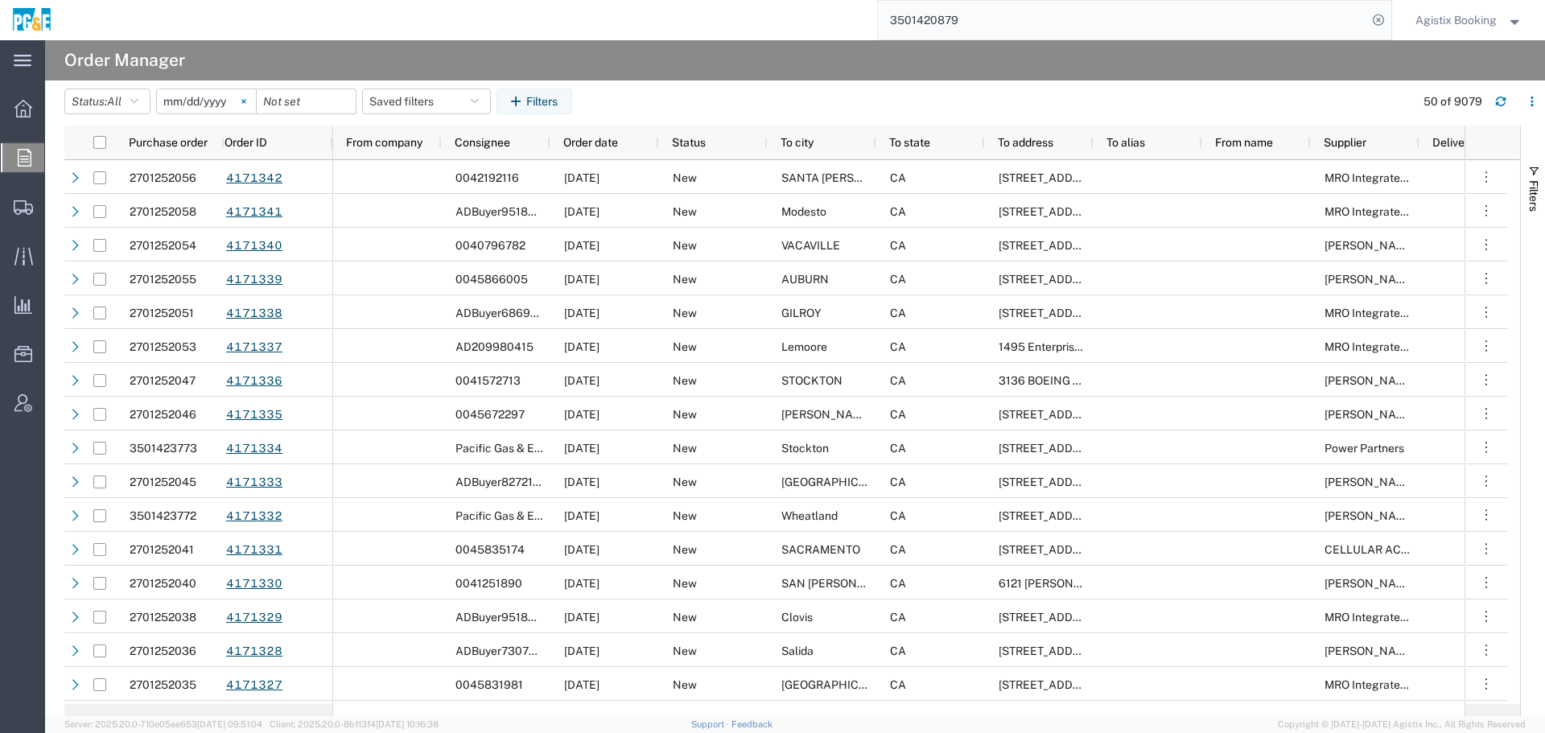
click at [254, 99] on svg-icon at bounding box center [244, 101] width 24 height 24
click at [566, 111] on button "Filters" at bounding box center [535, 102] width 76 height 26
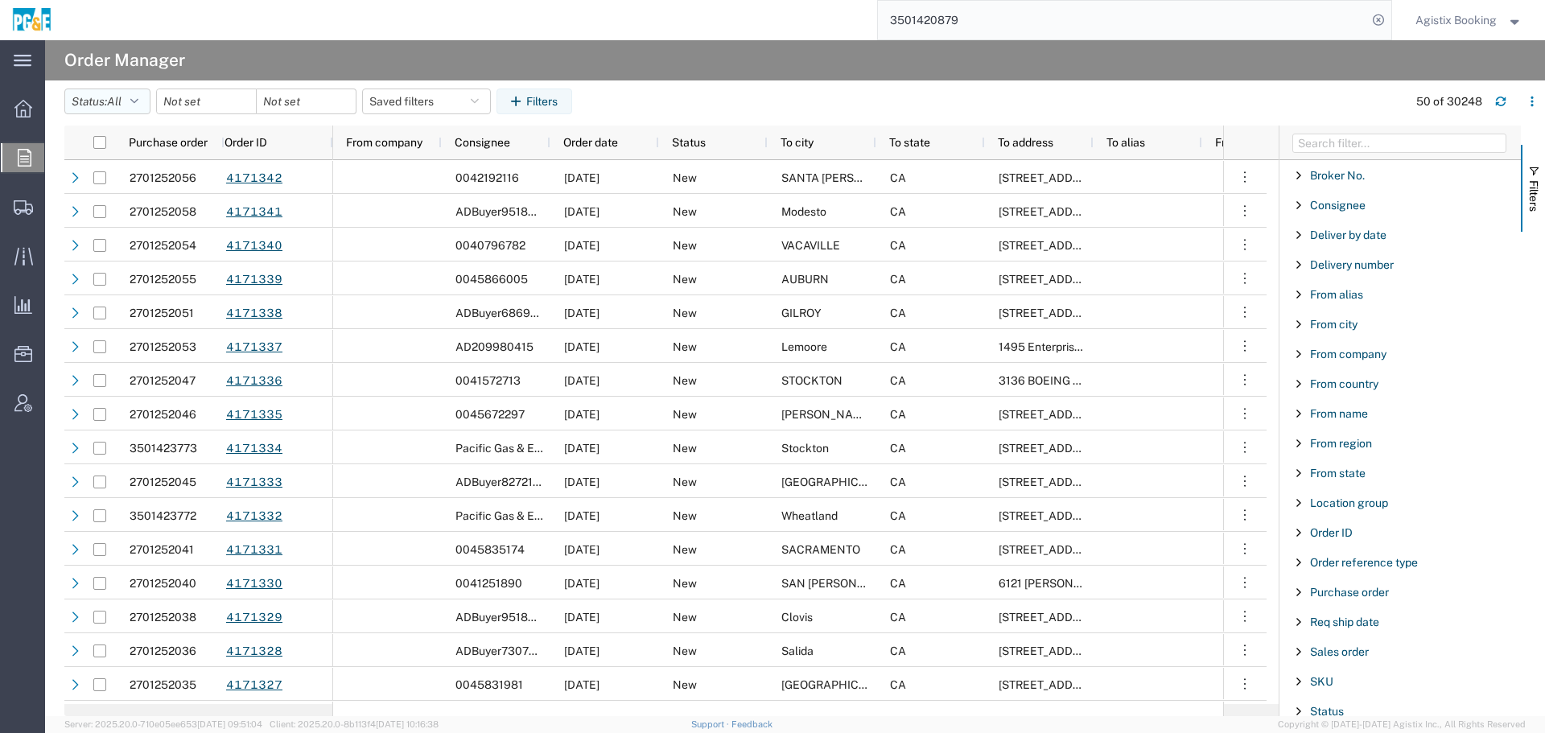
click at [150, 101] on button "Status: All" at bounding box center [107, 102] width 86 height 26
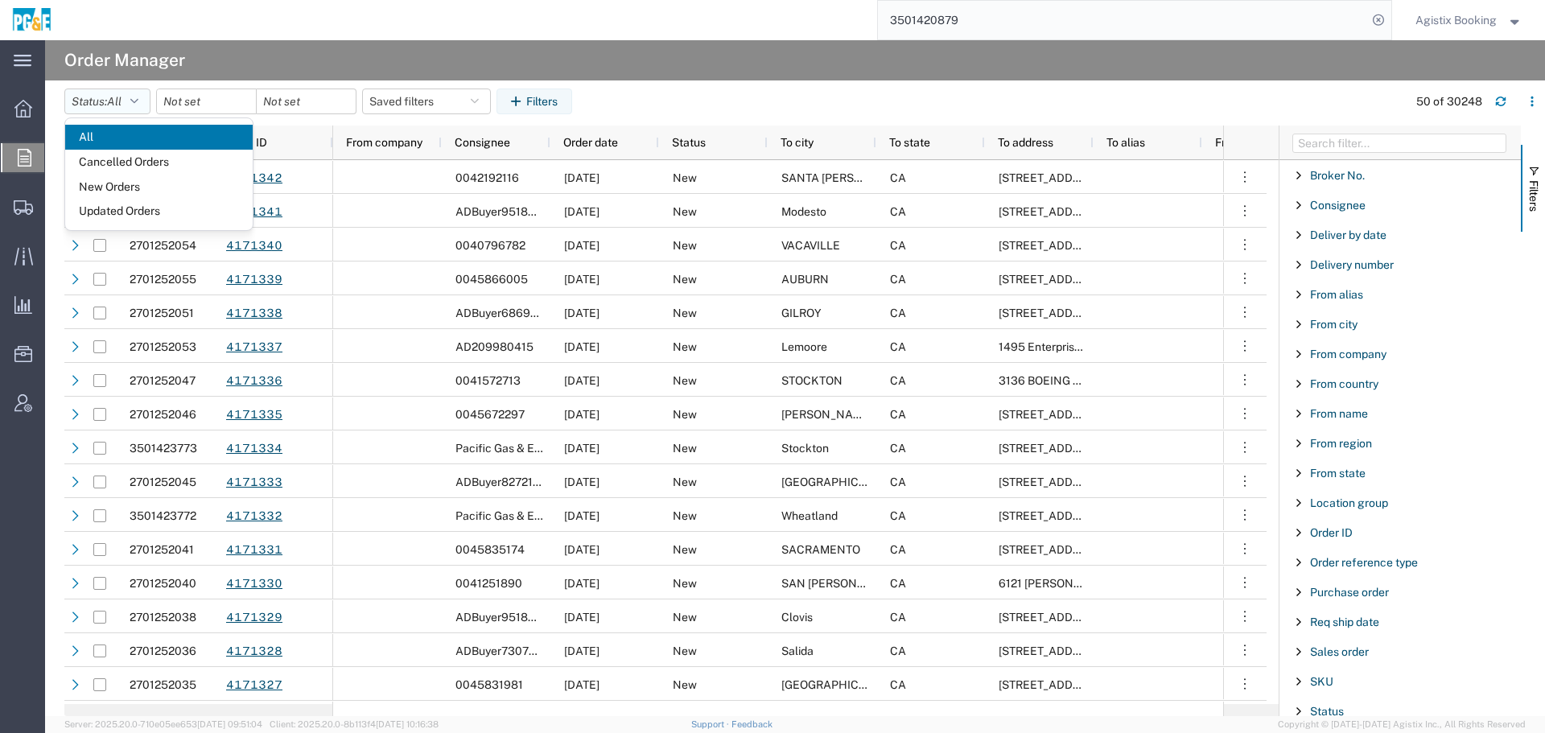
click at [138, 101] on icon "button" at bounding box center [134, 101] width 8 height 11
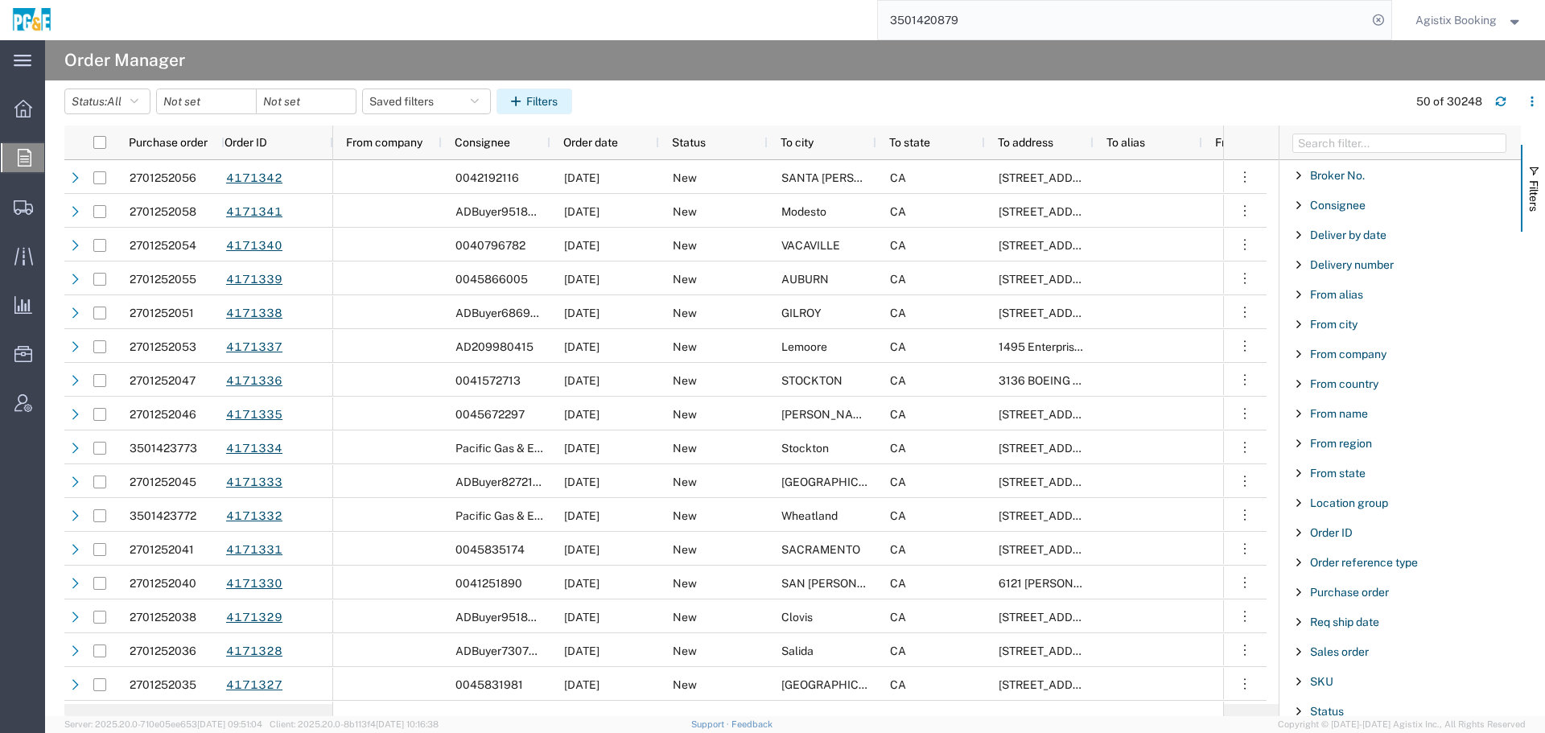
click at [556, 112] on button "Filters" at bounding box center [535, 102] width 76 height 26
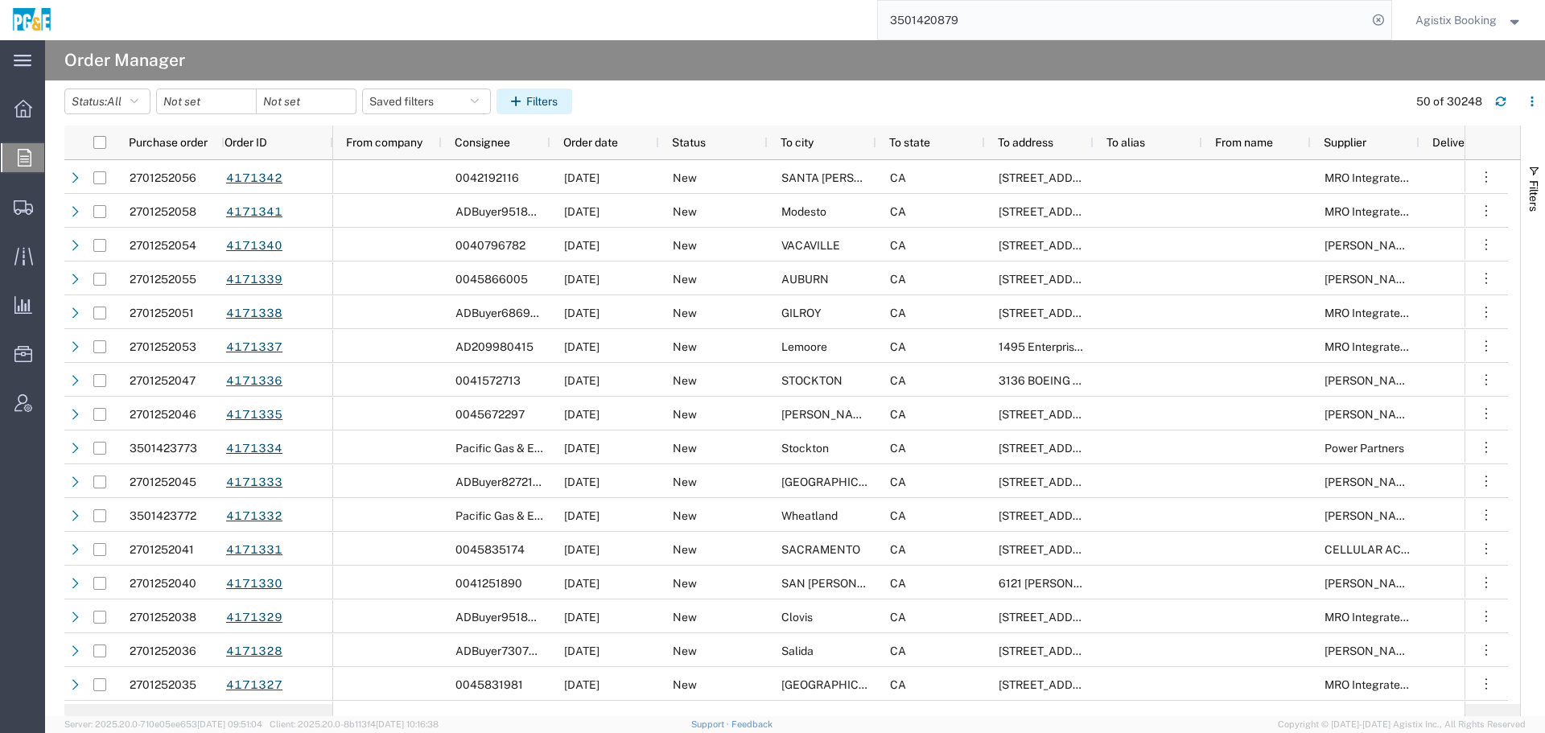
click at [556, 112] on button "Filters" at bounding box center [535, 102] width 76 height 26
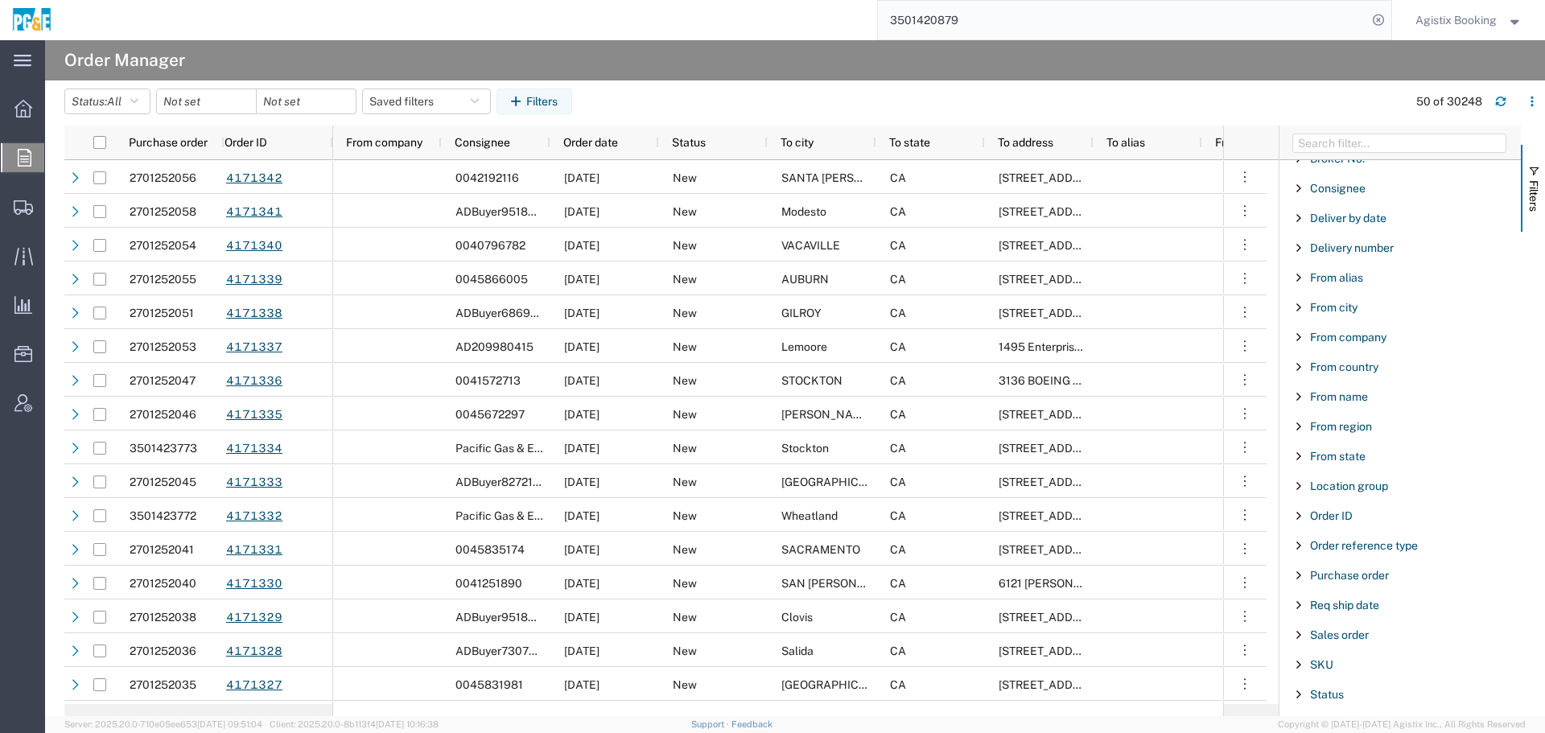
scroll to position [55, 0]
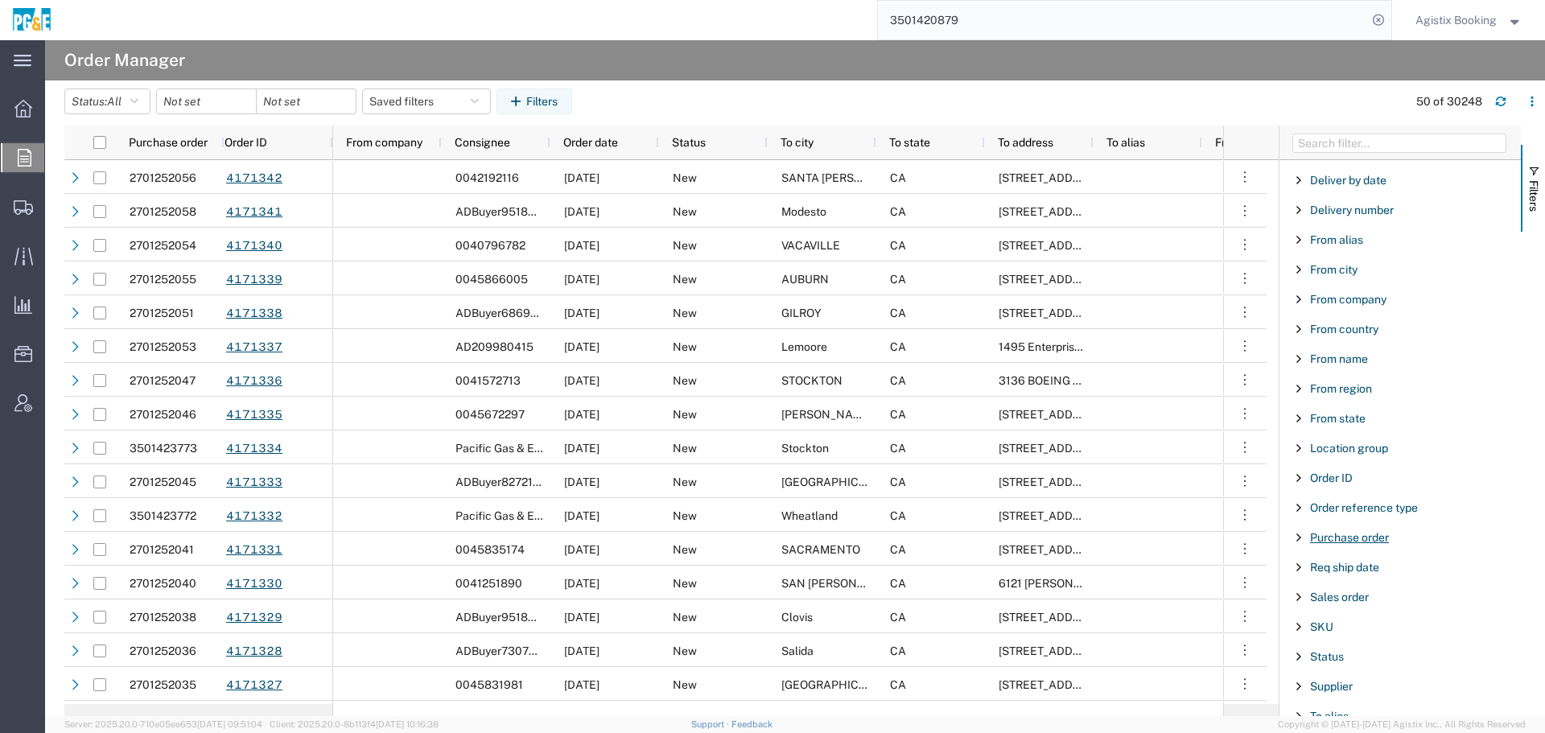
click at [1348, 533] on span "Purchase order" at bounding box center [1349, 537] width 79 height 13
click at [1346, 612] on input "Filter Value" at bounding box center [1406, 605] width 211 height 19
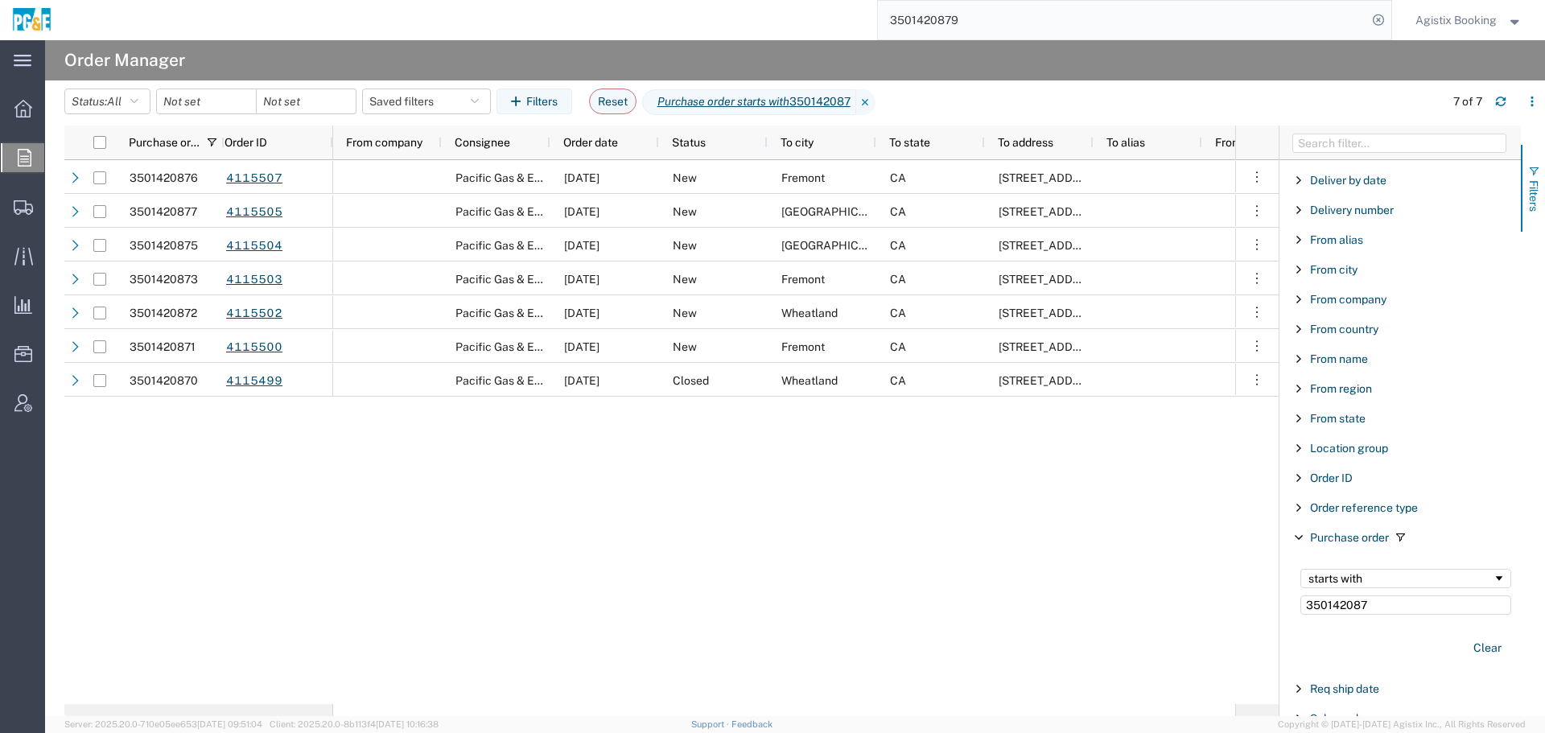
type input "350142087"
click at [1025, 28] on input "3501420879" at bounding box center [1122, 20] width 489 height 39
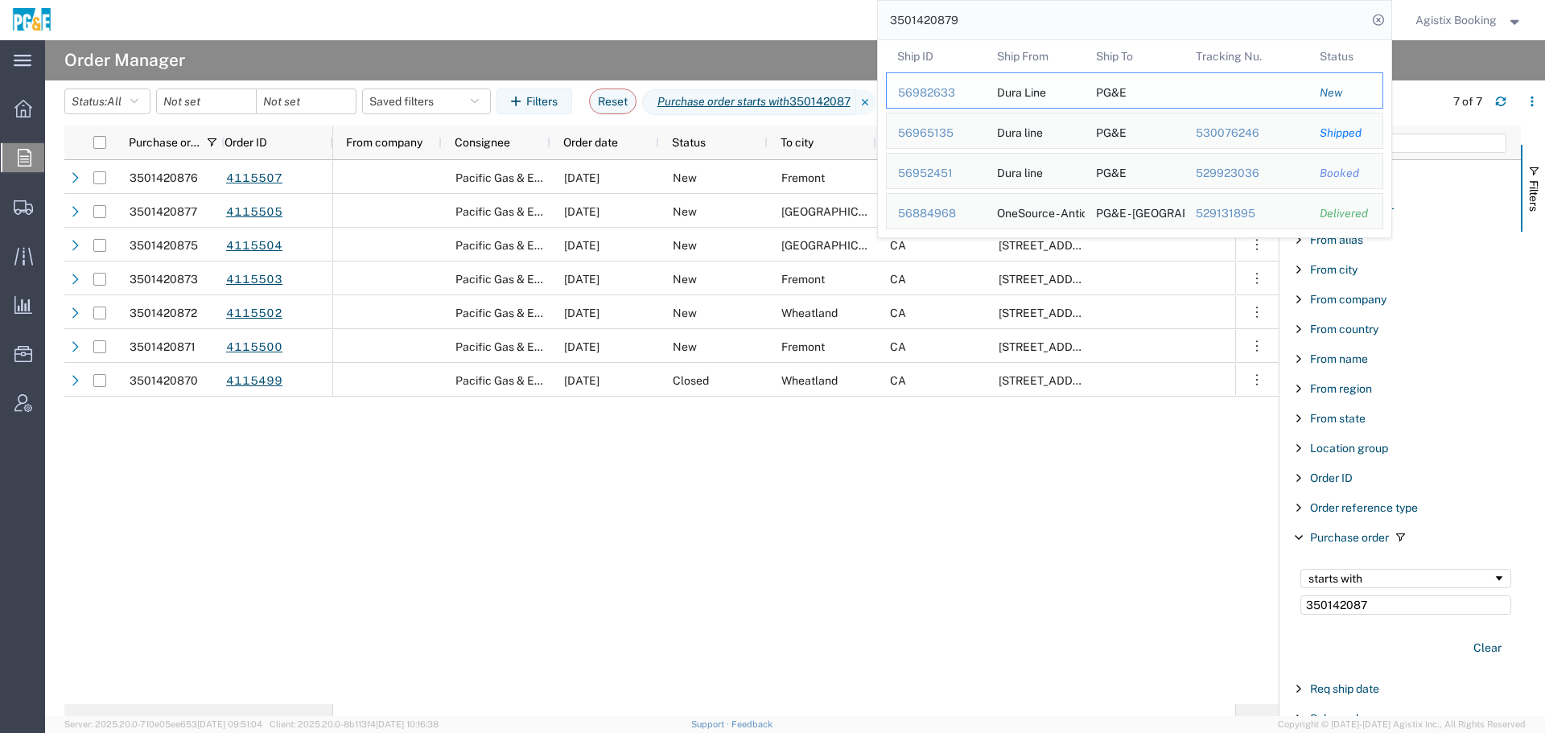
click at [951, 97] on div "56982633" at bounding box center [936, 93] width 76 height 17
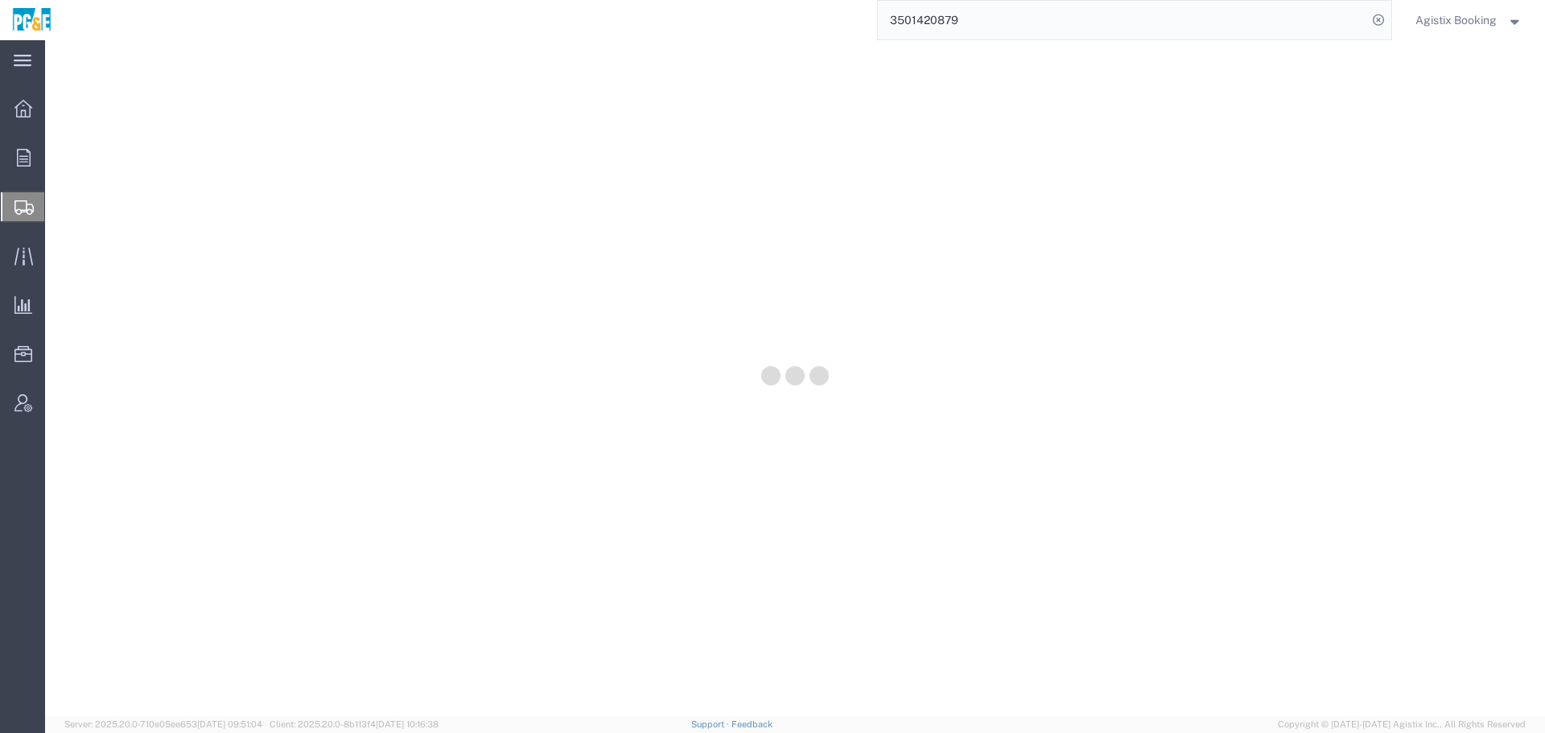
click at [991, 11] on input "3501420879" at bounding box center [1122, 20] width 489 height 39
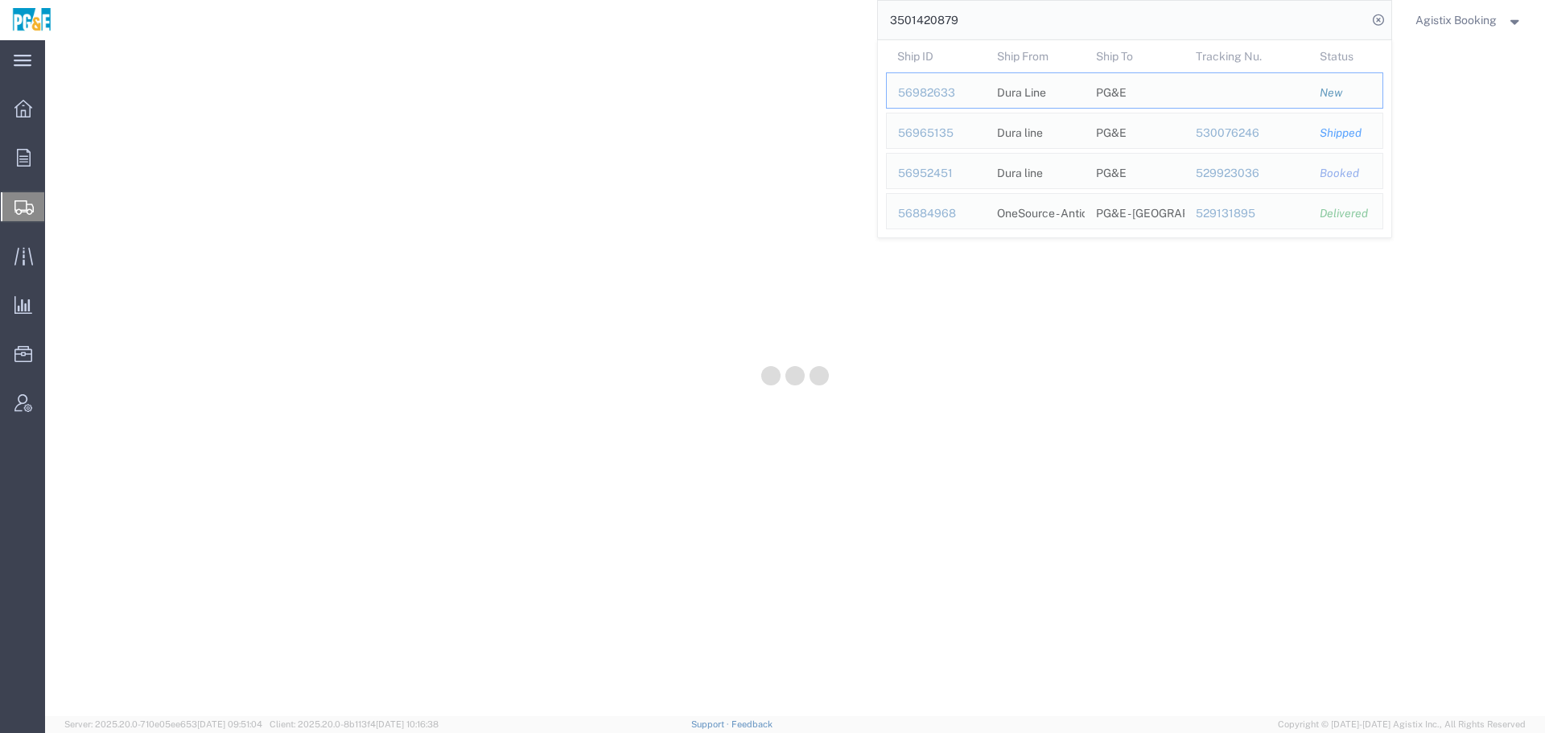
click at [991, 11] on input "3501420879" at bounding box center [1122, 20] width 489 height 39
click at [765, 29] on div "3501420879 Ship ID Ship From Ship To Tracking Nu. Status Ship ID 56982633 Ship …" at bounding box center [728, 20] width 1328 height 40
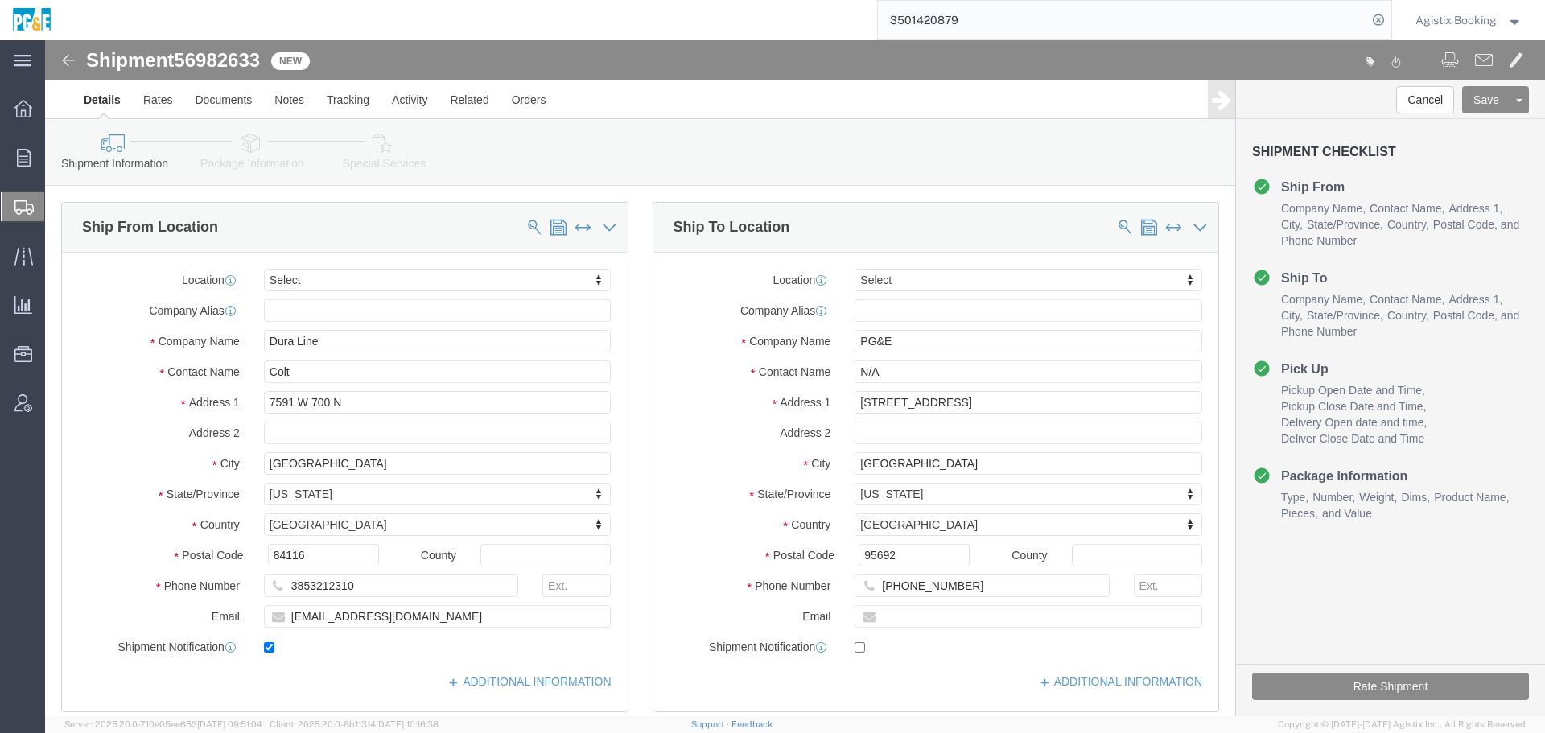
select select
click button "Rate Shipment"
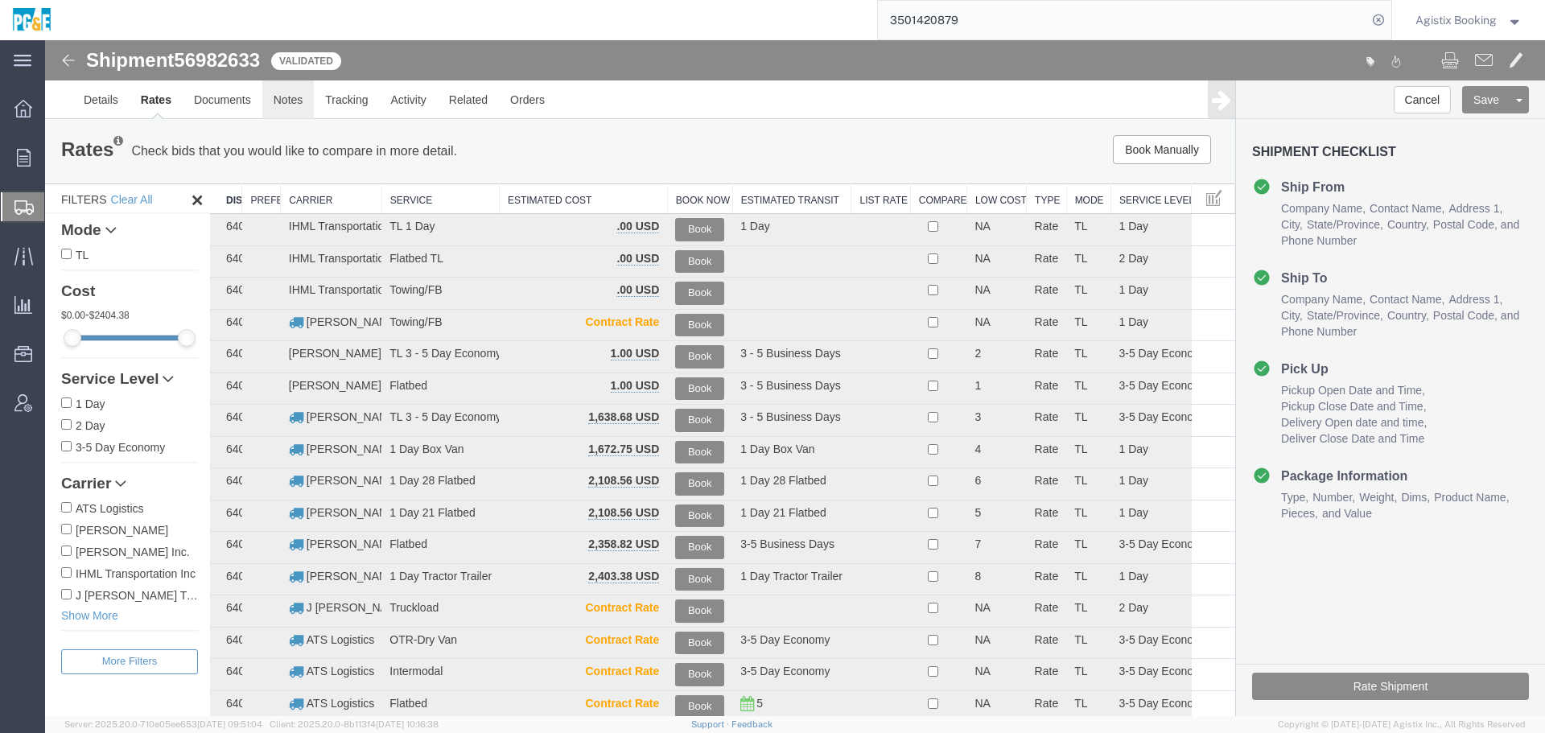
click at [271, 100] on link "Notes" at bounding box center [288, 99] width 52 height 39
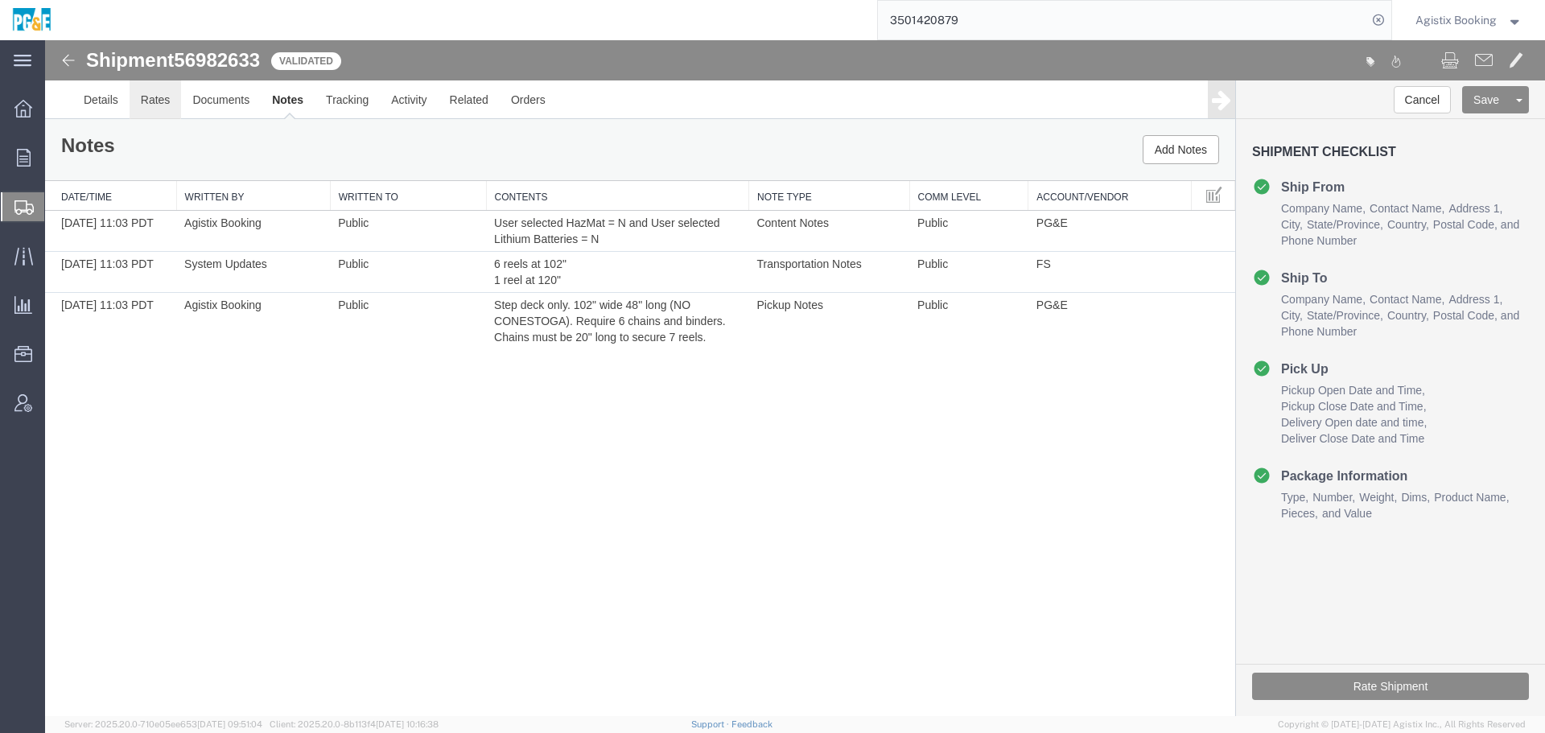
click at [170, 101] on link "Rates" at bounding box center [156, 99] width 52 height 39
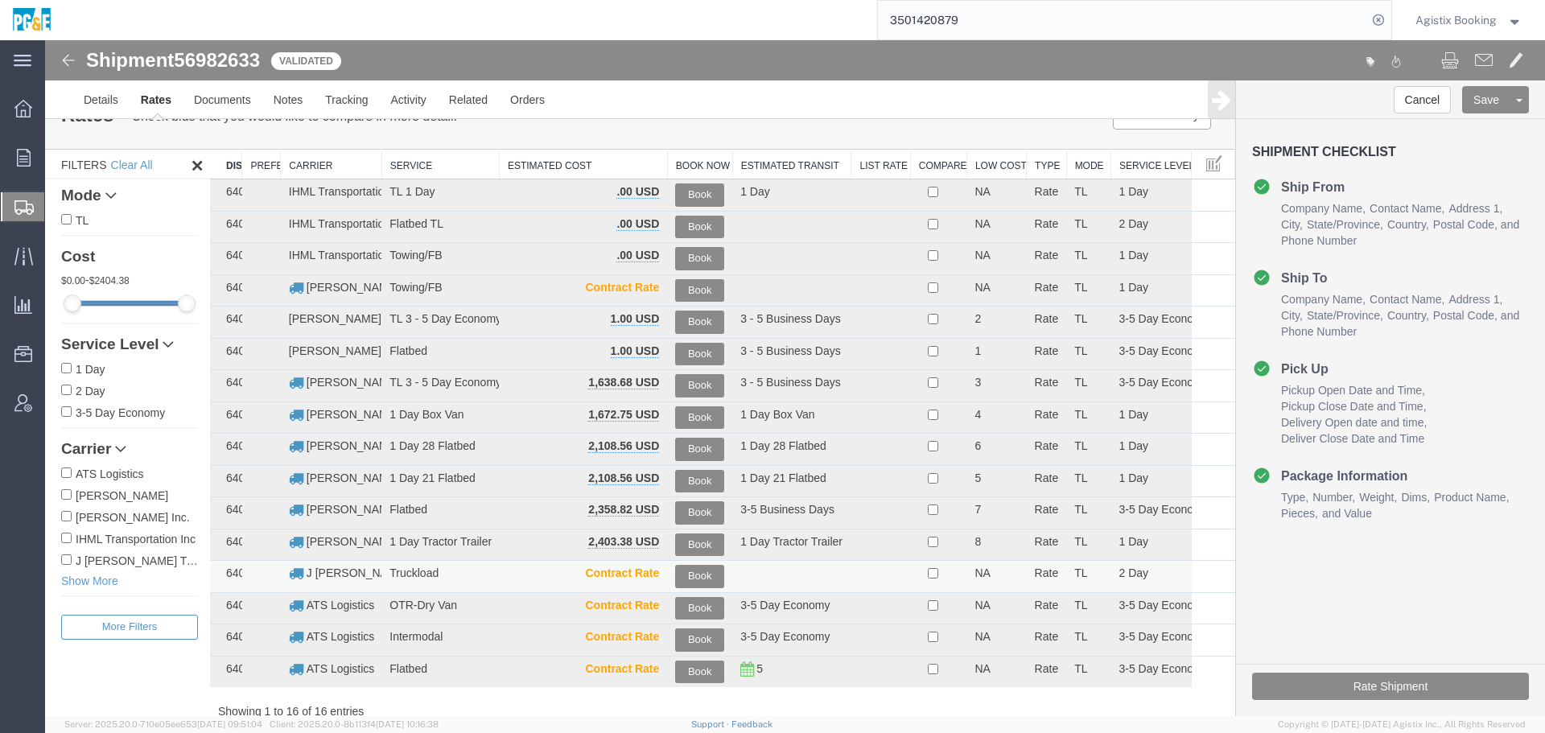
scroll to position [52, 0]
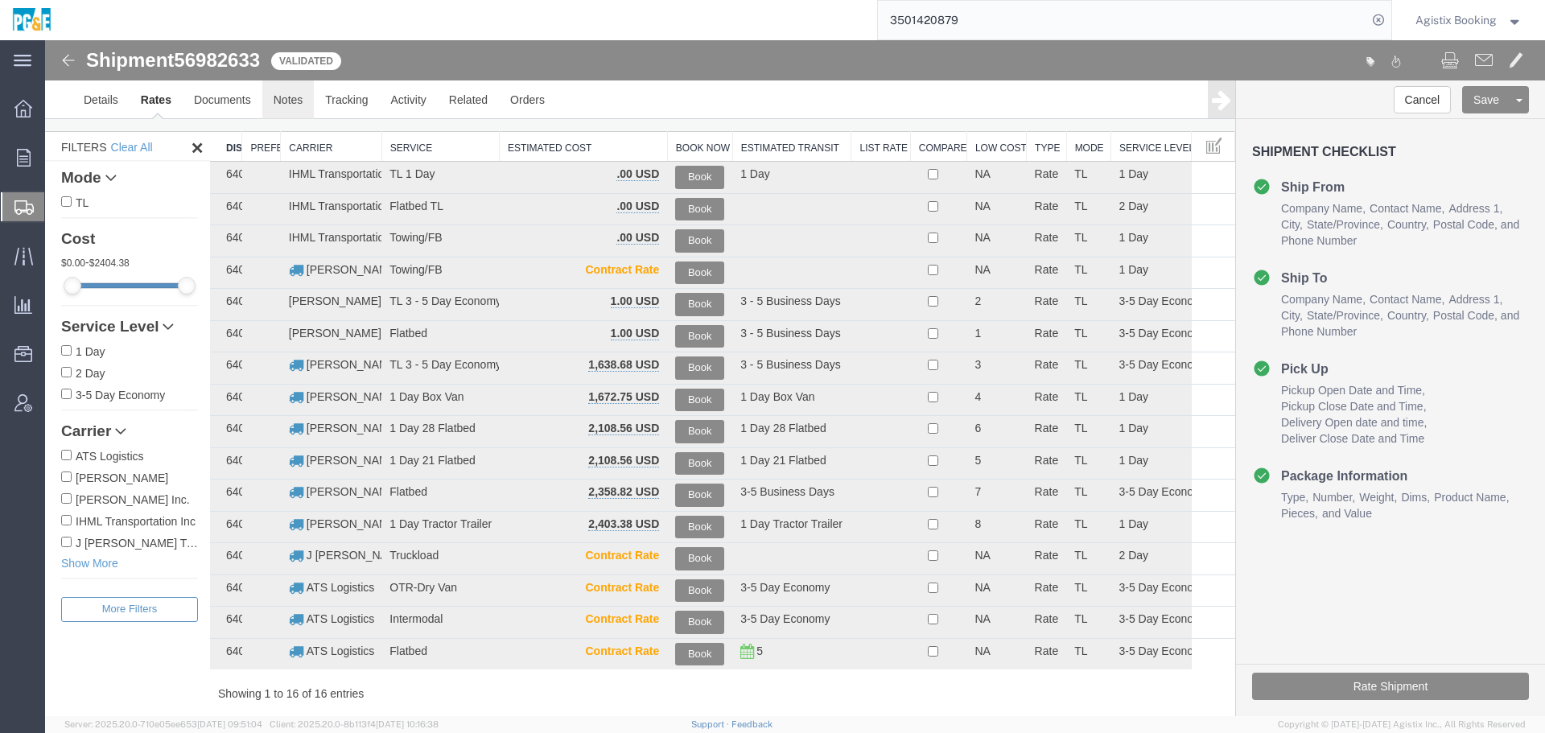
click at [278, 105] on link "Notes" at bounding box center [288, 99] width 52 height 39
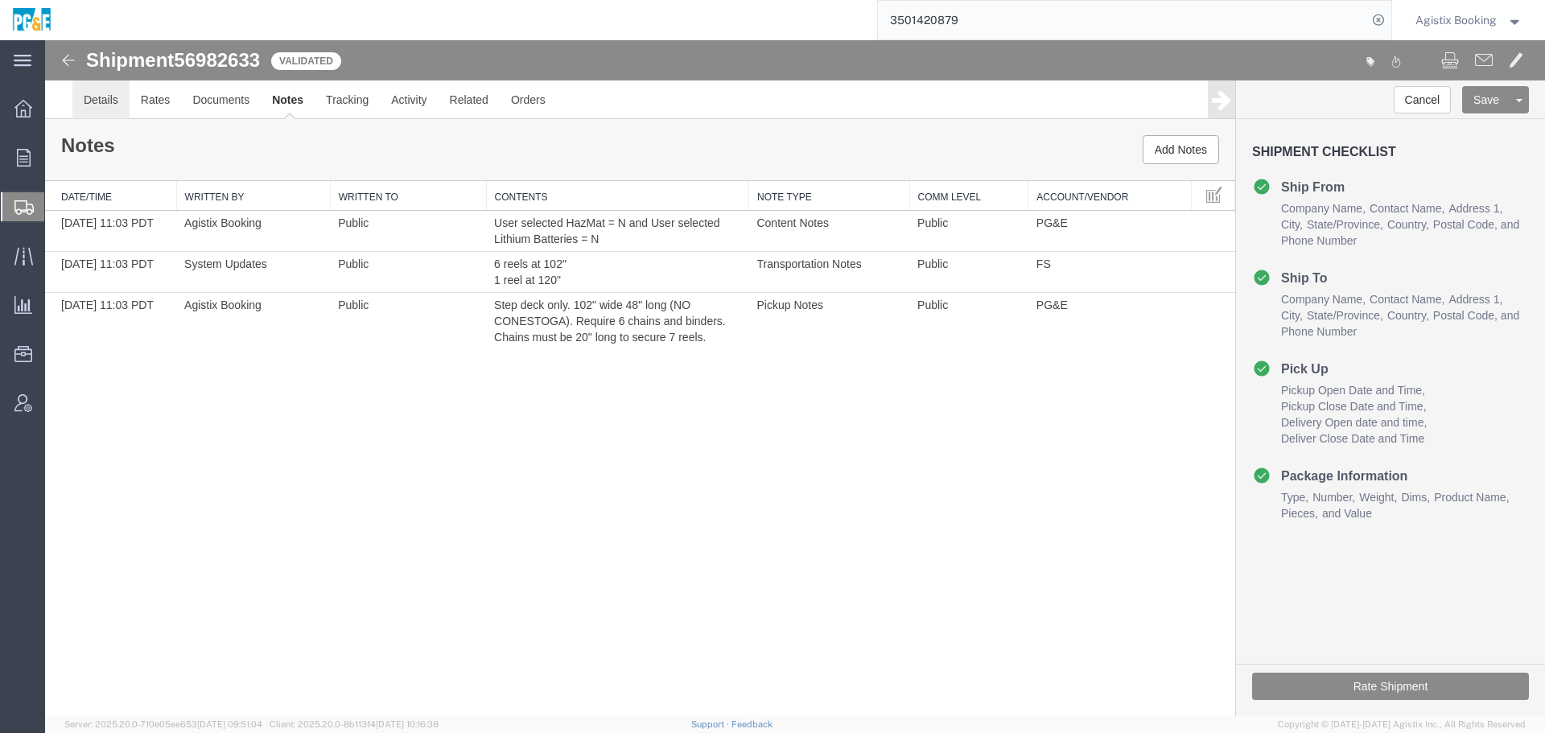
click at [93, 100] on link "Details" at bounding box center [100, 99] width 57 height 39
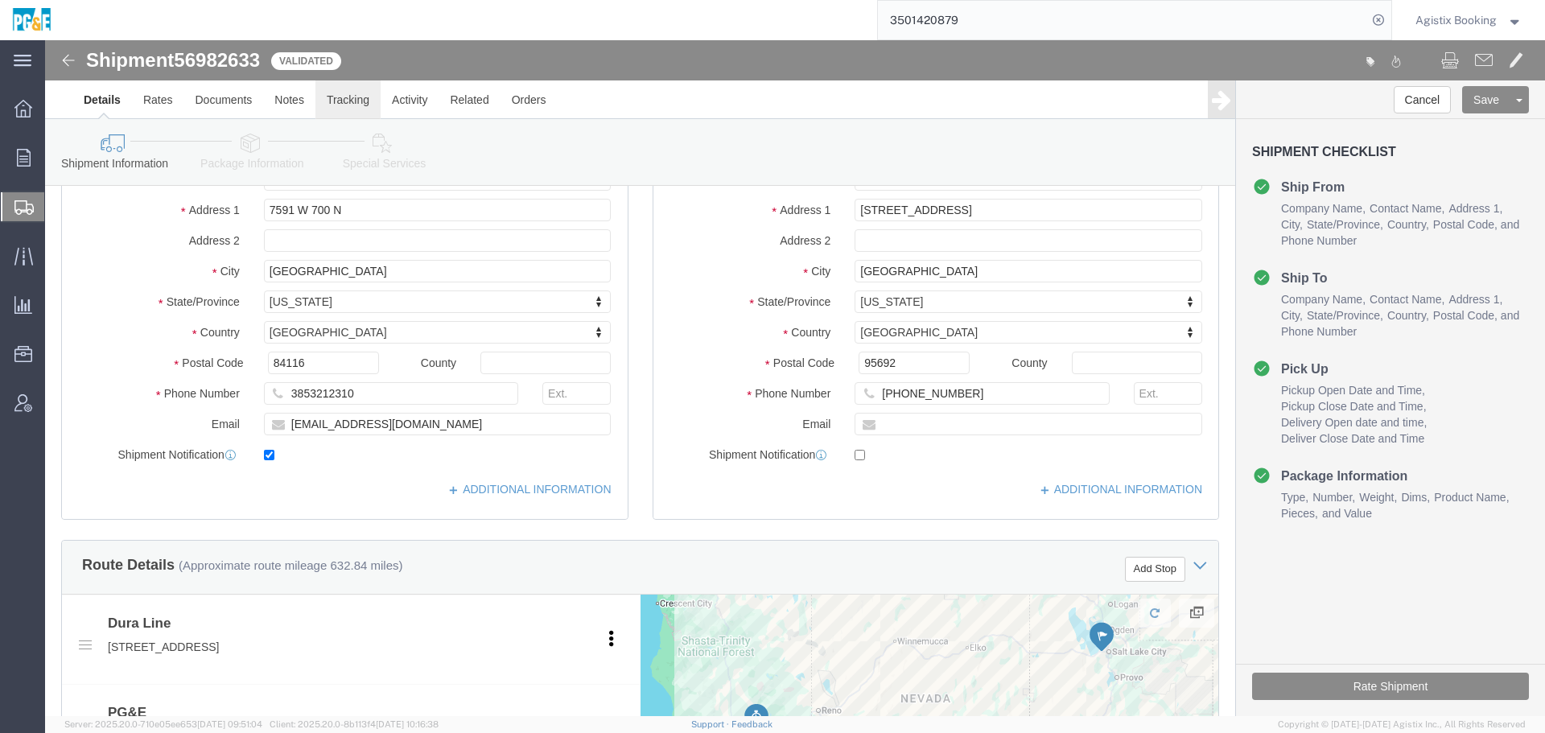
scroll to position [190, 0]
click link "Rates"
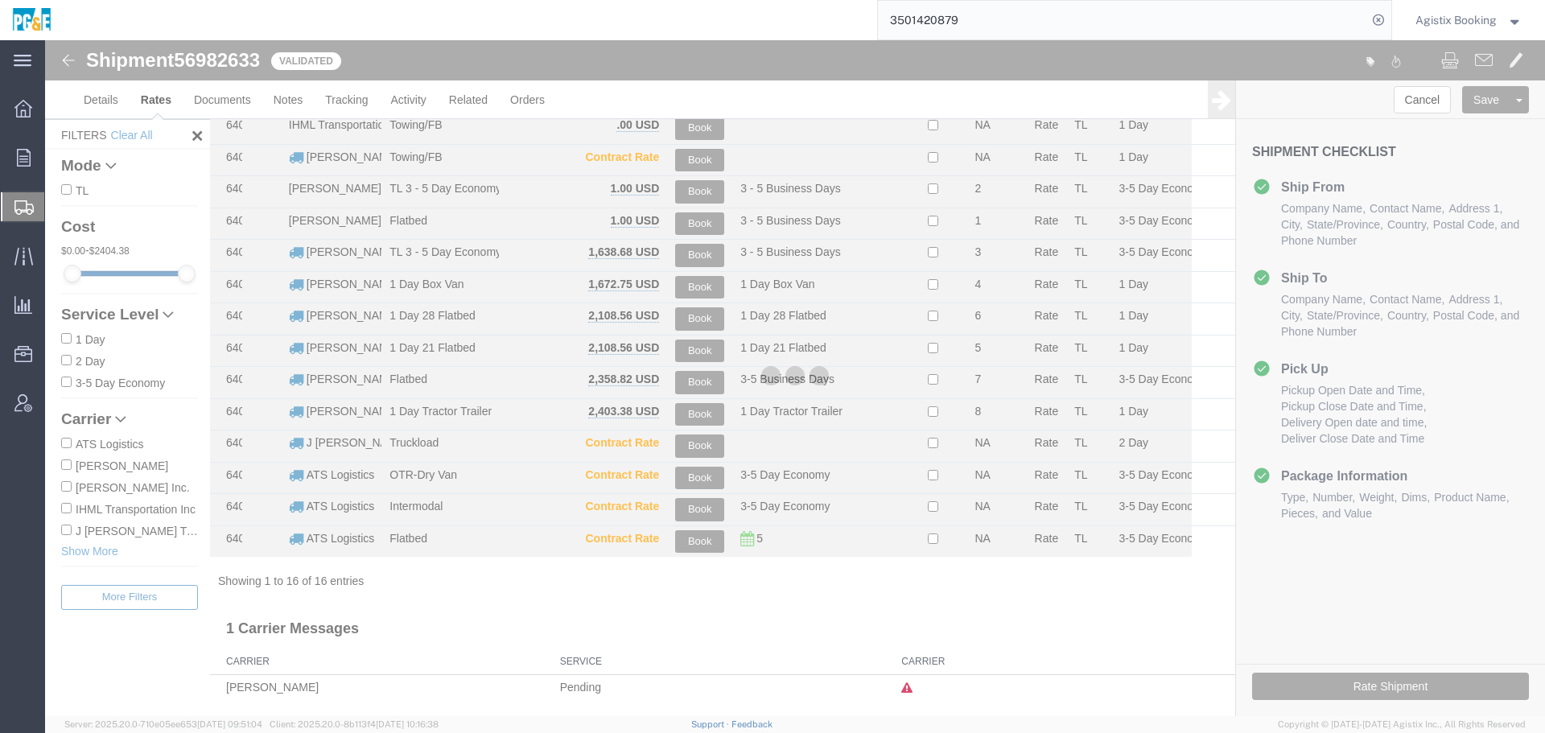
scroll to position [133, 0]
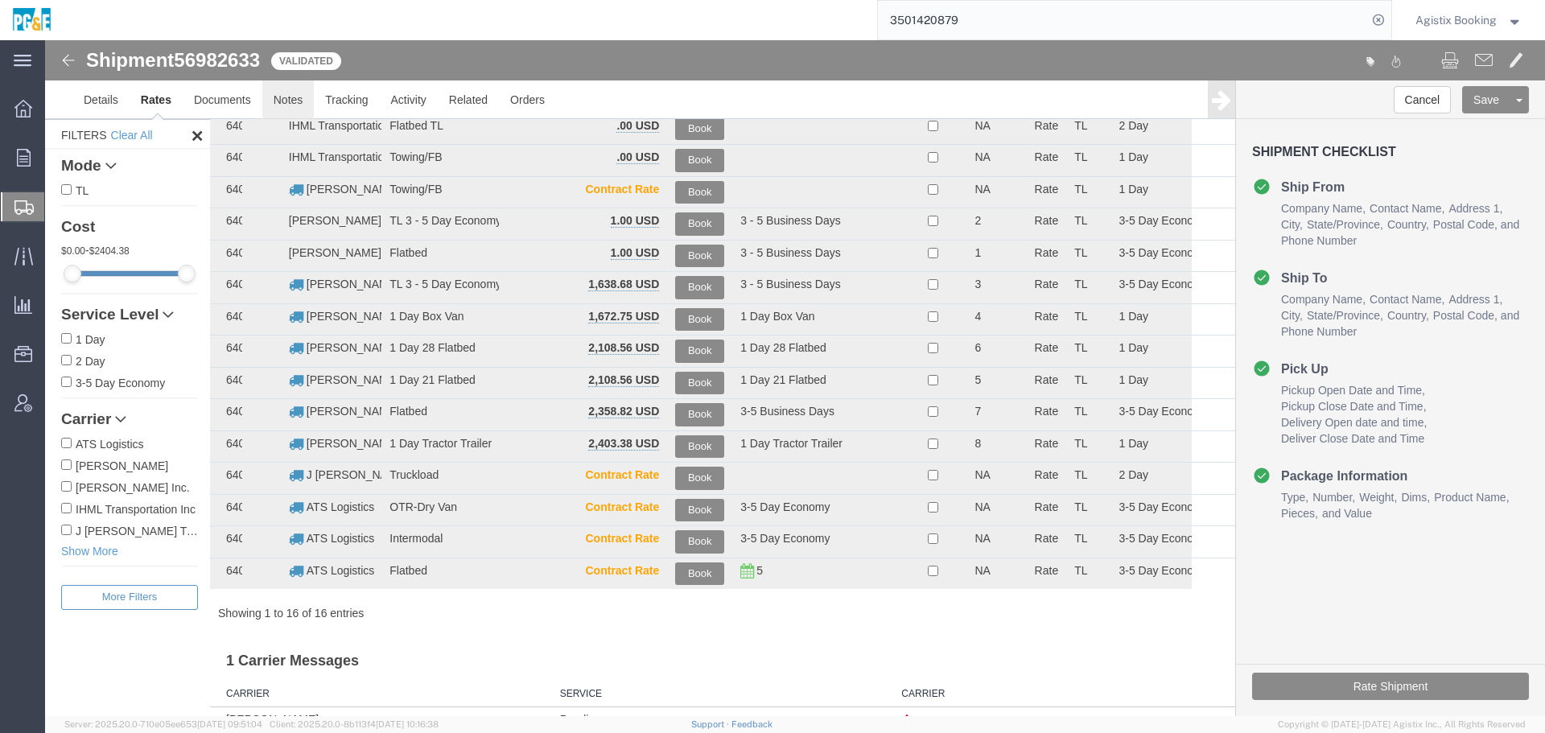
click at [287, 97] on link "Notes" at bounding box center [288, 99] width 52 height 39
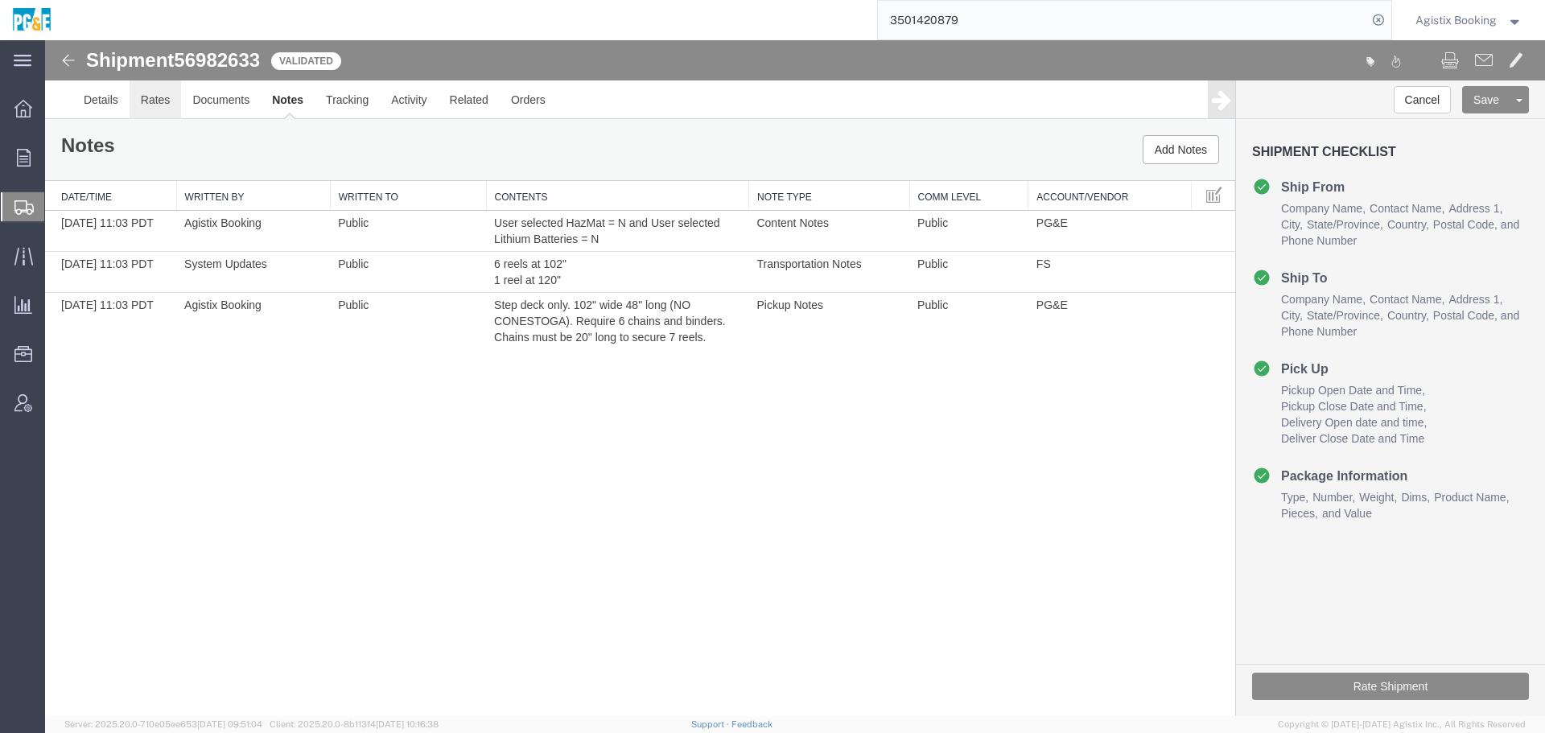
click at [171, 100] on link "Rates" at bounding box center [156, 99] width 52 height 39
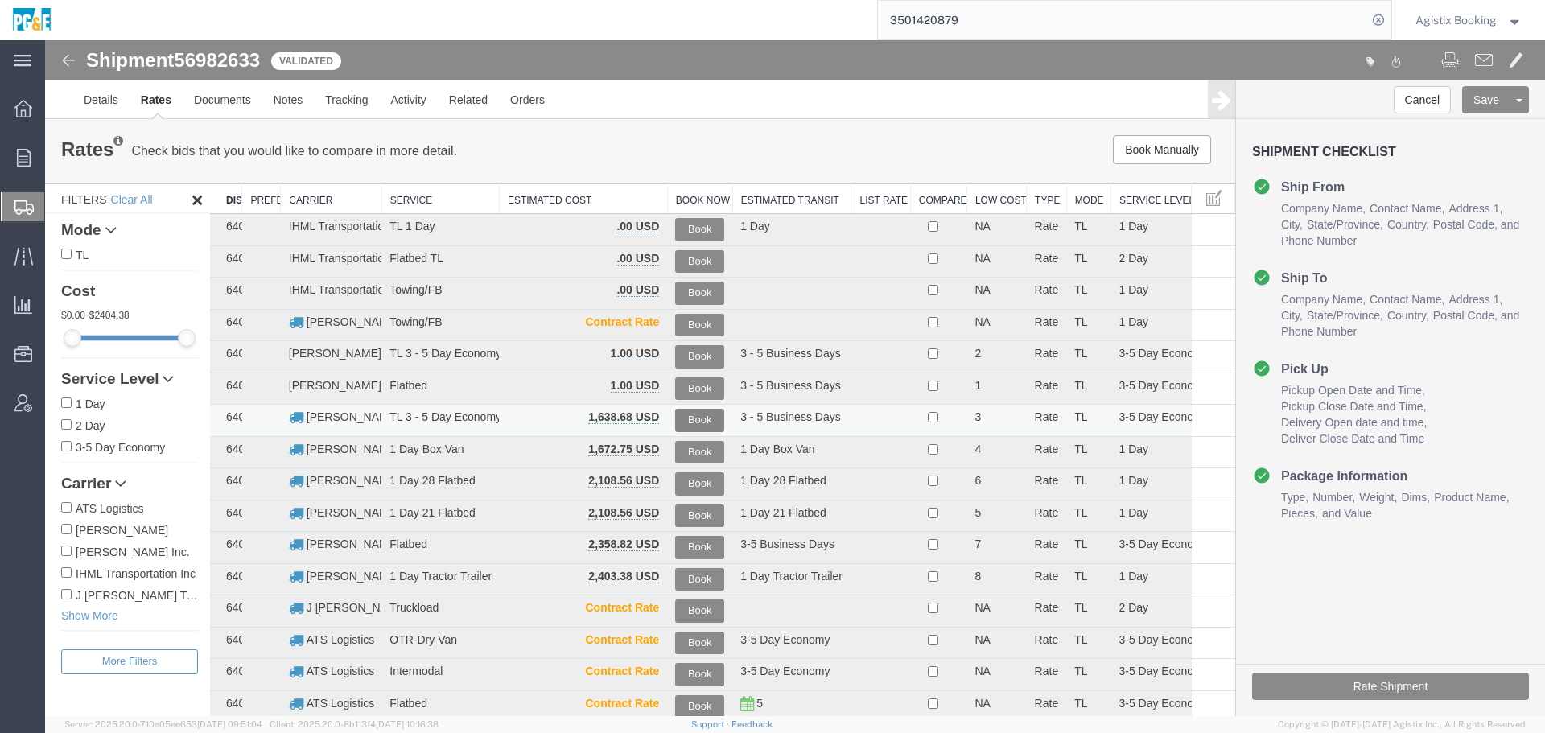
click at [695, 418] on button "Book" at bounding box center [699, 420] width 49 height 23
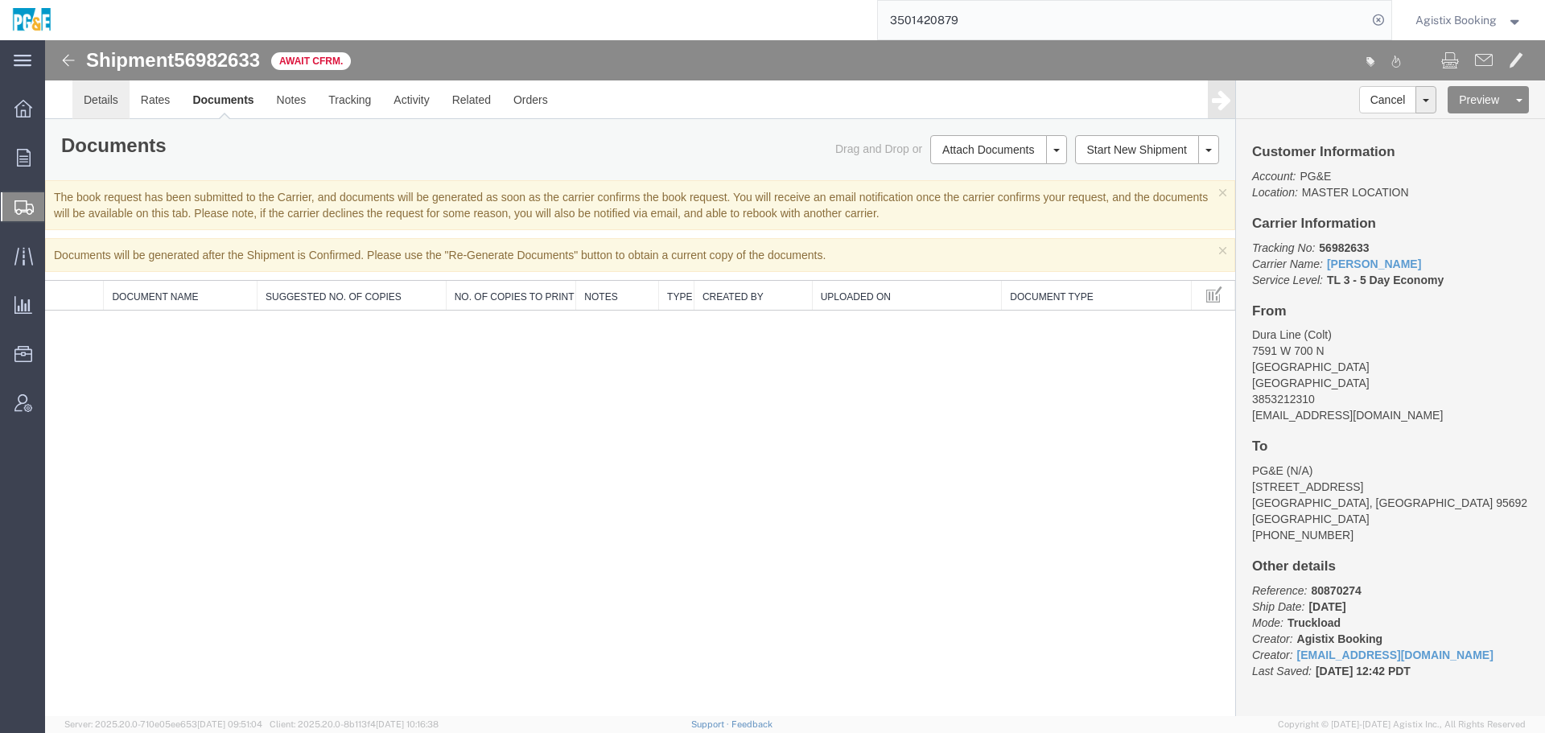
click at [107, 98] on link "Details" at bounding box center [100, 99] width 57 height 39
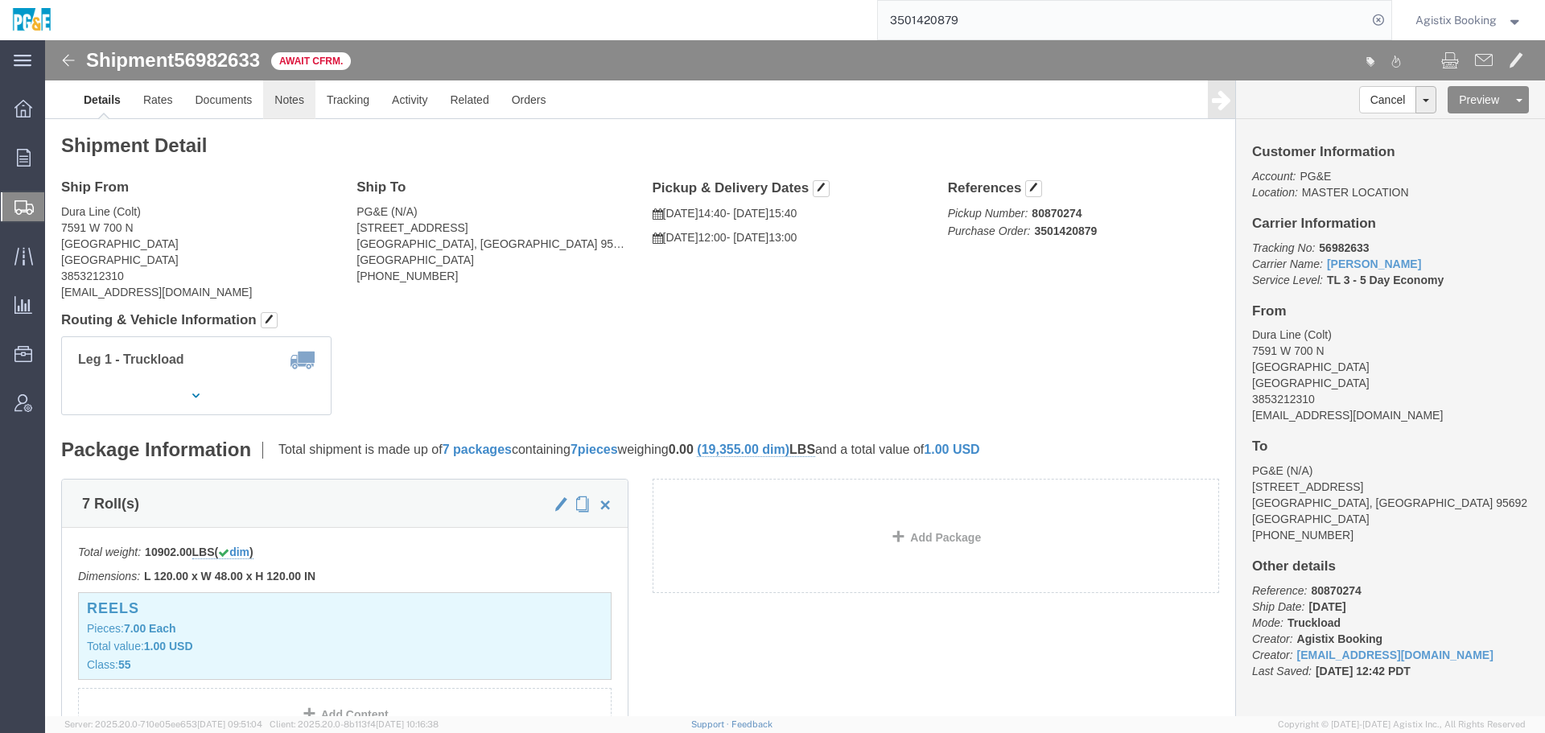
click link "Notes"
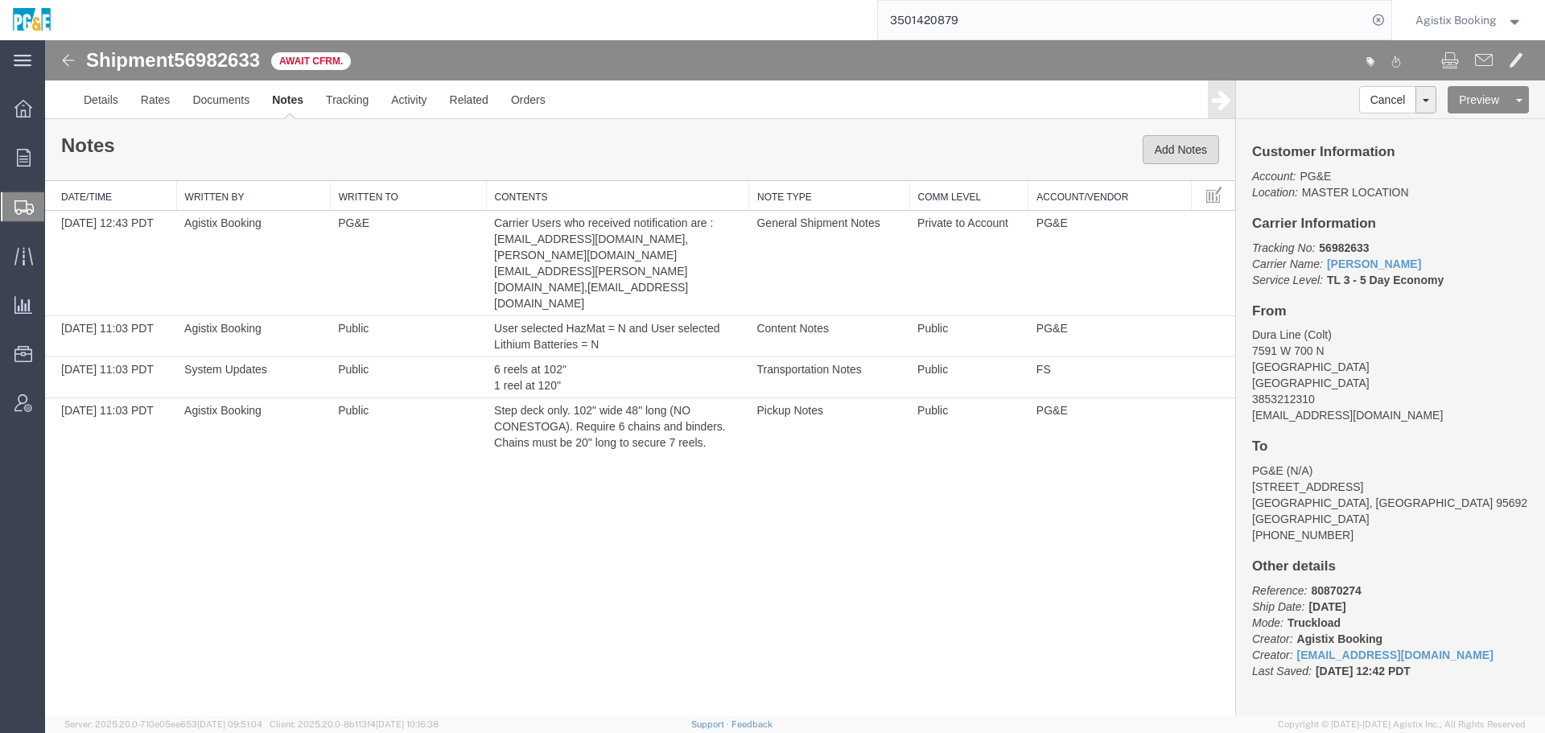
click at [1161, 155] on button "Add Notes" at bounding box center [1181, 149] width 76 height 29
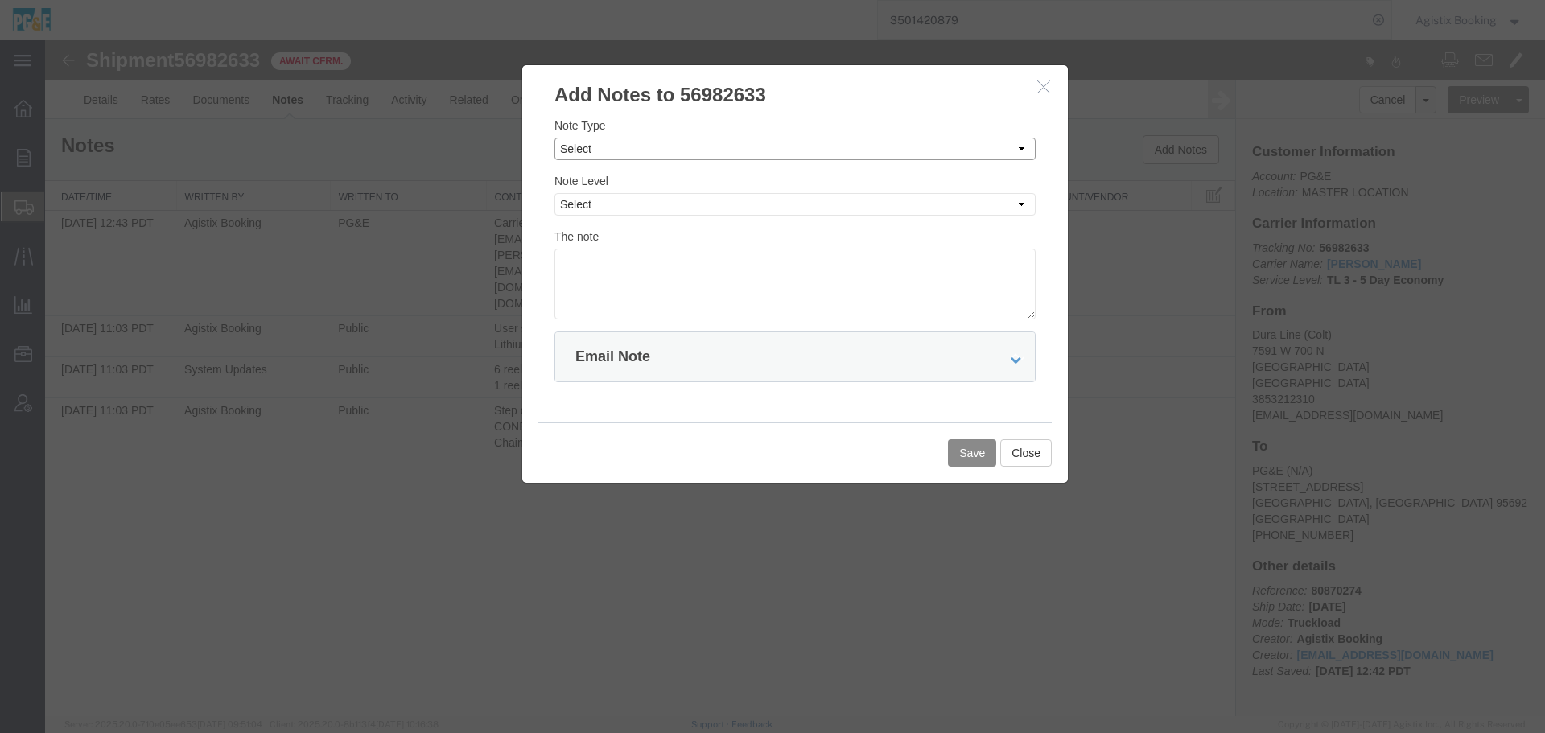
click at [911, 149] on select "Select Approval Bid Notes Carrier Change Notes Claim Notes Content Hazmat Notes…" at bounding box center [794, 149] width 481 height 23
select select "SHIPMENT_NOTIFICATION_NOTES"
click at [554, 138] on select "Select Approval Bid Notes Carrier Change Notes Claim Notes Content Hazmat Notes…" at bounding box center [794, 149] width 481 height 23
click at [693, 207] on select "Select Private to Account Private to Vendor Public" at bounding box center [794, 204] width 481 height 23
select select "PRIVATE_TO_ACCOUNT"
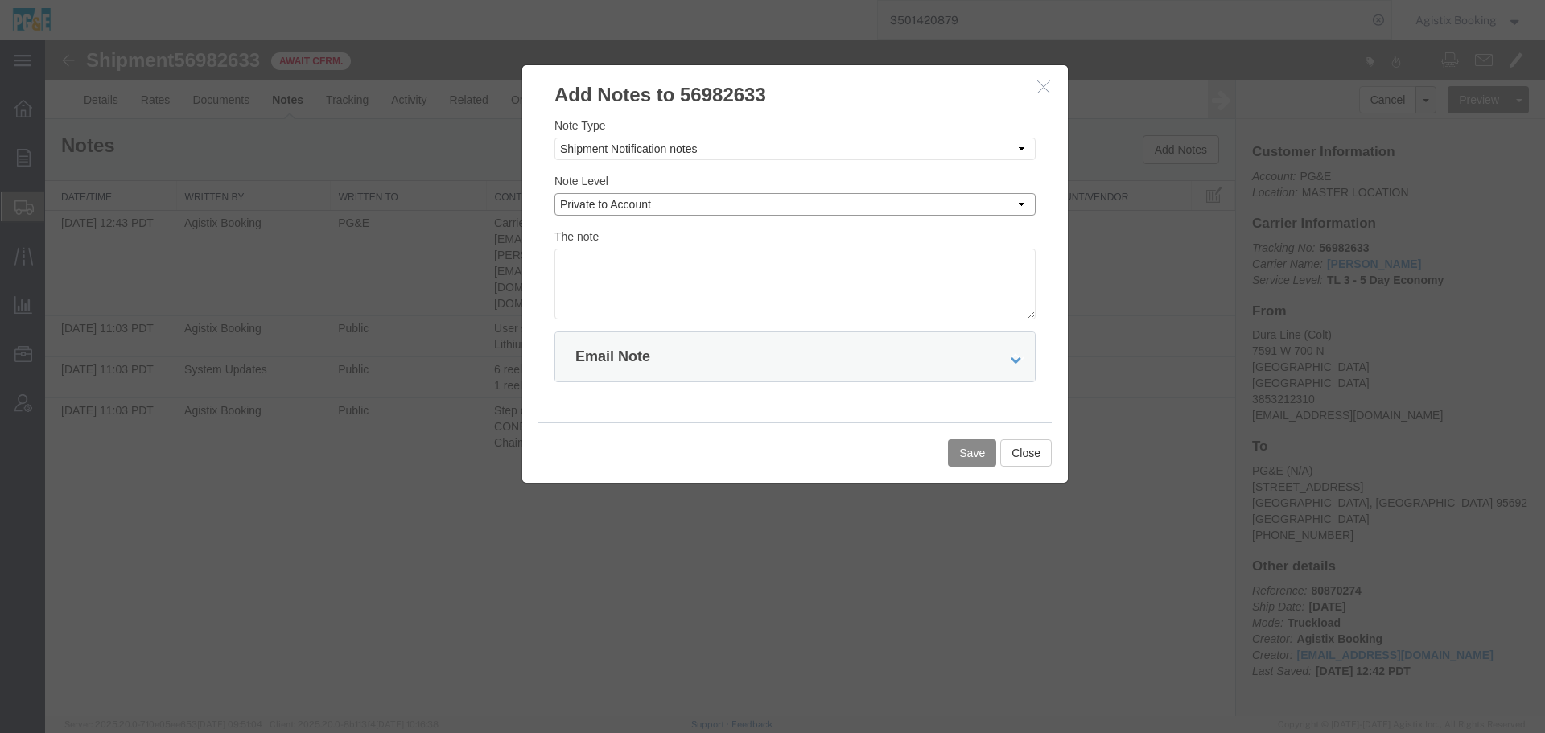
click at [554, 193] on select "Select Private to Account Private to Vendor Public" at bounding box center [794, 204] width 481 height 23
drag, startPoint x: 600, startPoint y: 256, endPoint x: 715, endPoint y: 287, distance: 119.9
click at [600, 256] on textarea at bounding box center [794, 284] width 481 height 71
paste textarea "Shipment #XXXXXXX has been booked; once the carrier confirms the shipment you w…"
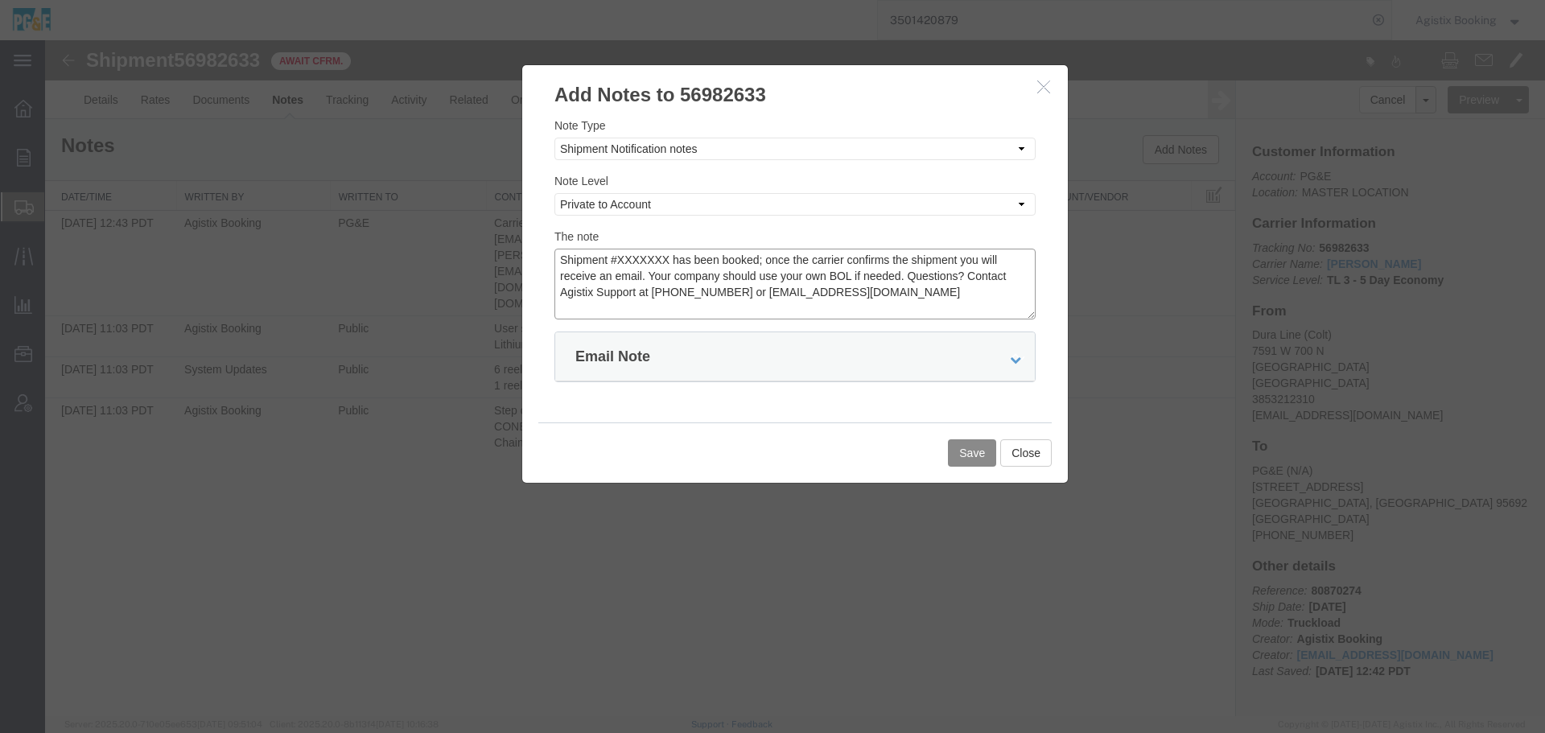
click at [645, 260] on textarea "Shipment #XXXXXXX has been booked; once the carrier confirms the shipment you w…" at bounding box center [794, 284] width 481 height 71
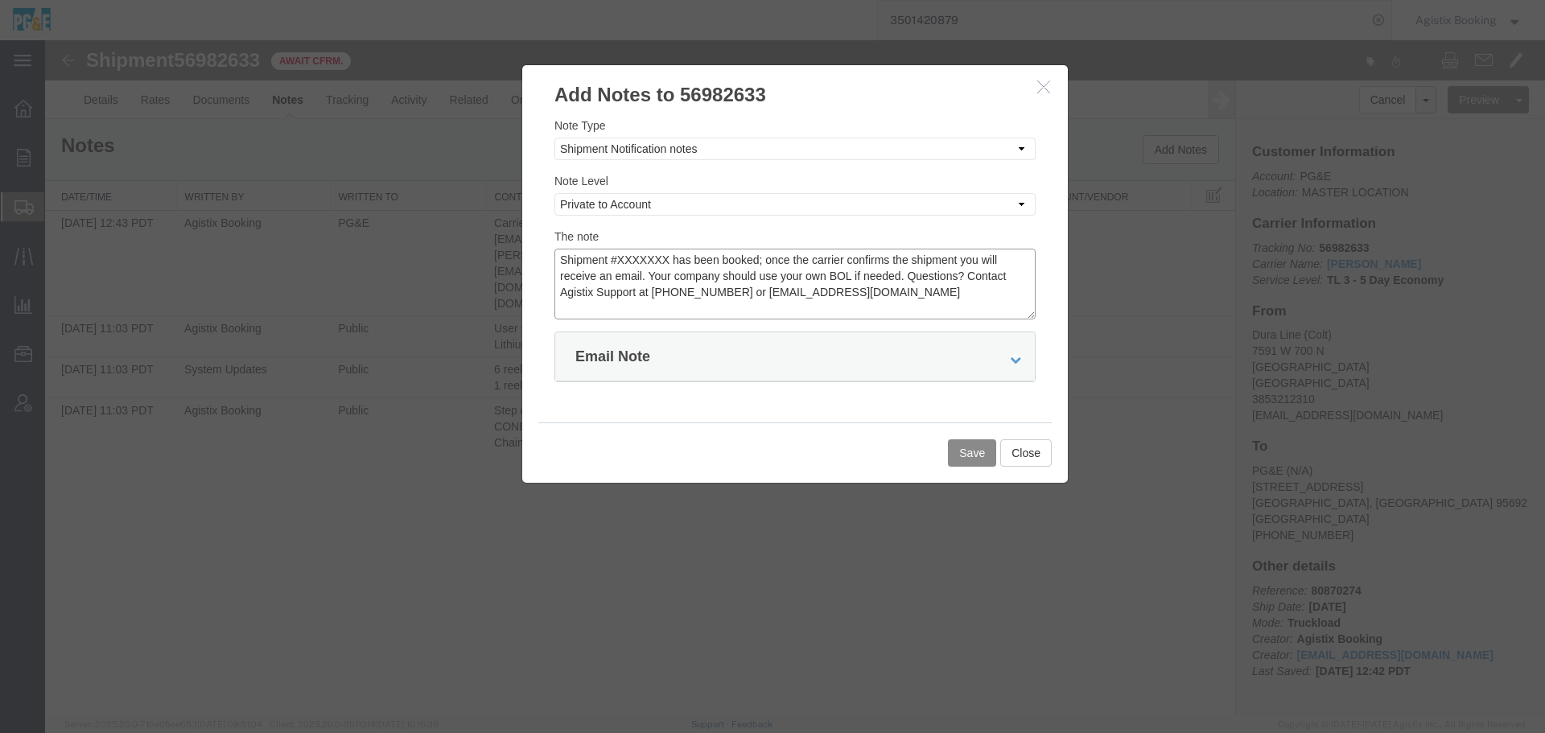
drag, startPoint x: 673, startPoint y: 254, endPoint x: 660, endPoint y: 264, distance: 16.6
click at [673, 254] on textarea "Shipment #XXXXXXX has been booked; once the carrier confirms the shipment you w…" at bounding box center [794, 284] width 481 height 71
click at [660, 264] on textarea "Shipment #XXXXXXX has been booked; once the carrier confirms the shipment you w…" at bounding box center [794, 284] width 481 height 71
click at [653, 257] on textarea "Shipment #XXXXXXX has been booked; once the carrier confirms the shipment you w…" at bounding box center [794, 284] width 481 height 71
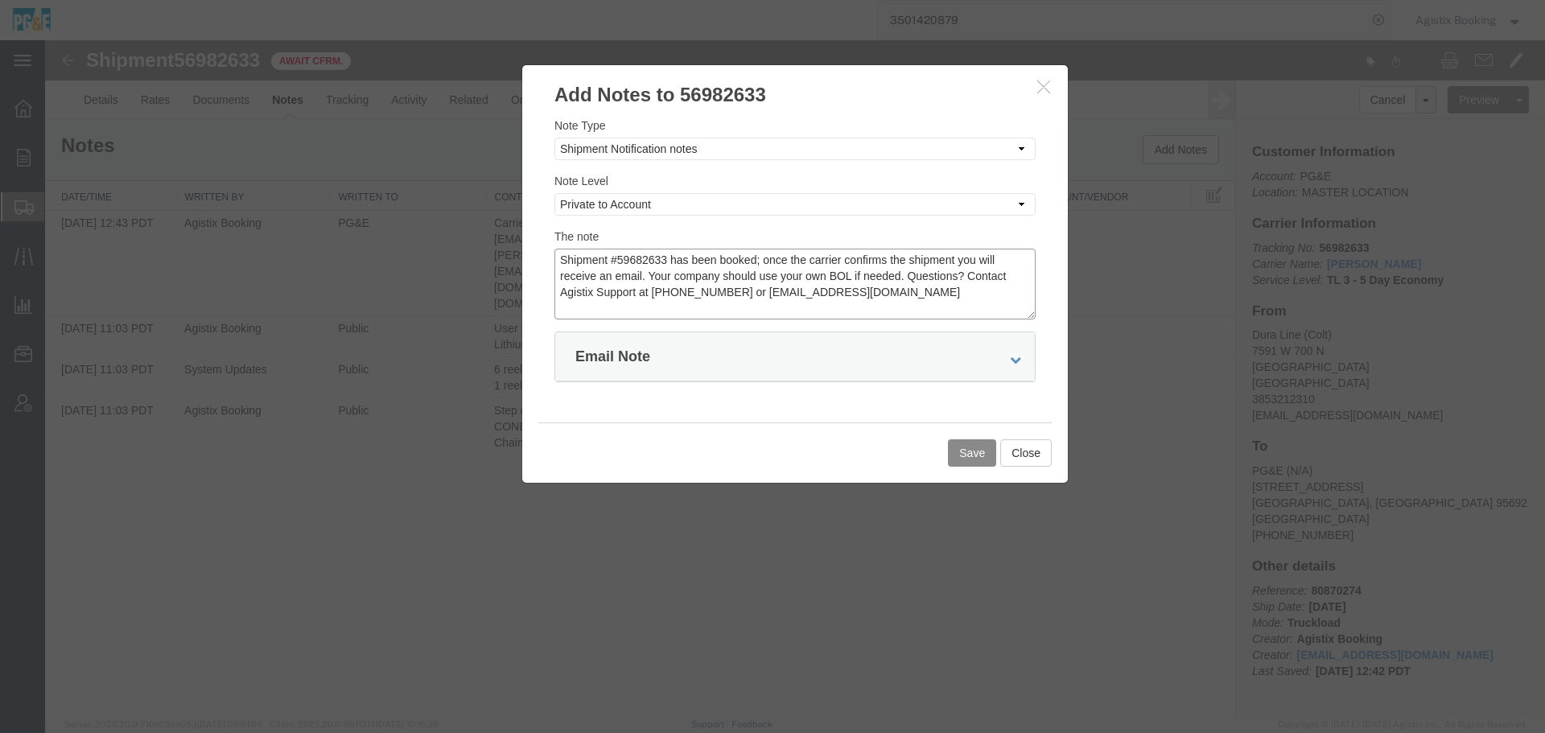
type textarea "Shipment #59682633 has been booked; once the carrier confirms the shipment you …"
click at [1011, 352] on link at bounding box center [1017, 356] width 14 height 13
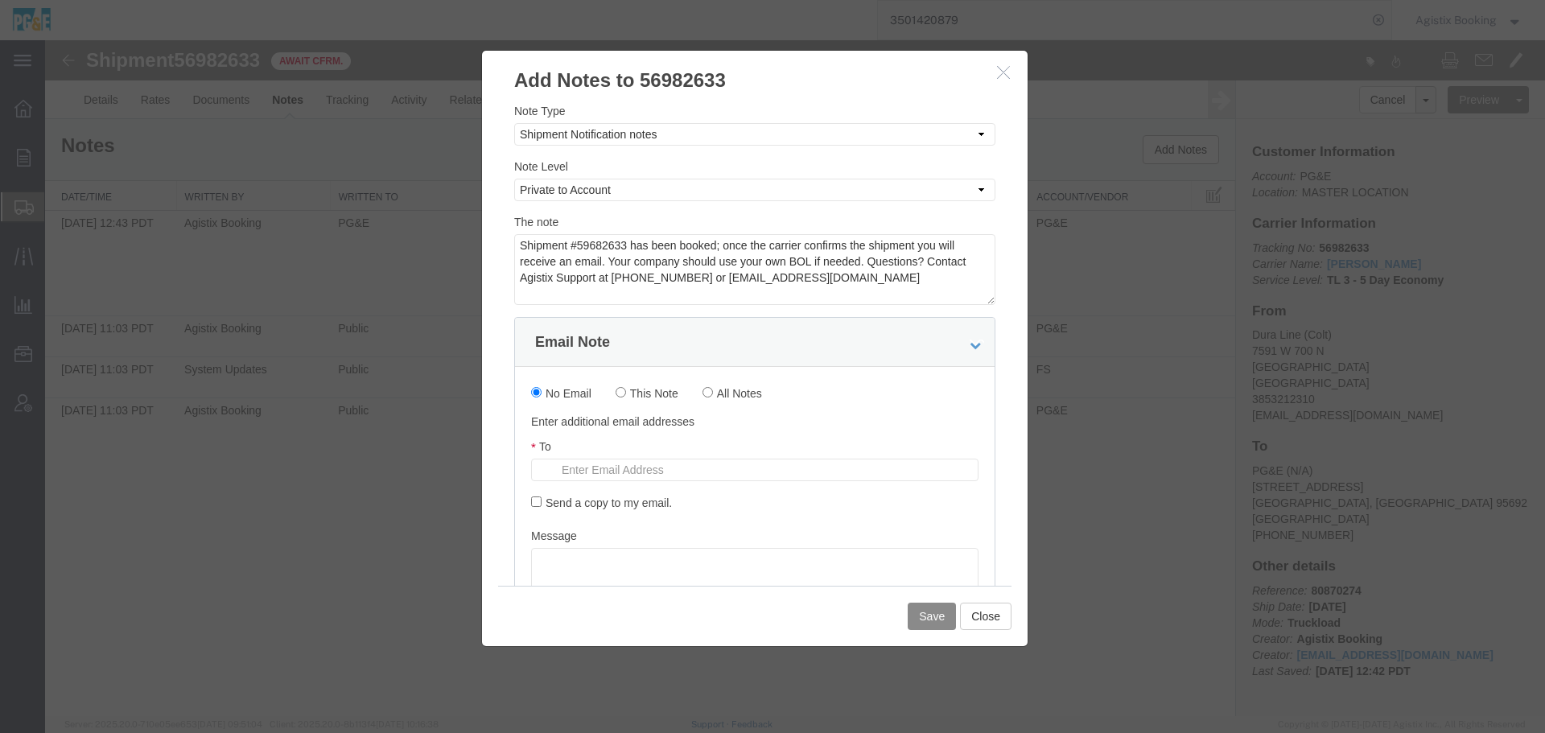
drag, startPoint x: 856, startPoint y: 94, endPoint x: 816, endPoint y: 79, distance: 43.0
click at [816, 79] on h3 "Add Notes to 56982633" at bounding box center [755, 72] width 546 height 43
click at [659, 390] on label "This Note" at bounding box center [639, 392] width 79 height 18
click at [626, 390] on input "This Note" at bounding box center [621, 391] width 10 height 10
radio input "true"
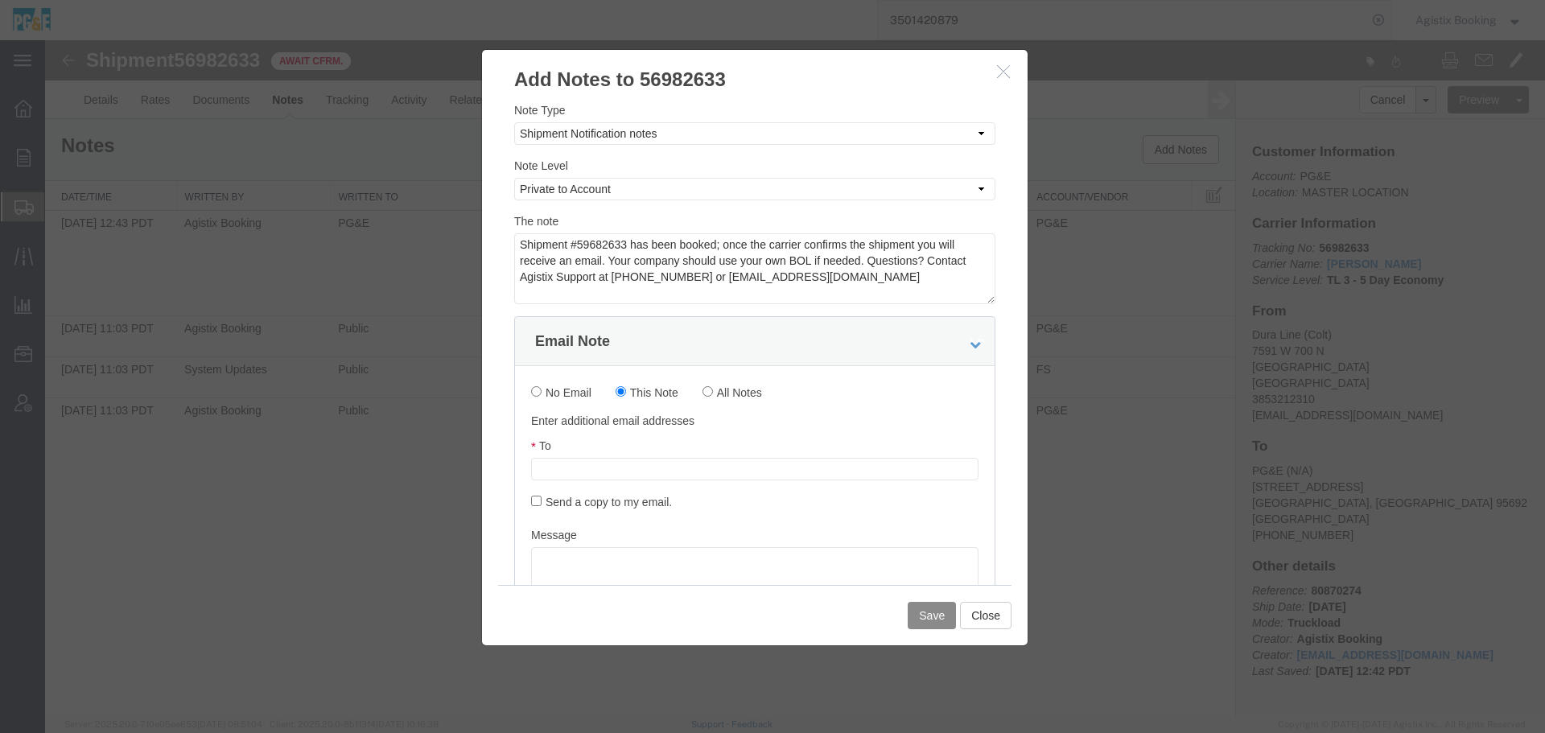
click at [608, 465] on input "text" at bounding box center [648, 469] width 188 height 21
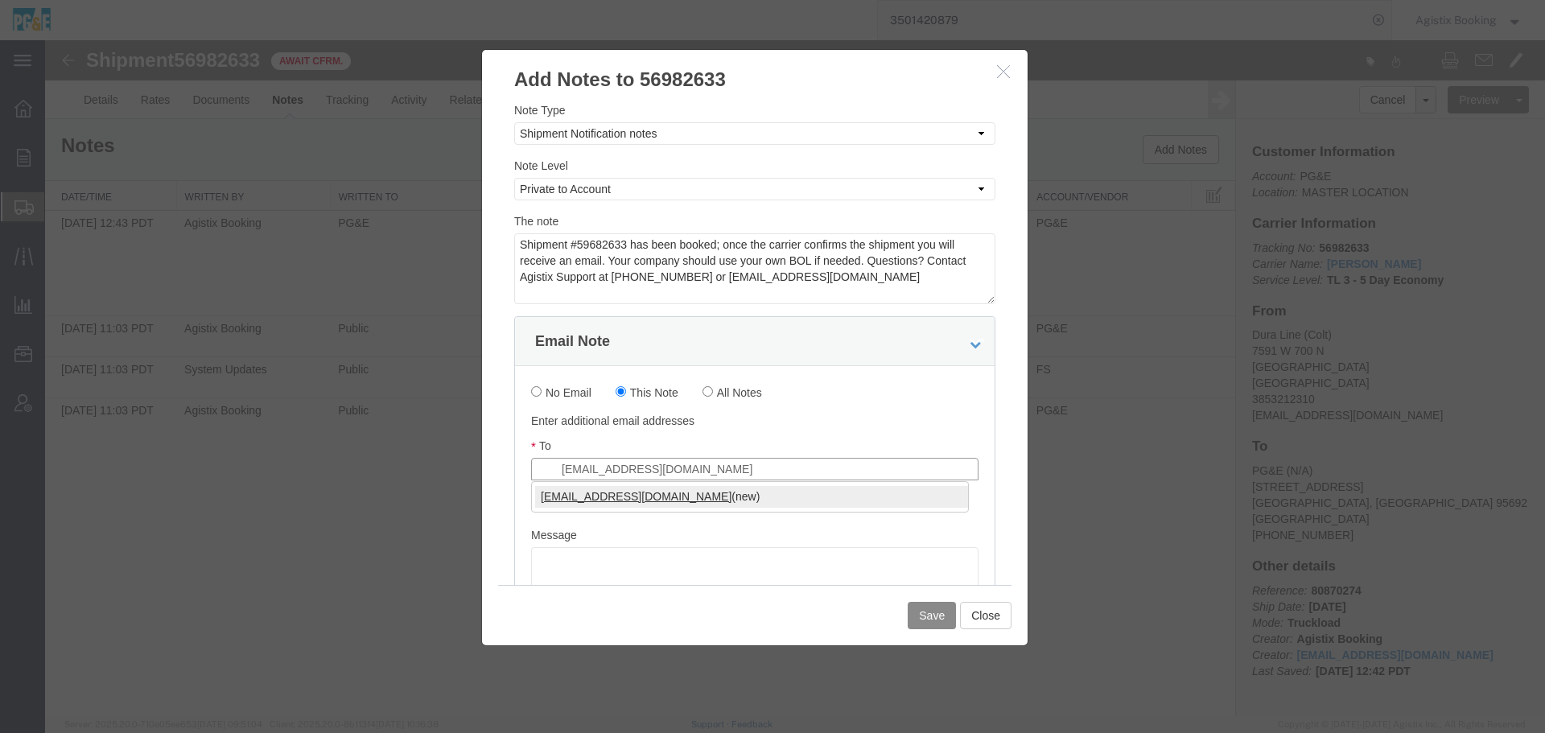
type input "slclogistics@orbia.com"
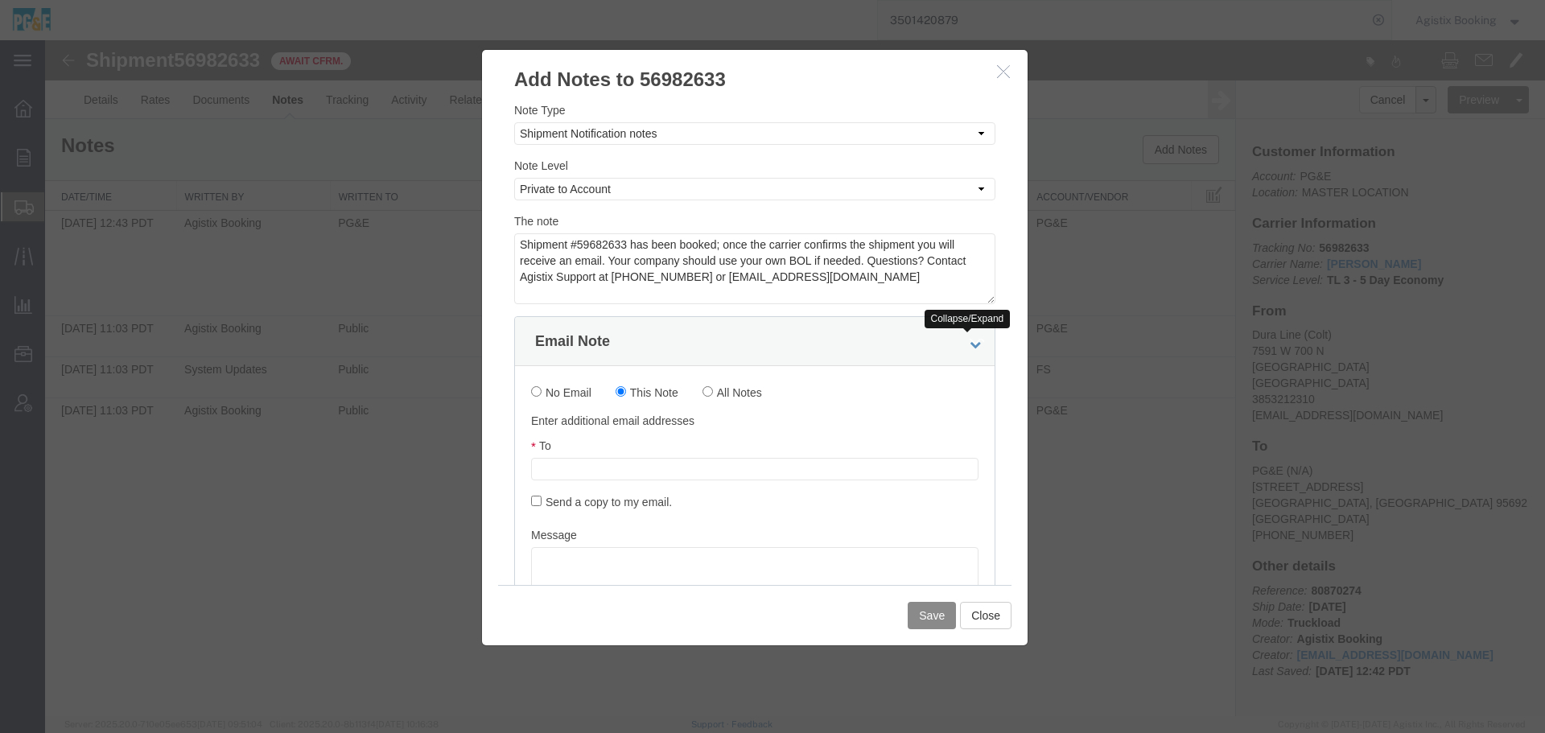
type input "Enter Email Address"
click at [970, 347] on icon at bounding box center [975, 344] width 11 height 11
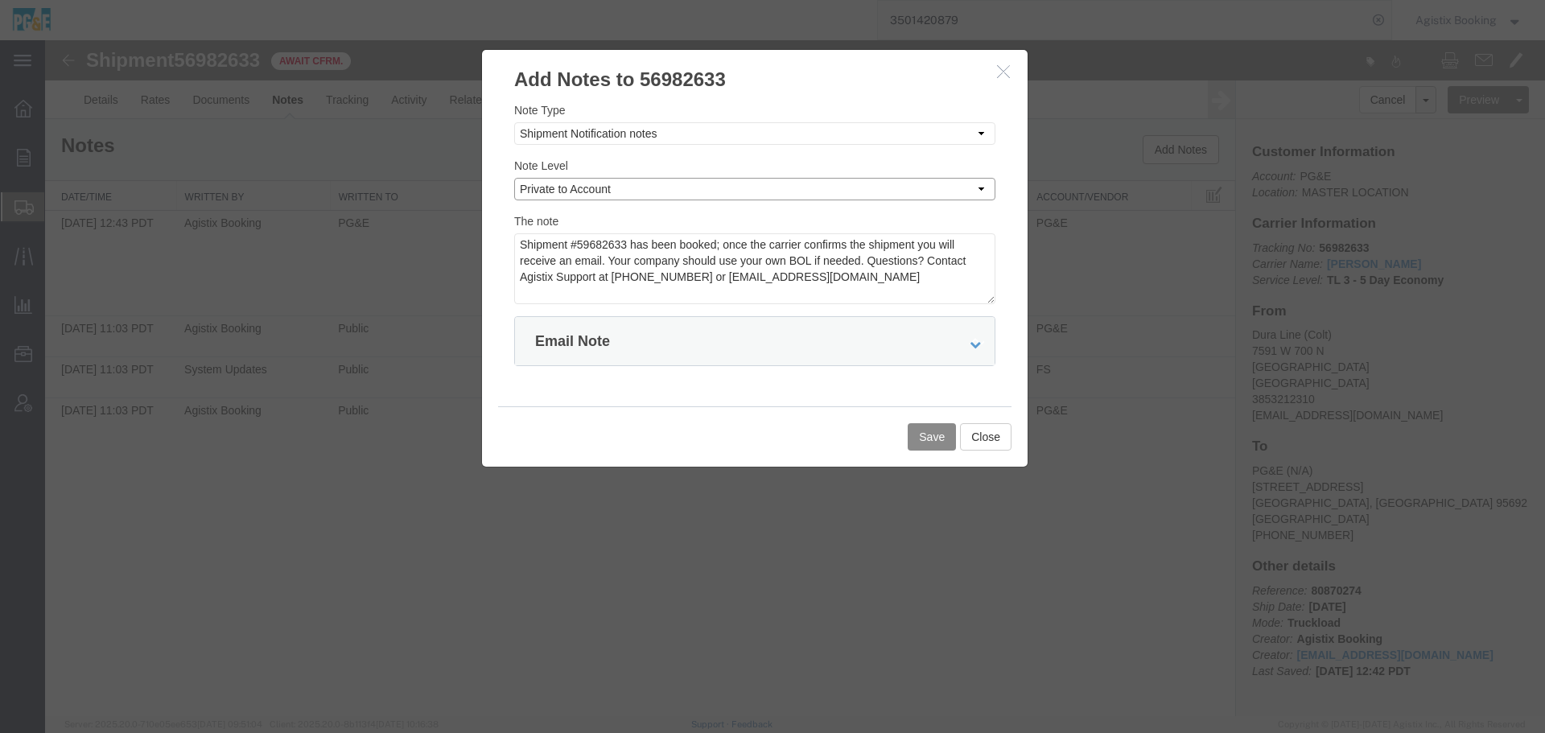
click at [657, 186] on select "Select Private to Account Private to Vendor Public" at bounding box center [754, 189] width 481 height 23
select select "PUBLIC"
click at [514, 178] on select "Select Private to Account Private to Vendor Public" at bounding box center [754, 189] width 481 height 23
click at [597, 266] on textarea "Shipment #59682633 has been booked; once the carrier confirms the shipment you …" at bounding box center [754, 268] width 481 height 71
click at [999, 433] on button "Close" at bounding box center [986, 436] width 52 height 27
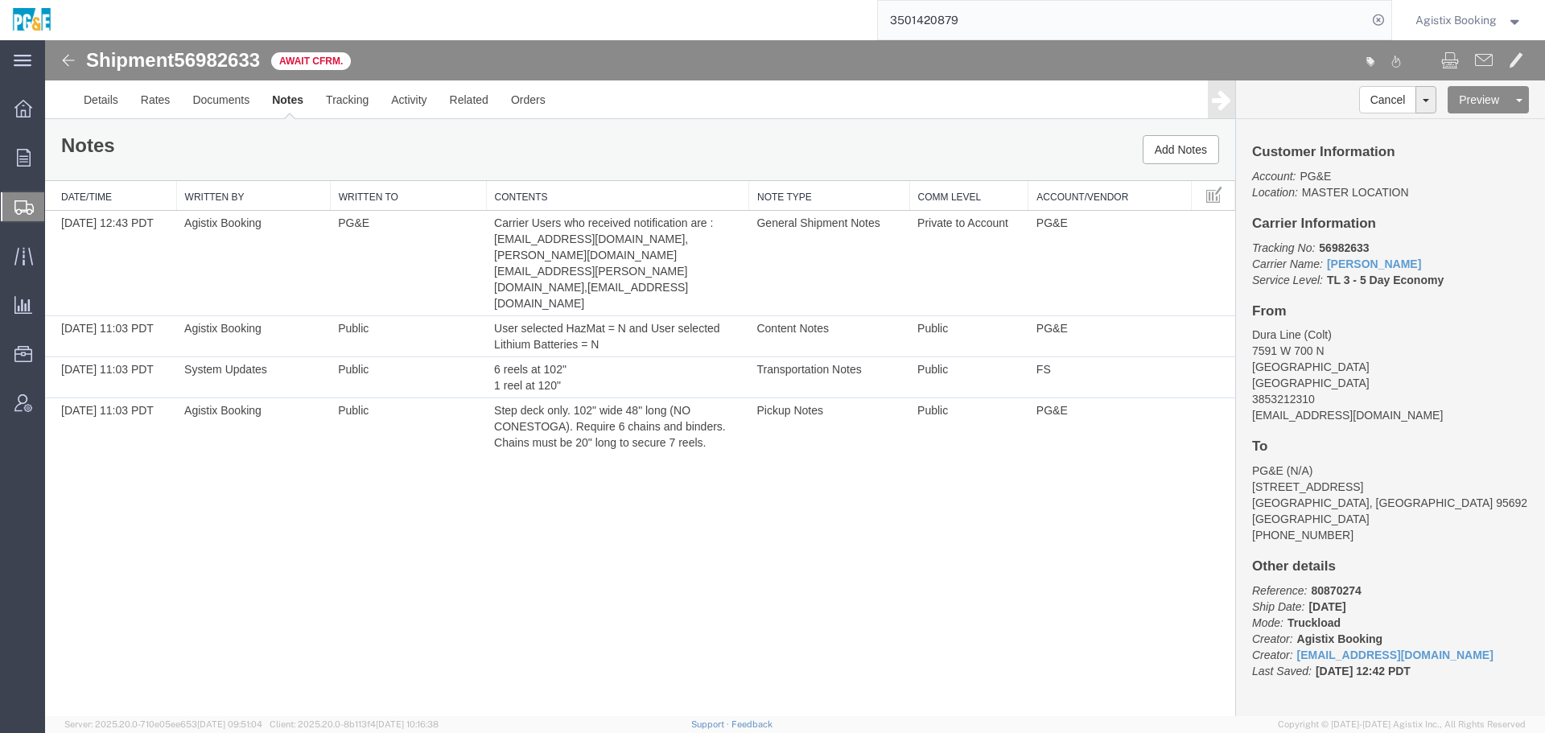
click at [216, 52] on span "56982633" at bounding box center [217, 60] width 86 height 22
copy span "56982633"
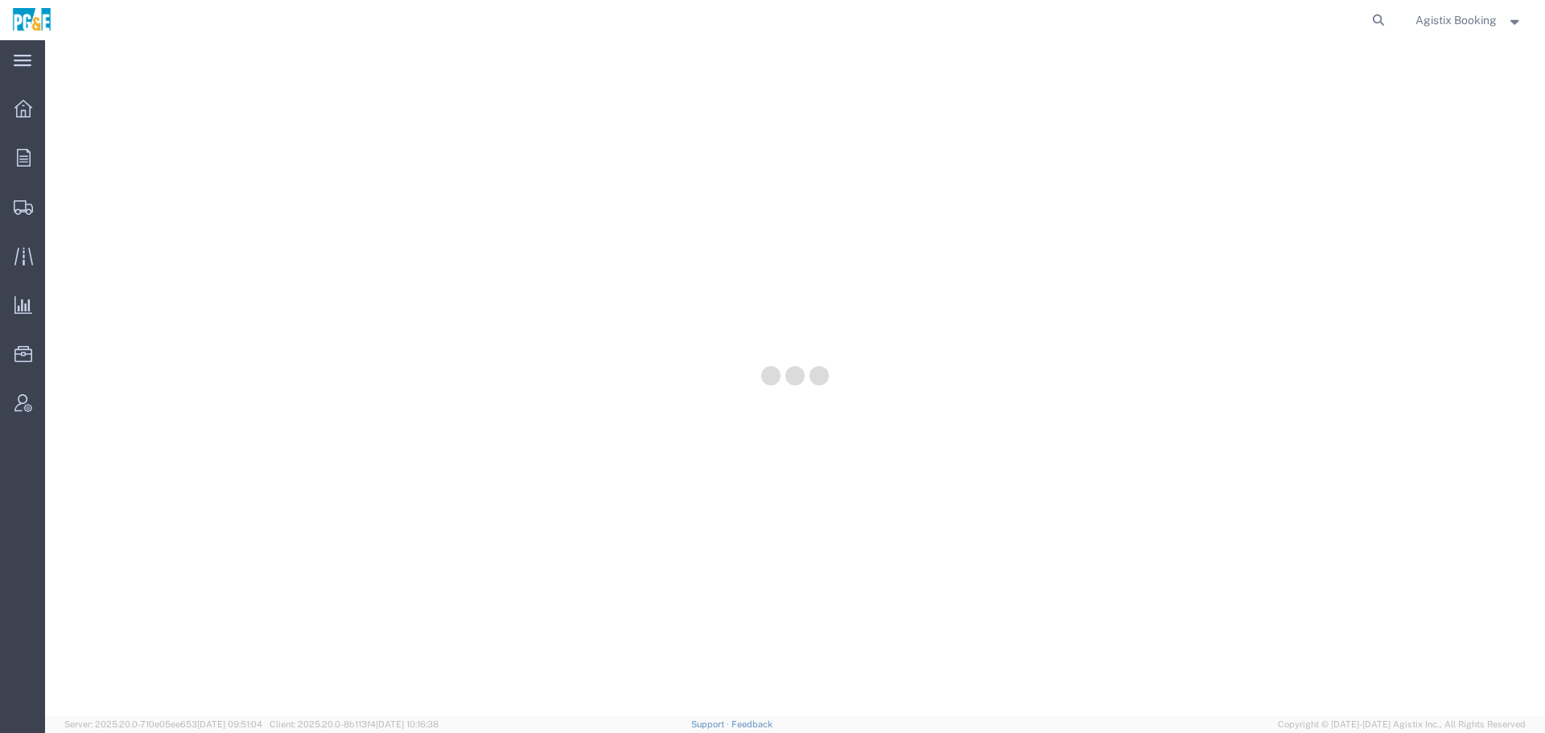
click at [1461, 31] on div "Agistix Booking" at bounding box center [1469, 20] width 131 height 40
click at [1464, 20] on span "Agistix Booking" at bounding box center [1456, 20] width 81 height 18
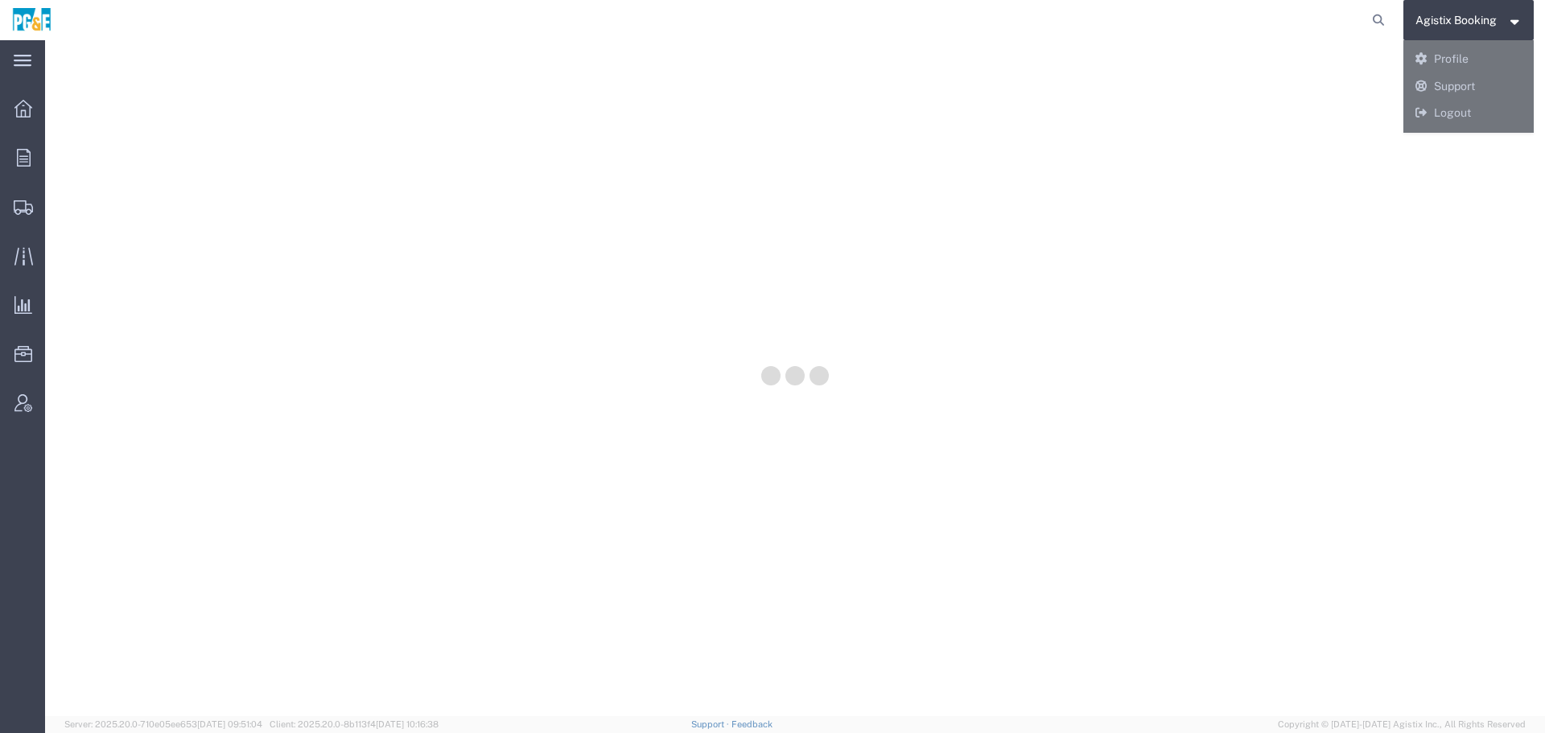
click at [1456, 110] on div at bounding box center [795, 378] width 1500 height 676
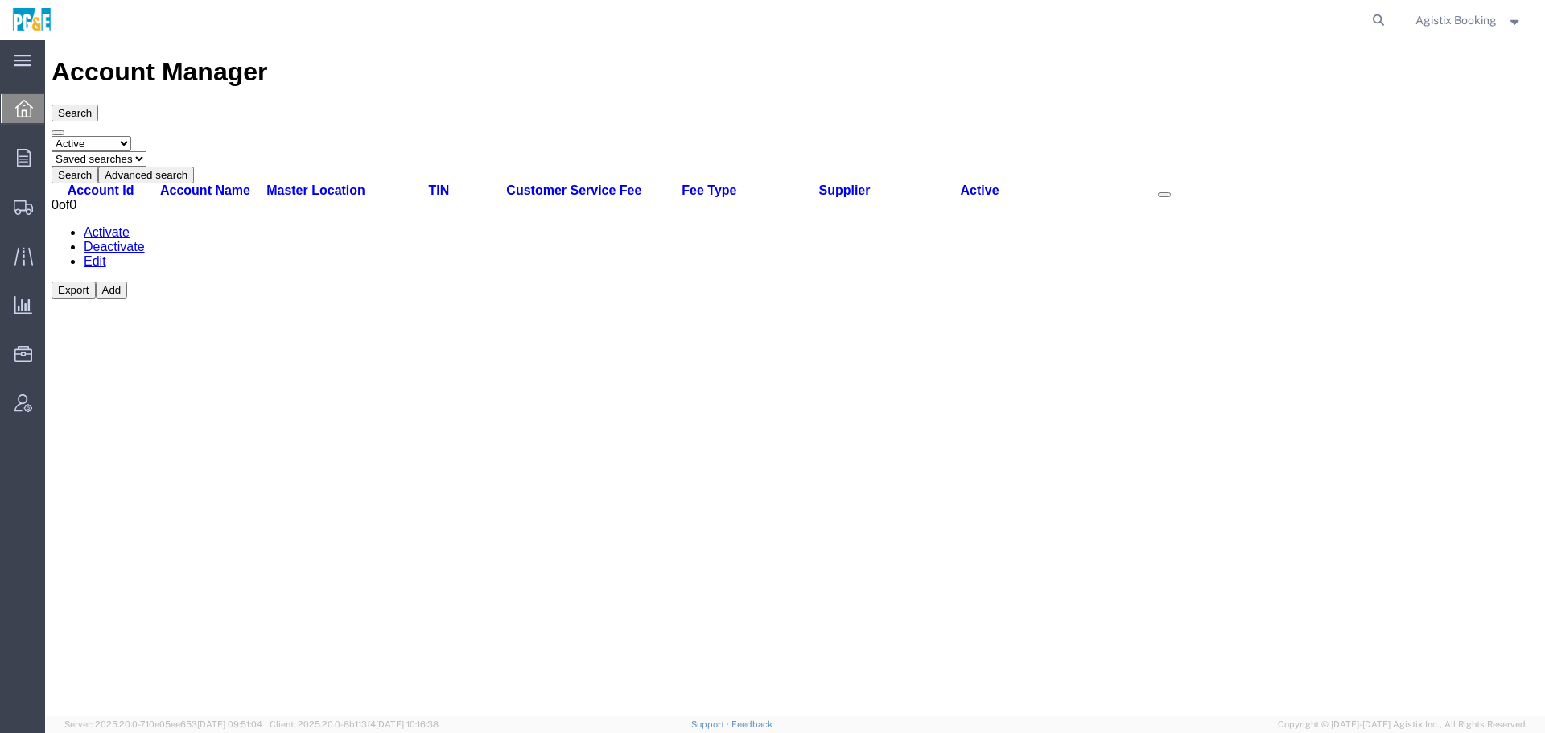
click at [1474, 15] on span "Agistix Booking" at bounding box center [1456, 20] width 81 height 18
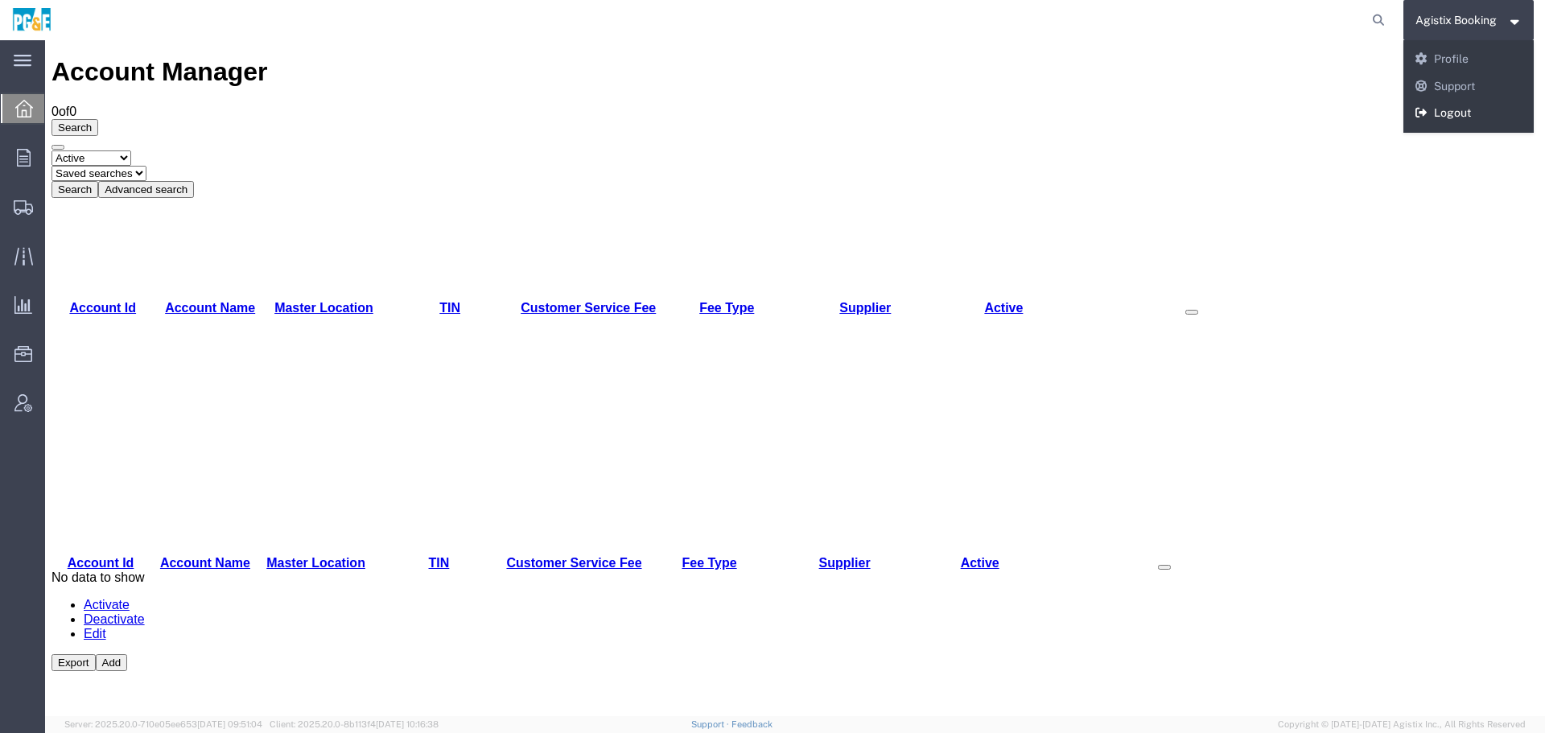
click at [1442, 113] on link "Logout" at bounding box center [1469, 113] width 131 height 27
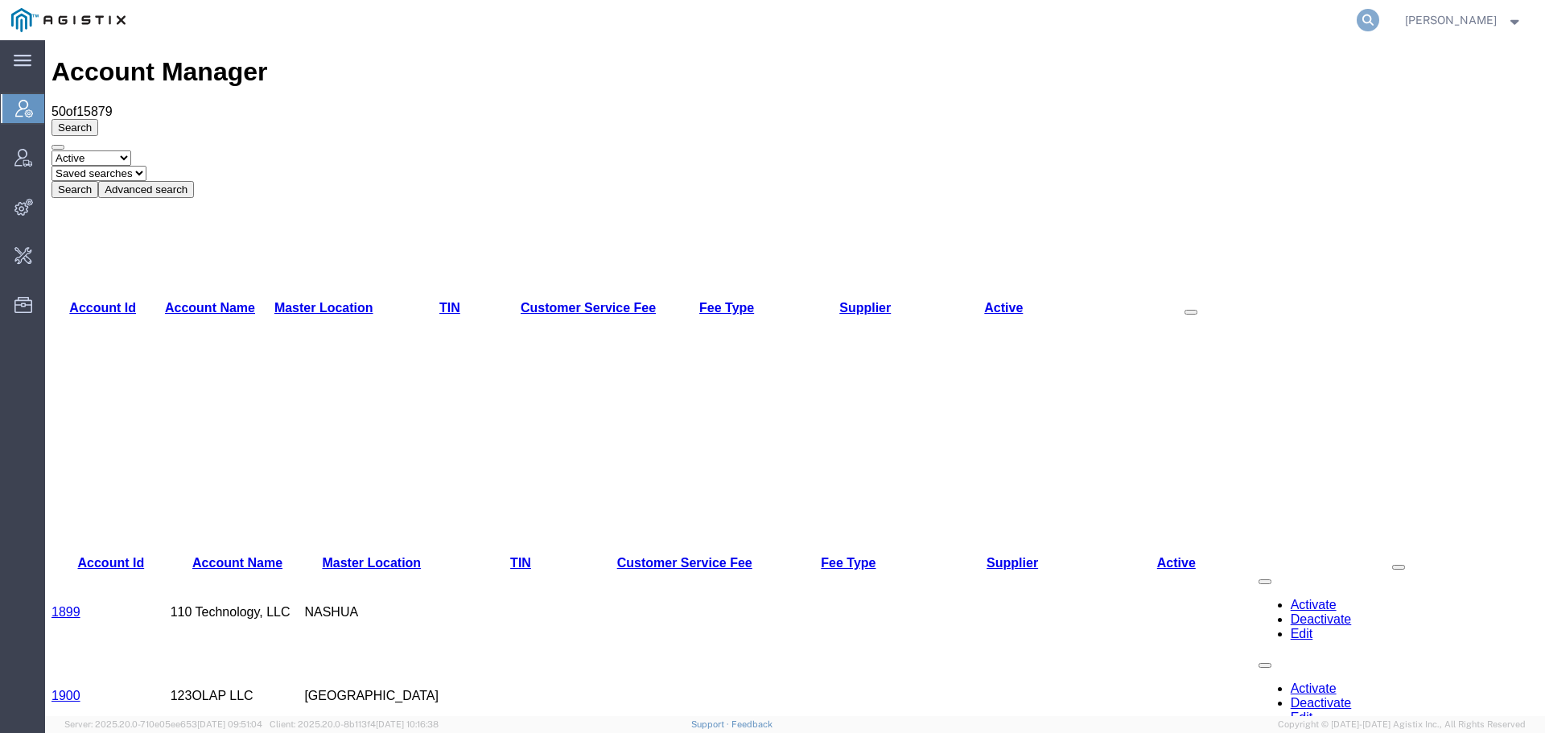
click at [1372, 23] on icon at bounding box center [1368, 20] width 23 height 23
paste input "56982323"
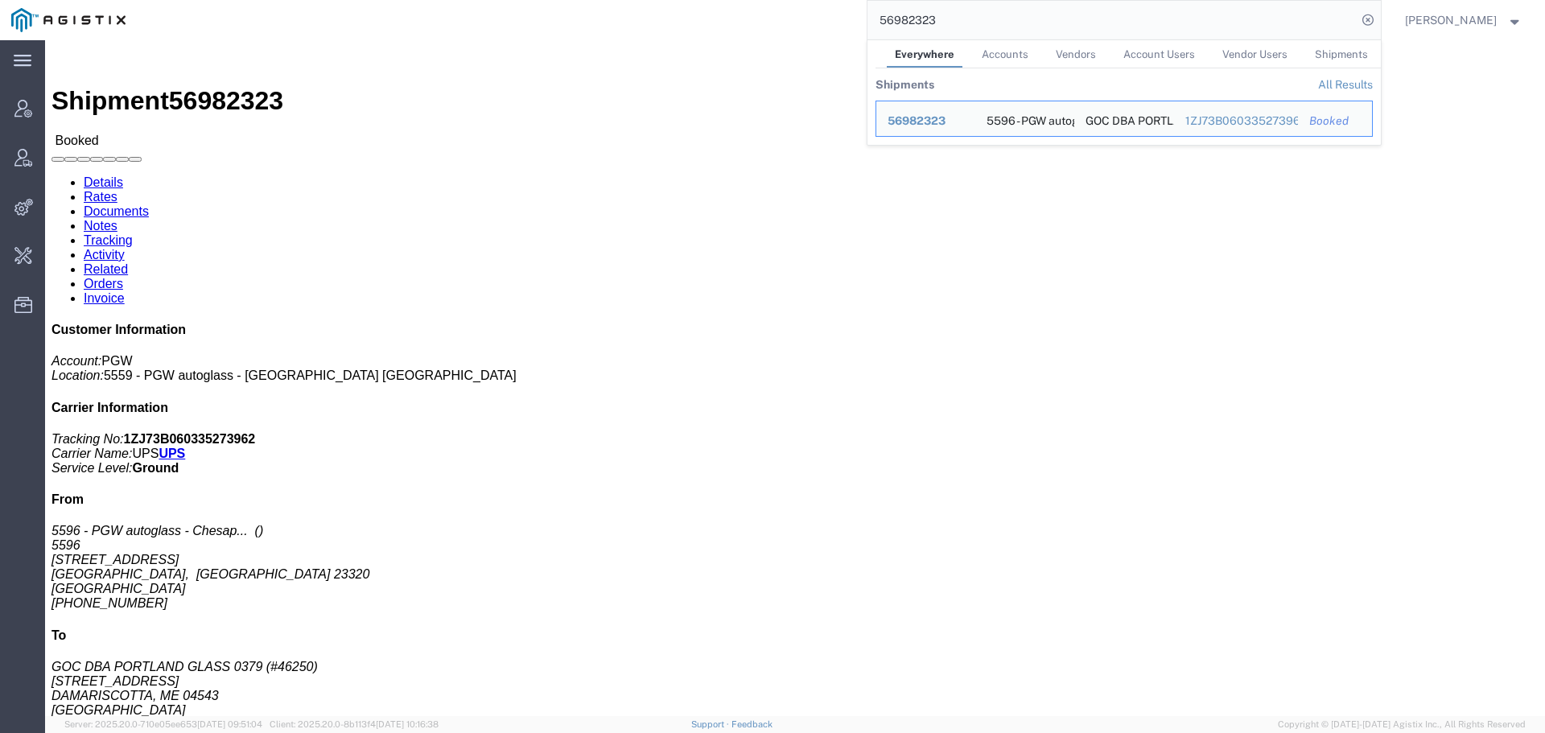
click div "Shipment Detail Ship From 5596 - PGW autoglass - Chesapeake 5596 540 Woodlake C…"
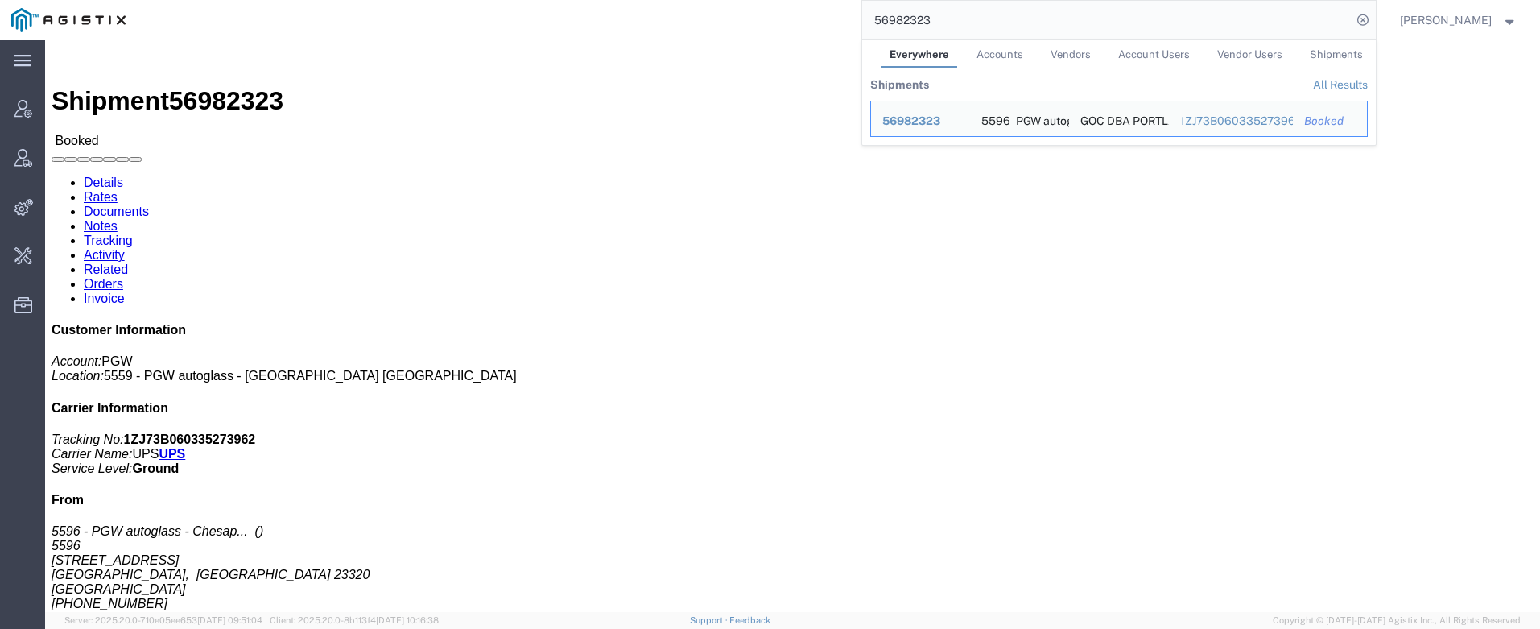
click at [1296, 23] on input "56982323" at bounding box center [1106, 20] width 489 height 39
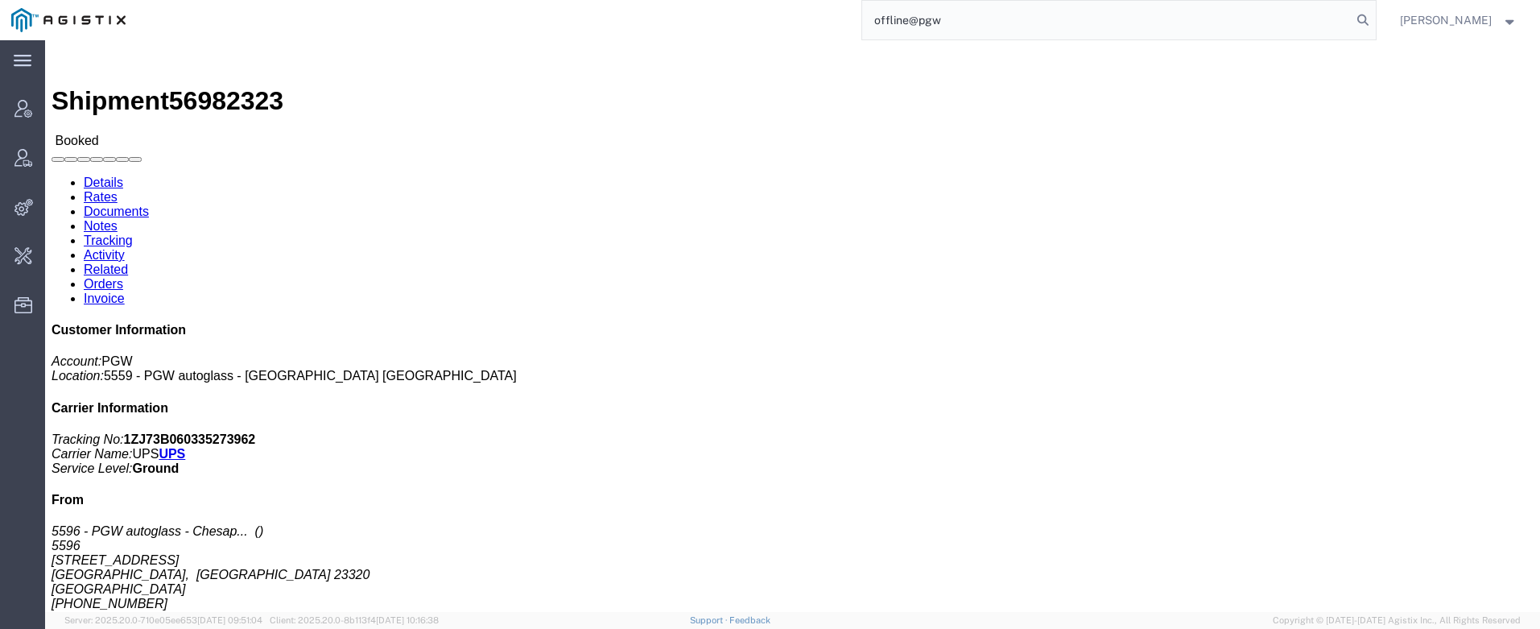
type input "offline@pgw"
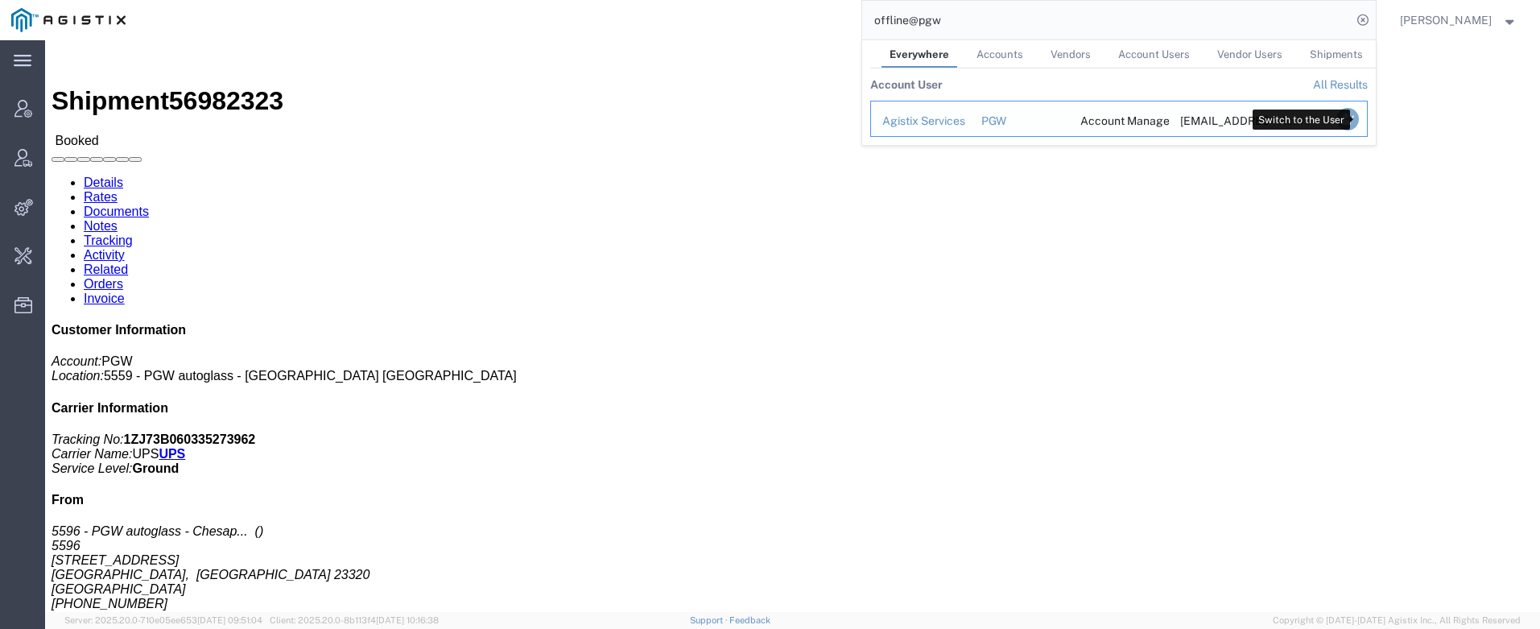
click at [1350, 120] on icon "Search Results" at bounding box center [1346, 119] width 23 height 23
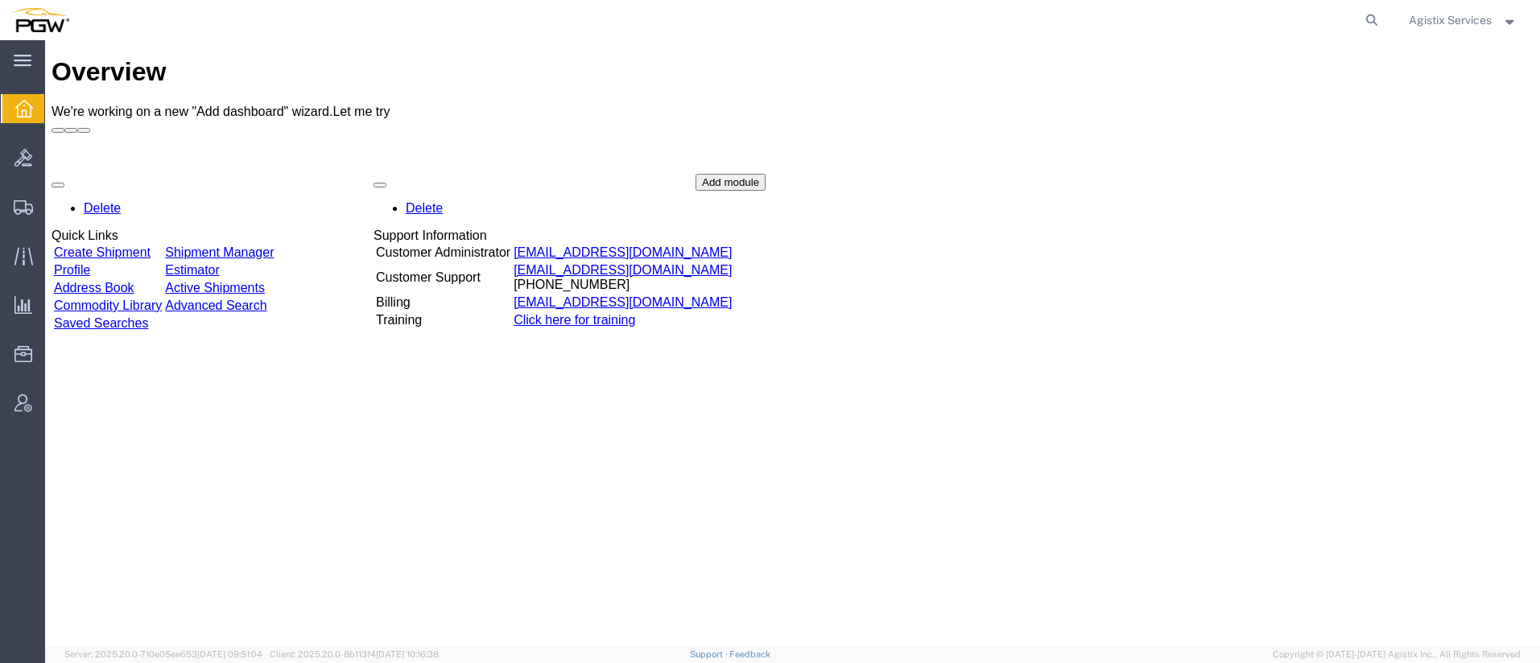
drag, startPoint x: 1362, startPoint y: 27, endPoint x: 1354, endPoint y: 27, distance: 8.9
click at [1359, 27] on form at bounding box center [1372, 20] width 26 height 40
click at [1365, 19] on icon at bounding box center [1371, 20] width 23 height 23
click at [1296, 22] on input "search" at bounding box center [1115, 20] width 489 height 39
paste input "944106943"
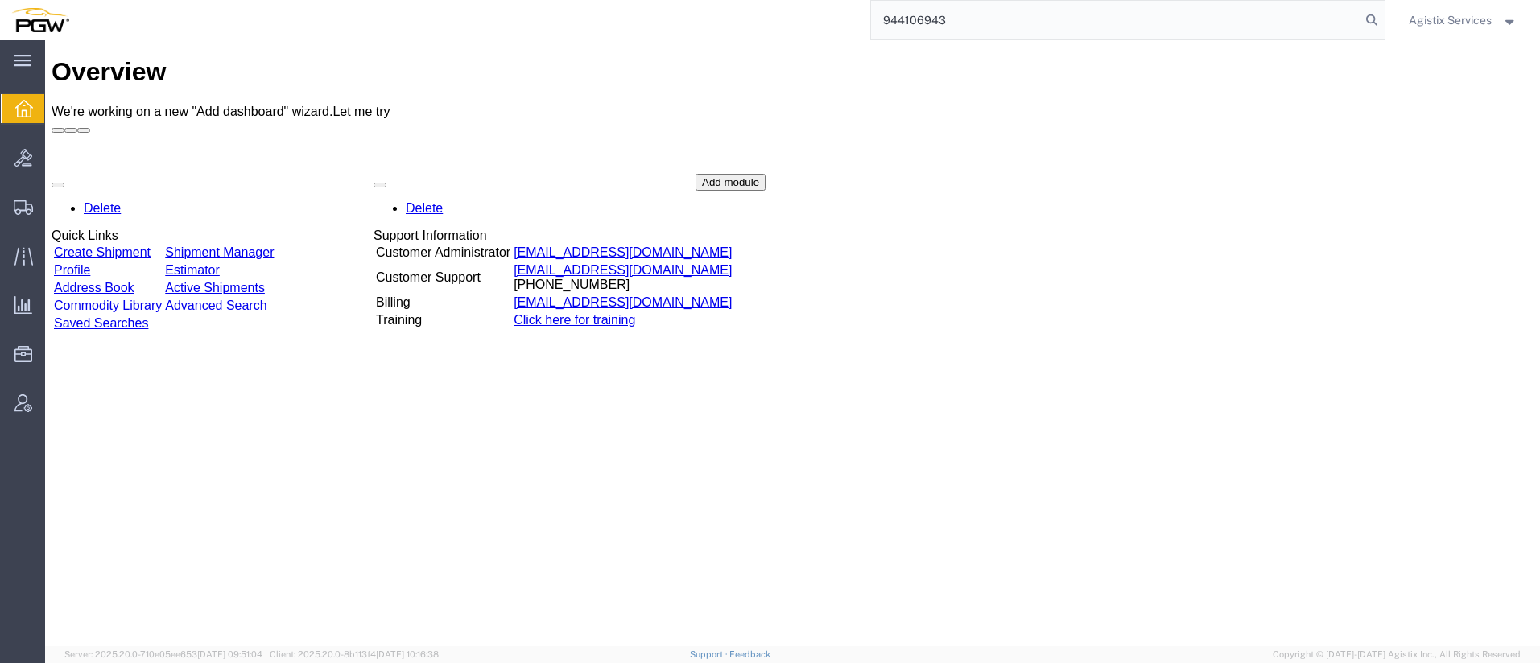
type input "944106943"
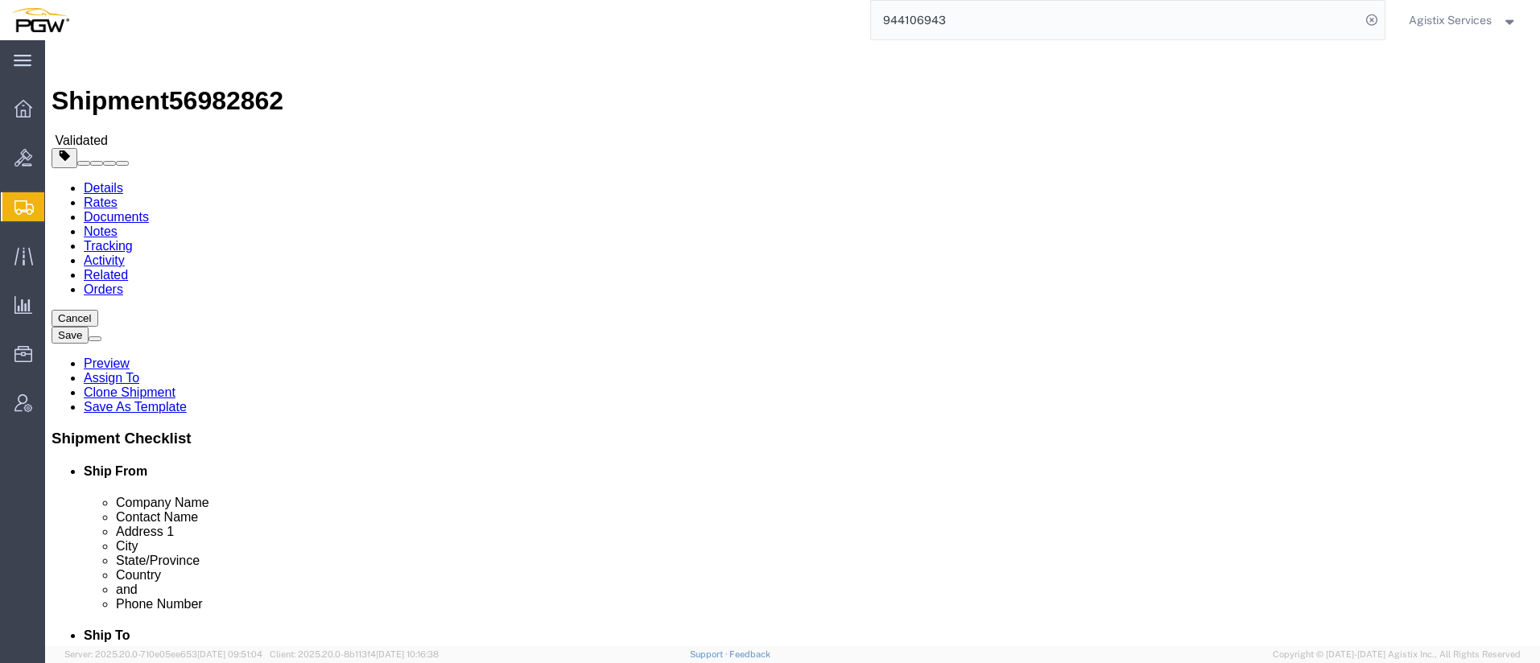
select select "28523"
select select "28529"
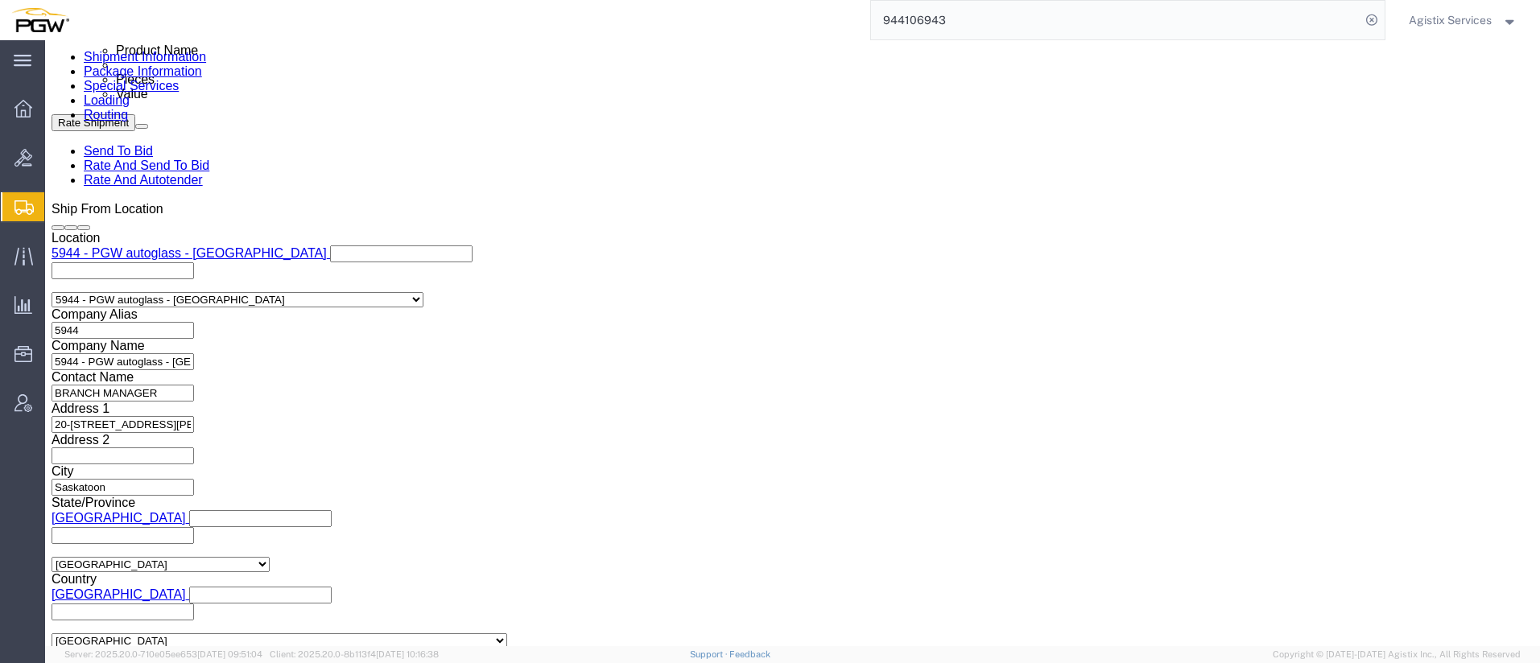
scroll to position [920, 0]
click select "Select Air Less than Truckload Multi-Leg Ocean Freight Rail Small Parcel Truckl…"
select select "LTL"
click select "Select Air Less than Truckload Multi-Leg Ocean Freight Rail Small Parcel Truckl…"
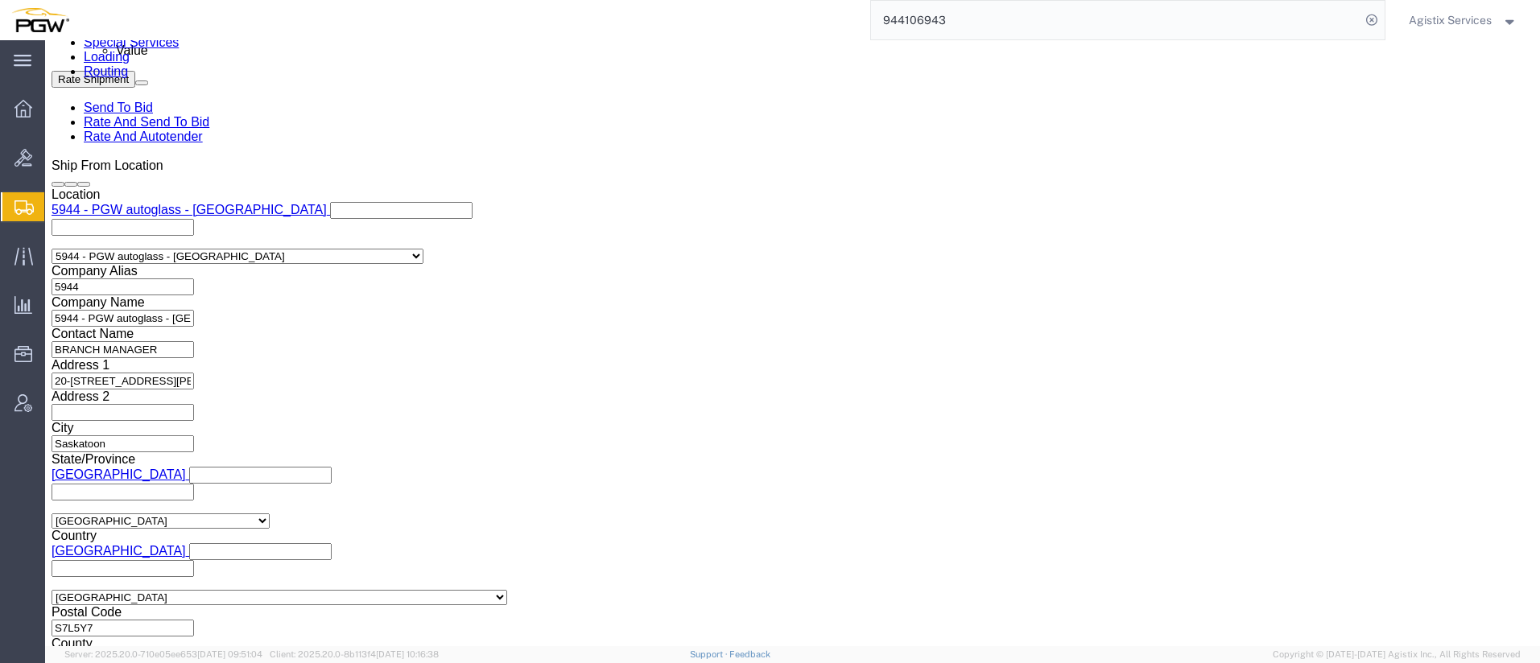
scroll to position [980, 0]
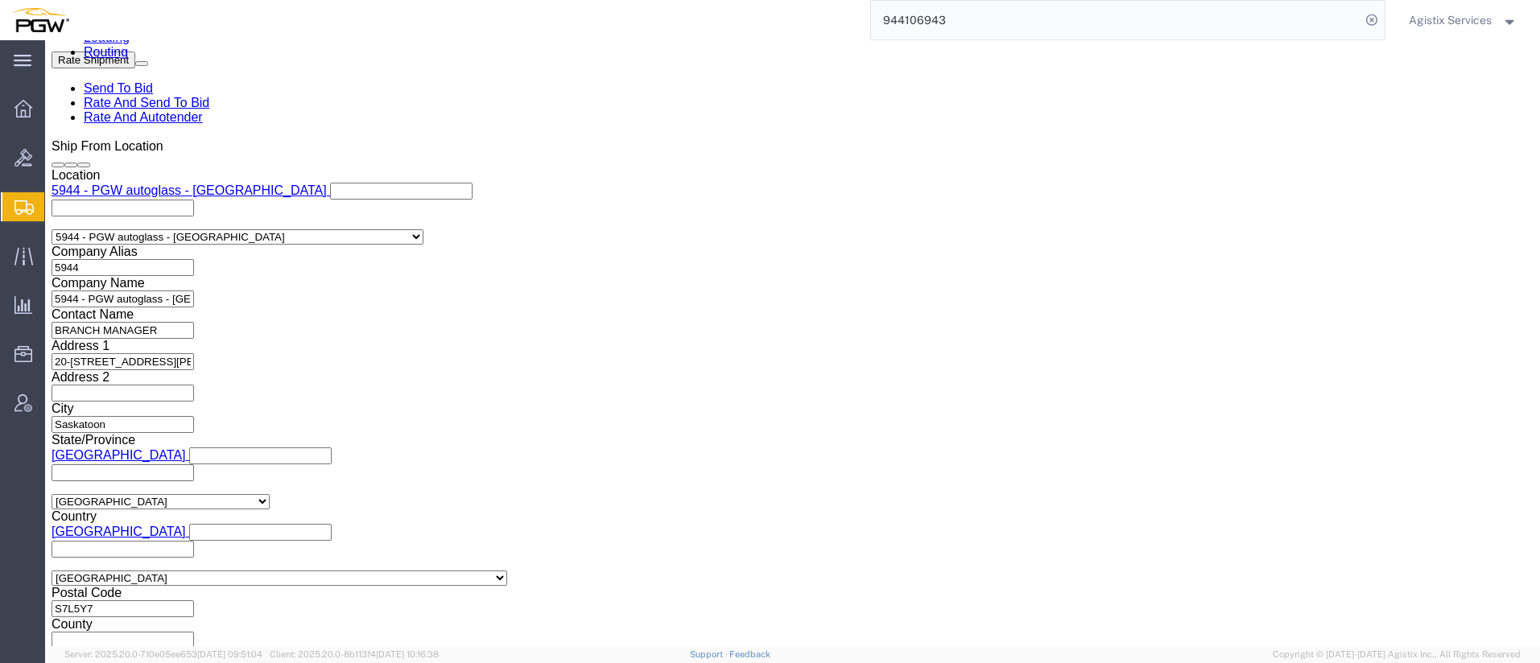
click button "Rate Shipment"
